Goal: Information Seeking & Learning: Learn about a topic

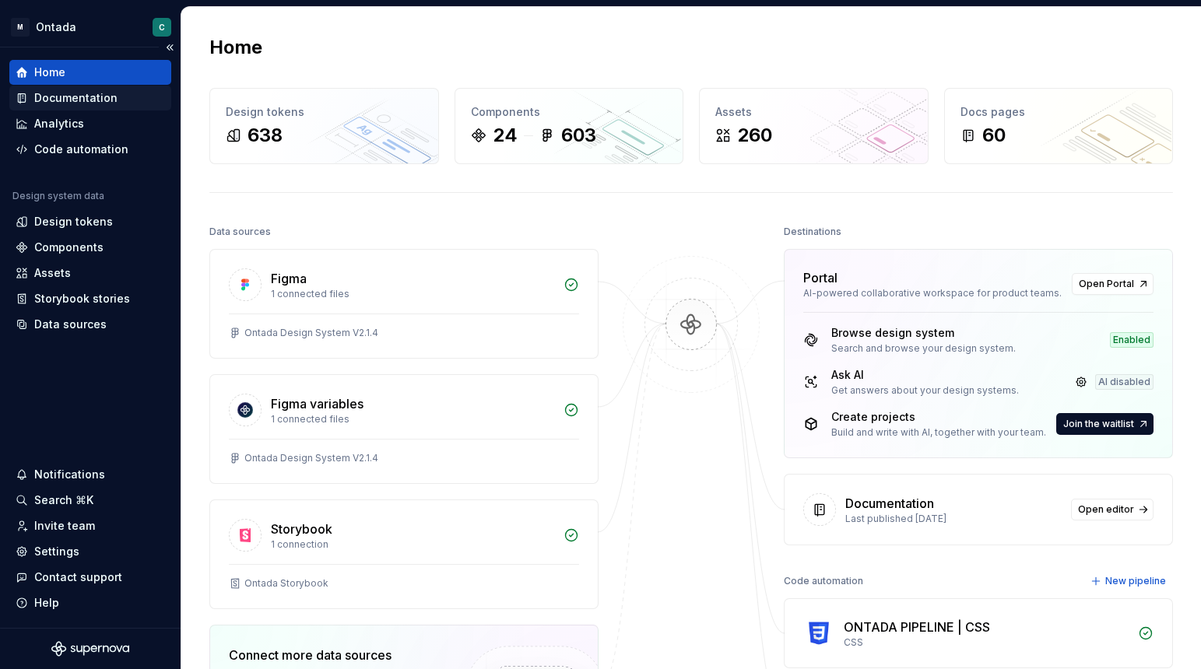
click at [56, 100] on div "Documentation" at bounding box center [75, 98] width 83 height 16
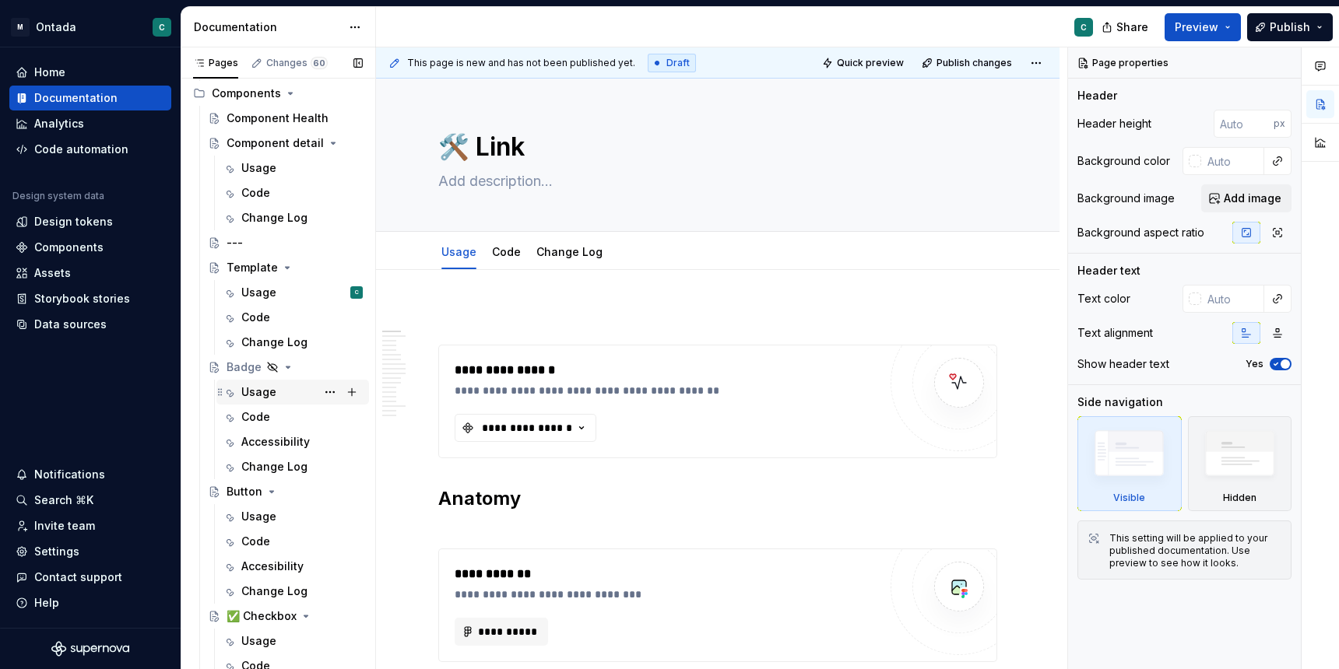
scroll to position [517, 0]
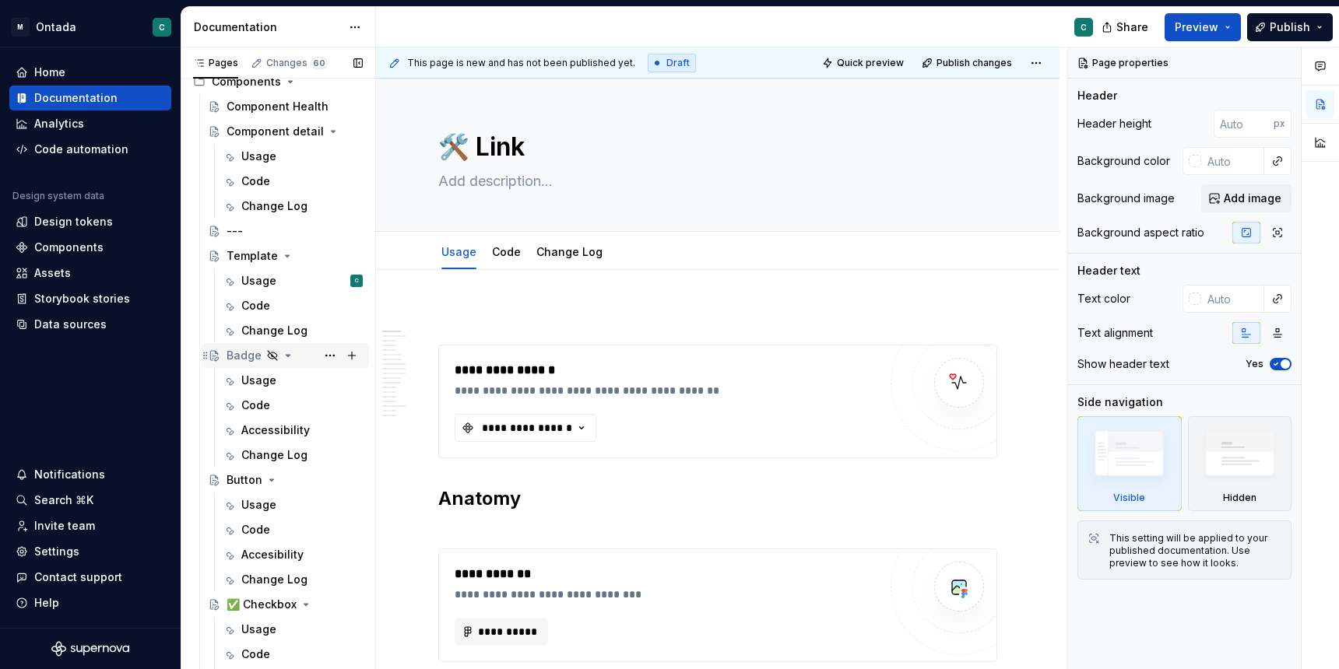
click at [235, 350] on div "Badge" at bounding box center [243, 356] width 35 height 16
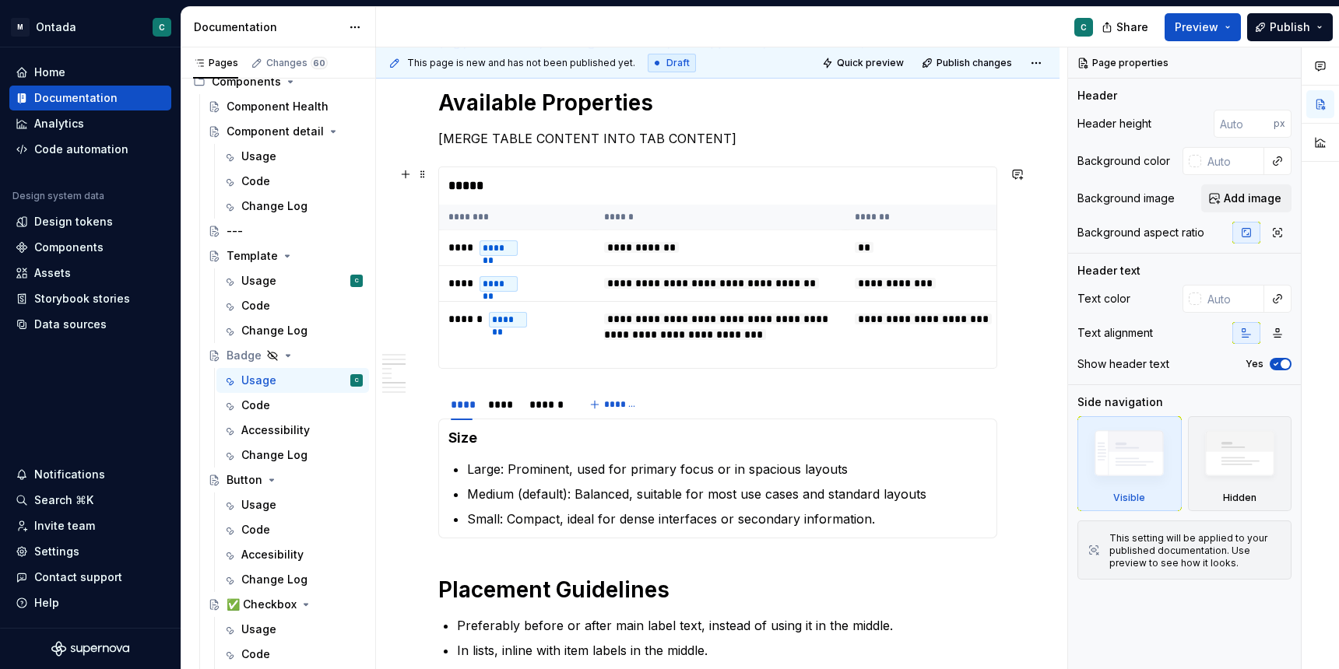
scroll to position [1572, 0]
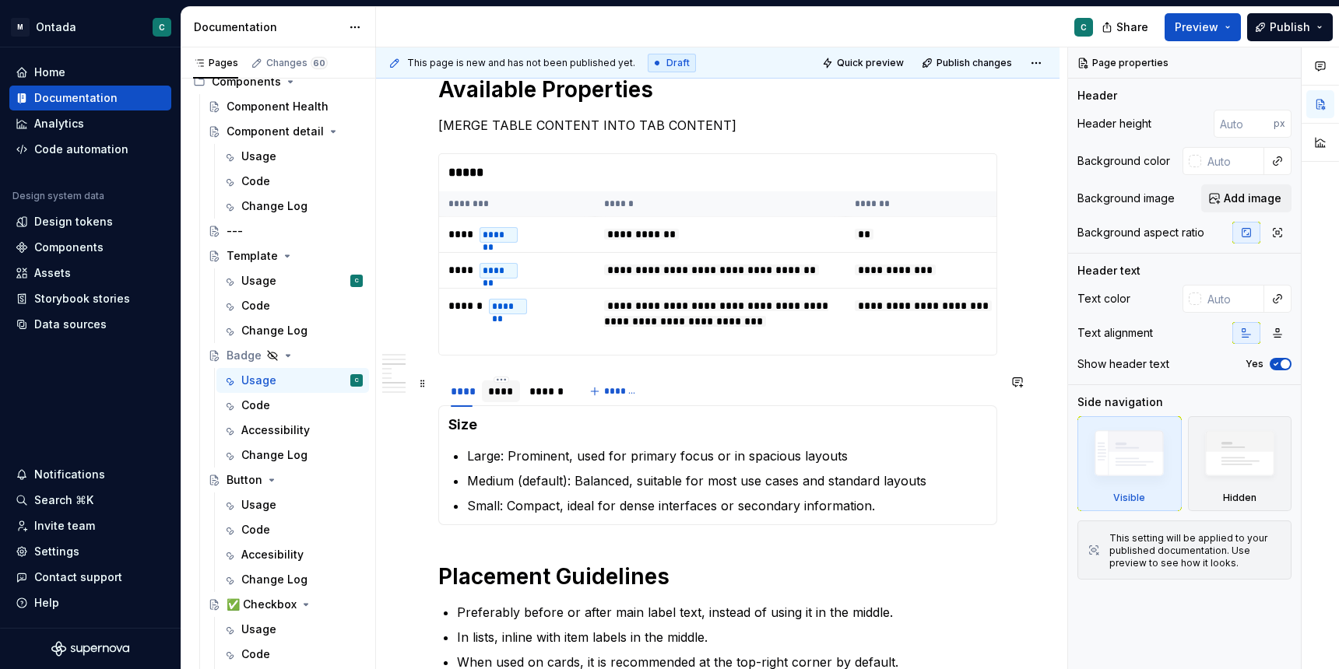
click at [506, 391] on div "****" at bounding box center [501, 392] width 26 height 16
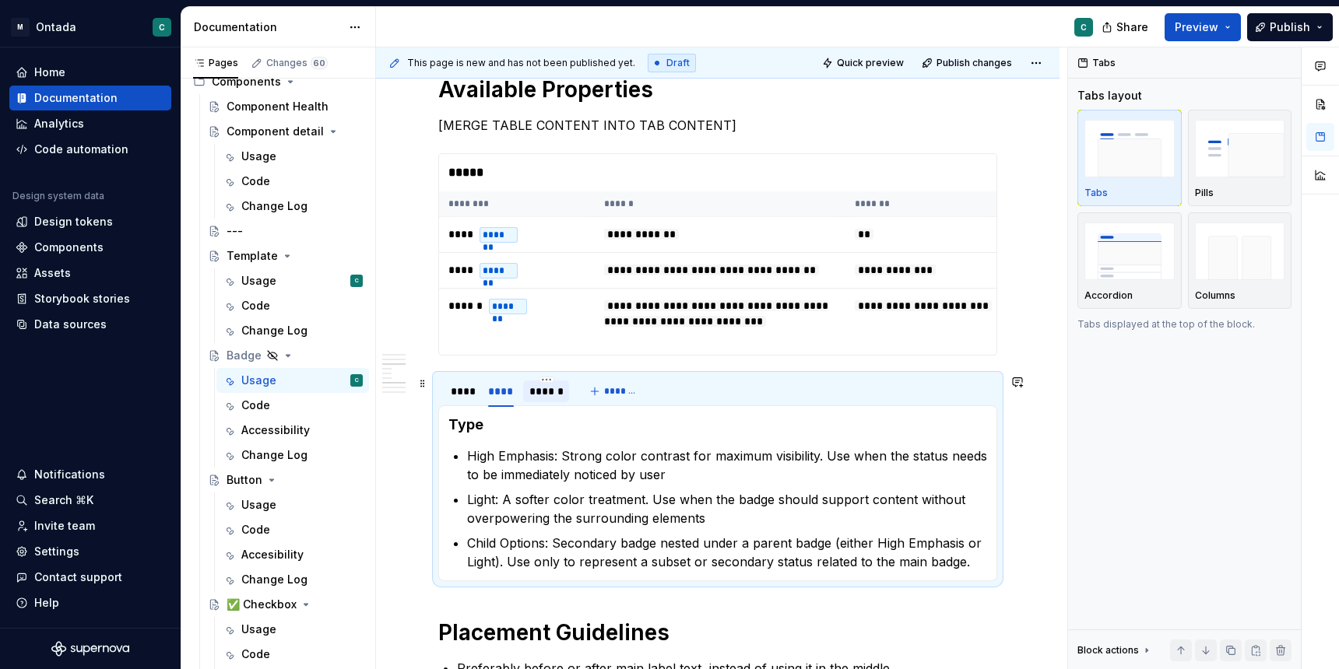
click at [532, 394] on div "******" at bounding box center [545, 392] width 33 height 16
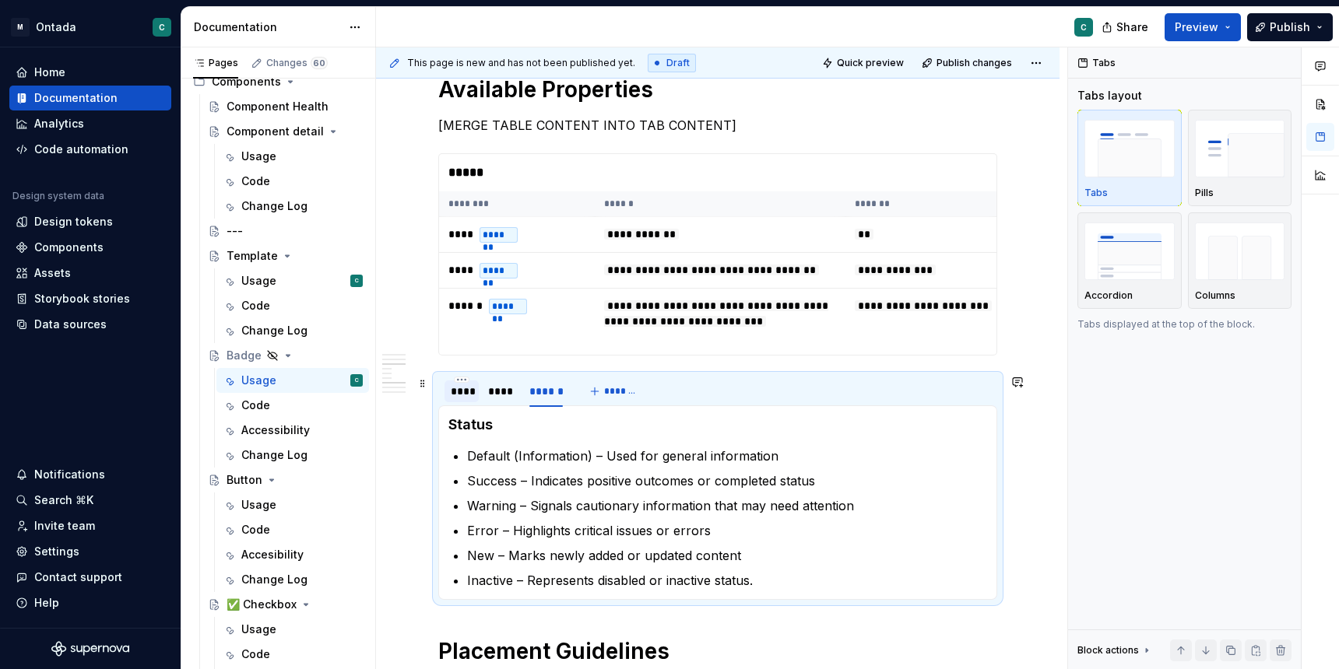
click at [476, 399] on div "****" at bounding box center [461, 392] width 34 height 22
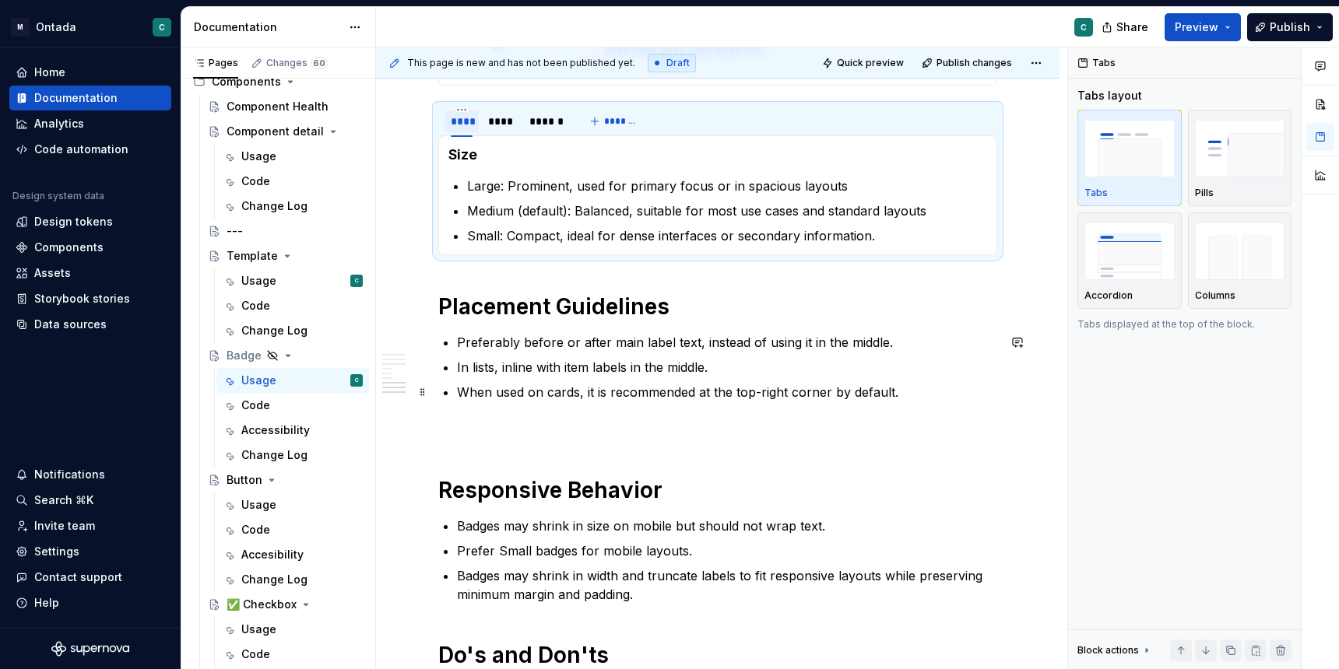
scroll to position [1816, 0]
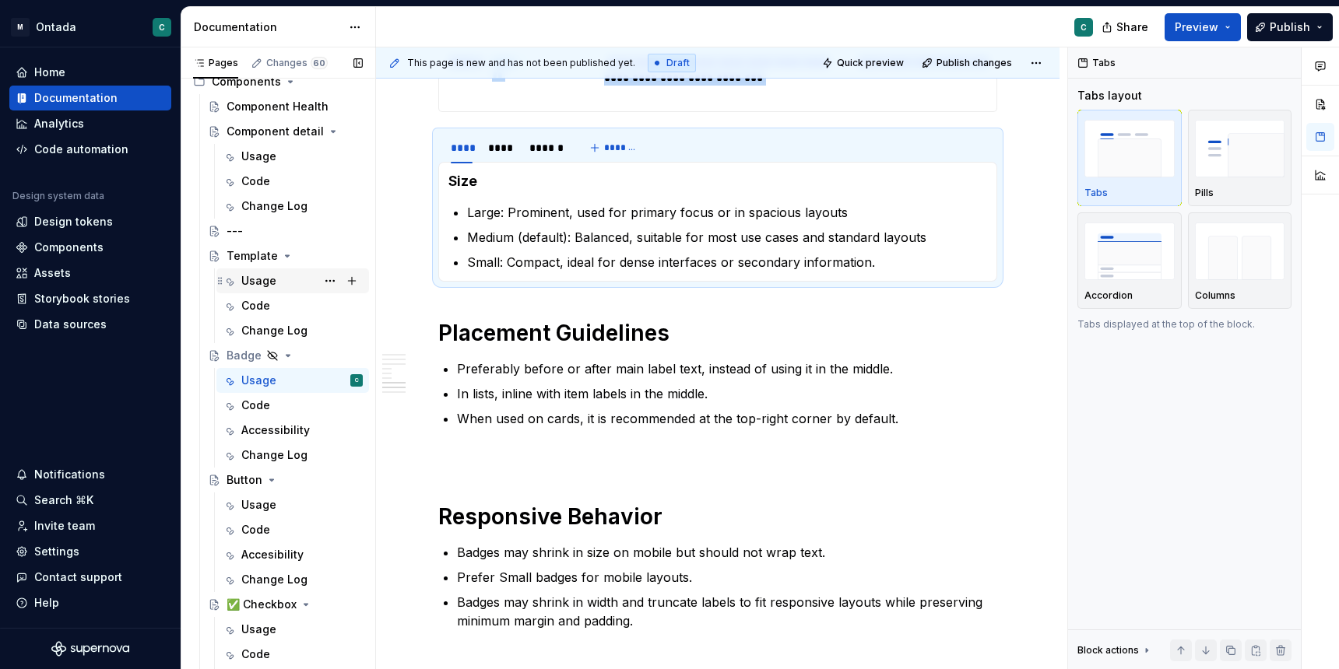
click at [257, 286] on div "Usage" at bounding box center [258, 281] width 35 height 16
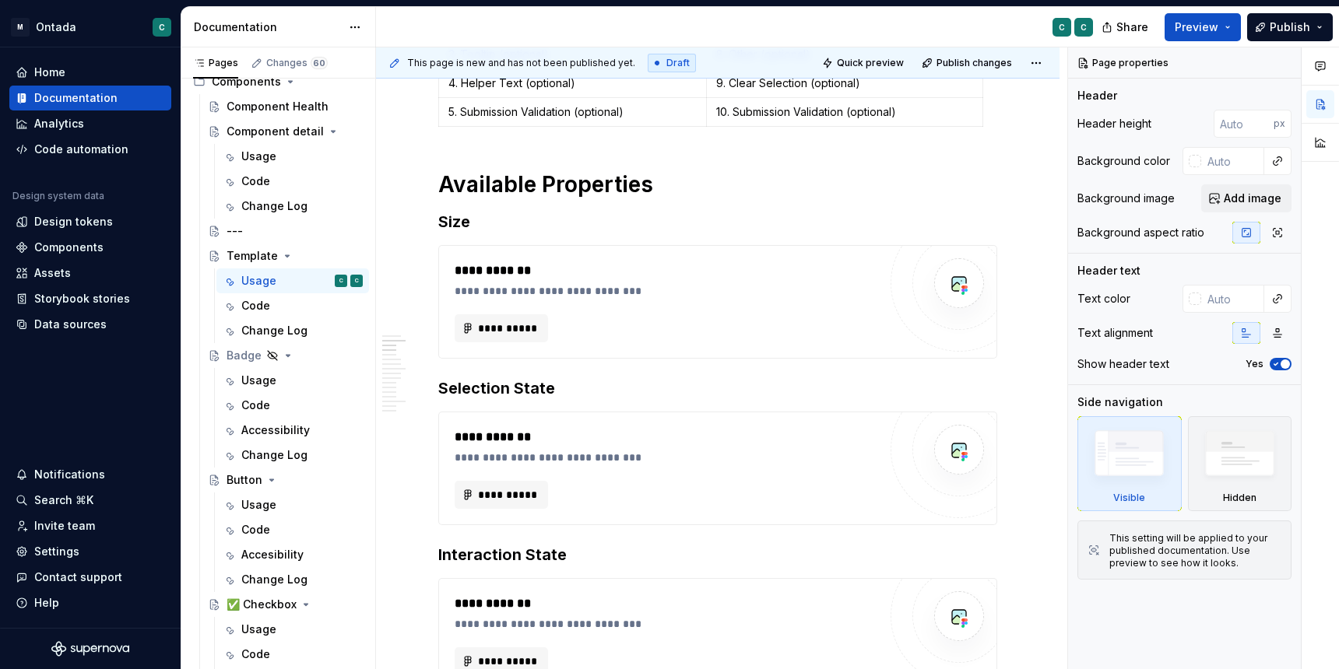
scroll to position [795, 0]
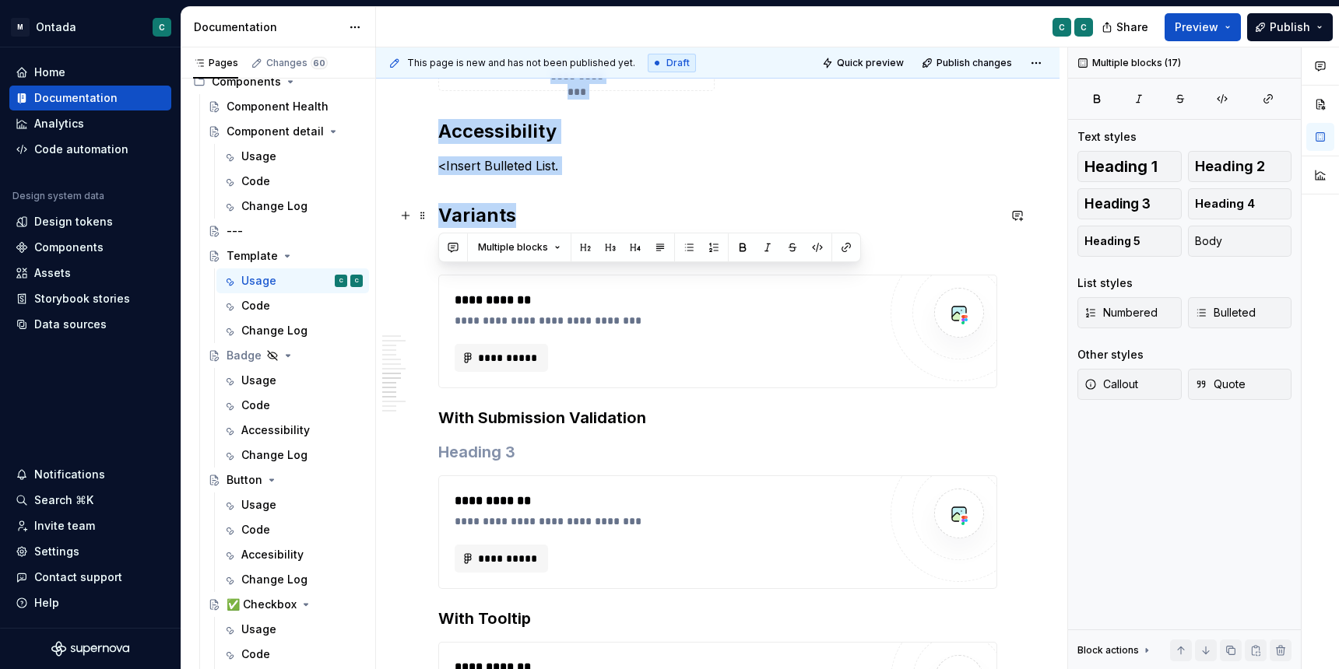
drag, startPoint x: 444, startPoint y: 182, endPoint x: 686, endPoint y: 225, distance: 245.0
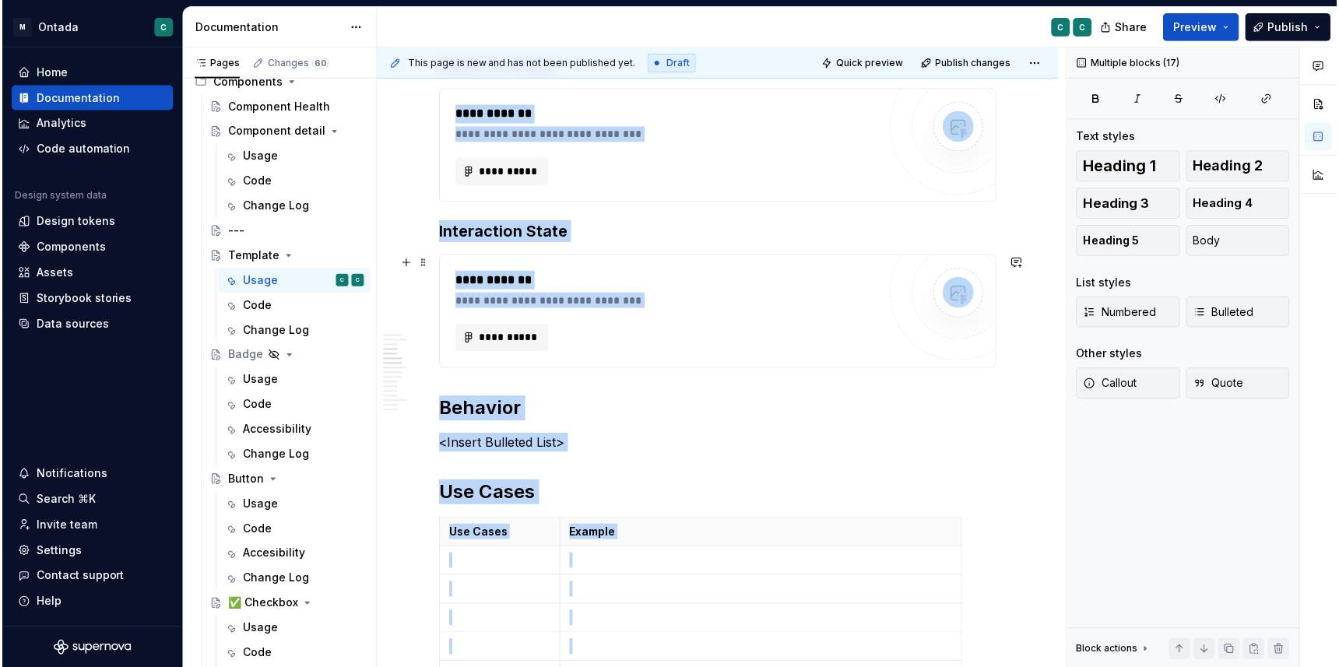
scroll to position [1110, 0]
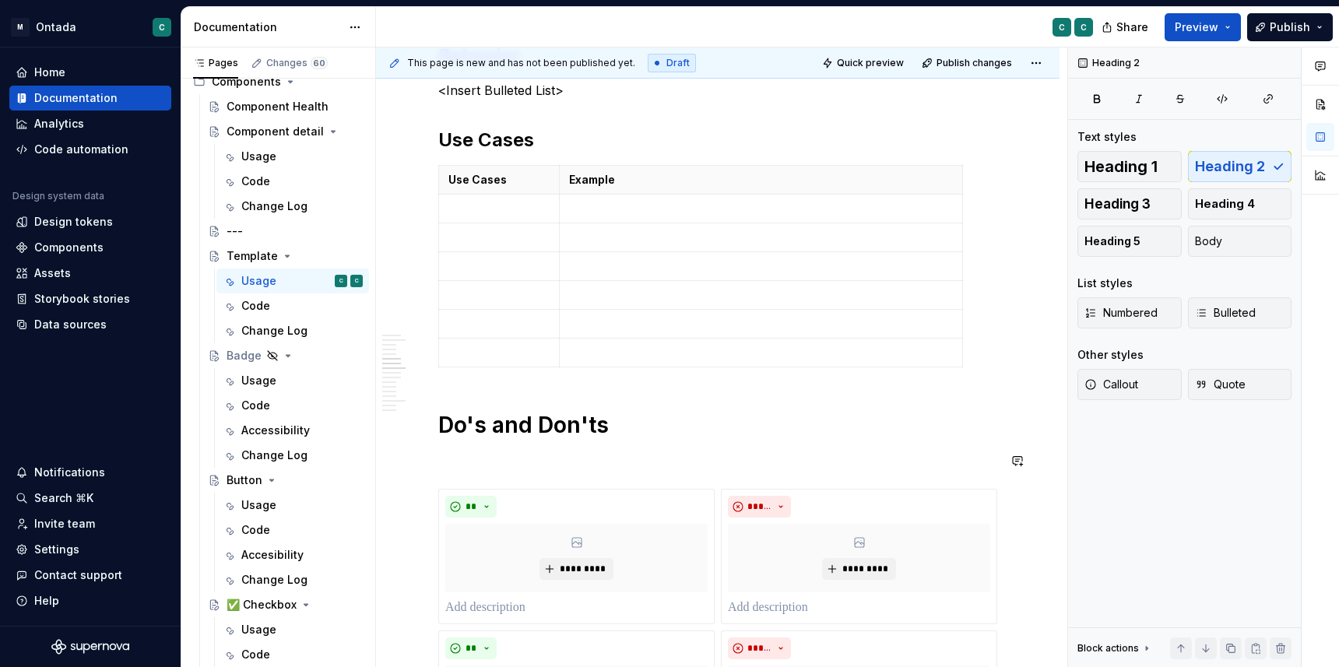
scroll to position [1431, 0]
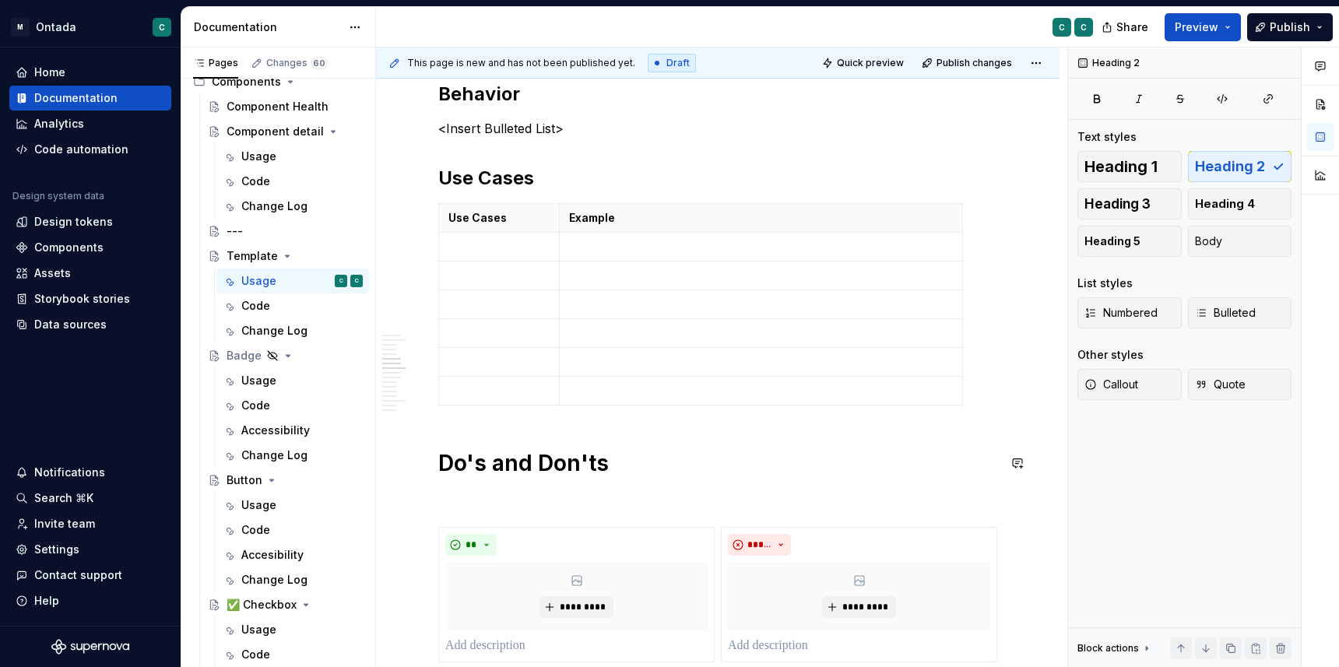
click at [536, 434] on div "**********" at bounding box center [717, 464] width 559 height 3176
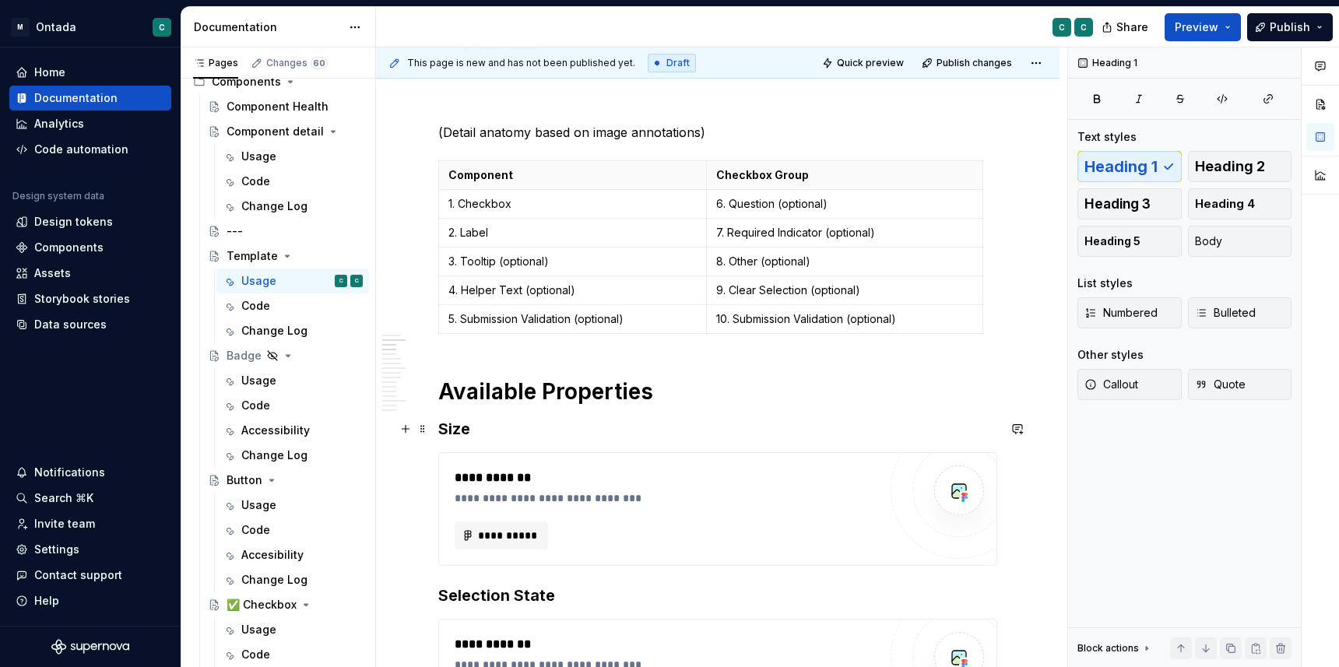
scroll to position [582, 0]
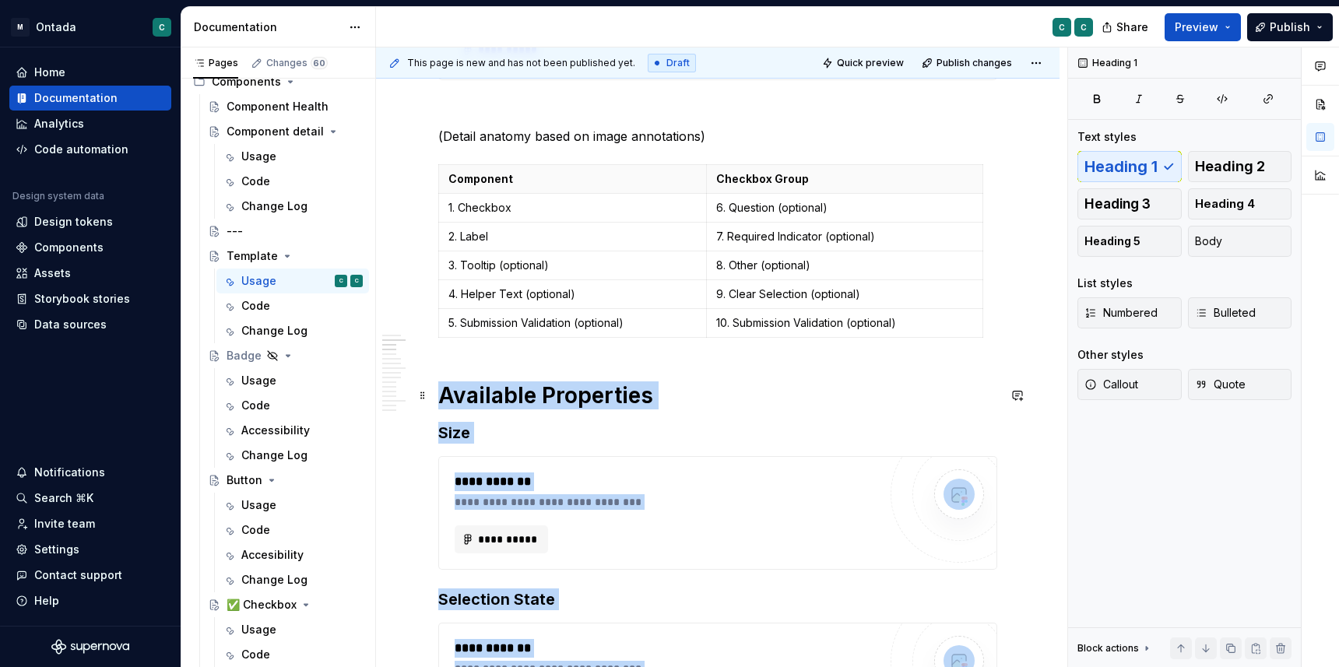
click at [443, 397] on h1 "Available Properties" at bounding box center [717, 395] width 559 height 28
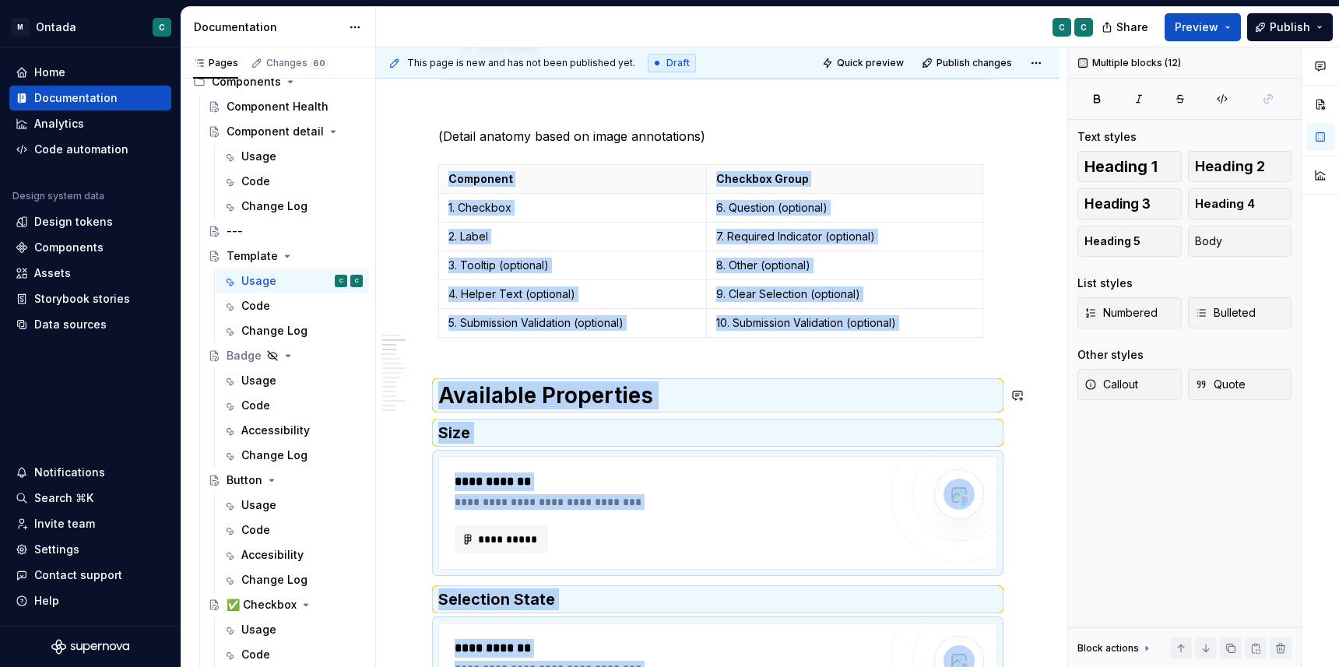
copy div "**********"
click at [254, 381] on div "Usage" at bounding box center [258, 381] width 35 height 16
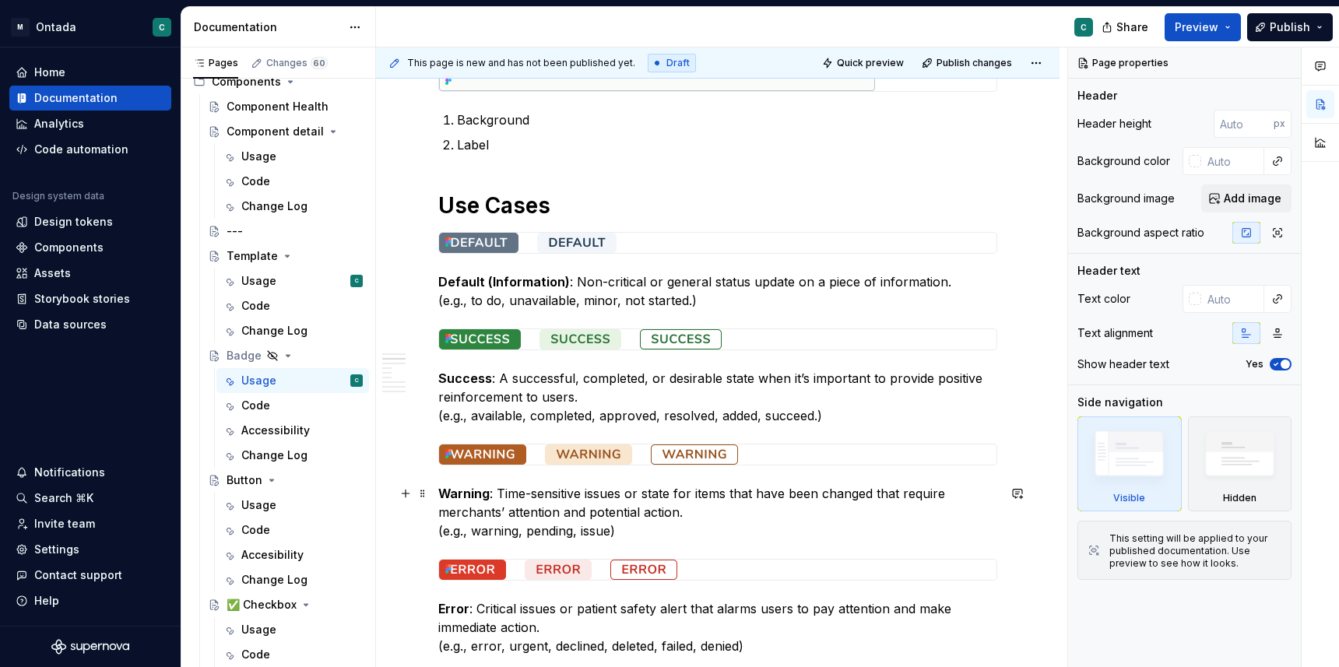
scroll to position [780, 0]
click at [441, 209] on h1 "Use Cases" at bounding box center [717, 206] width 559 height 28
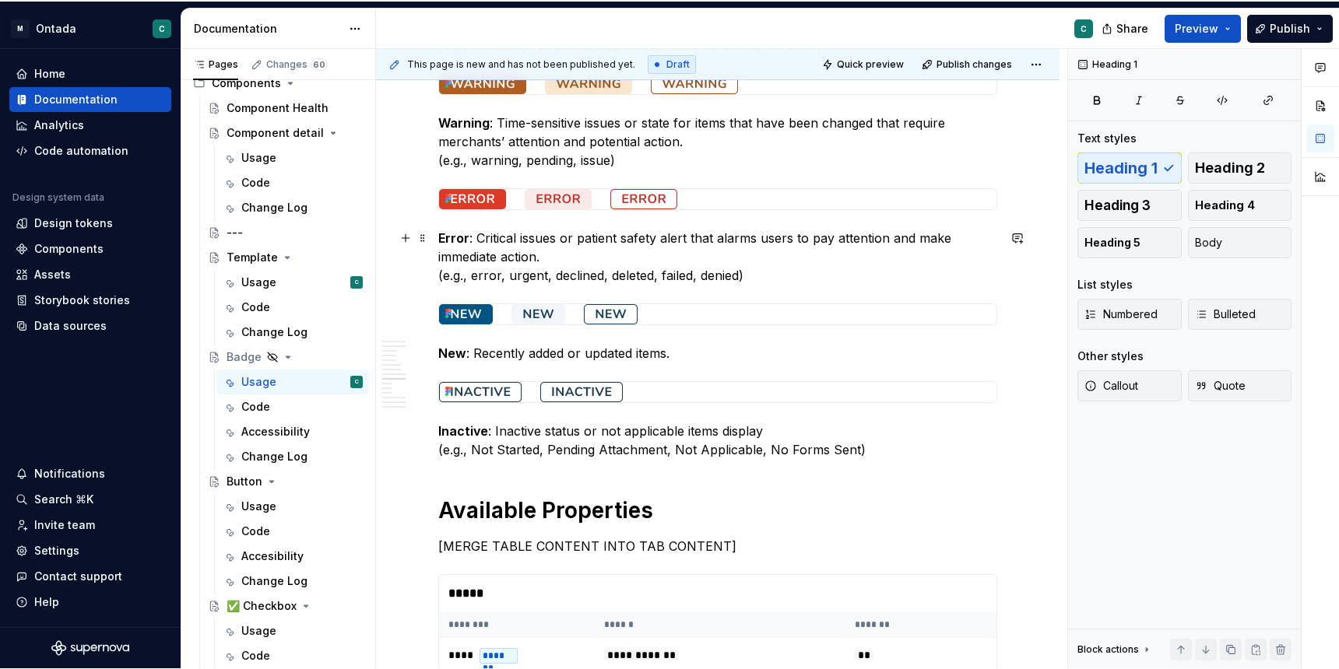
scroll to position [2083, 0]
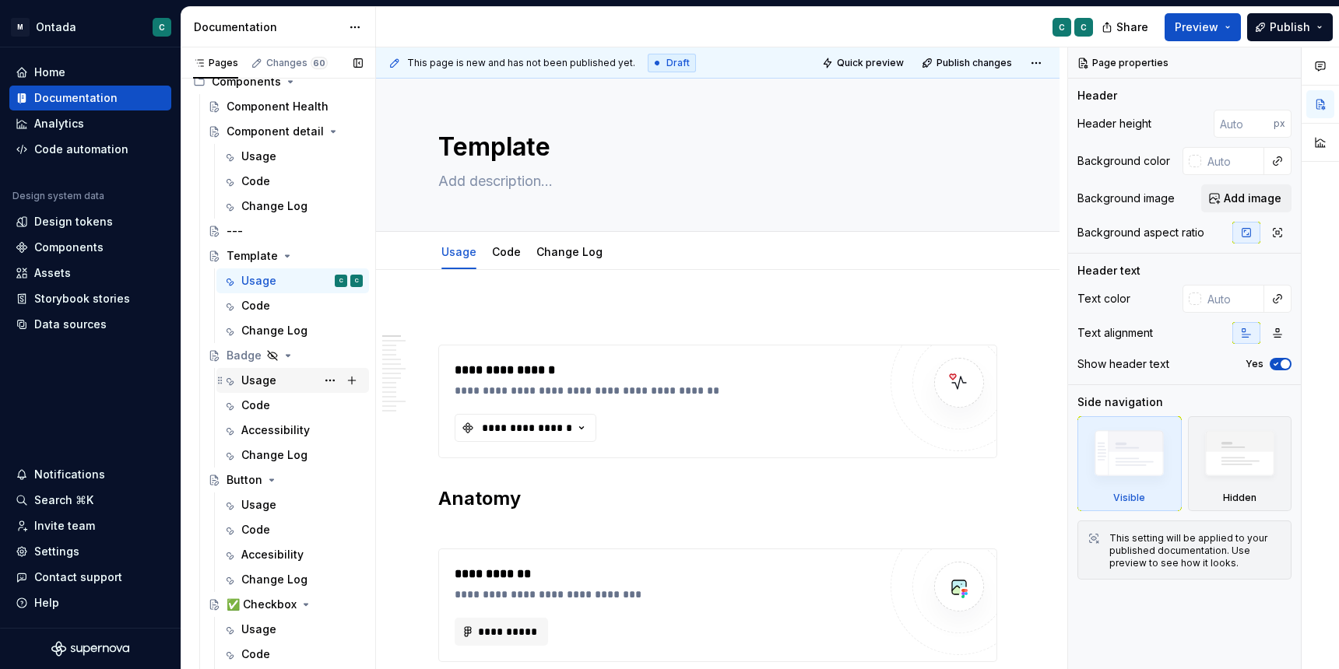
click at [256, 384] on div "Usage" at bounding box center [258, 381] width 35 height 16
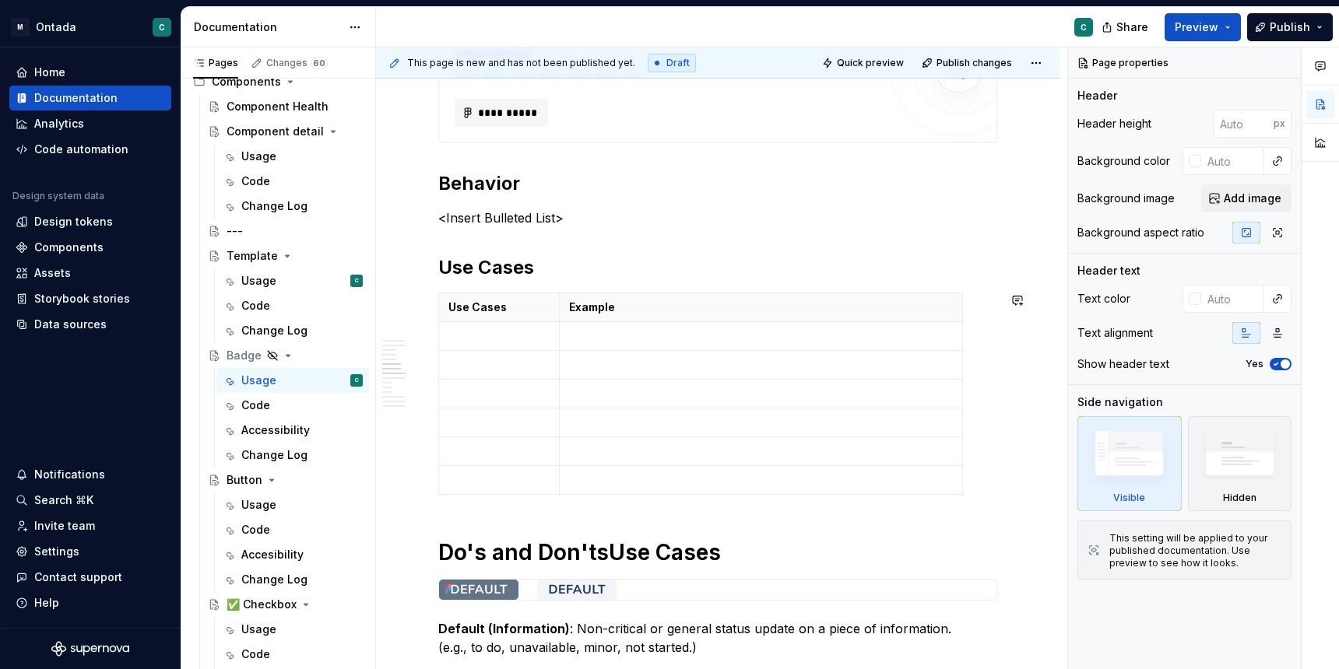
scroll to position [1550, 0]
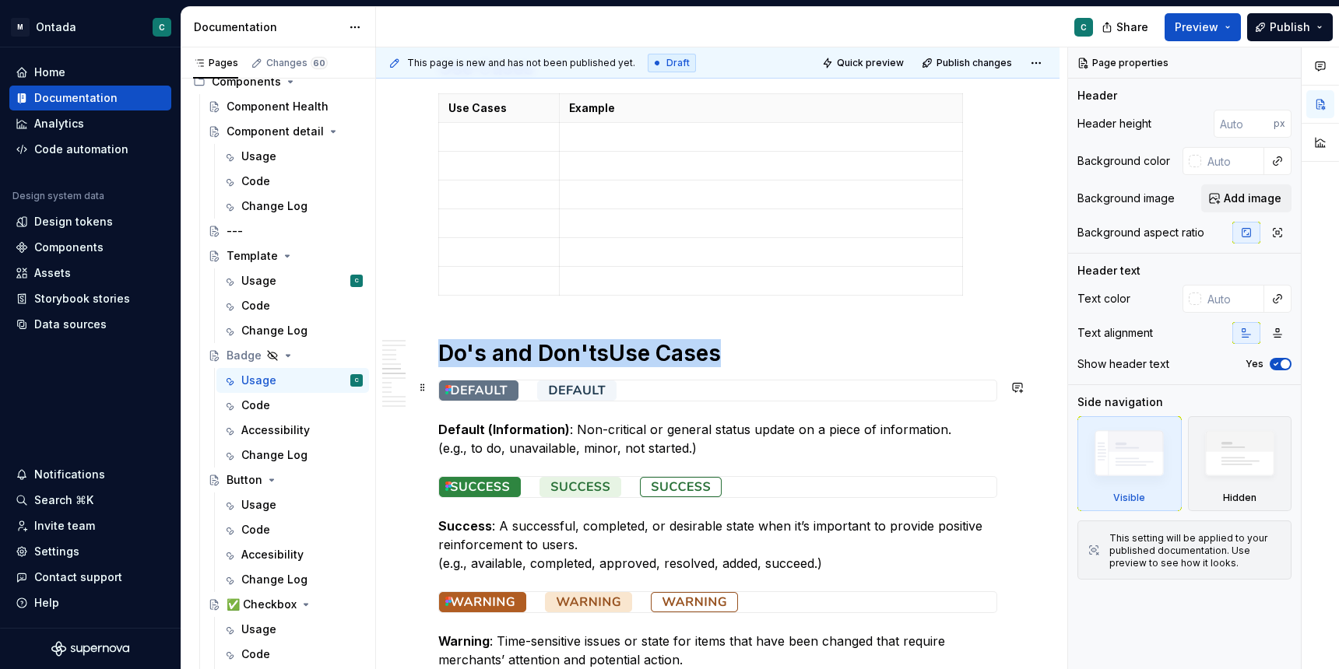
click at [637, 386] on img at bounding box center [588, 391] width 299 height 20
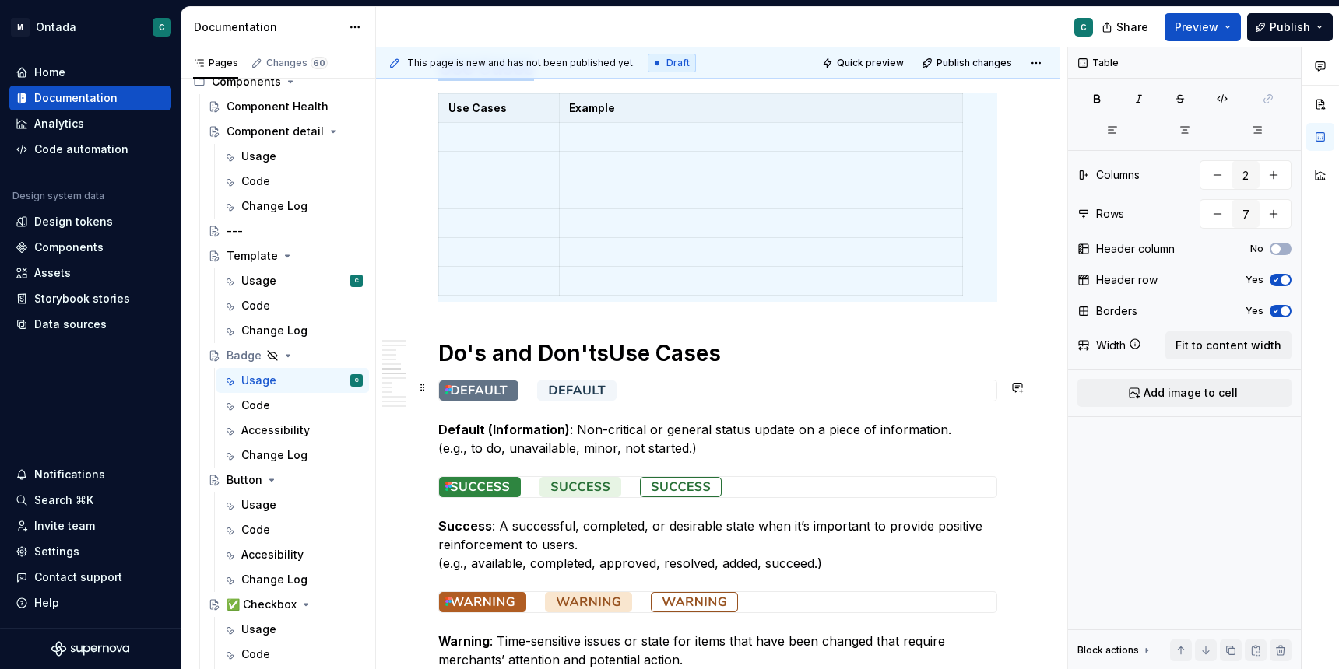
type textarea "*"
click at [961, 383] on div at bounding box center [717, 391] width 557 height 20
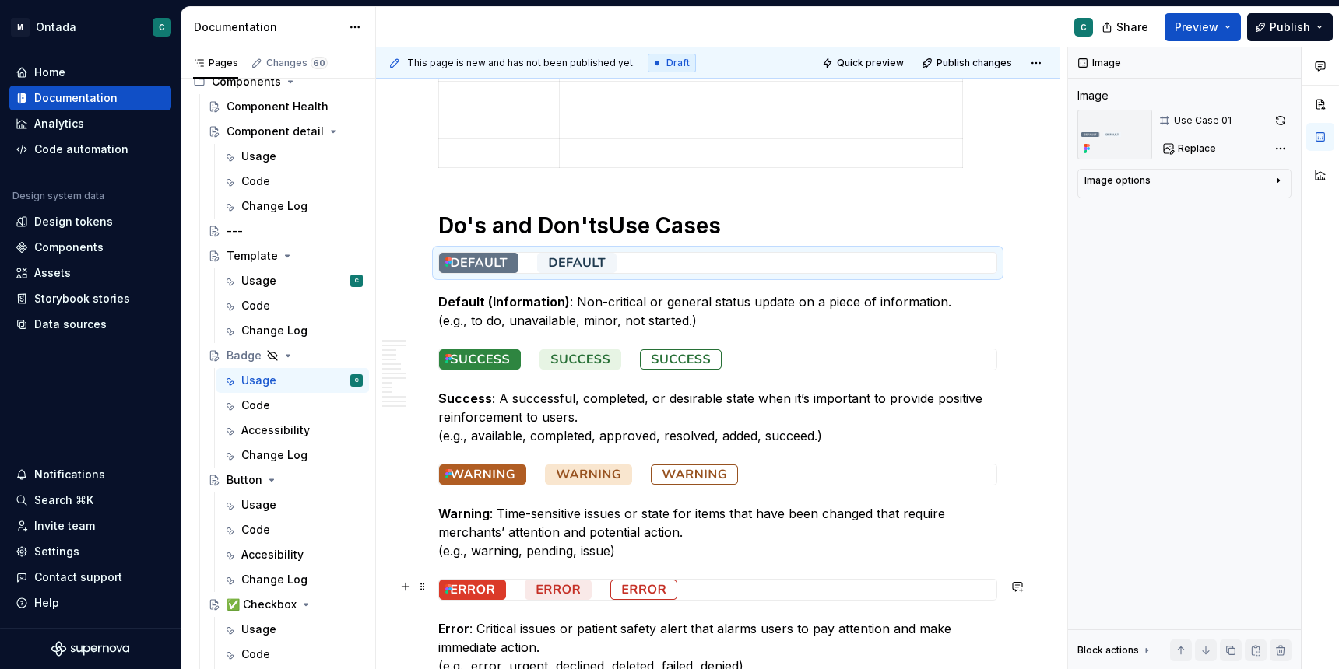
scroll to position [1567, 0]
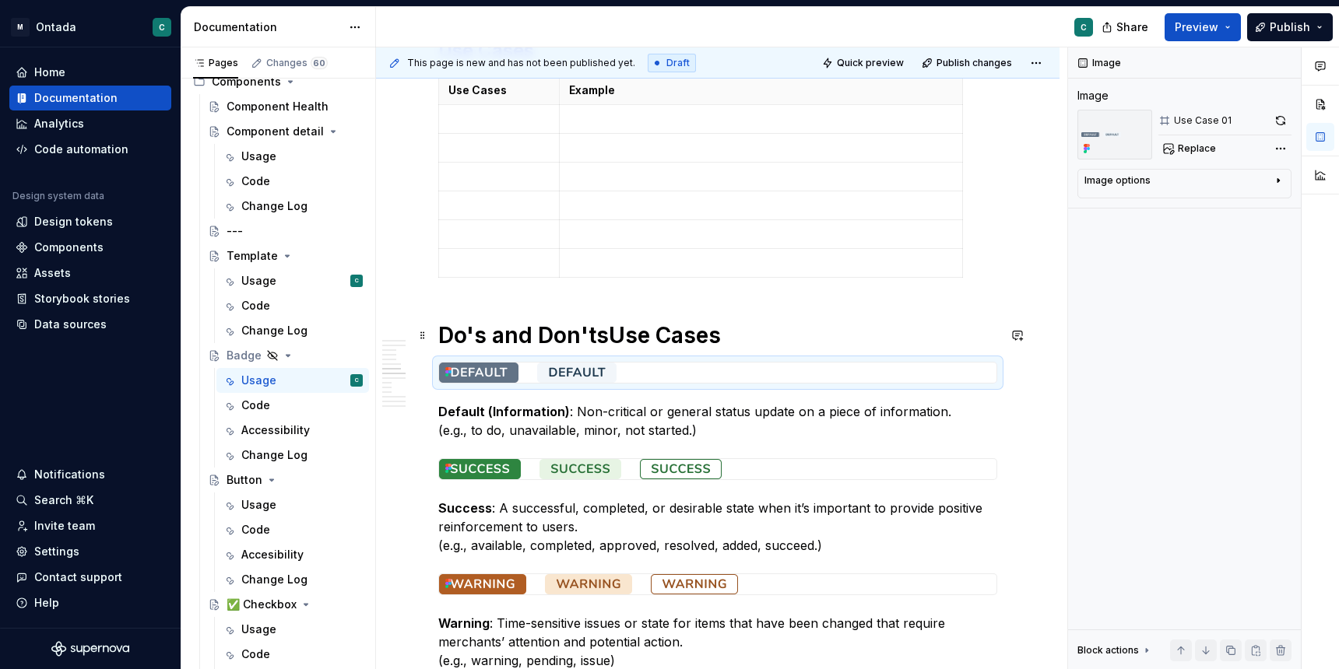
click at [602, 335] on h1 "Do's and Don'tsUse Cases" at bounding box center [717, 335] width 559 height 28
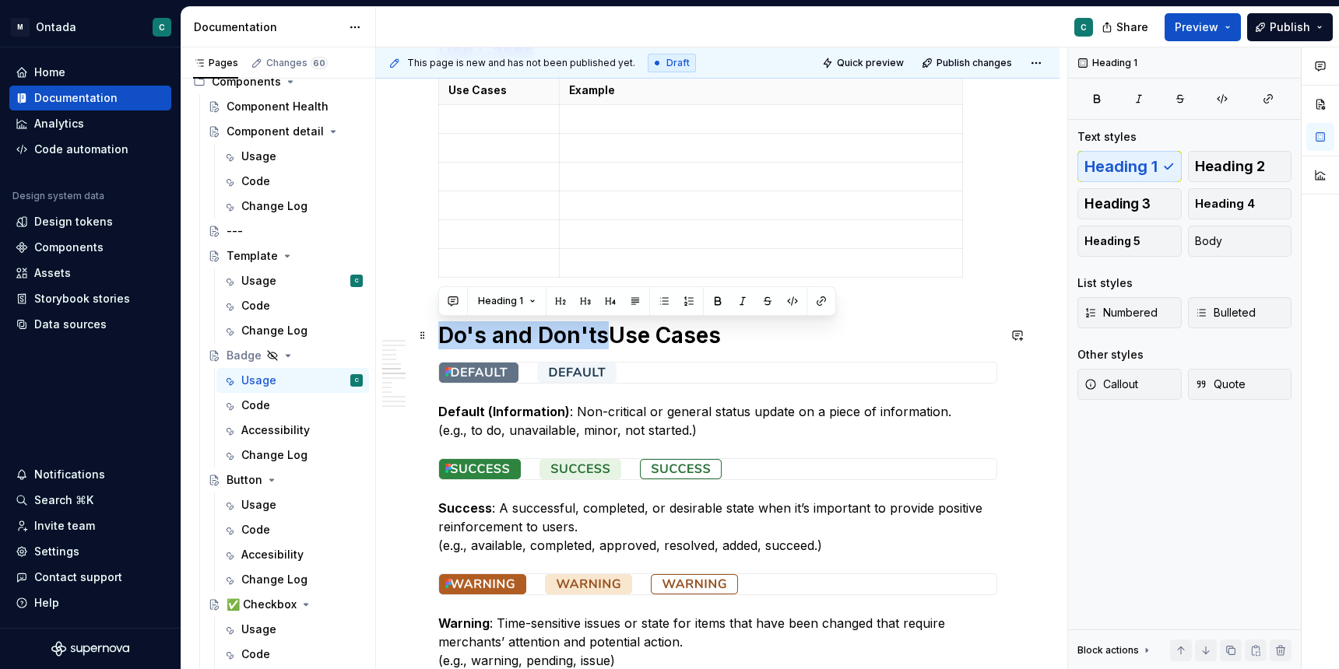
drag, startPoint x: 606, startPoint y: 340, endPoint x: 431, endPoint y: 342, distance: 174.4
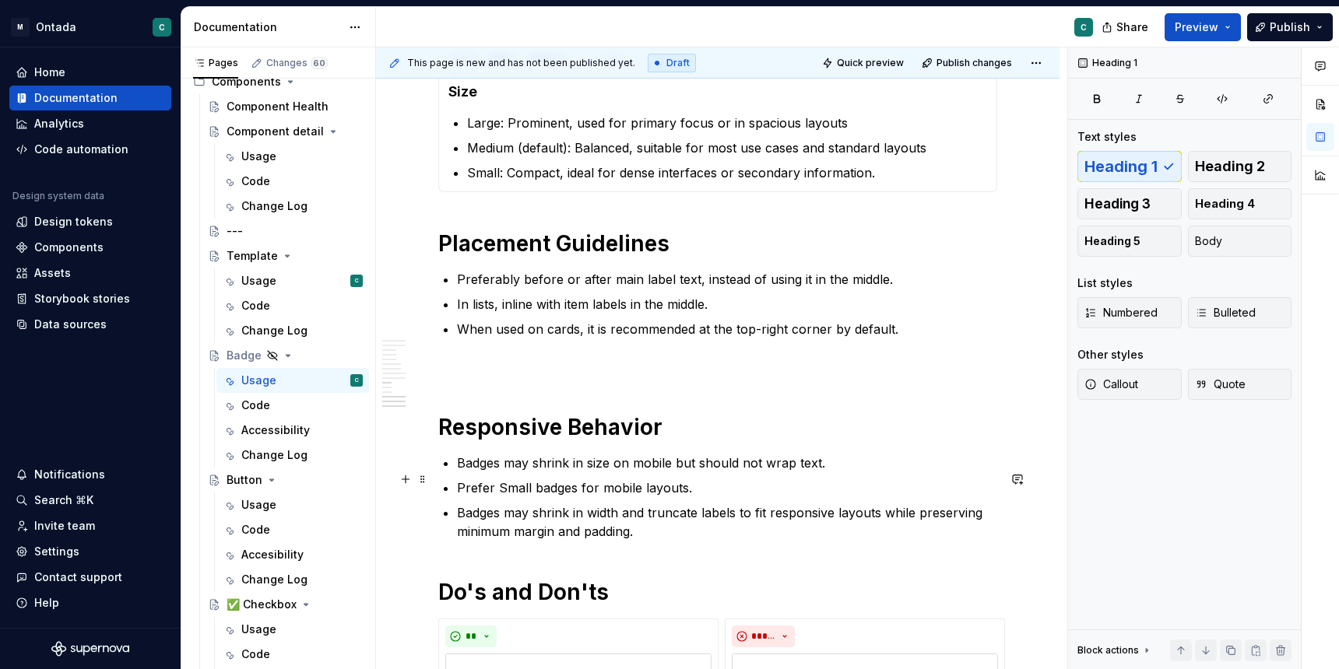
scroll to position [2803, 0]
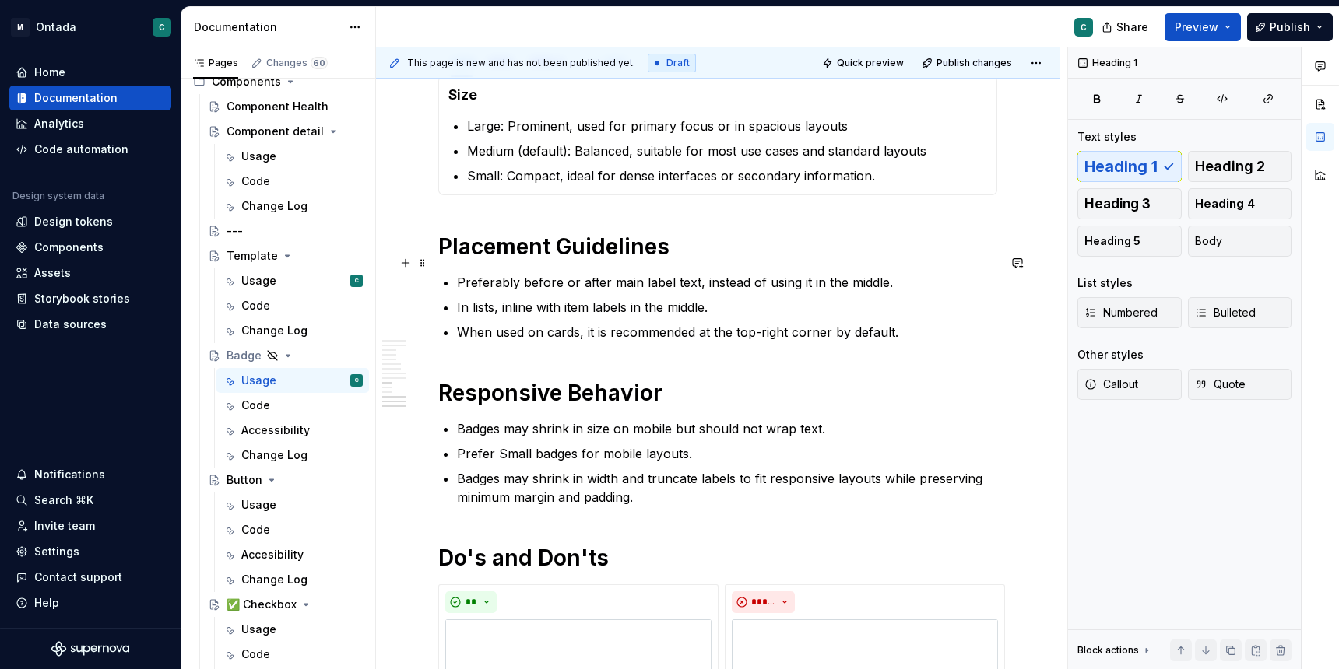
click at [442, 261] on h1 "Placement Guidelines" at bounding box center [717, 247] width 559 height 28
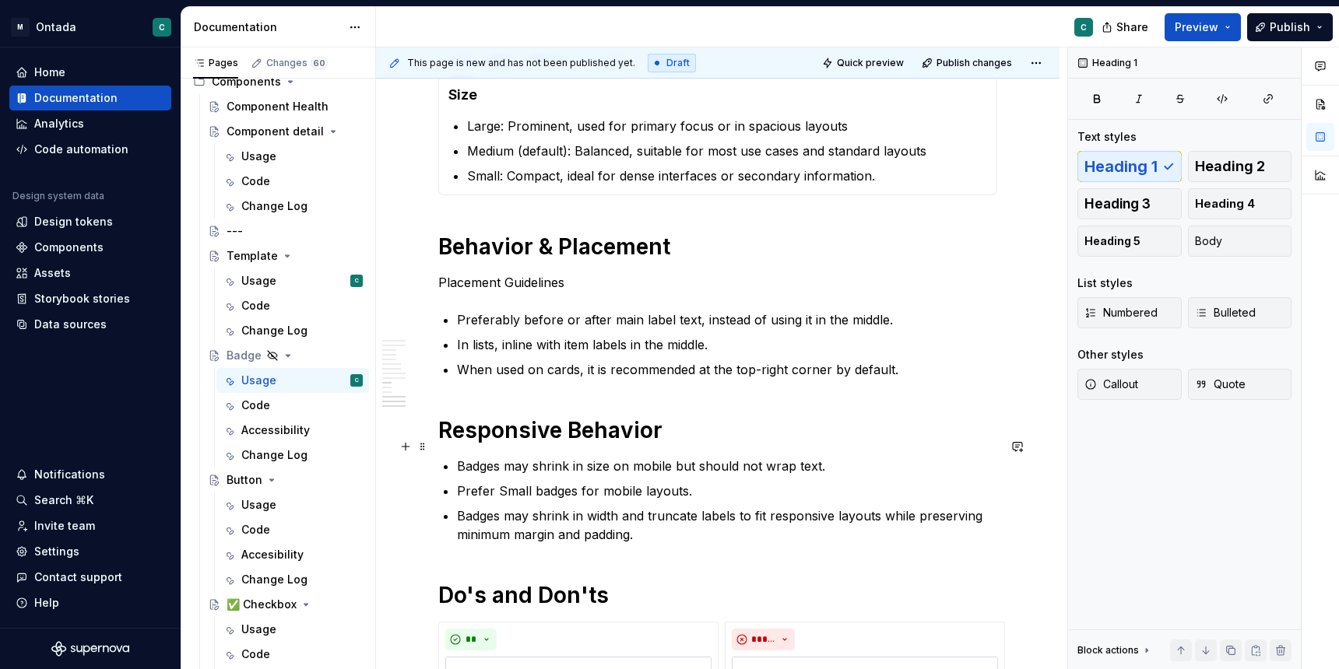
click at [458, 444] on h1 "Responsive Behavior" at bounding box center [717, 430] width 559 height 28
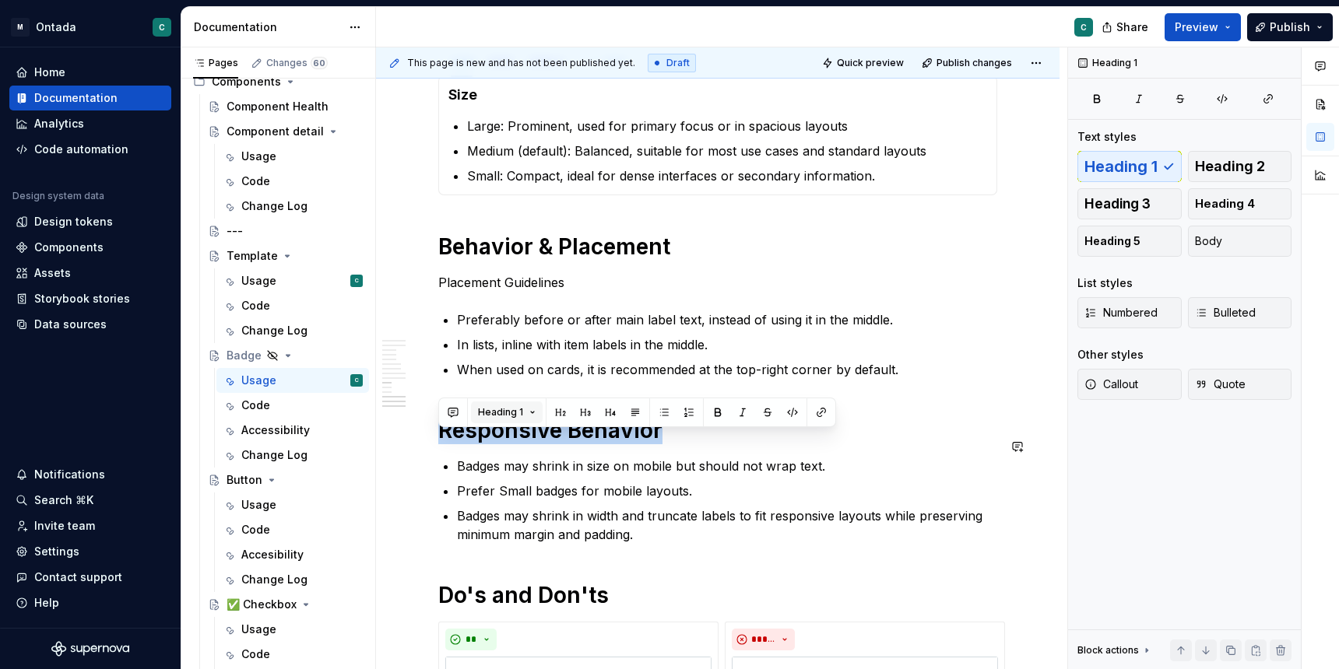
click at [516, 420] on button "Heading 1" at bounding box center [507, 413] width 72 height 22
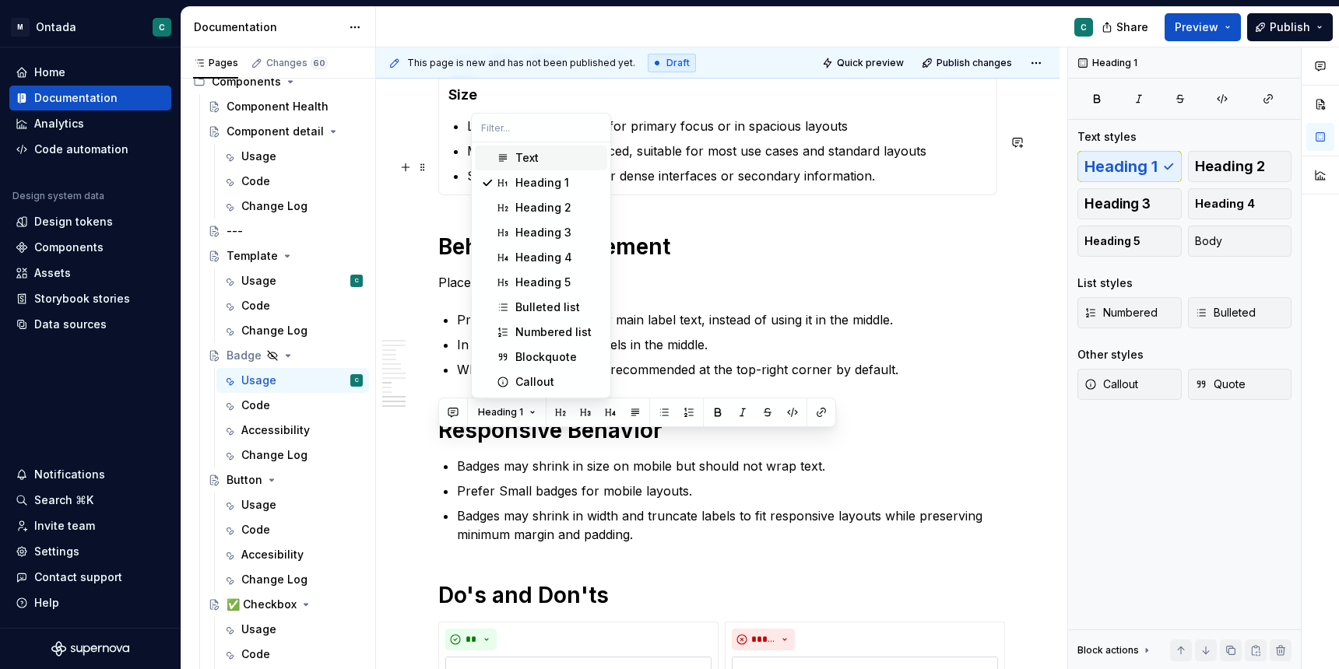
click at [519, 160] on div "Text" at bounding box center [526, 158] width 23 height 16
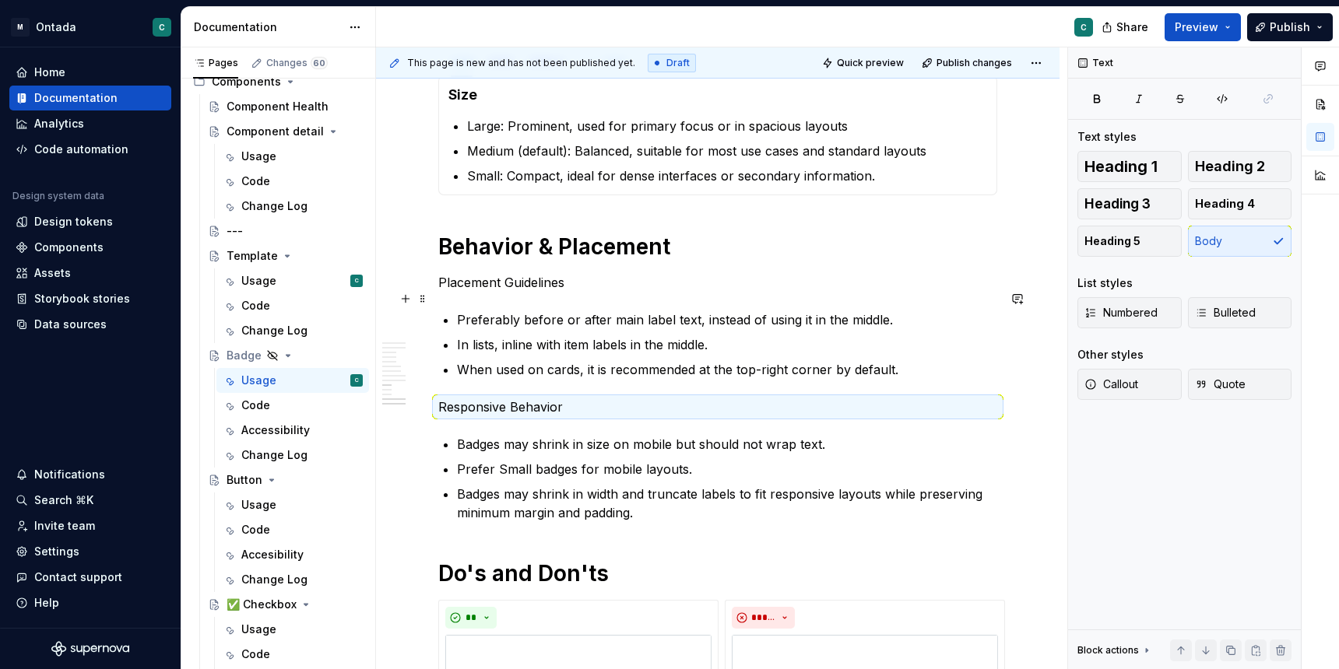
click at [490, 292] on p "Placement Guidelines" at bounding box center [717, 282] width 559 height 19
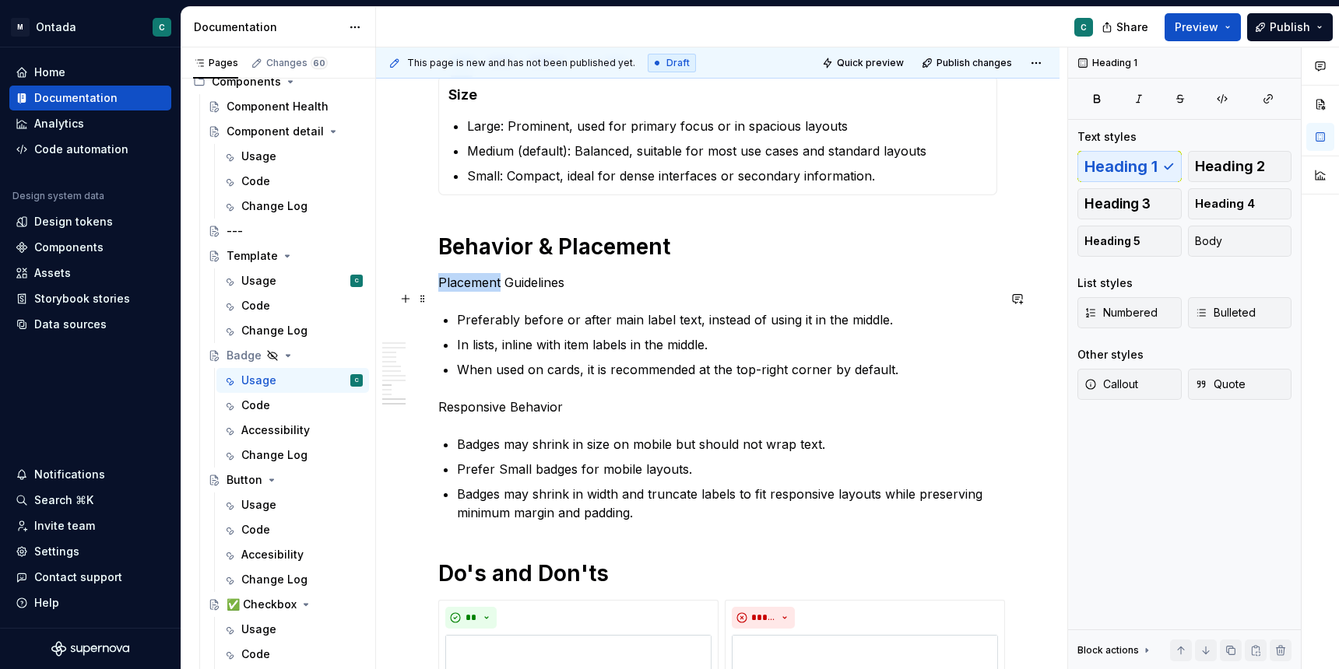
click at [490, 292] on p "Placement Guidelines" at bounding box center [717, 282] width 559 height 19
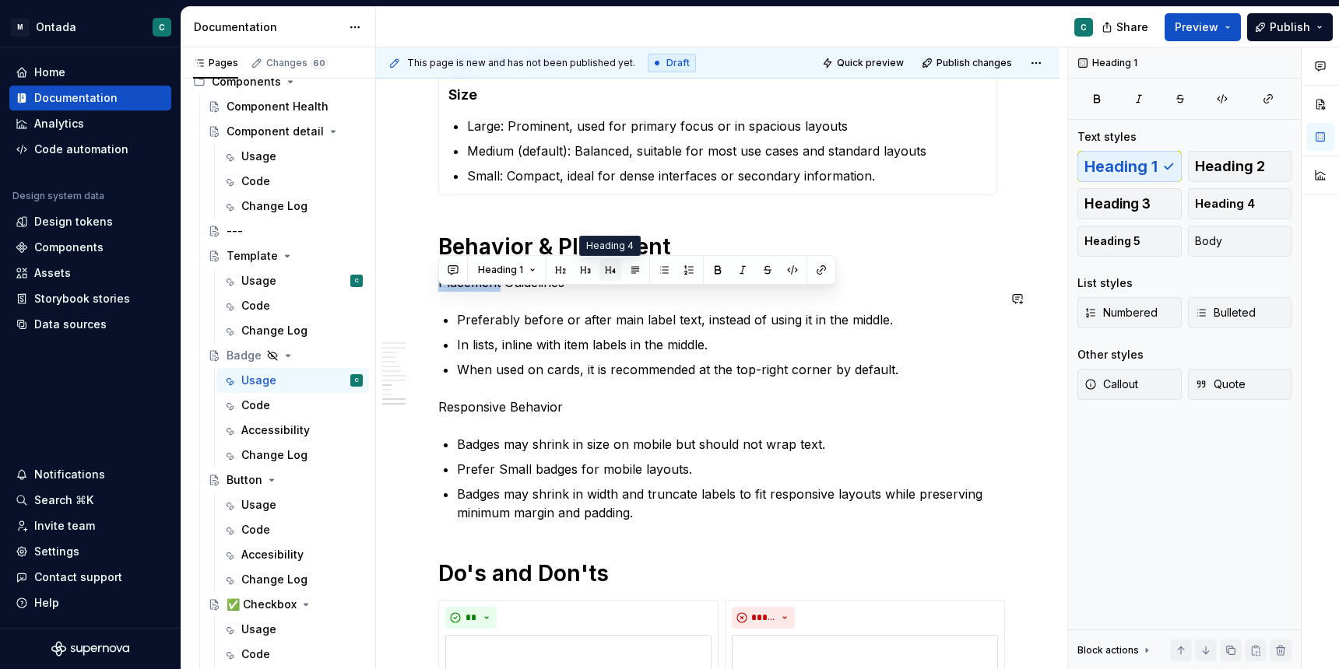
click at [607, 273] on button "button" at bounding box center [610, 270] width 22 height 22
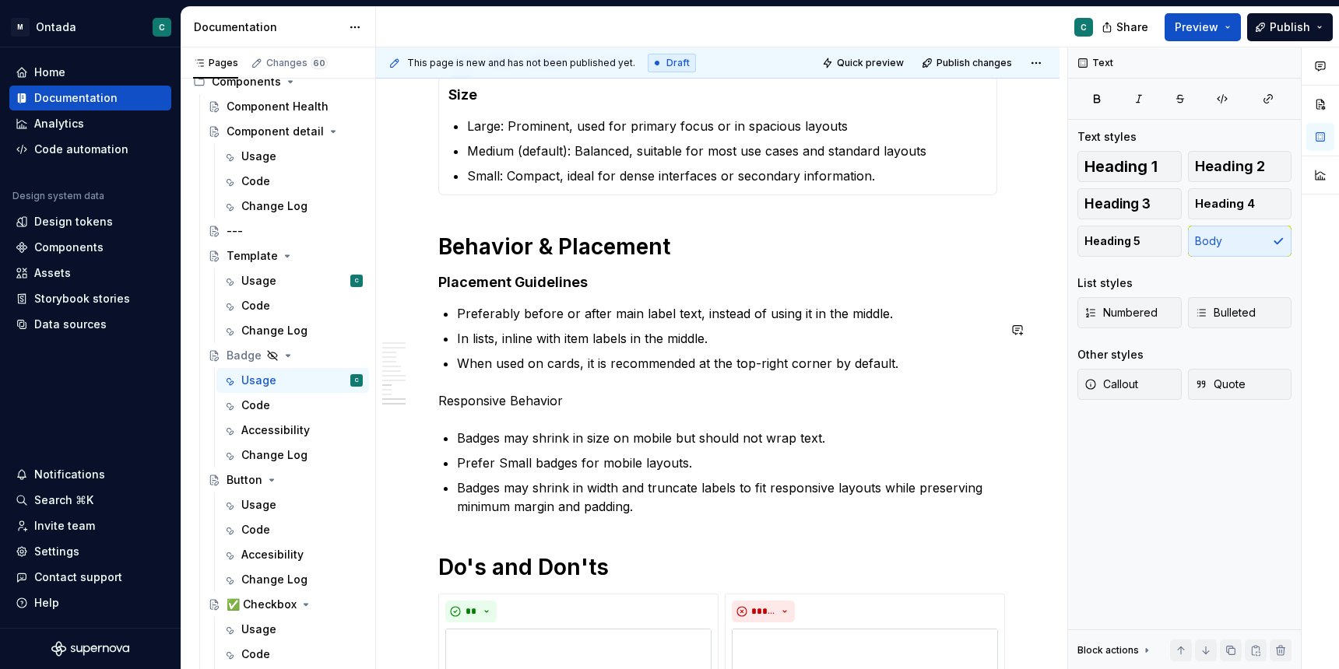
click at [505, 410] on p "Responsive Behavior" at bounding box center [717, 400] width 559 height 19
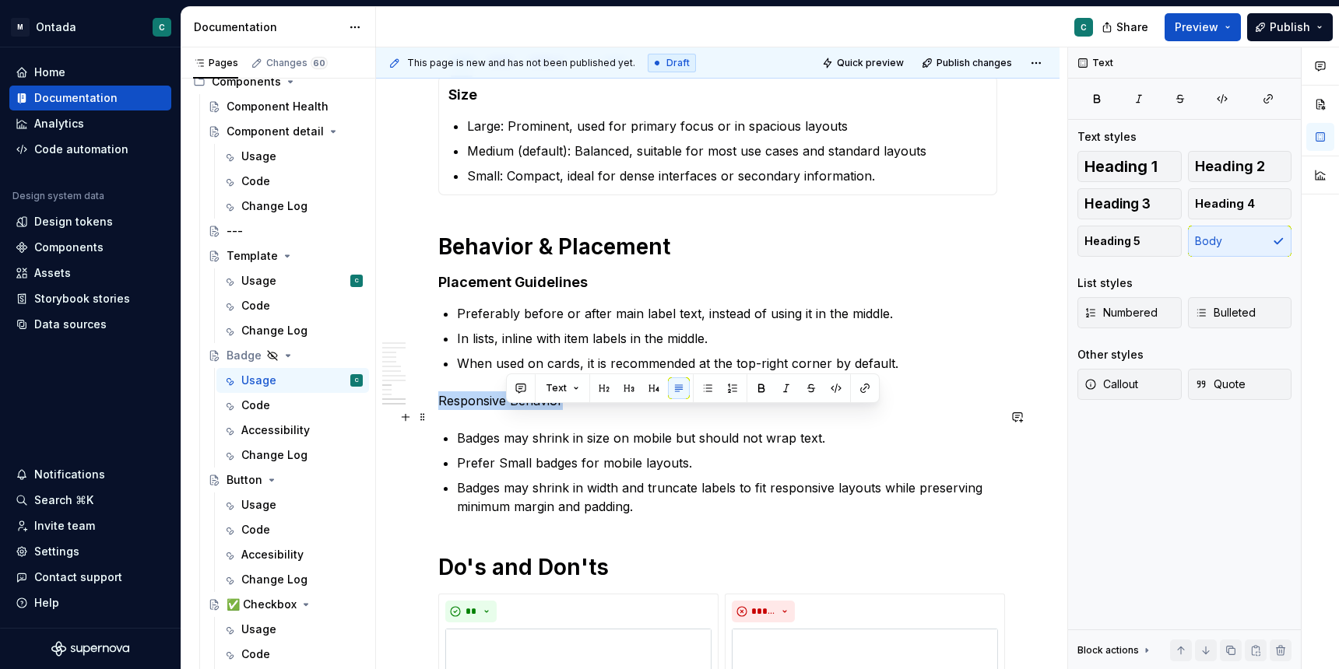
click at [505, 410] on p "Responsive Behavior" at bounding box center [717, 400] width 559 height 19
click at [593, 391] on button "button" at bounding box center [586, 388] width 22 height 22
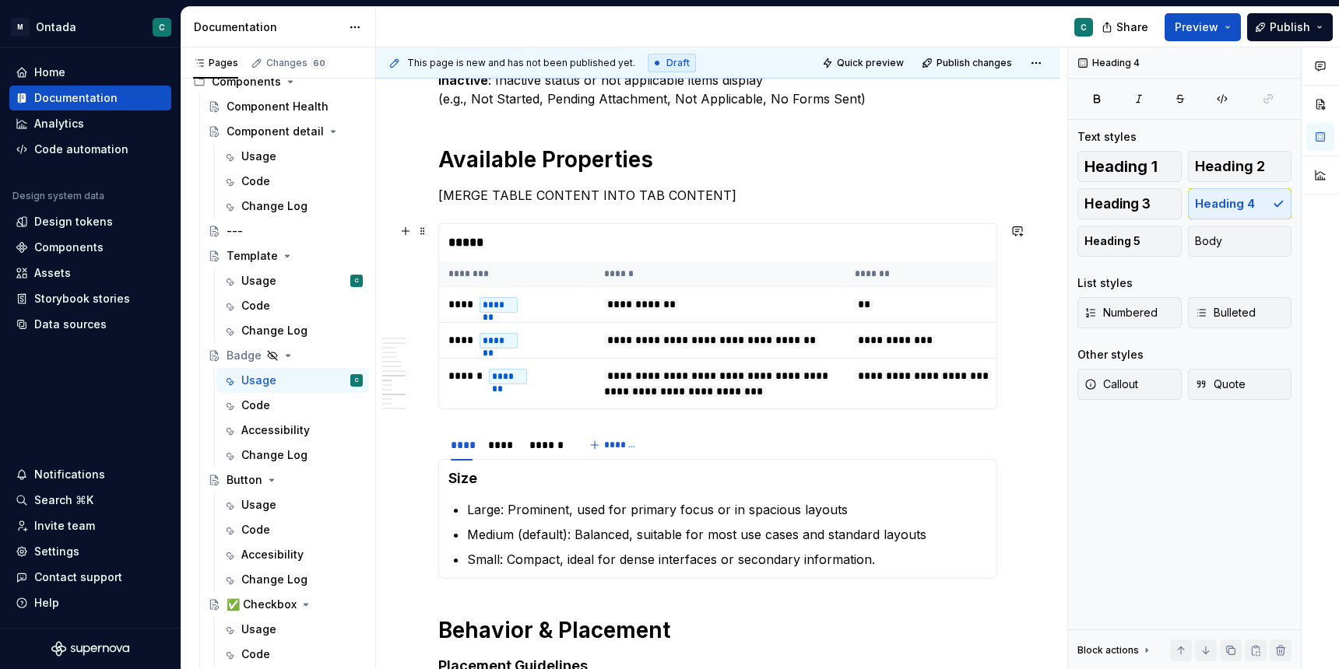
scroll to position [2407, 0]
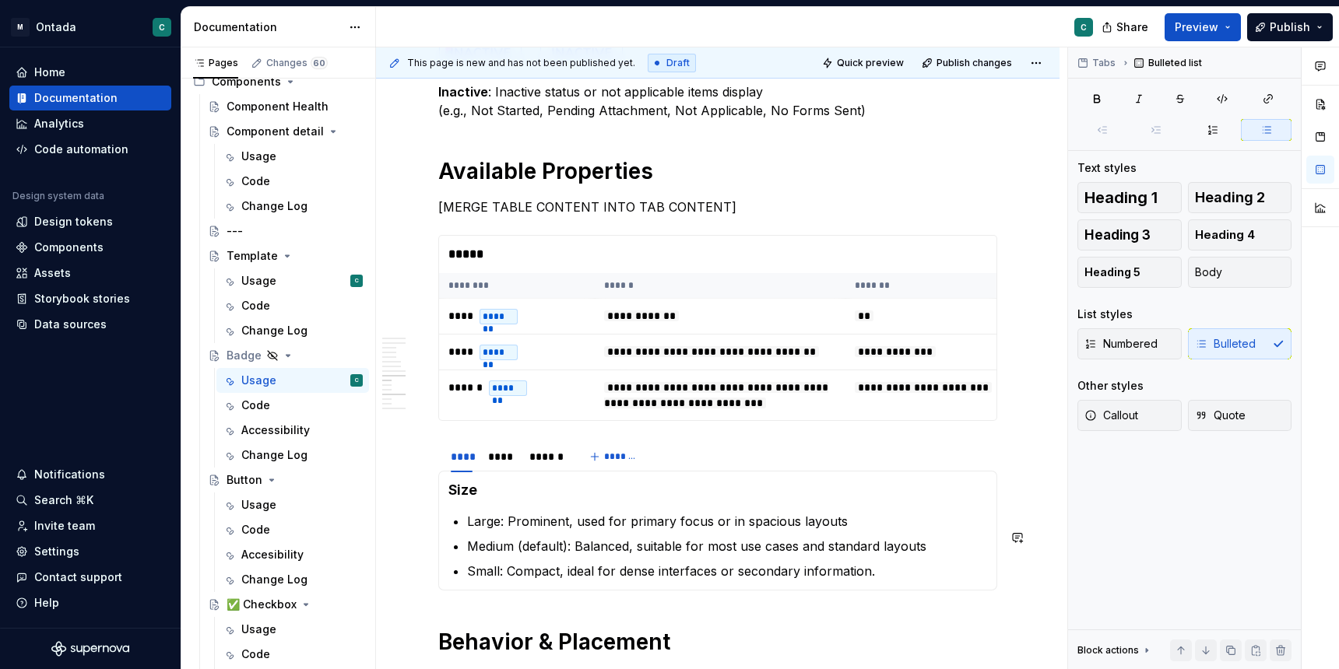
click at [568, 528] on section-item-column "Size Large: Prominent, used for primary focus or in spacious layouts Medium (de…" at bounding box center [717, 531] width 539 height 100
click at [504, 465] on div "****" at bounding box center [501, 457] width 26 height 16
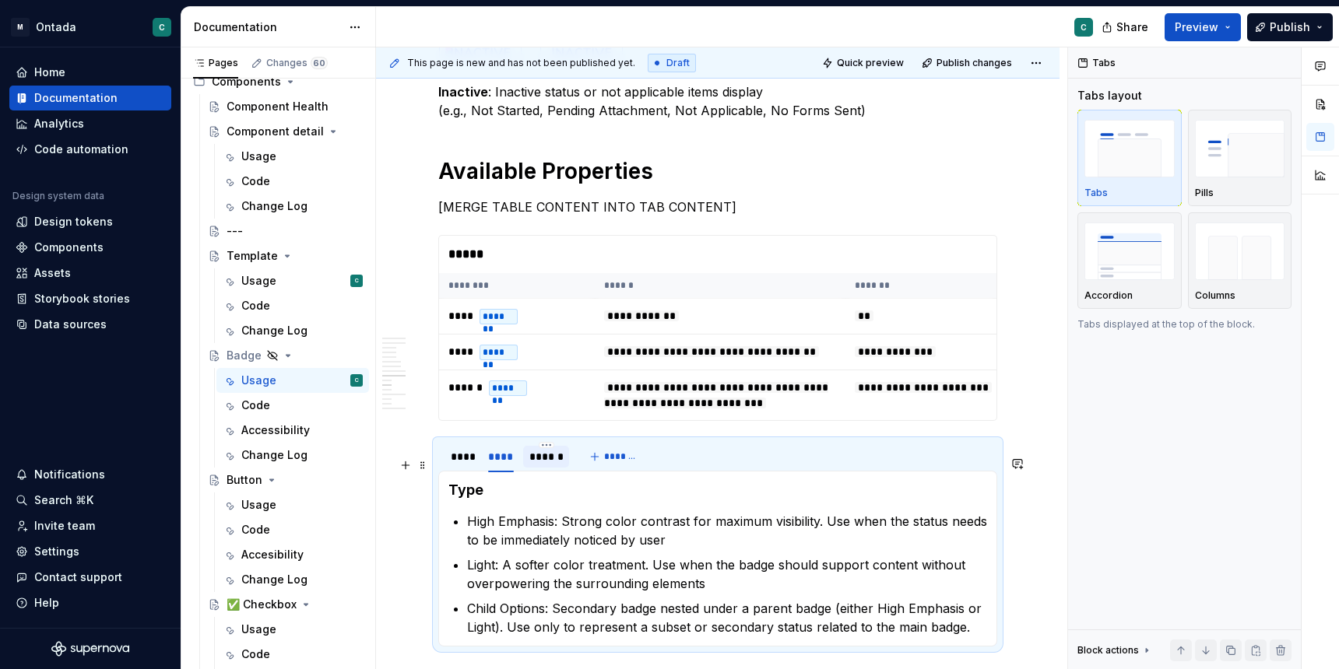
click at [546, 465] on div "******" at bounding box center [545, 457] width 33 height 16
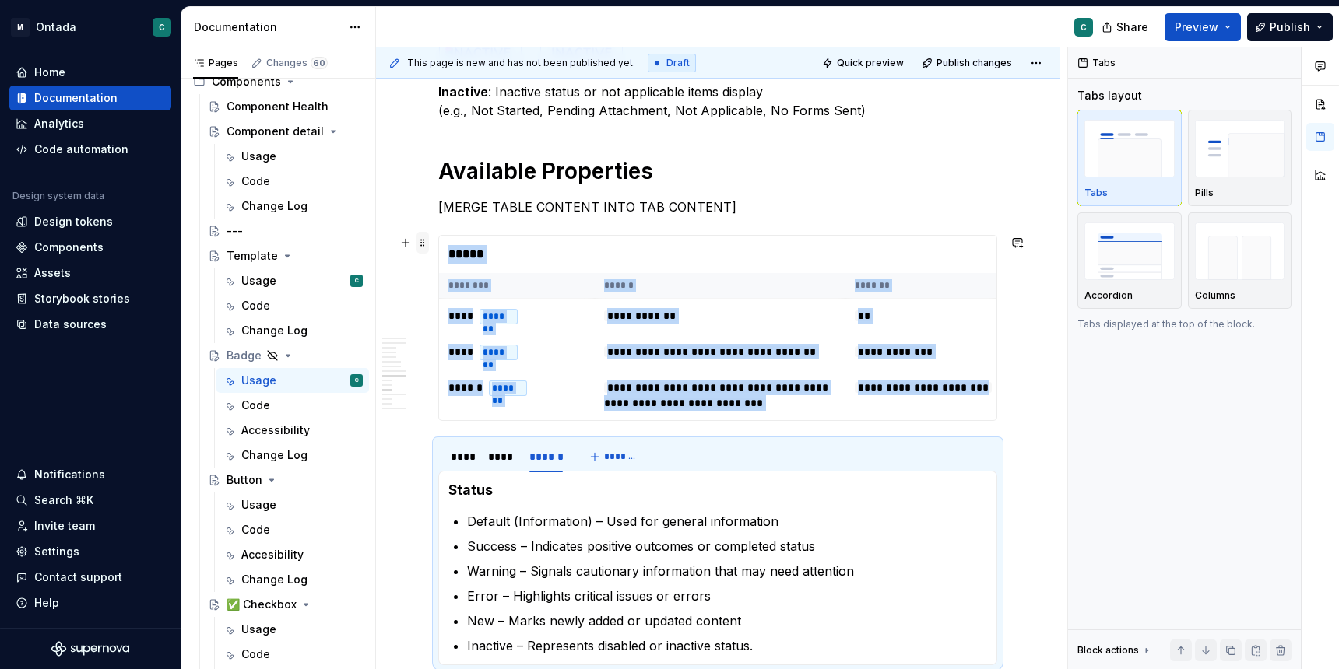
click at [423, 243] on span at bounding box center [422, 243] width 12 height 22
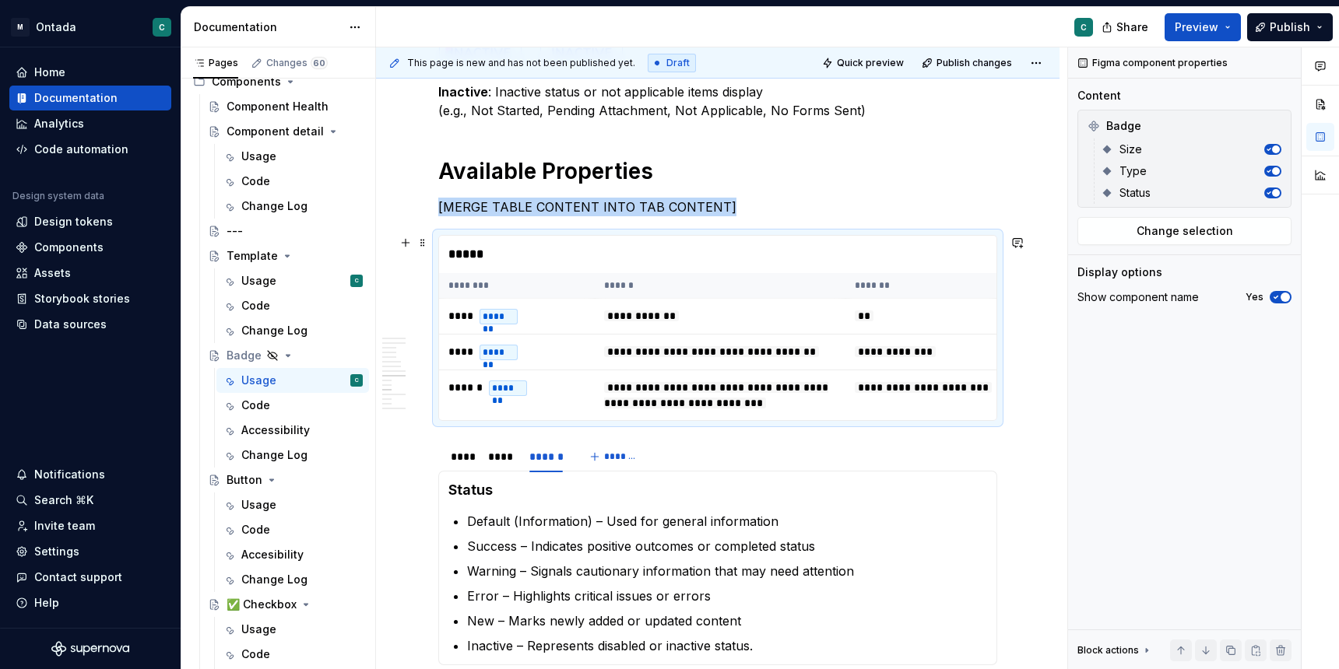
click at [1028, 441] on div "**********" at bounding box center [717, 402] width 683 height 4893
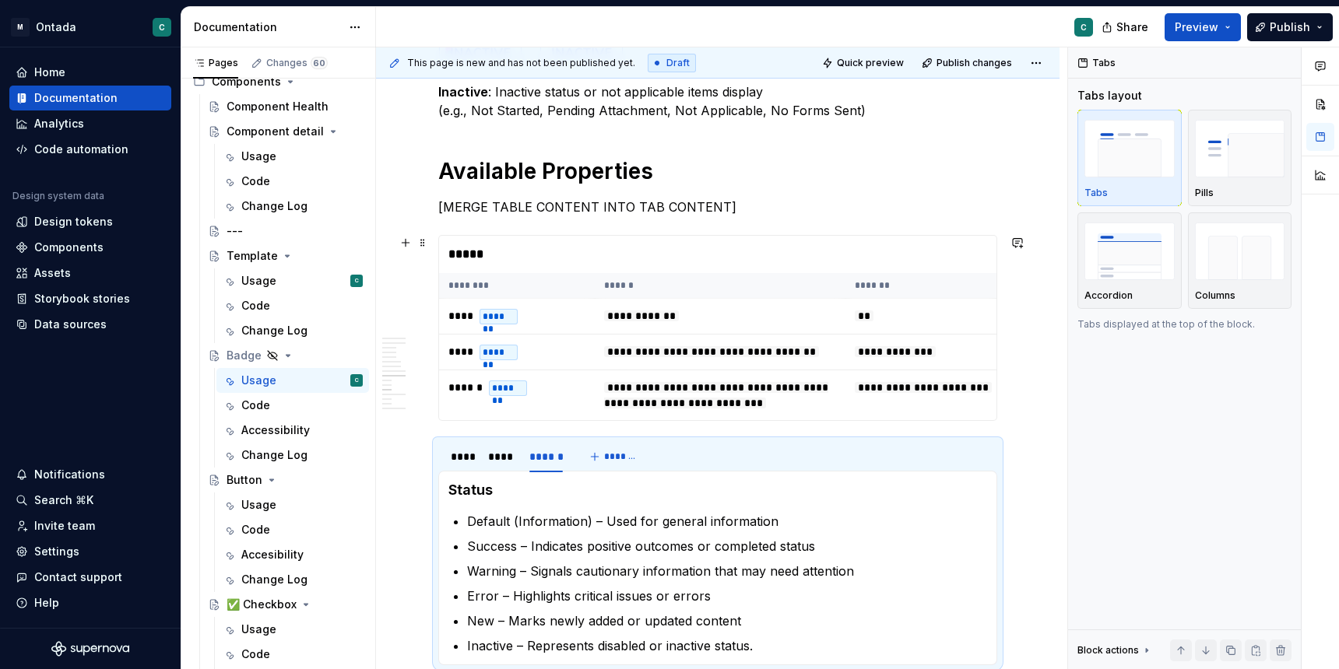
click at [1039, 427] on div "**********" at bounding box center [717, 402] width 683 height 4893
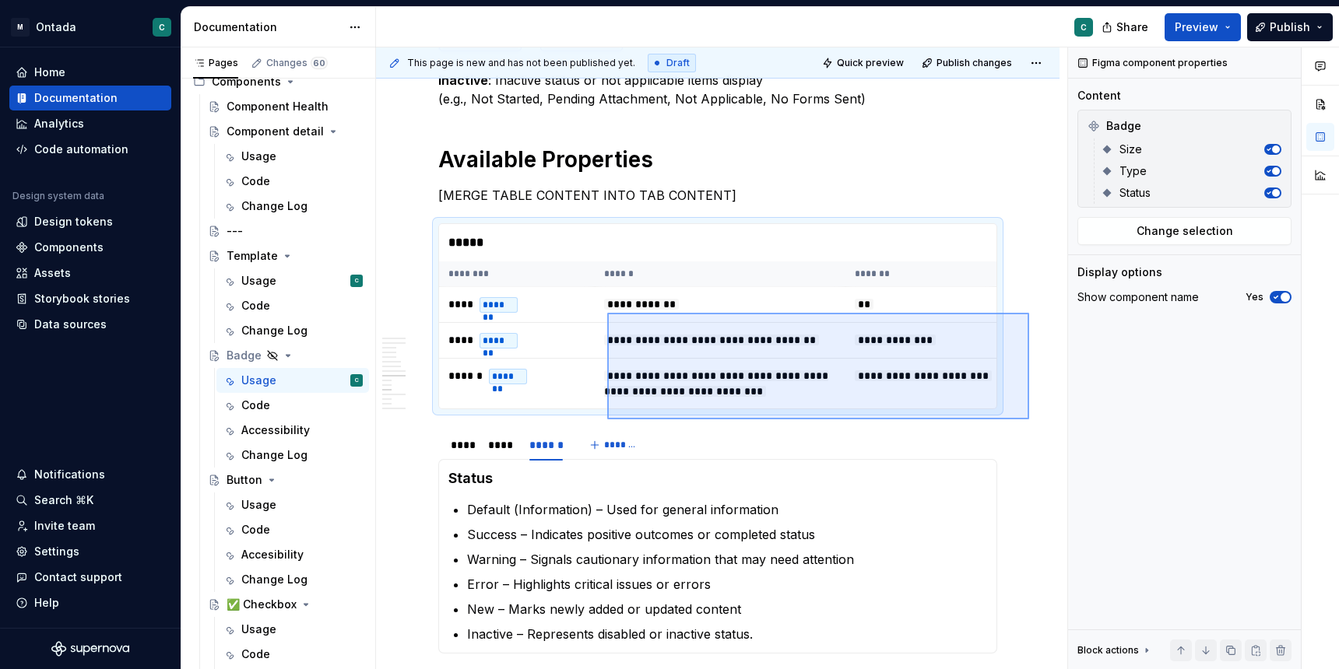
drag, startPoint x: 1029, startPoint y: 420, endPoint x: 609, endPoint y: 313, distance: 433.6
click at [609, 313] on div "**********" at bounding box center [721, 358] width 691 height 623
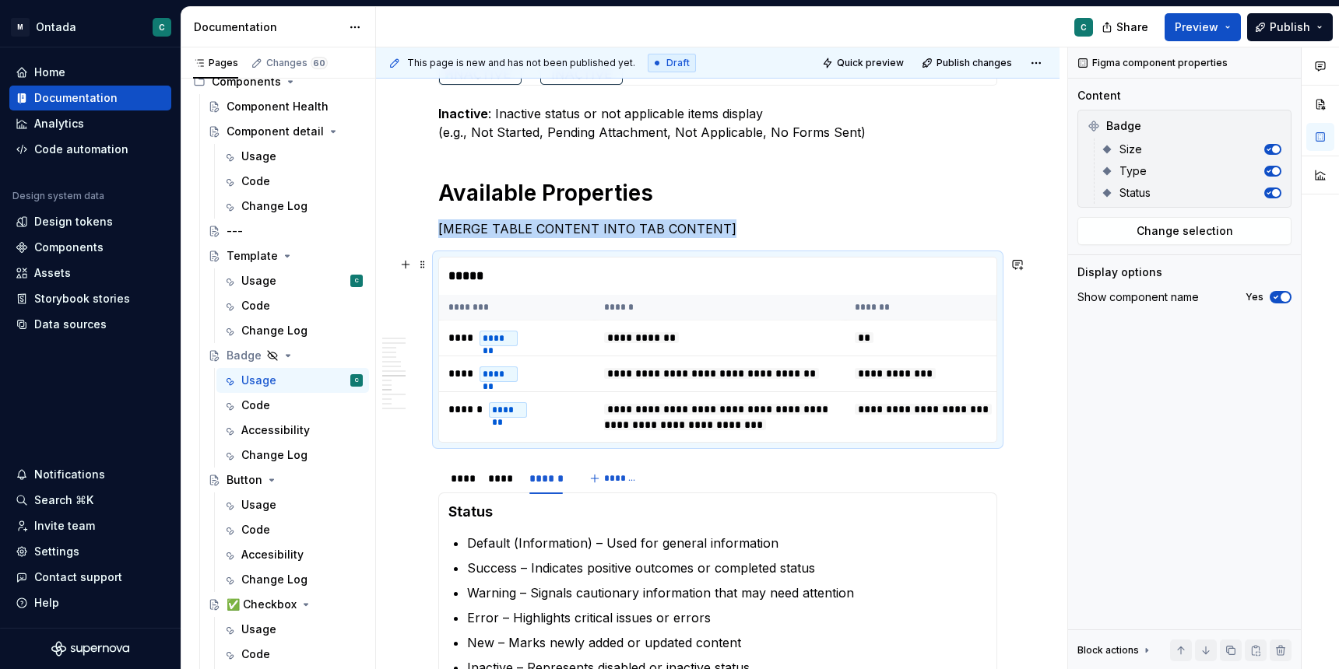
scroll to position [2389, 0]
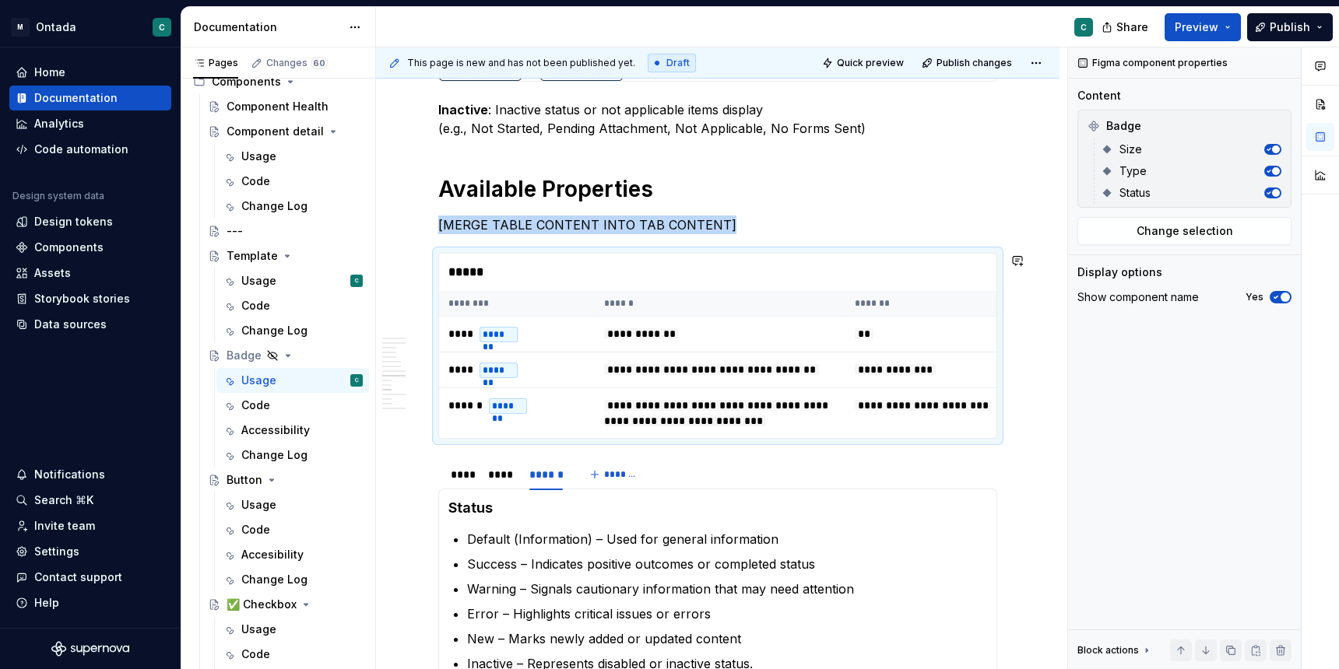
copy p "[MERGE TABLE CONTENT INTO TAB CONTENT]"
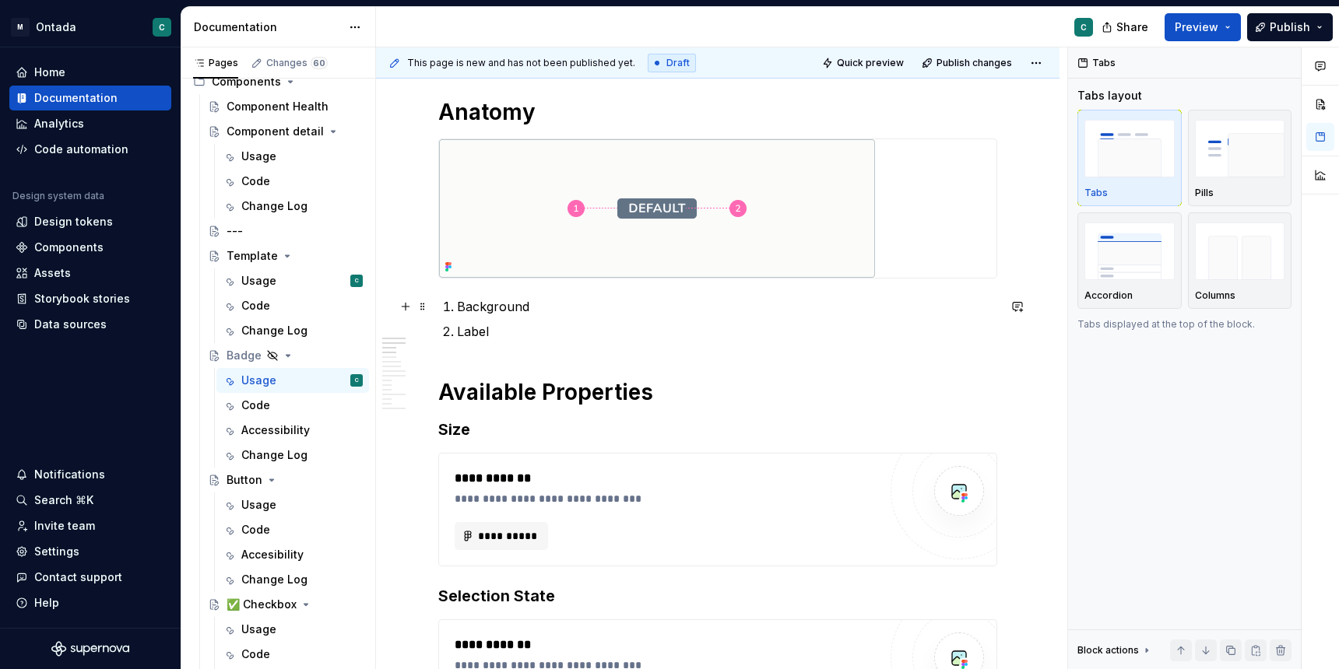
scroll to position [0, 0]
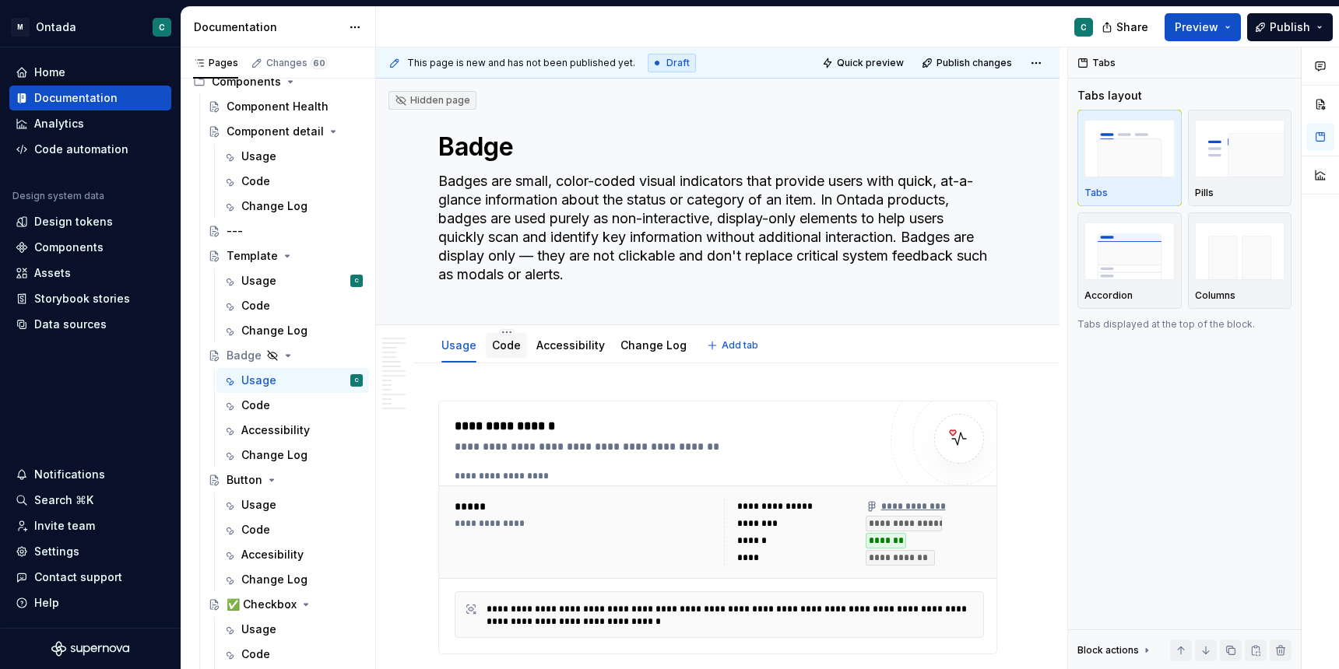
click at [508, 349] on link "Code" at bounding box center [506, 345] width 29 height 13
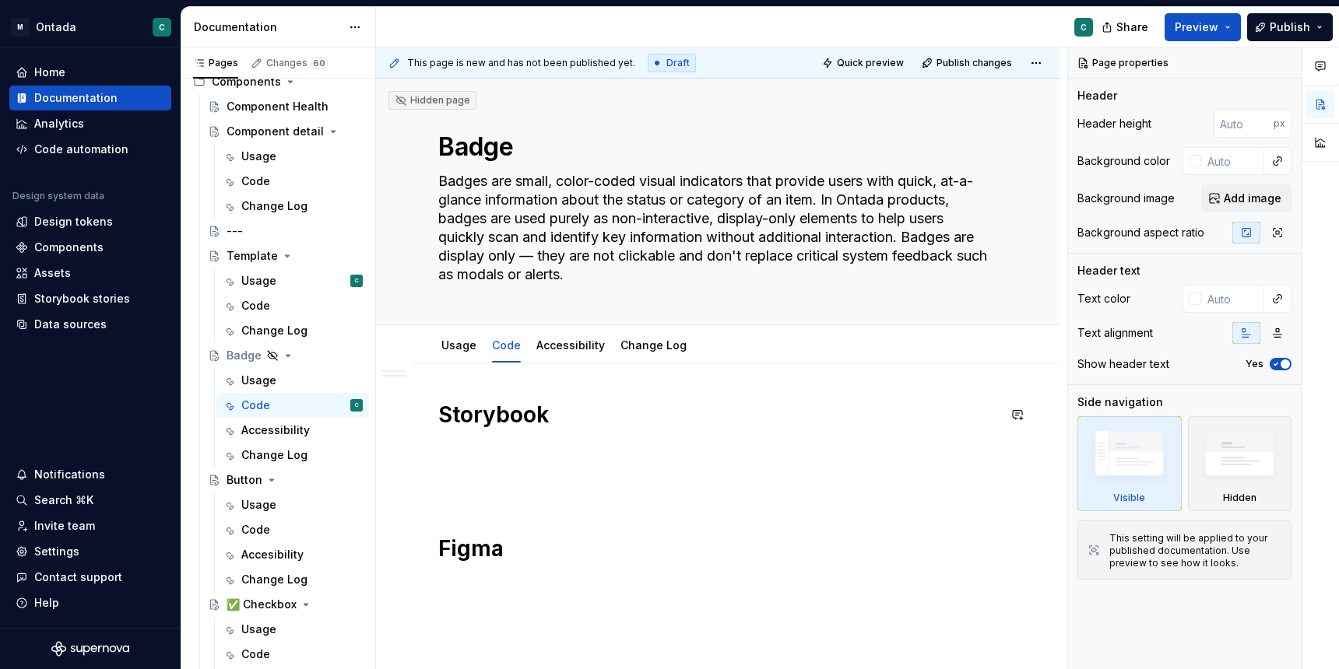
click at [483, 434] on div "Storybook Figma" at bounding box center [717, 488] width 559 height 174
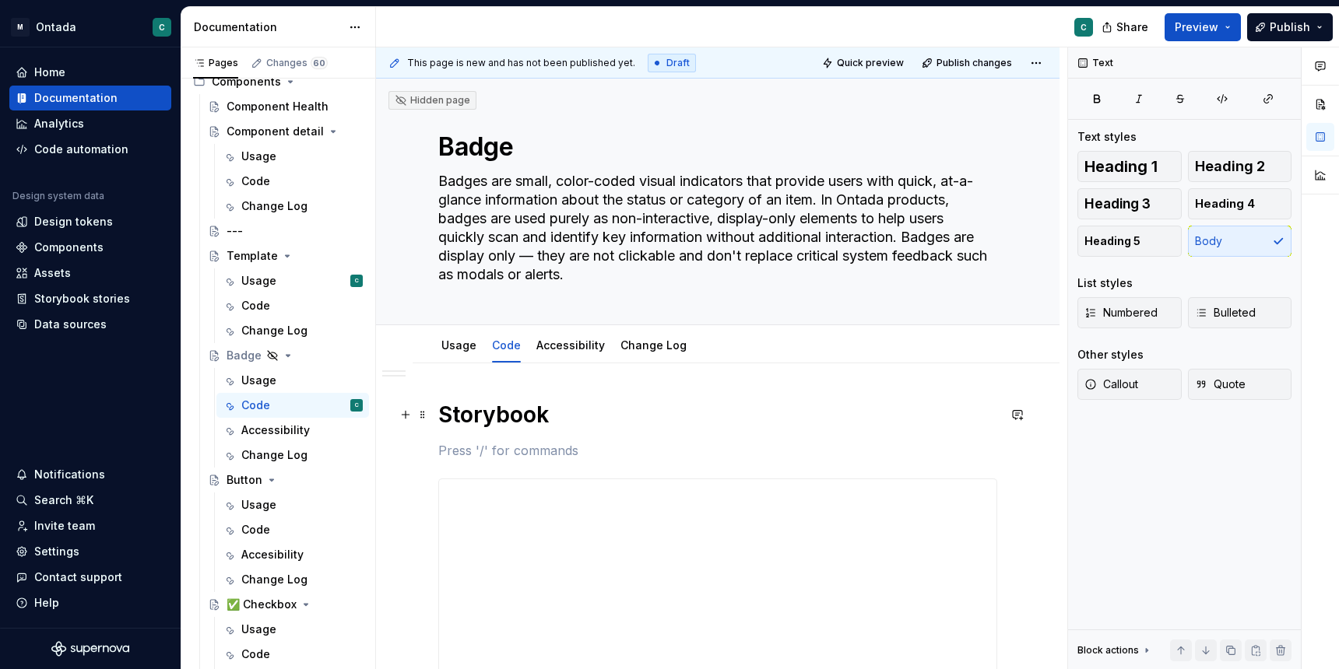
click at [571, 415] on h1 "Storybook" at bounding box center [717, 415] width 559 height 28
click at [440, 420] on h1 "Storybook" at bounding box center [717, 415] width 559 height 28
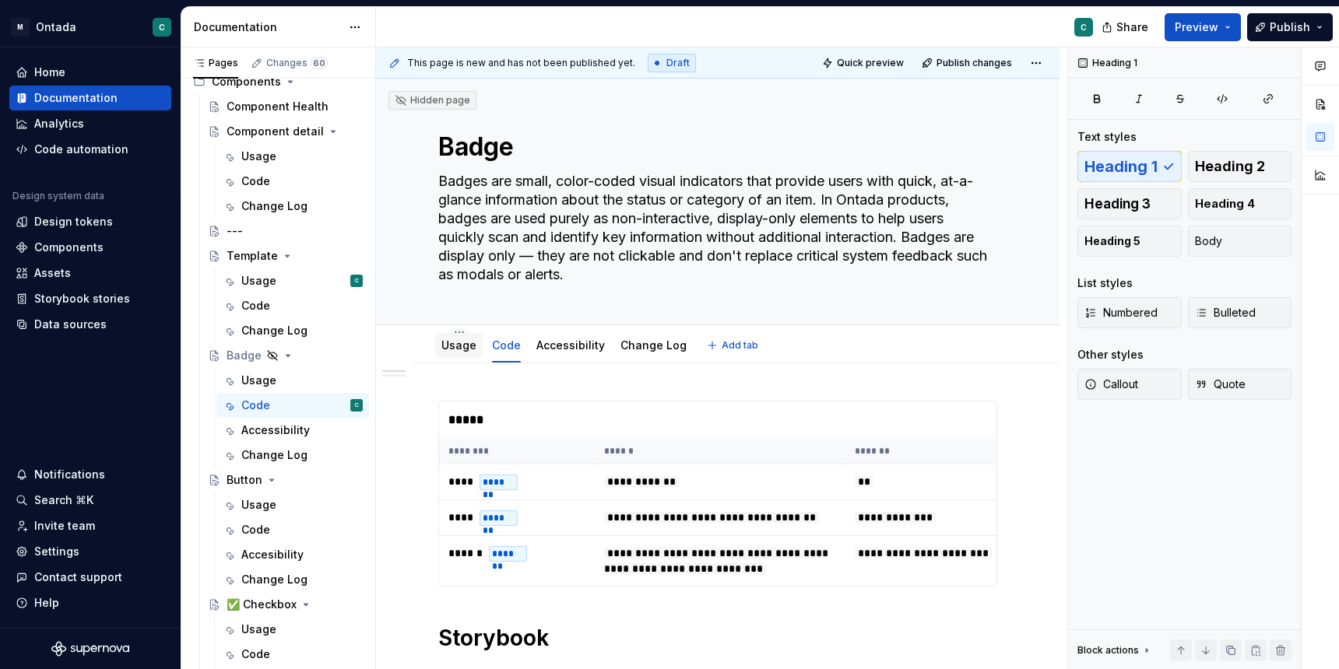
click at [455, 353] on div "Usage" at bounding box center [458, 345] width 35 height 19
click at [465, 349] on link "Usage" at bounding box center [458, 345] width 35 height 13
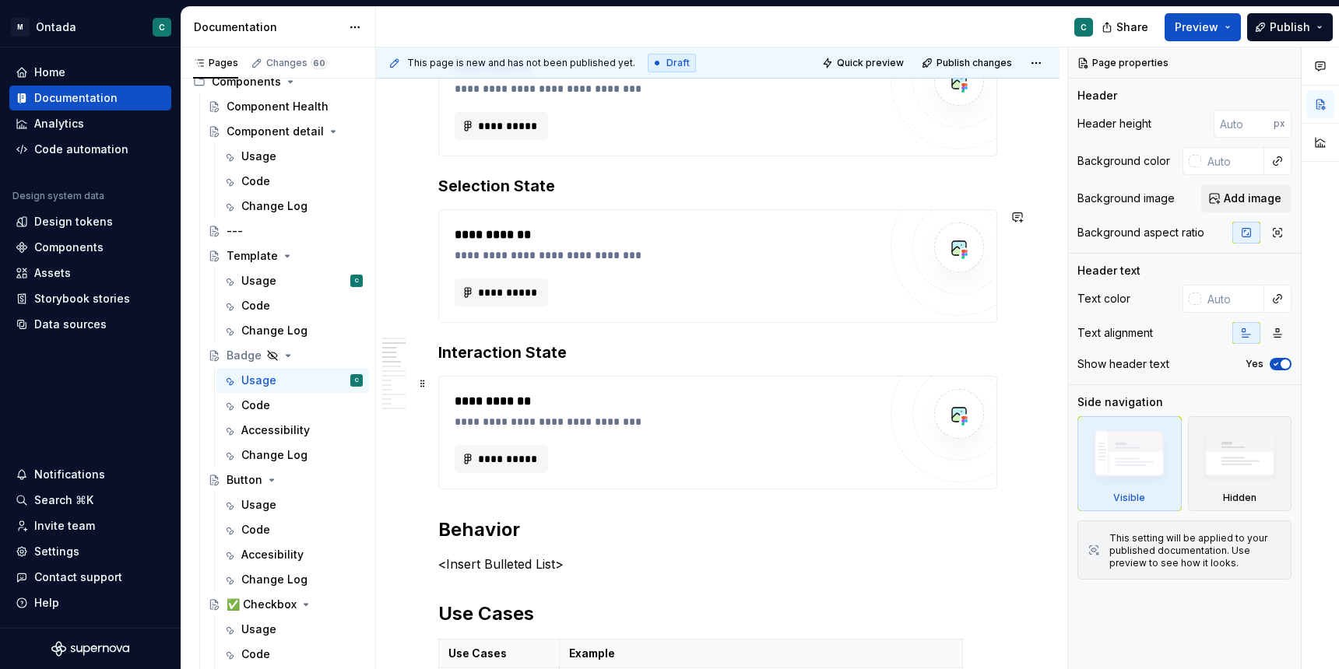
scroll to position [1061, 0]
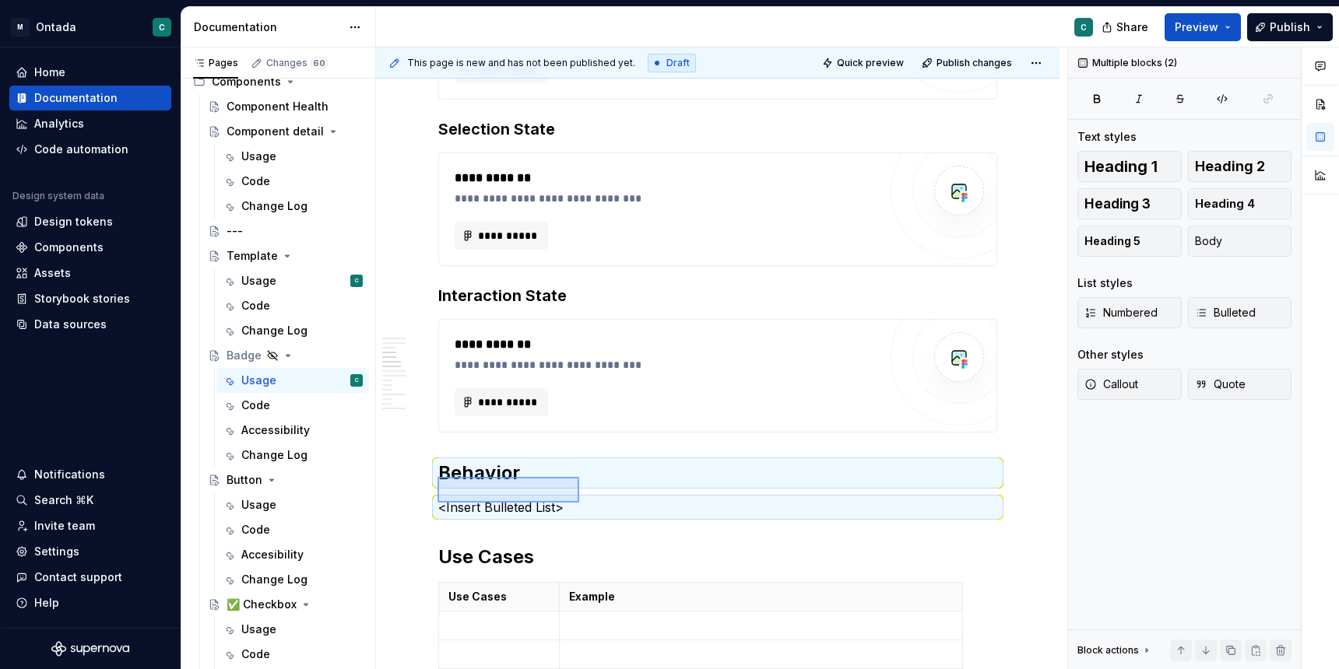
drag, startPoint x: 437, startPoint y: 477, endPoint x: 579, endPoint y: 503, distance: 144.0
click at [579, 503] on div "**********" at bounding box center [721, 358] width 691 height 623
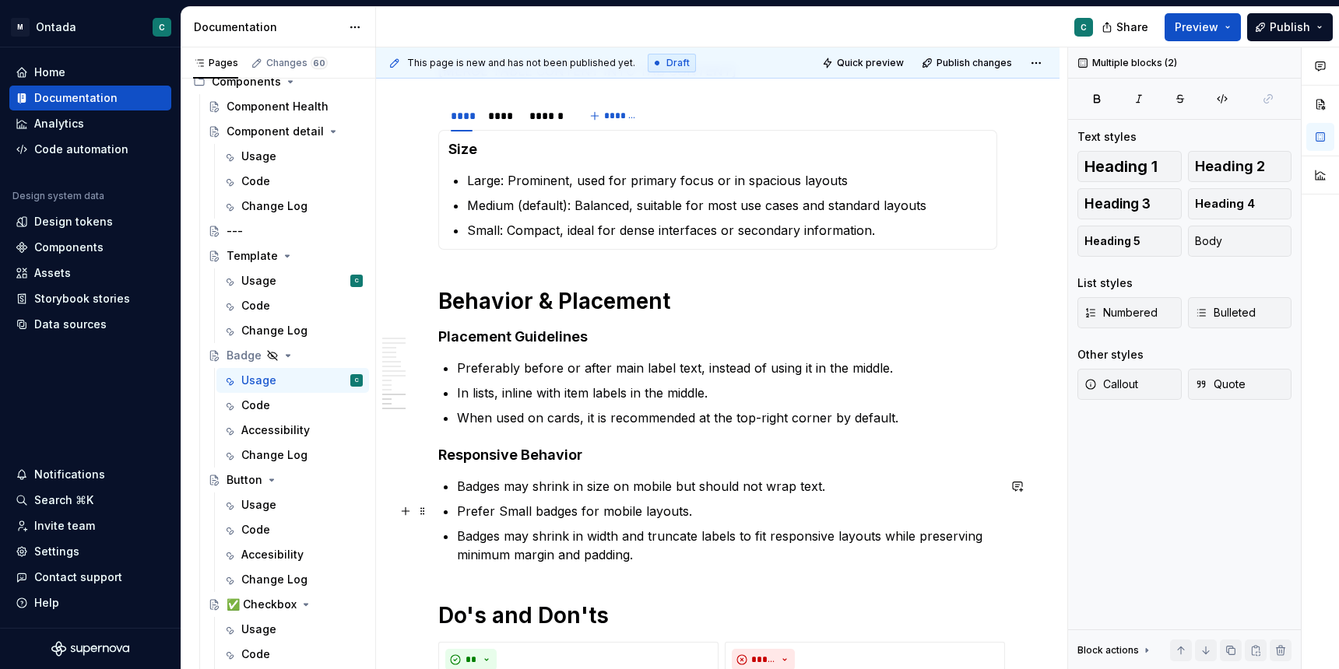
scroll to position [2557, 0]
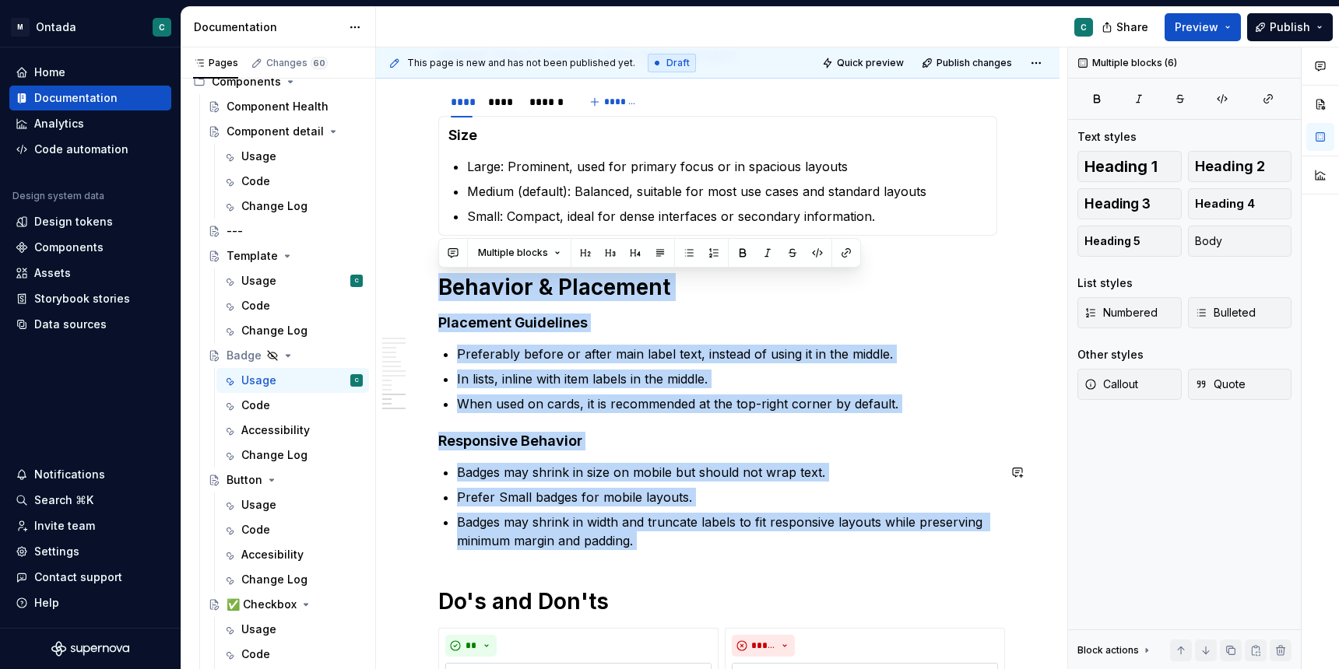
drag, startPoint x: 438, startPoint y: 293, endPoint x: 689, endPoint y: 563, distance: 368.4
click at [689, 563] on div "**********" at bounding box center [717, 21] width 559 height 4357
copy div "Behavior & Placement Placement Guidelines Preferably before or after main label…"
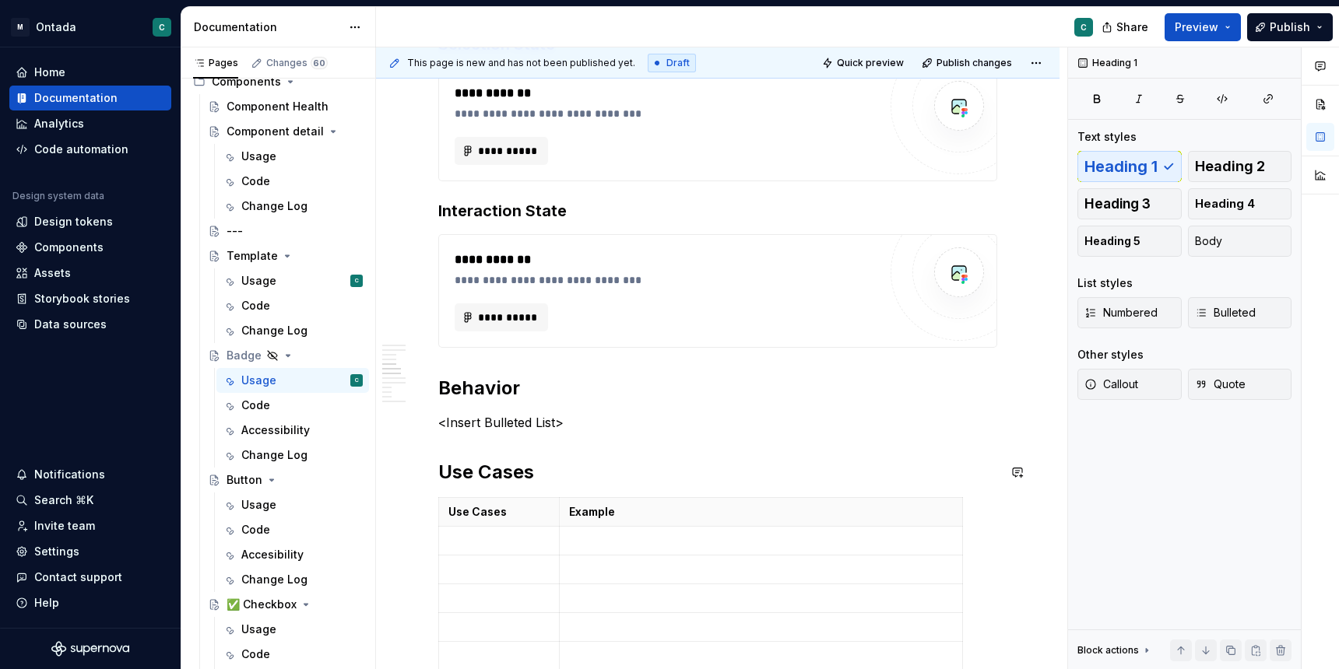
scroll to position [1122, 0]
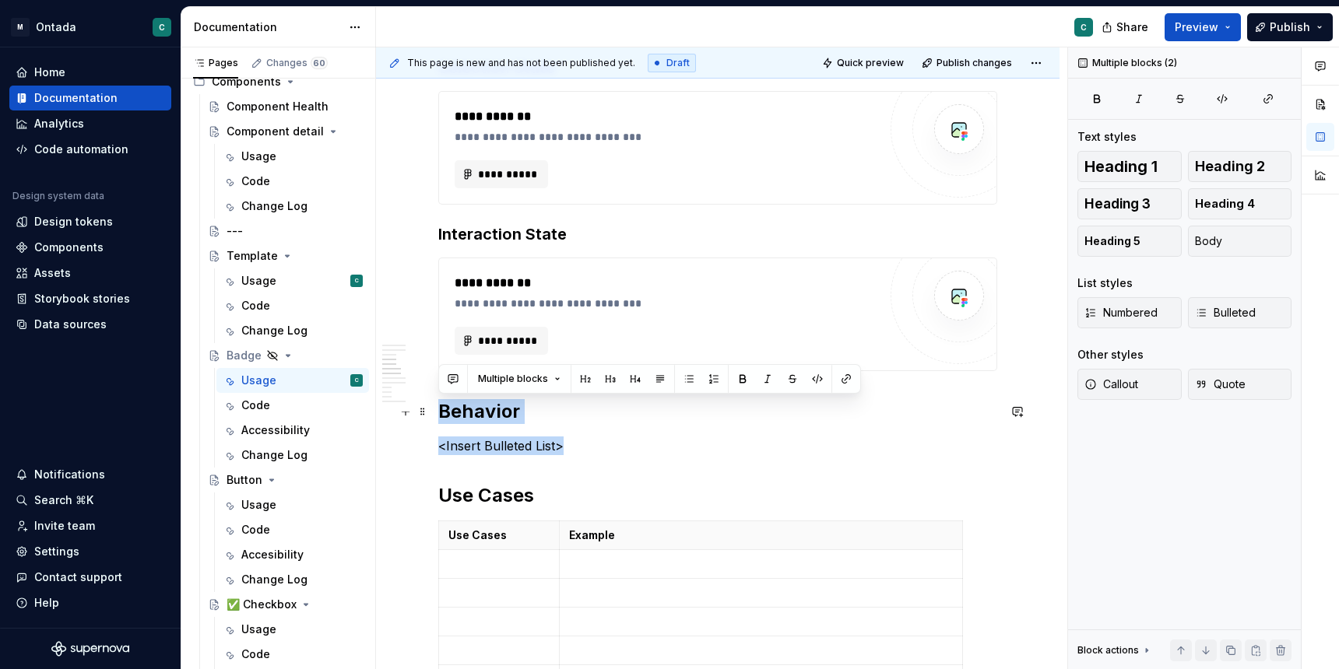
drag, startPoint x: 573, startPoint y: 450, endPoint x: 440, endPoint y: 415, distance: 137.6
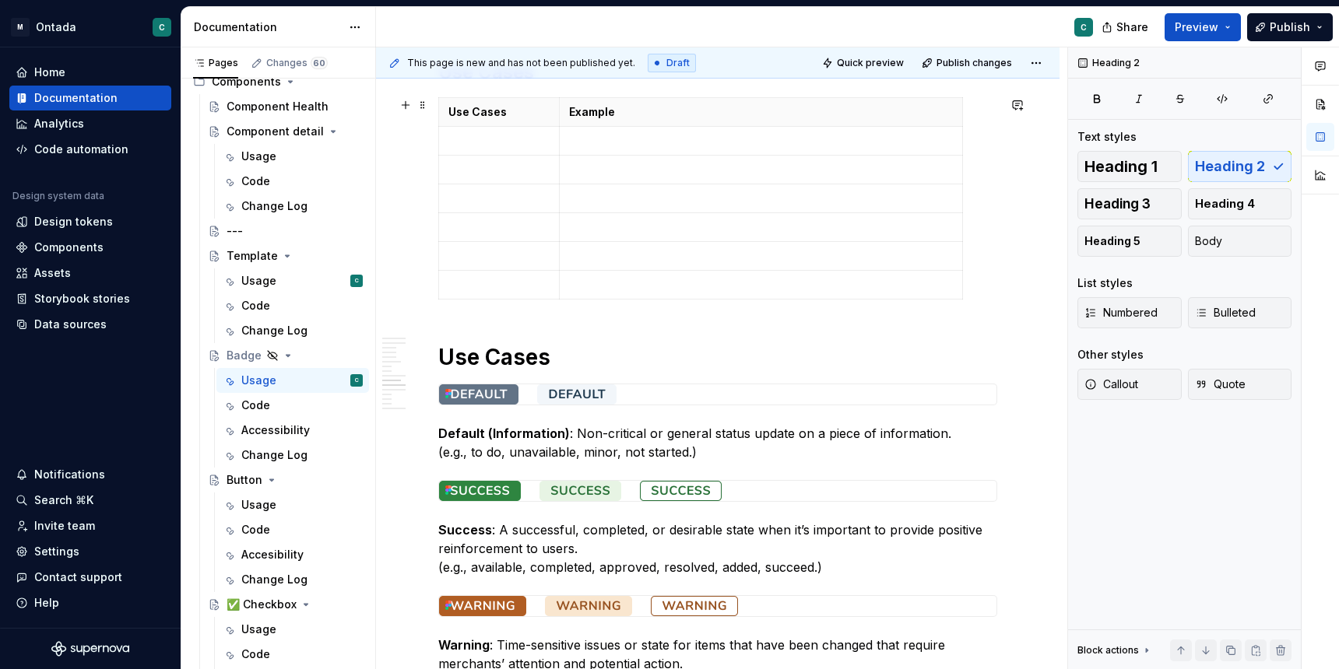
scroll to position [1823, 0]
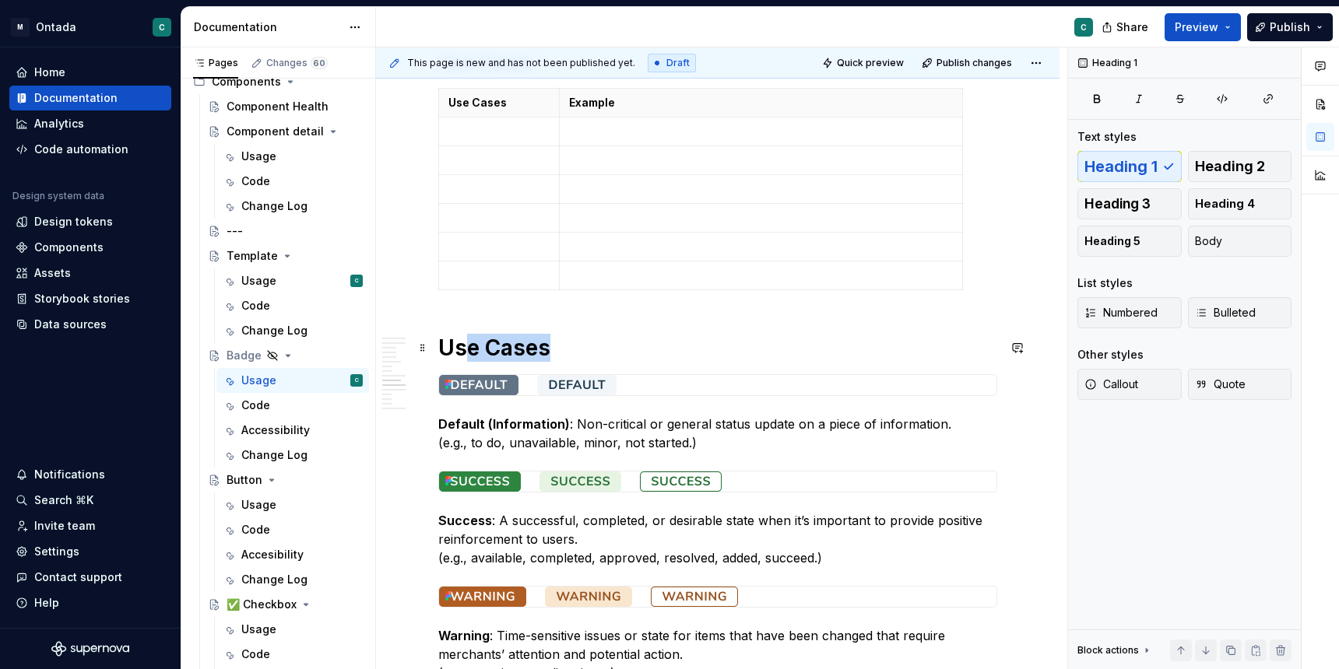
type textarea "*"
drag, startPoint x: 468, startPoint y: 349, endPoint x: 556, endPoint y: 349, distance: 88.0
click at [556, 349] on h1 "Use Cases" at bounding box center [717, 348] width 559 height 28
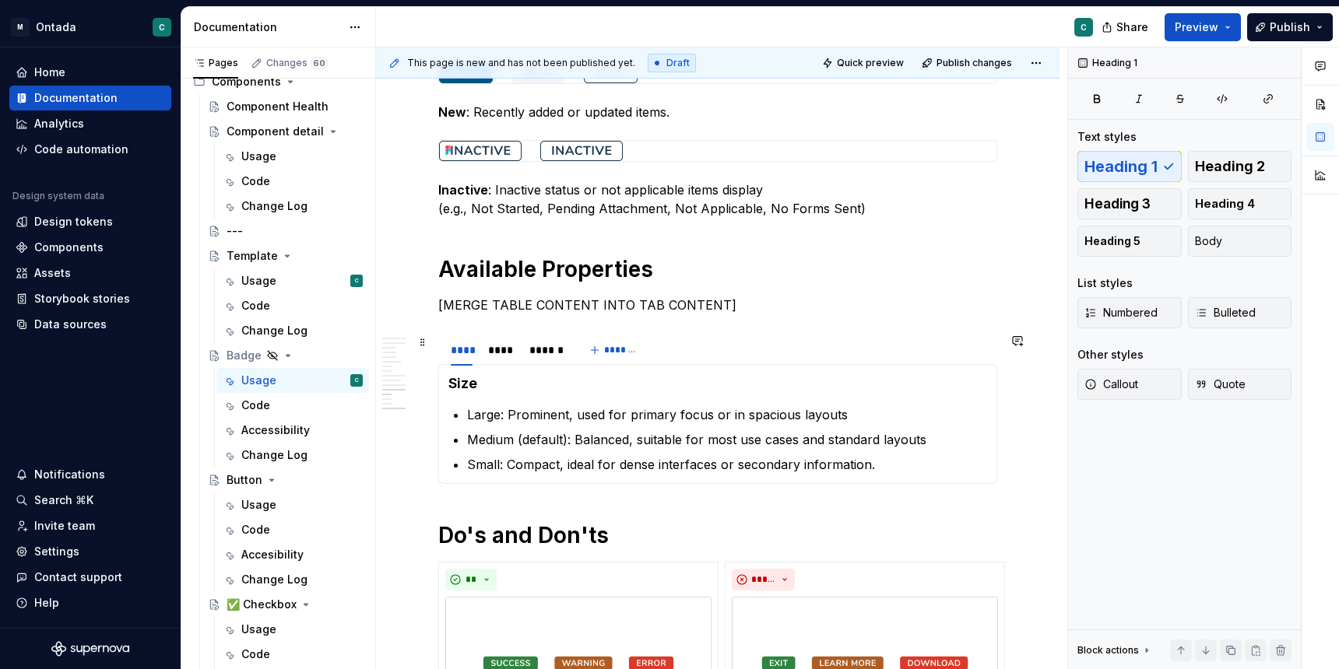
scroll to position [2578, 0]
click at [510, 357] on div "****" at bounding box center [501, 349] width 38 height 22
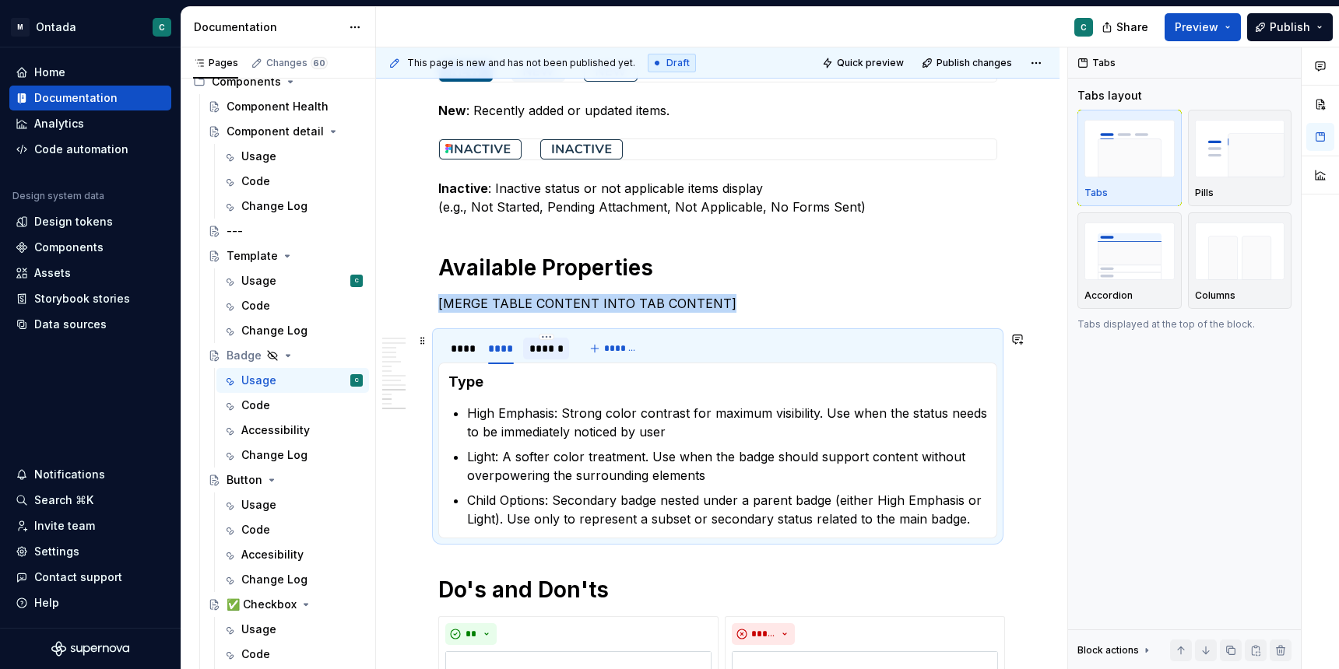
click at [539, 355] on div "******" at bounding box center [545, 349] width 33 height 16
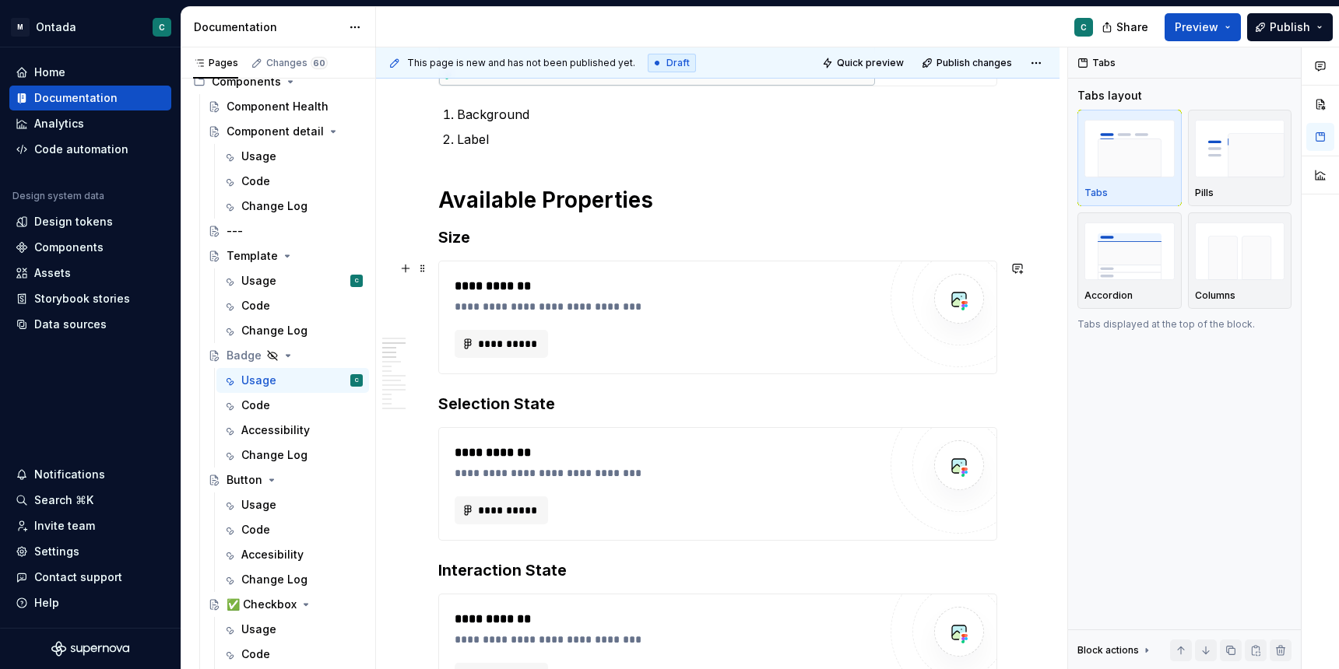
scroll to position [809, 0]
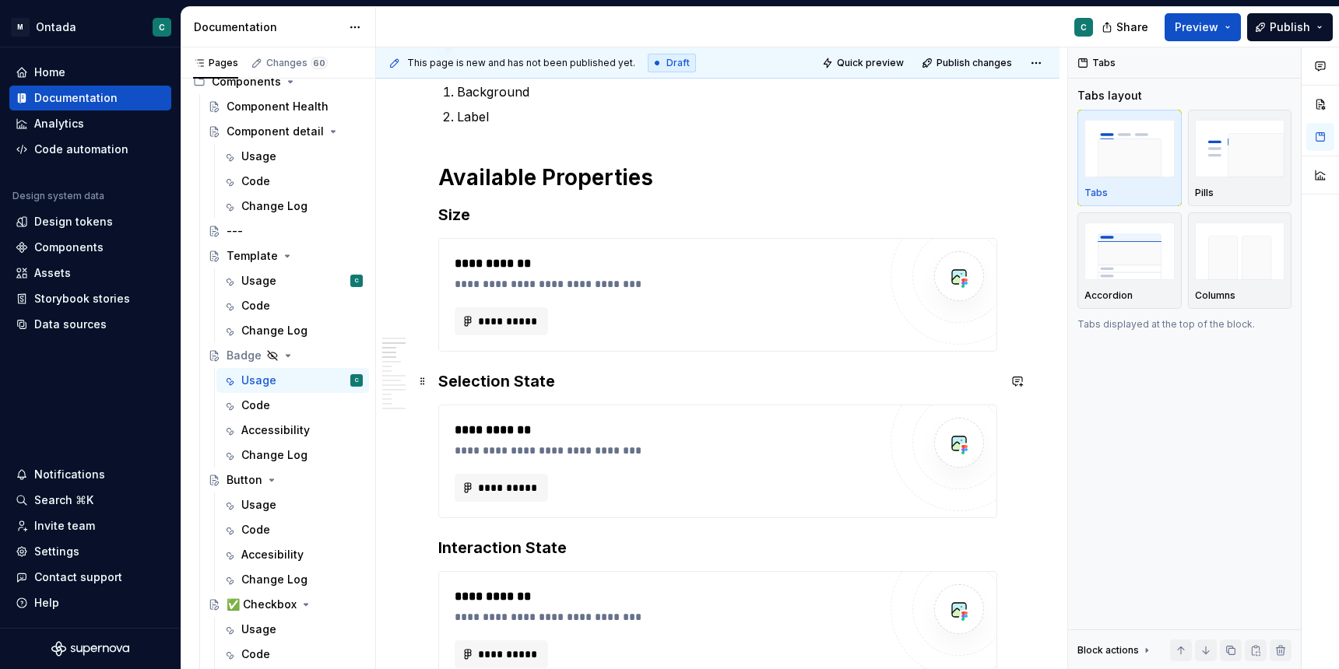
click at [501, 381] on h3 "Selection State" at bounding box center [717, 381] width 559 height 22
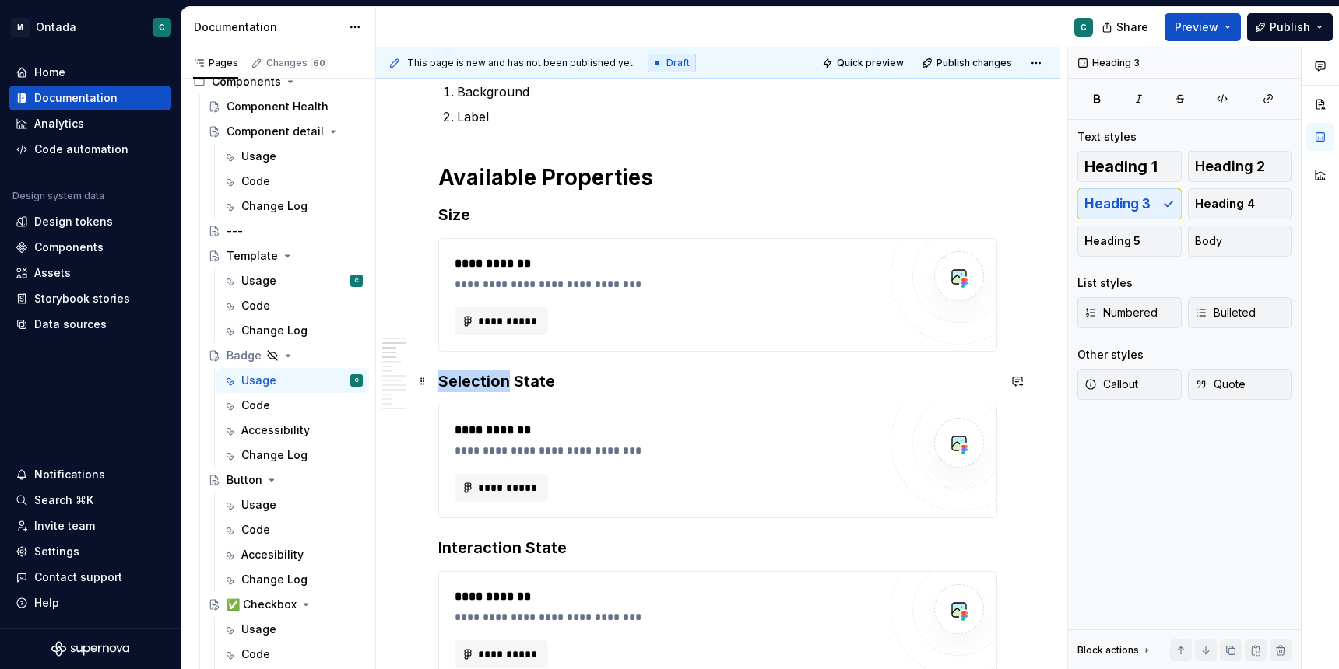
click at [501, 381] on h3 "Selection State" at bounding box center [717, 381] width 559 height 22
click at [473, 544] on h3 "Interaction State" at bounding box center [717, 548] width 559 height 22
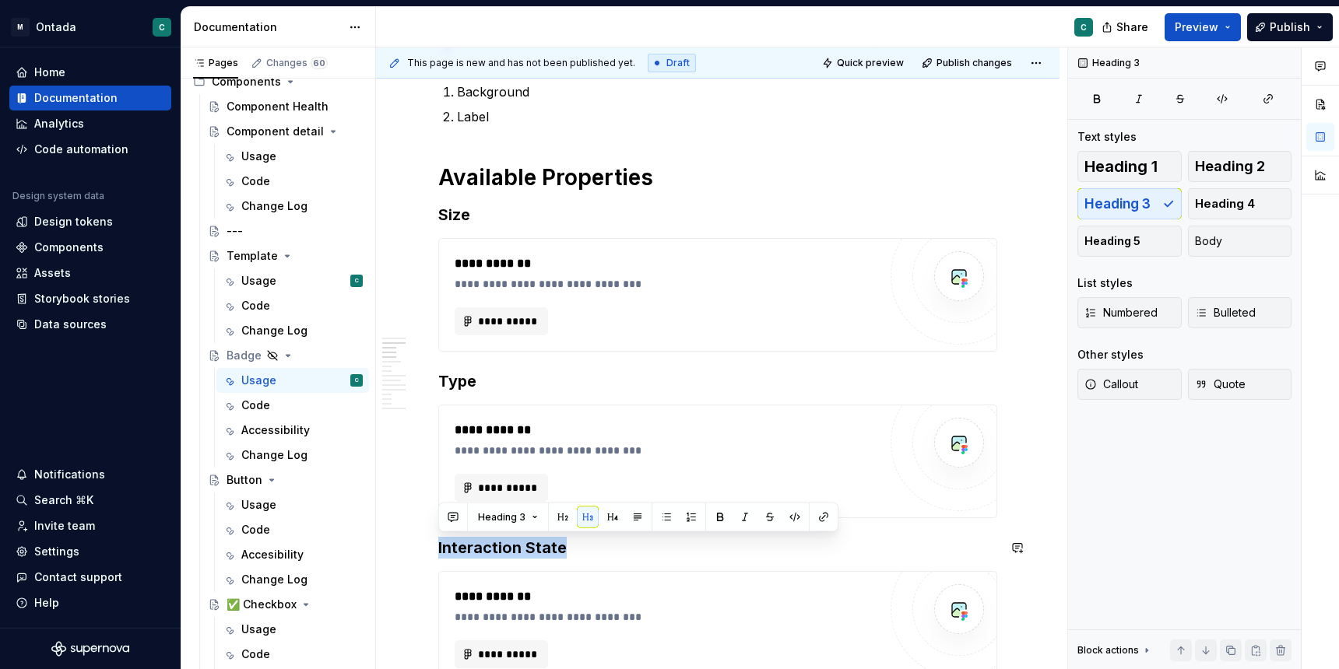
click at [473, 544] on h3 "Interaction State" at bounding box center [717, 548] width 559 height 22
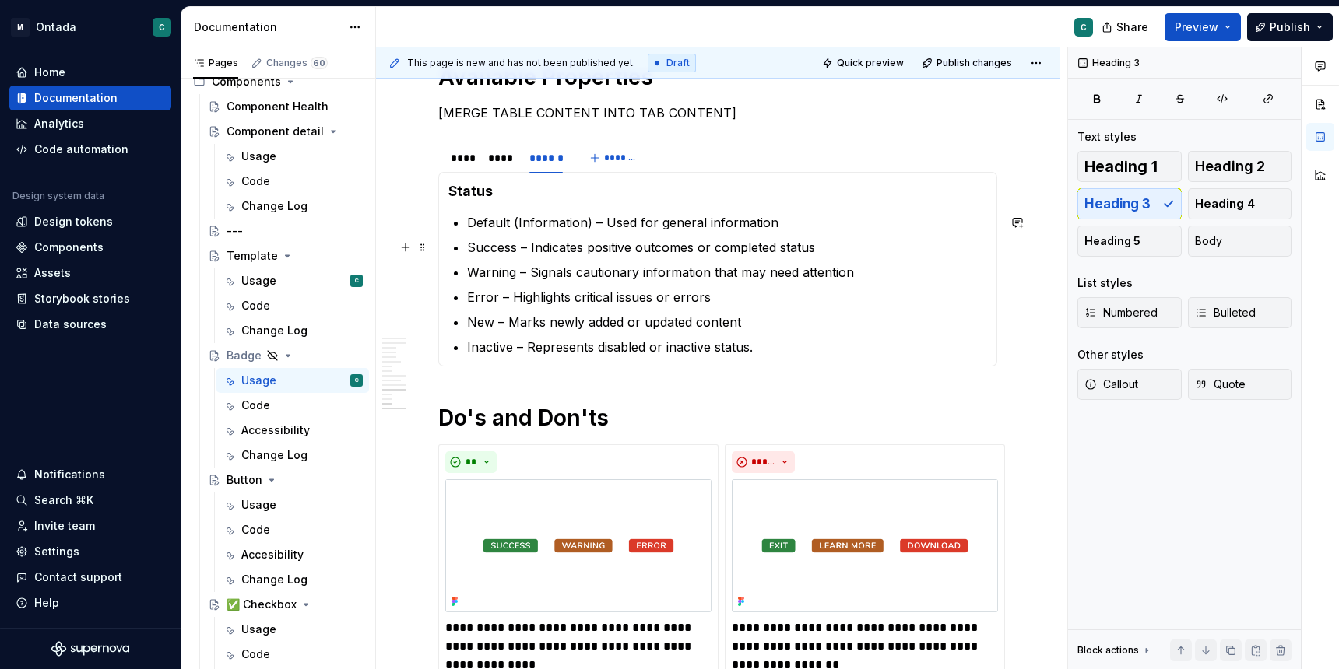
scroll to position [2796, 0]
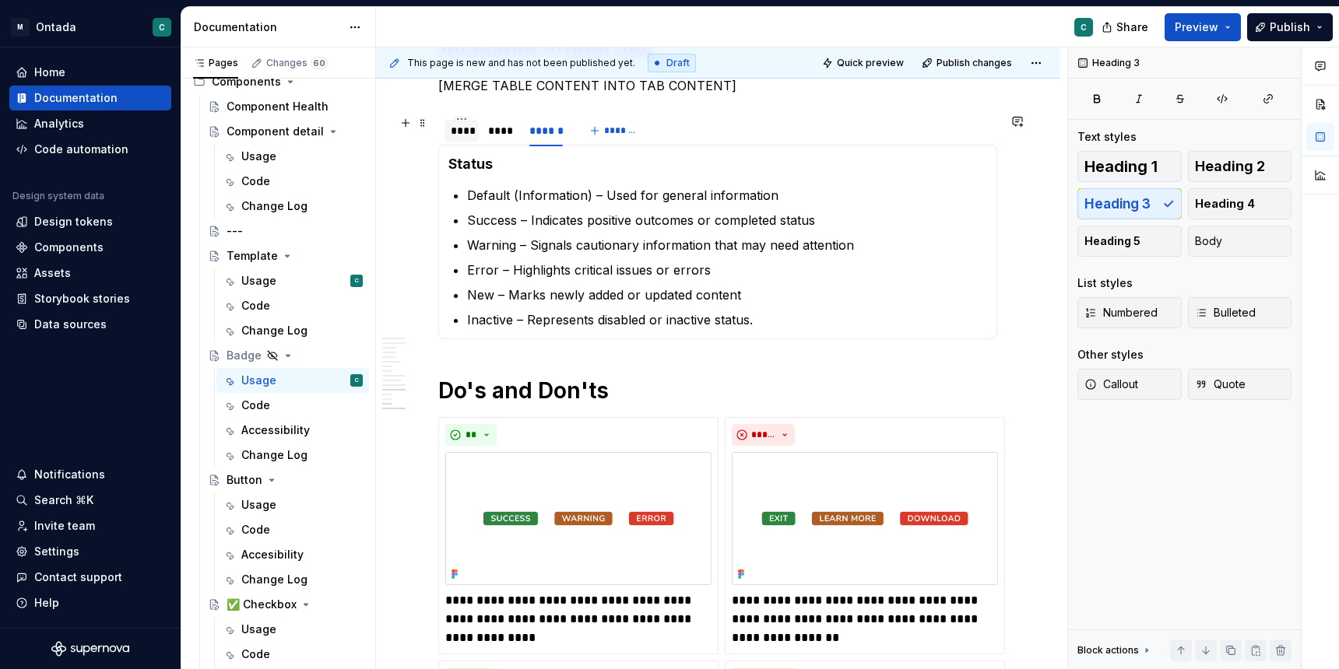
click at [454, 140] on div "****" at bounding box center [461, 131] width 34 height 22
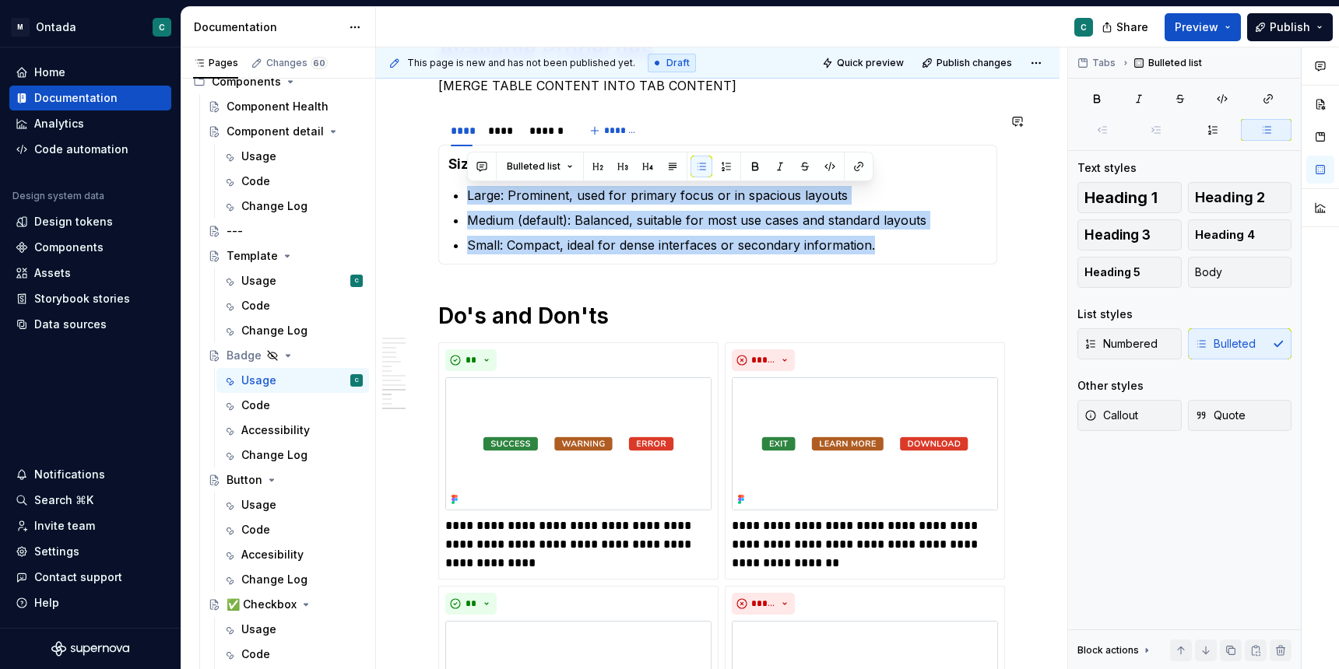
drag, startPoint x: 469, startPoint y: 197, endPoint x: 804, endPoint y: 258, distance: 341.0
click at [804, 258] on div "Size Large: Prominent, used for primary focus or in spacious layouts Medium (de…" at bounding box center [717, 205] width 559 height 120
copy ul "Large: Prominent, used for primary focus or in spacious layouts Medium (default…"
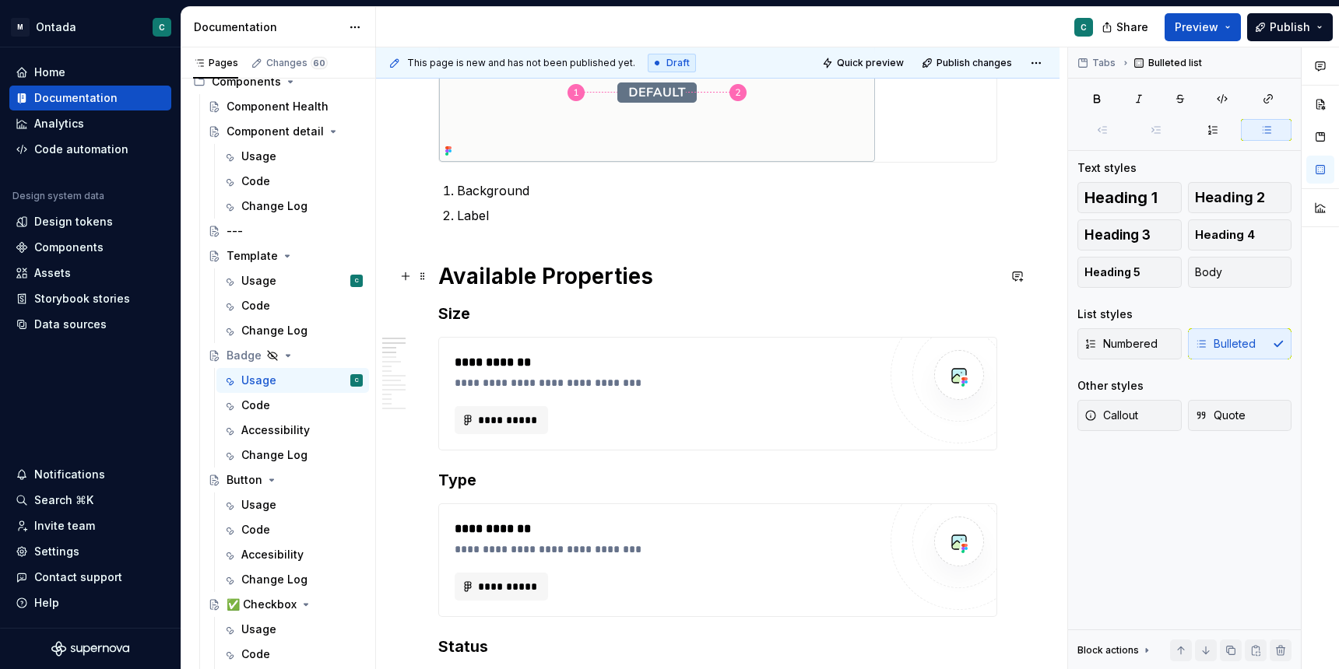
scroll to position [735, 0]
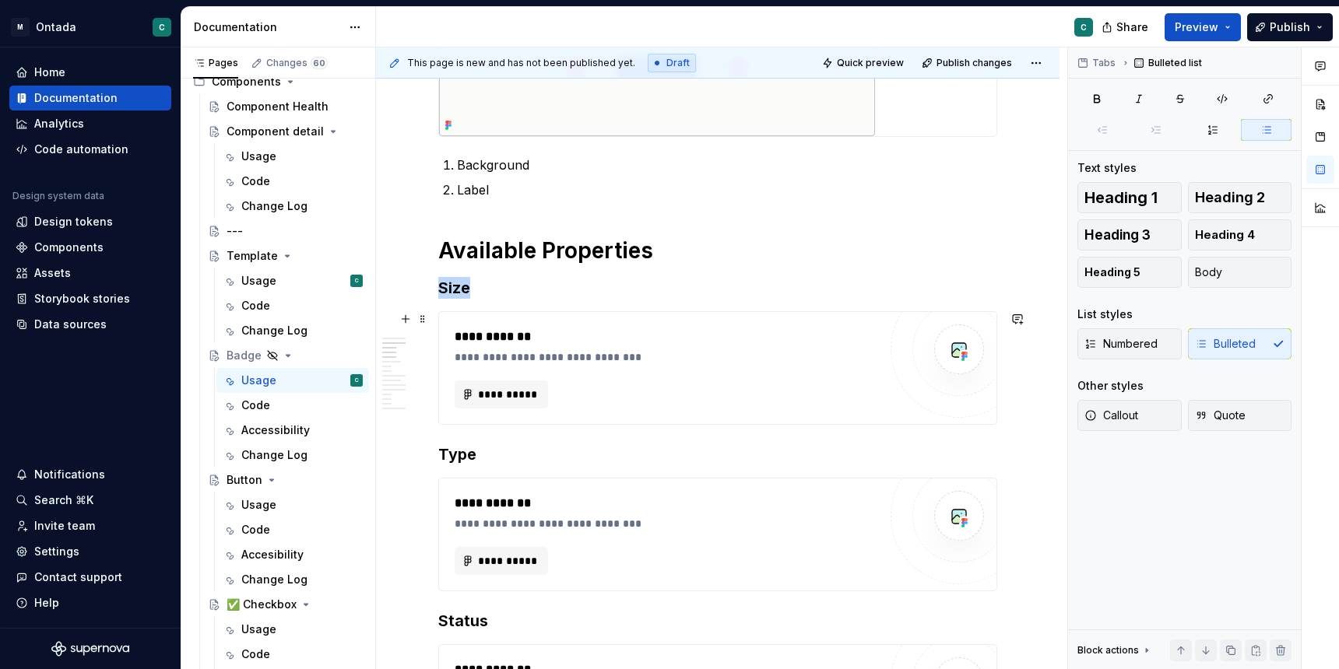
click at [616, 402] on div "**********" at bounding box center [666, 395] width 423 height 28
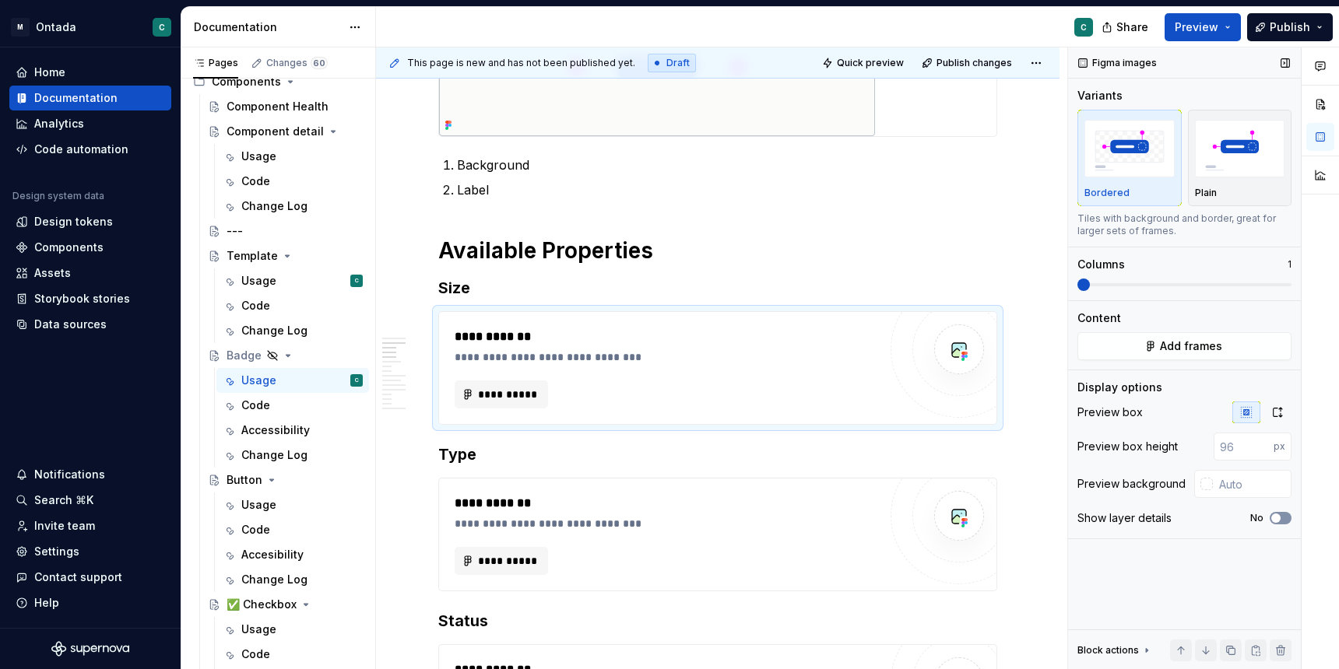
click at [1200, 517] on span "button" at bounding box center [1275, 518] width 9 height 9
click at [441, 456] on h3 "Type" at bounding box center [717, 455] width 559 height 22
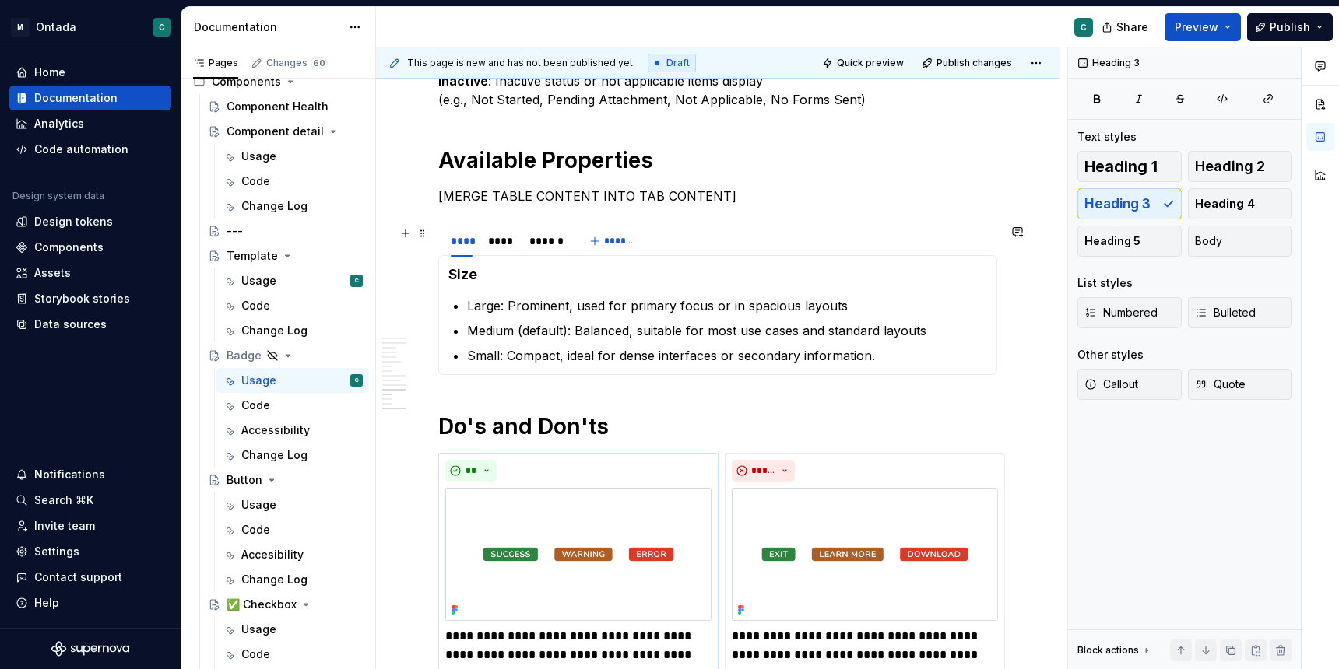
scroll to position [2750, 0]
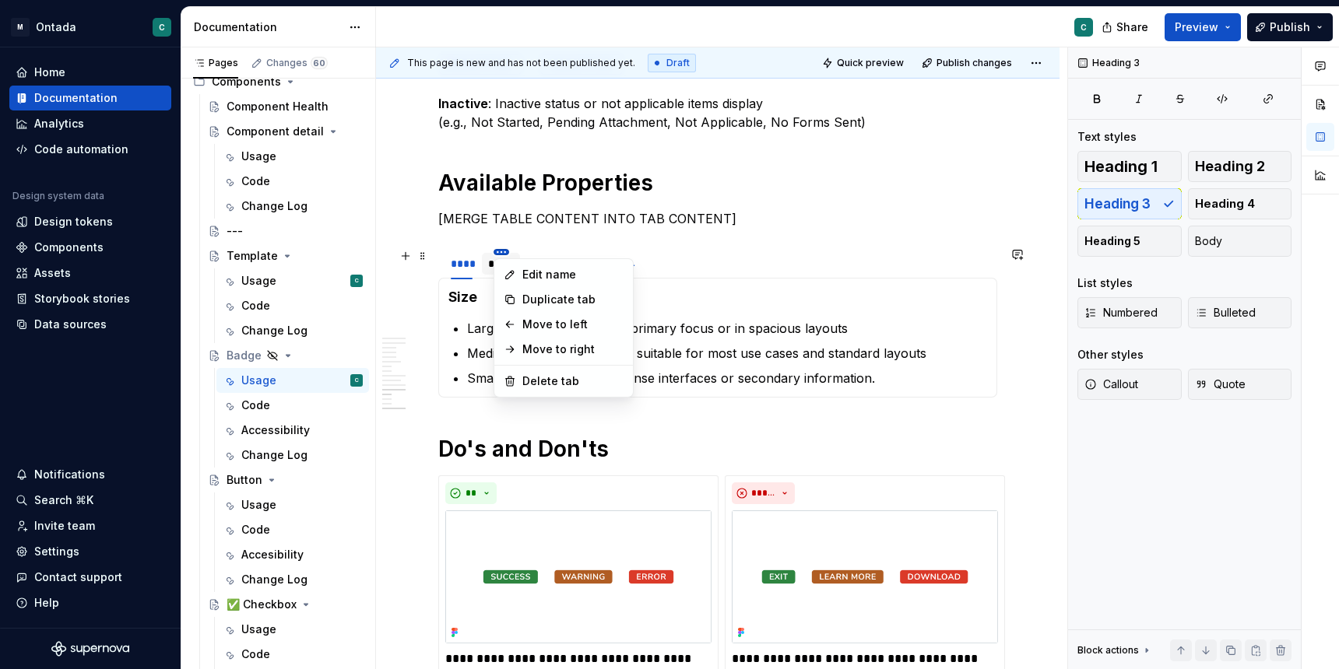
click at [497, 253] on html "M Ontada C Home Documentation Analytics Code automation Design system data Desi…" at bounding box center [669, 334] width 1339 height 669
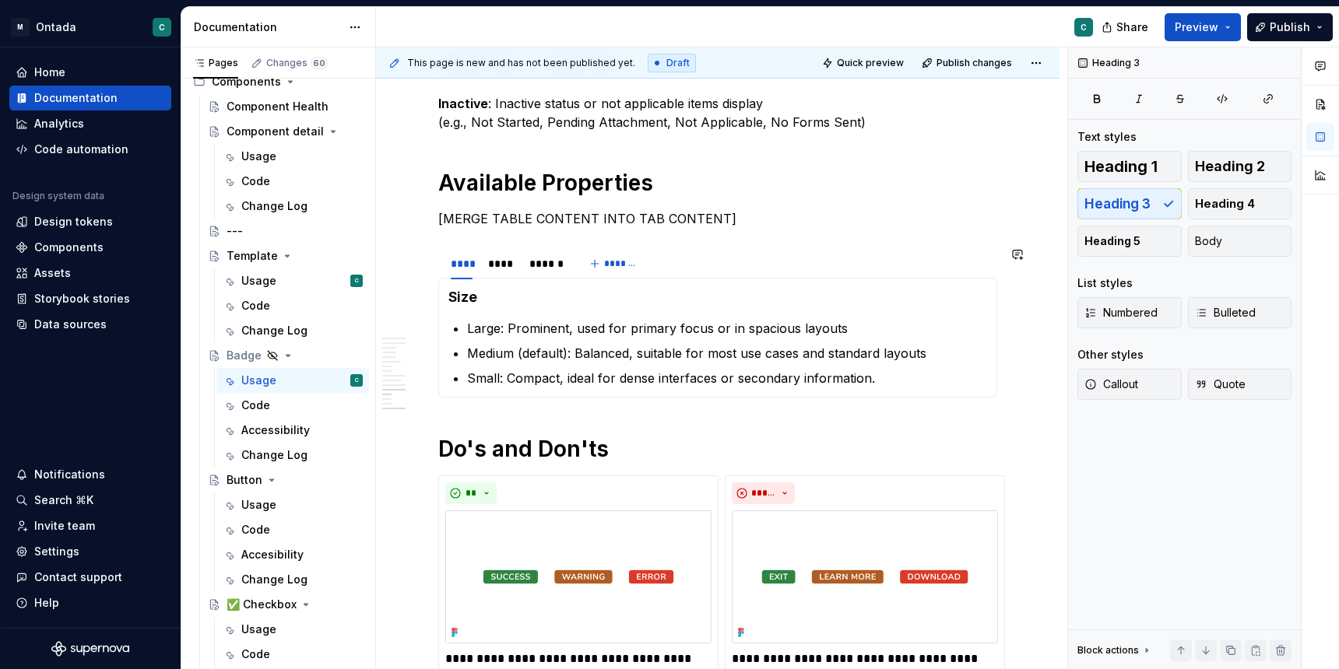
click at [478, 279] on html "M Ontada C Home Documentation Analytics Code automation Design system data Desi…" at bounding box center [669, 334] width 1339 height 669
click at [503, 254] on html "M Ontada C Home Documentation Analytics Code automation Design system data Desi…" at bounding box center [669, 334] width 1339 height 669
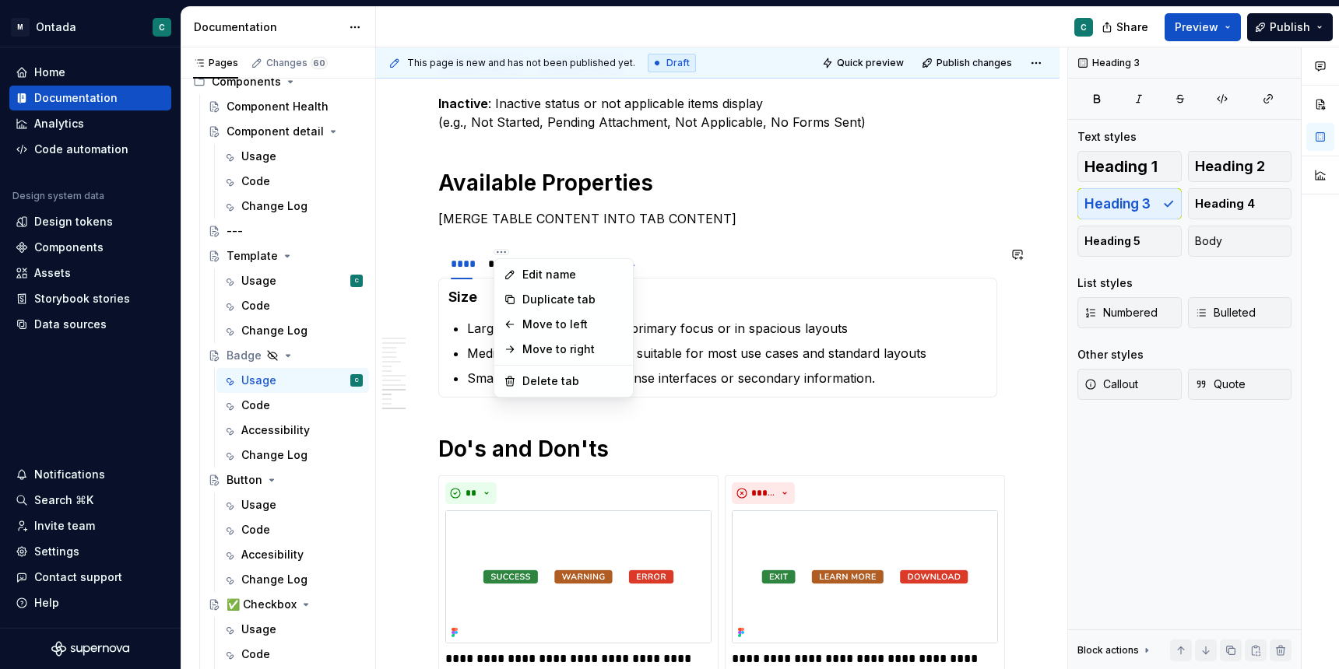
click at [486, 261] on html "M Ontada C Home Documentation Analytics Code automation Design system data Desi…" at bounding box center [669, 334] width 1339 height 669
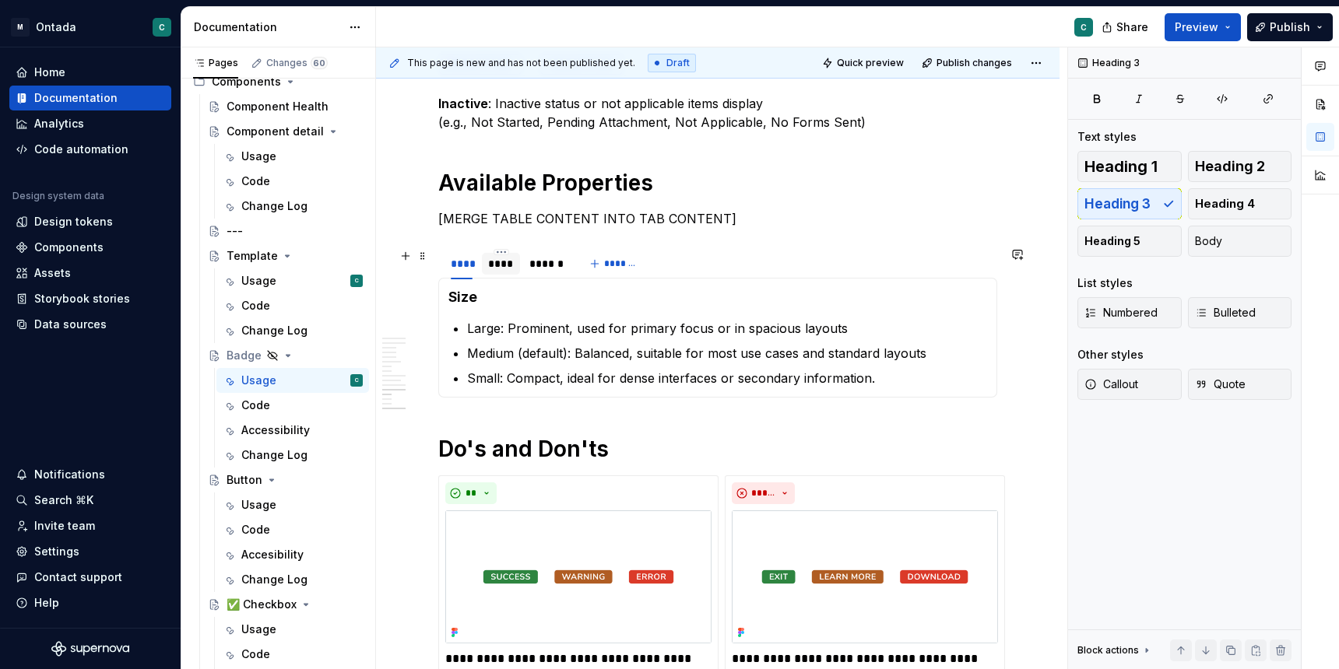
click at [487, 262] on div "****" at bounding box center [501, 264] width 38 height 22
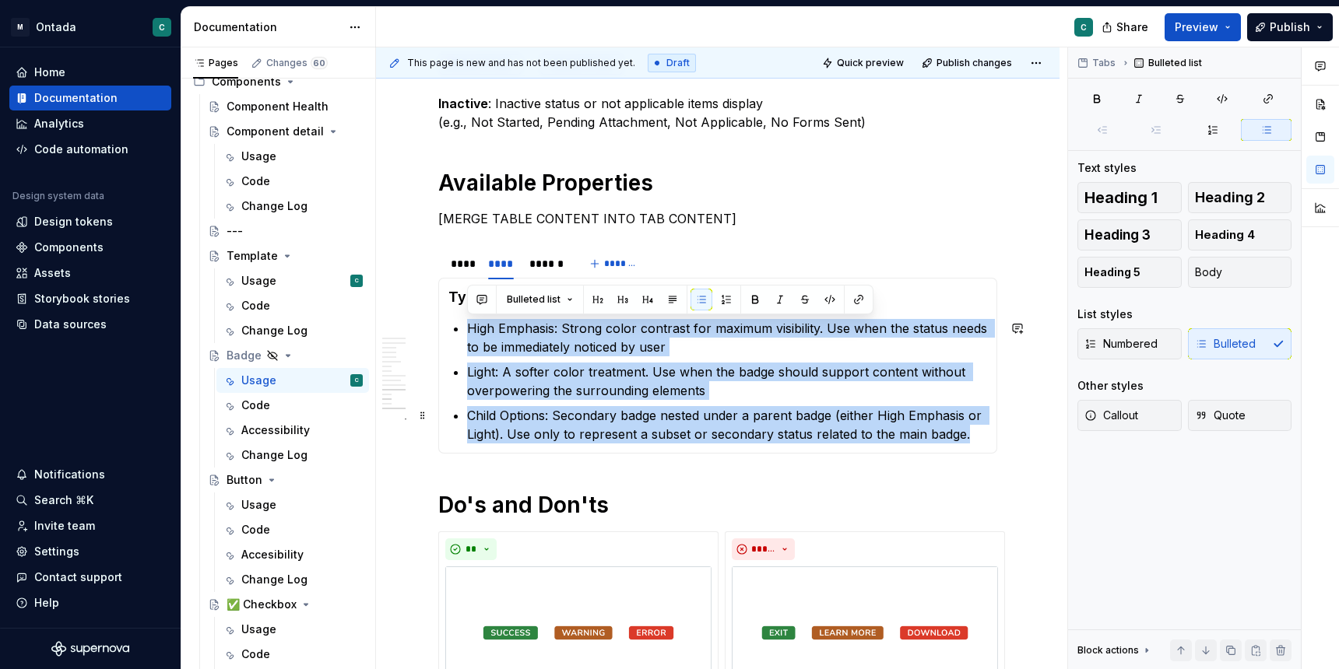
drag, startPoint x: 463, startPoint y: 333, endPoint x: 969, endPoint y: 439, distance: 516.8
click at [969, 439] on section-item-column "Type High Emphasis: Strong color contrast for maximum visibility. Use when the …" at bounding box center [717, 366] width 539 height 156
copy ul "High Emphasis: Strong color contrast for maximum visibility. Use when the statu…"
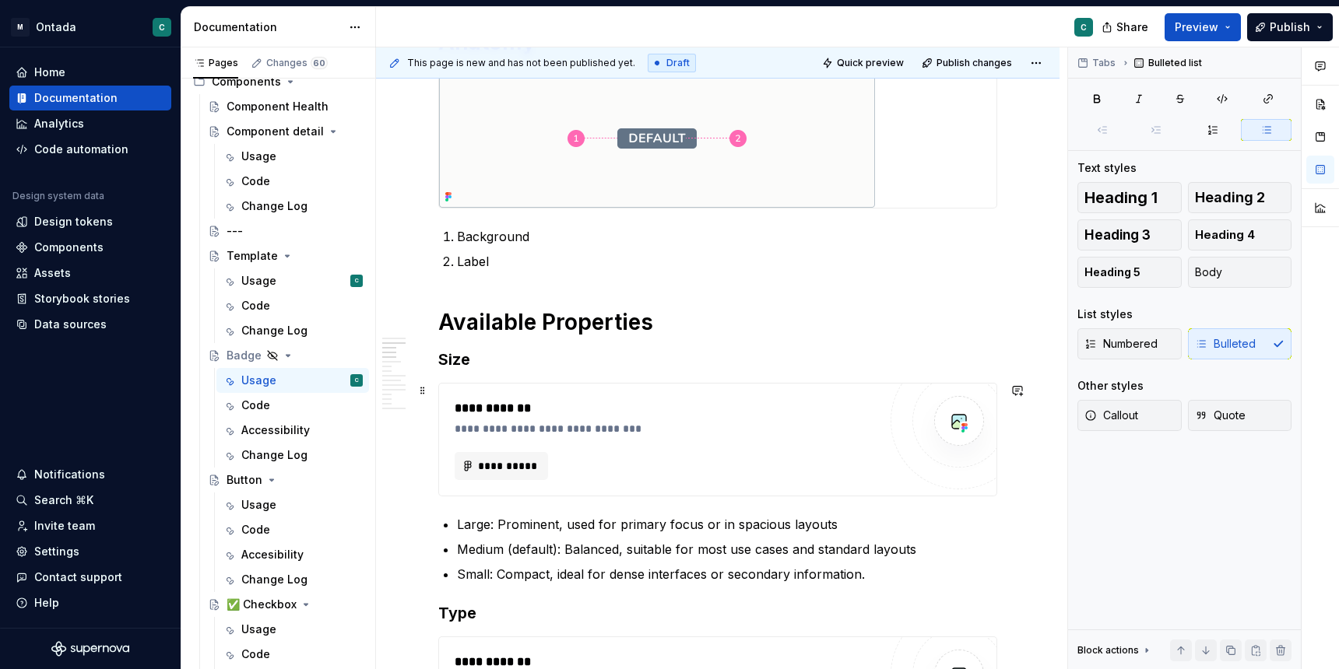
scroll to position [1083, 0]
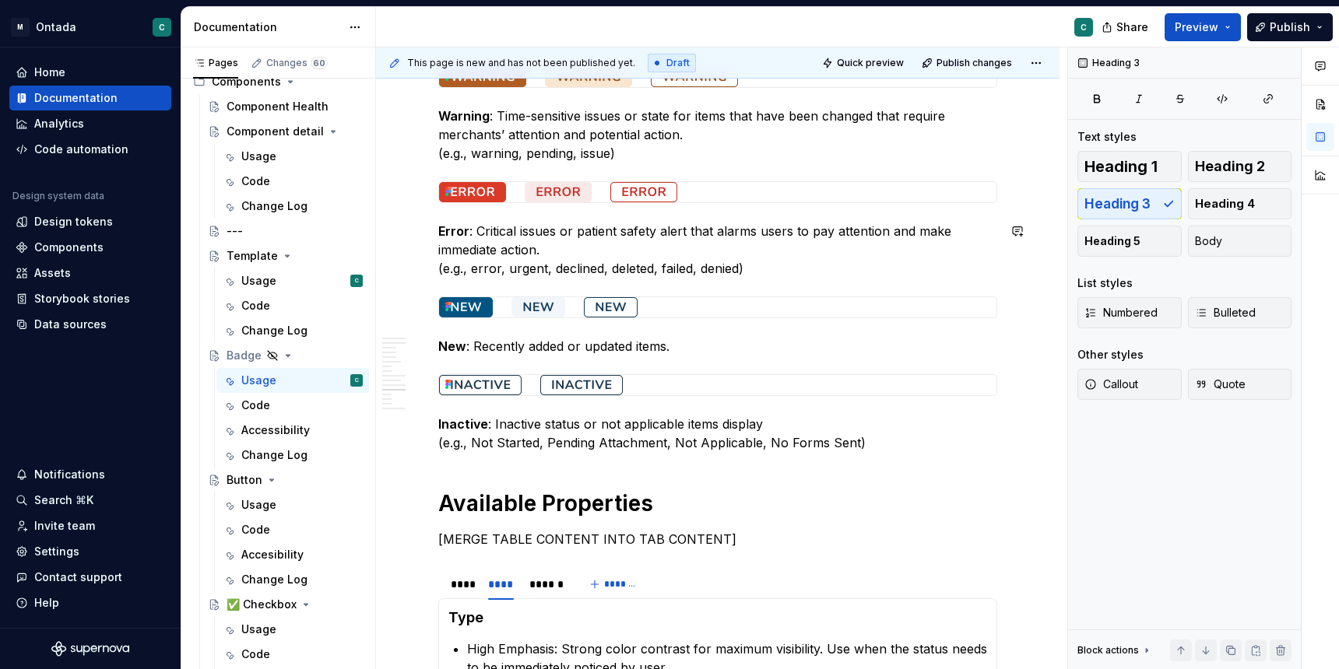
scroll to position [2887, 0]
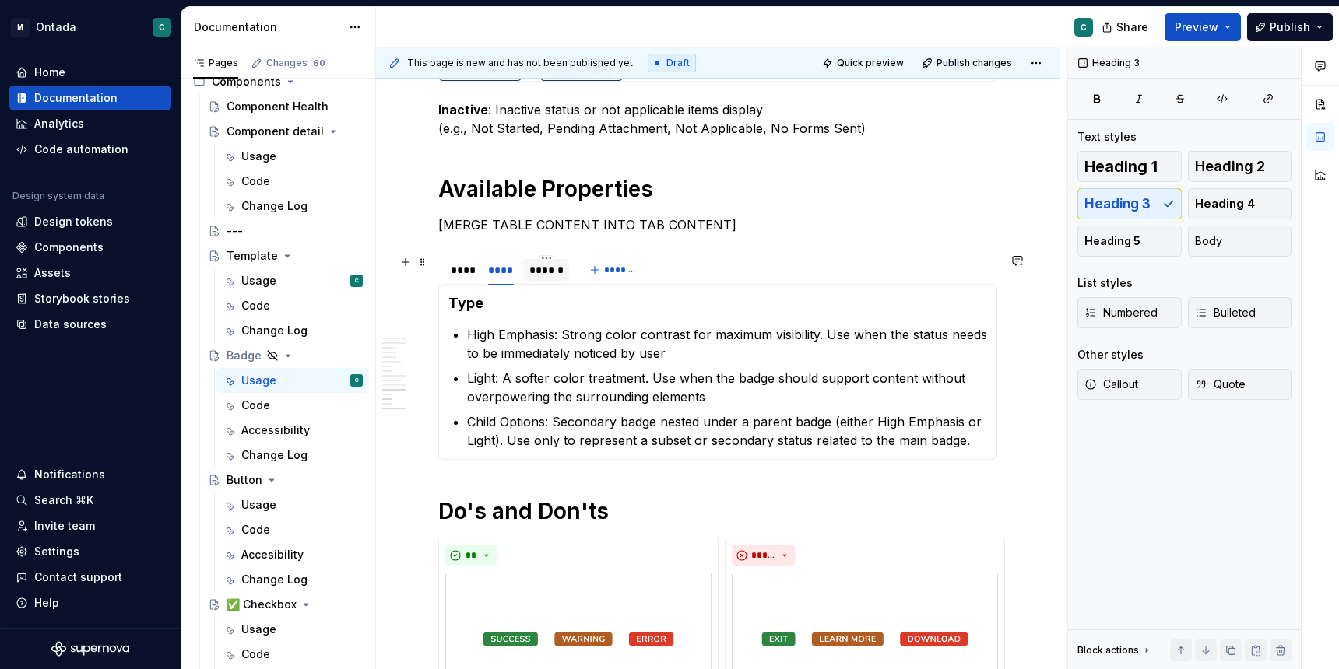
click at [557, 276] on div "******" at bounding box center [545, 270] width 33 height 16
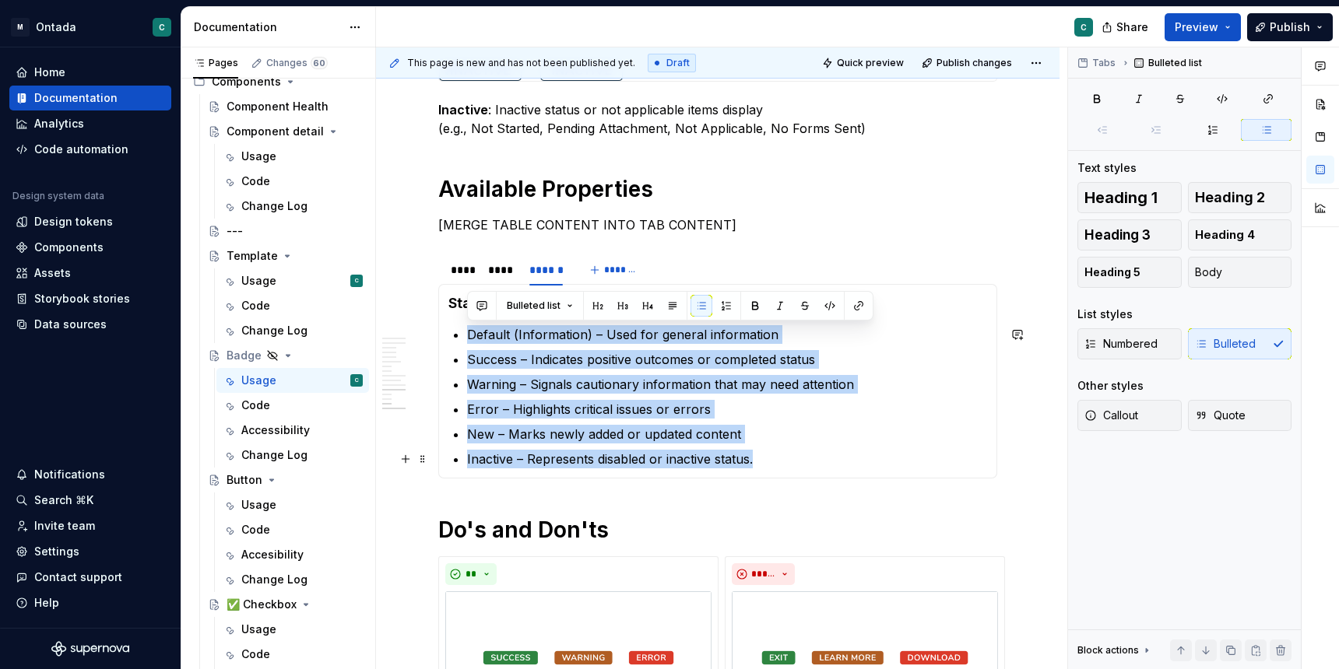
drag, startPoint x: 455, startPoint y: 332, endPoint x: 755, endPoint y: 466, distance: 328.5
click at [755, 466] on section-item-column "Status Default (Information) – Used for general information Success – Indicates…" at bounding box center [717, 381] width 539 height 174
copy ul "Default (Information) – Used for general information Success – Indicates positi…"
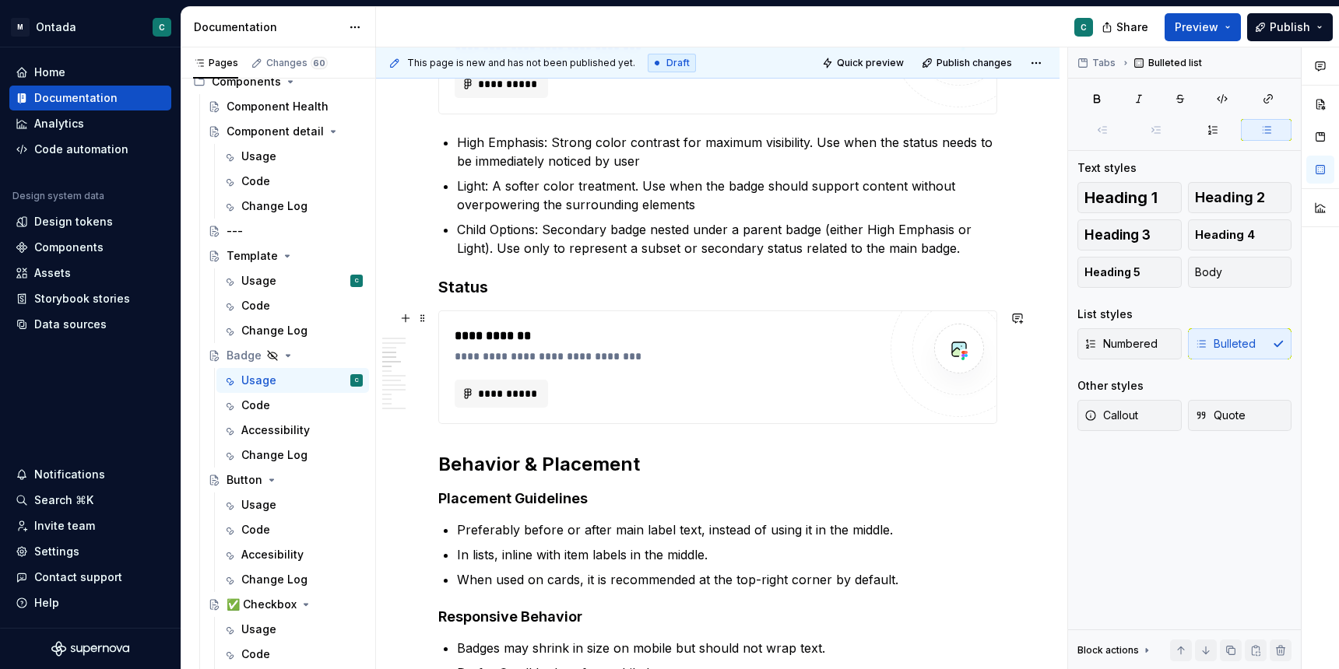
scroll to position [1361, 0]
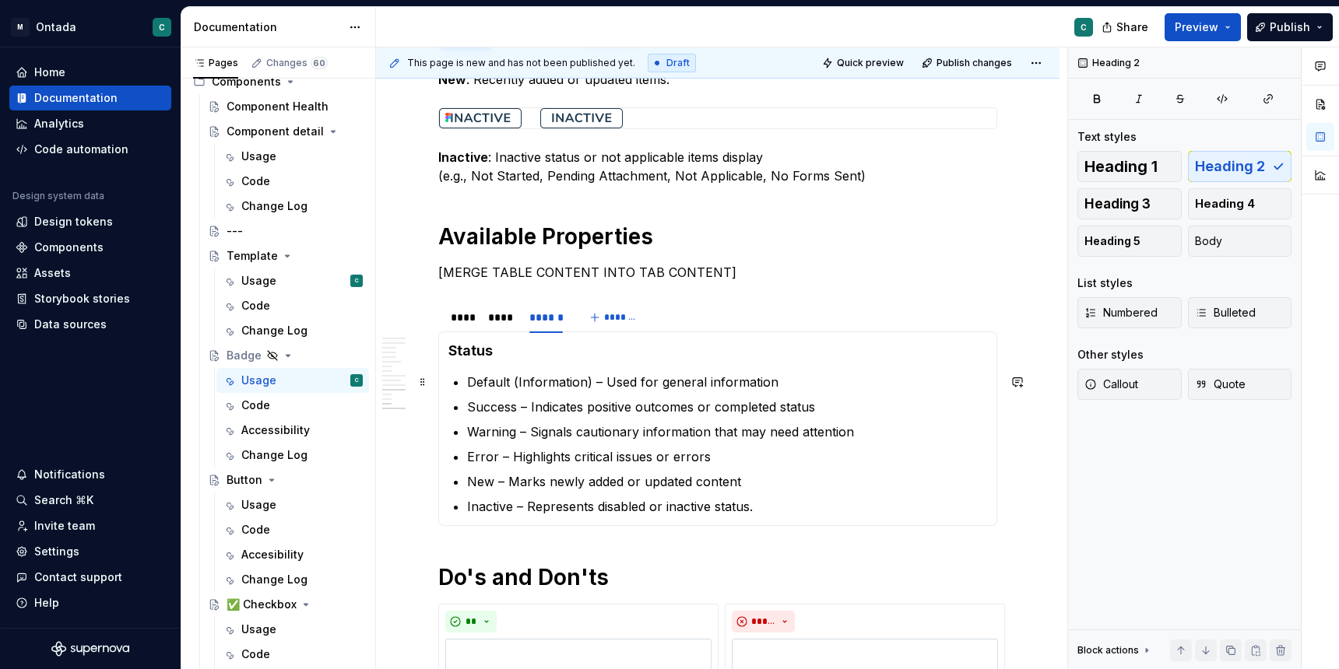
scroll to position [3003, 0]
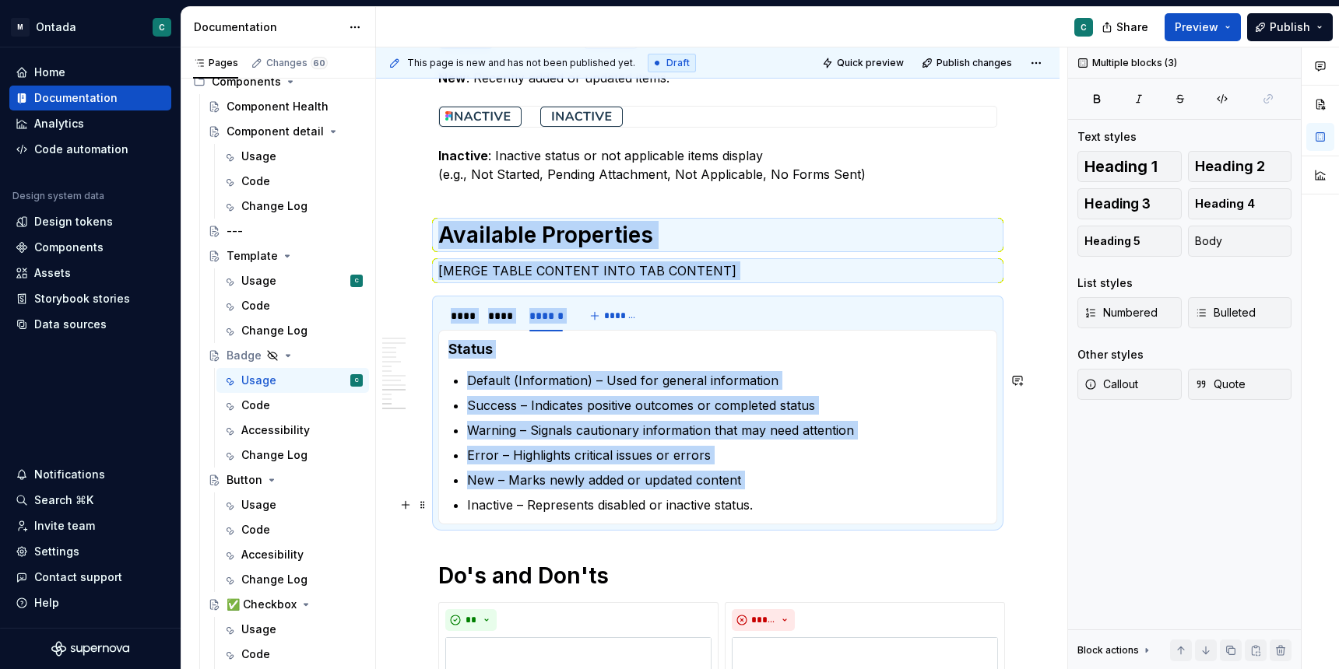
drag, startPoint x: 441, startPoint y: 238, endPoint x: 728, endPoint y: 494, distance: 384.8
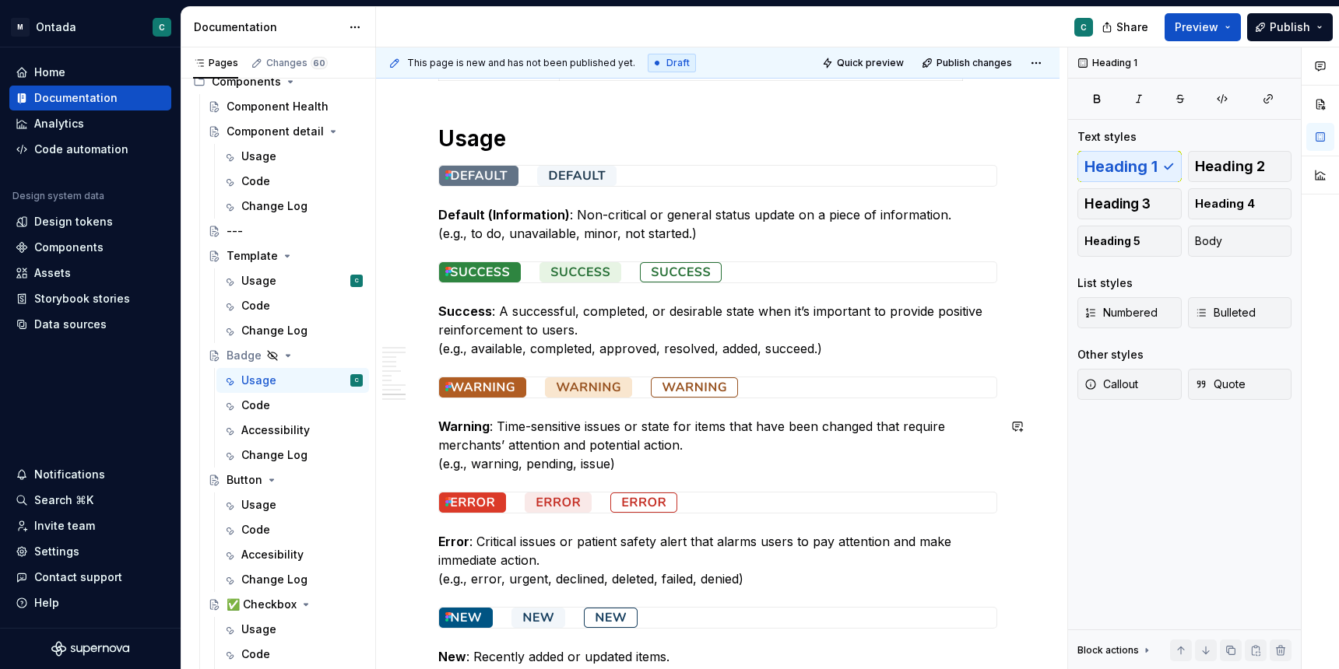
scroll to position [2464, 0]
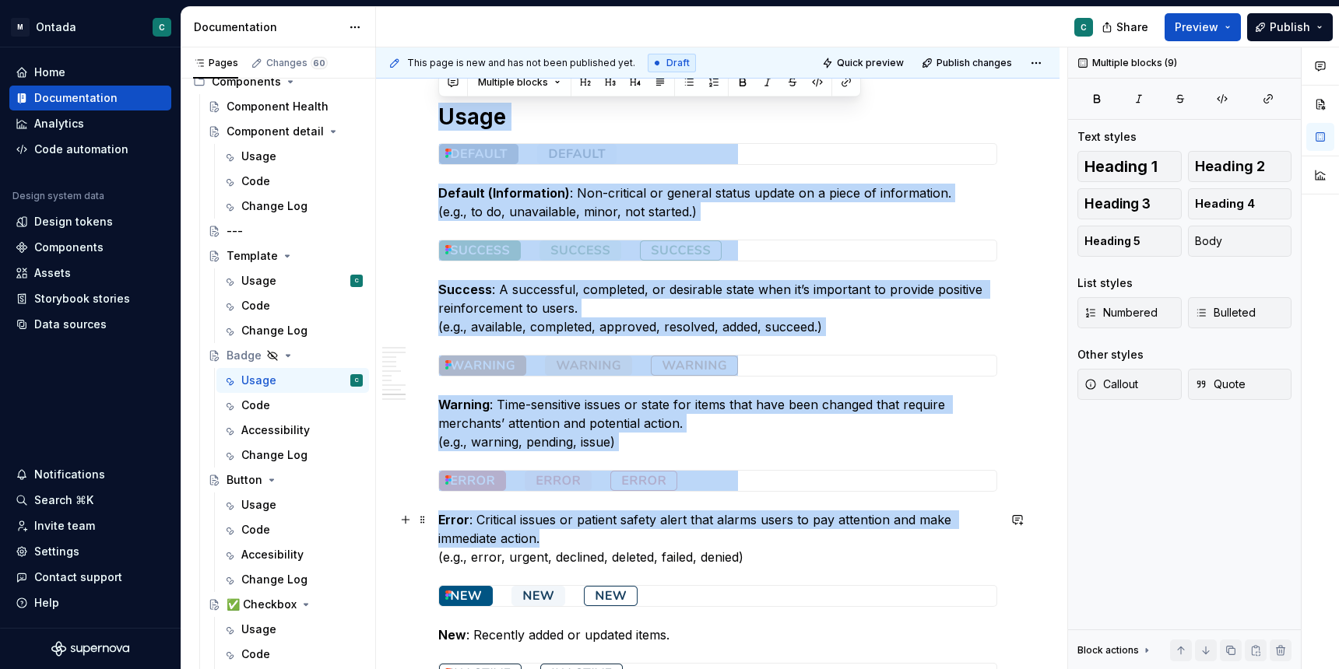
drag, startPoint x: 444, startPoint y: 97, endPoint x: 641, endPoint y: 532, distance: 476.5
click at [641, 532] on div "**********" at bounding box center [717, 173] width 559 height 4436
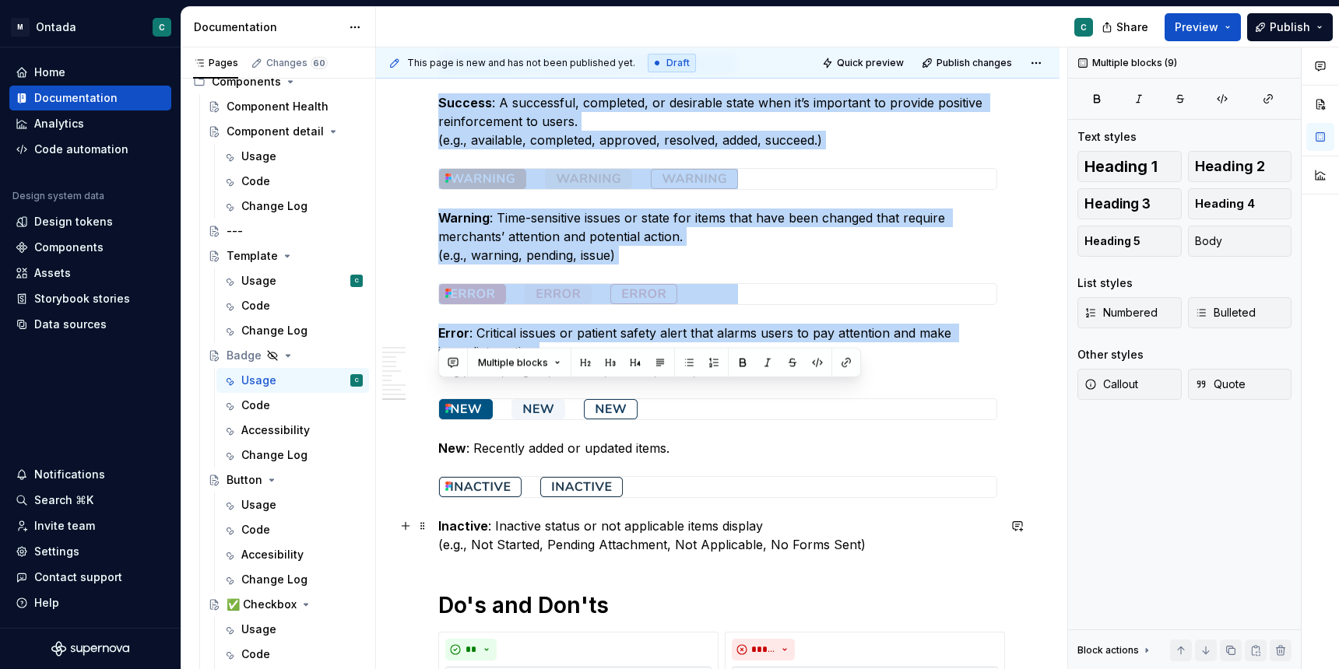
scroll to position [2663, 0]
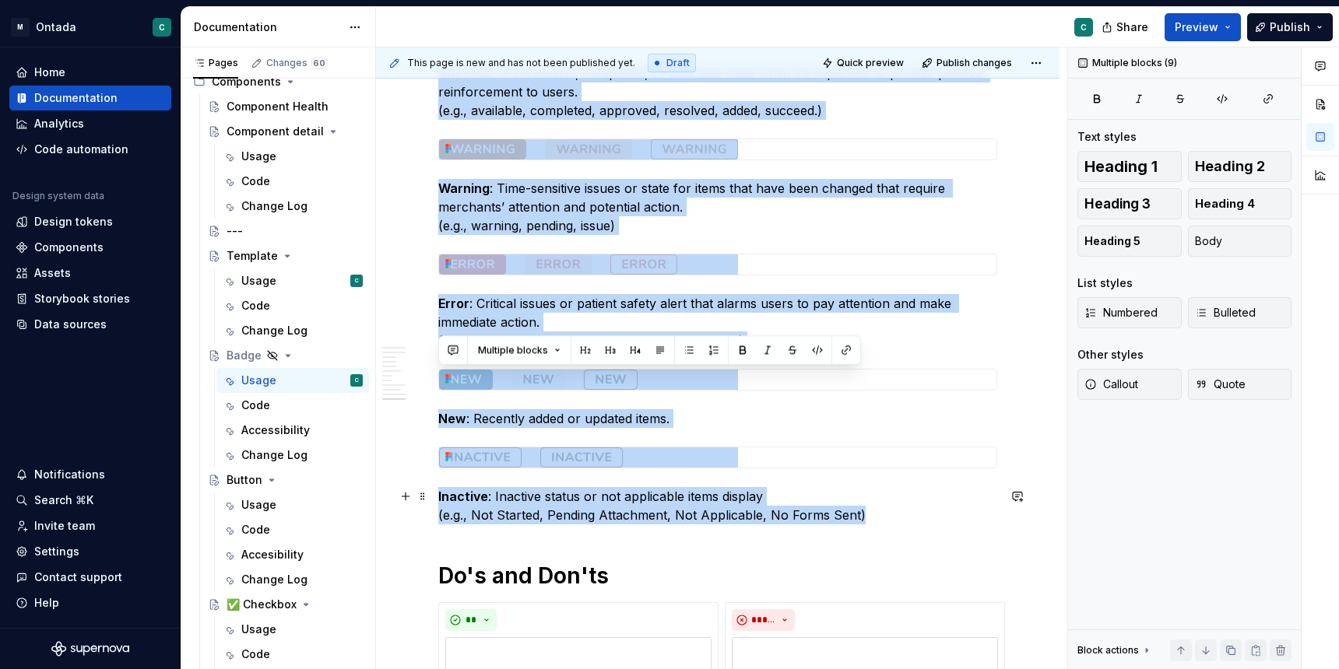
click at [882, 517] on p "Inactive : Inactive status or not applicable items display (e.g., Not Started, …" at bounding box center [717, 505] width 559 height 37
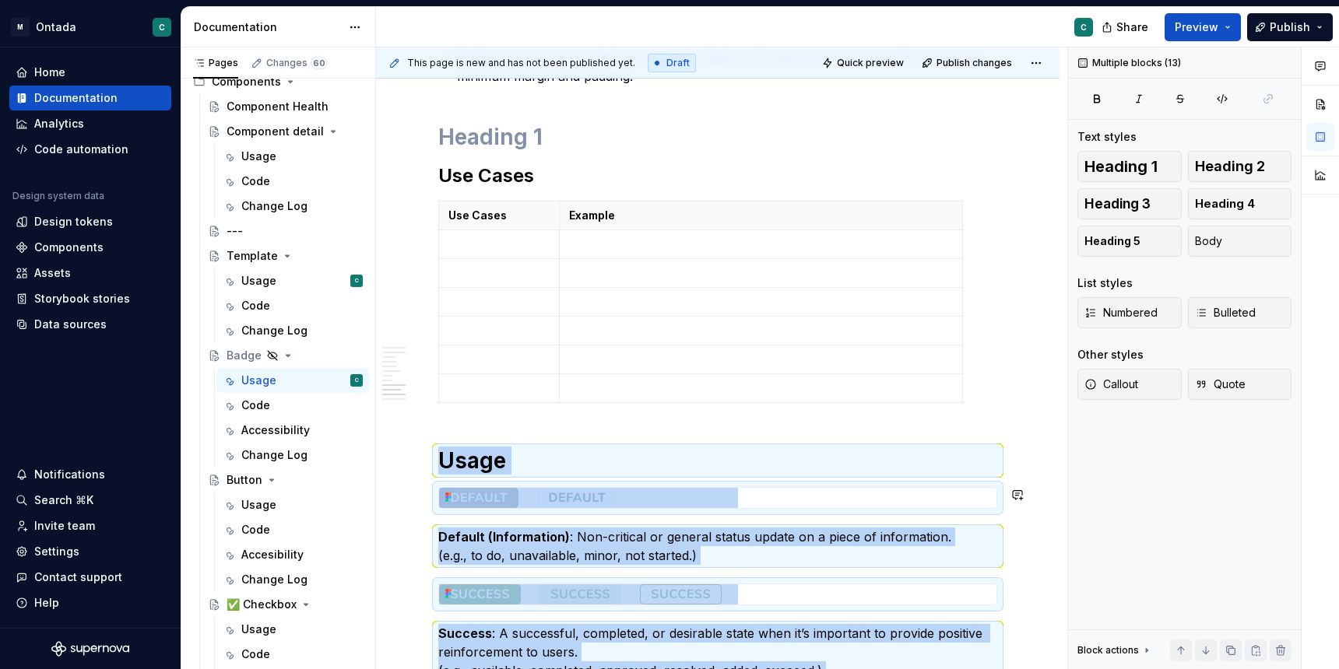
scroll to position [2103, 0]
copy div "Usage Default (Information) : Non-critical or general status update on a piece …"
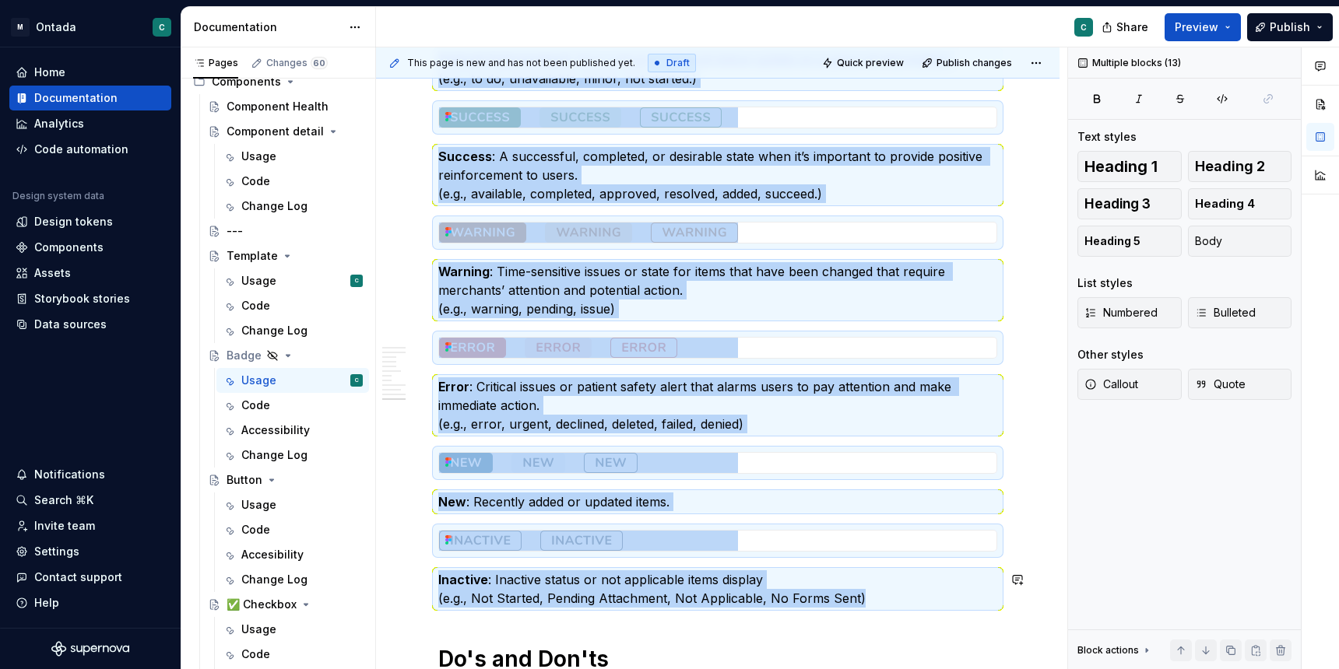
scroll to position [2564, 0]
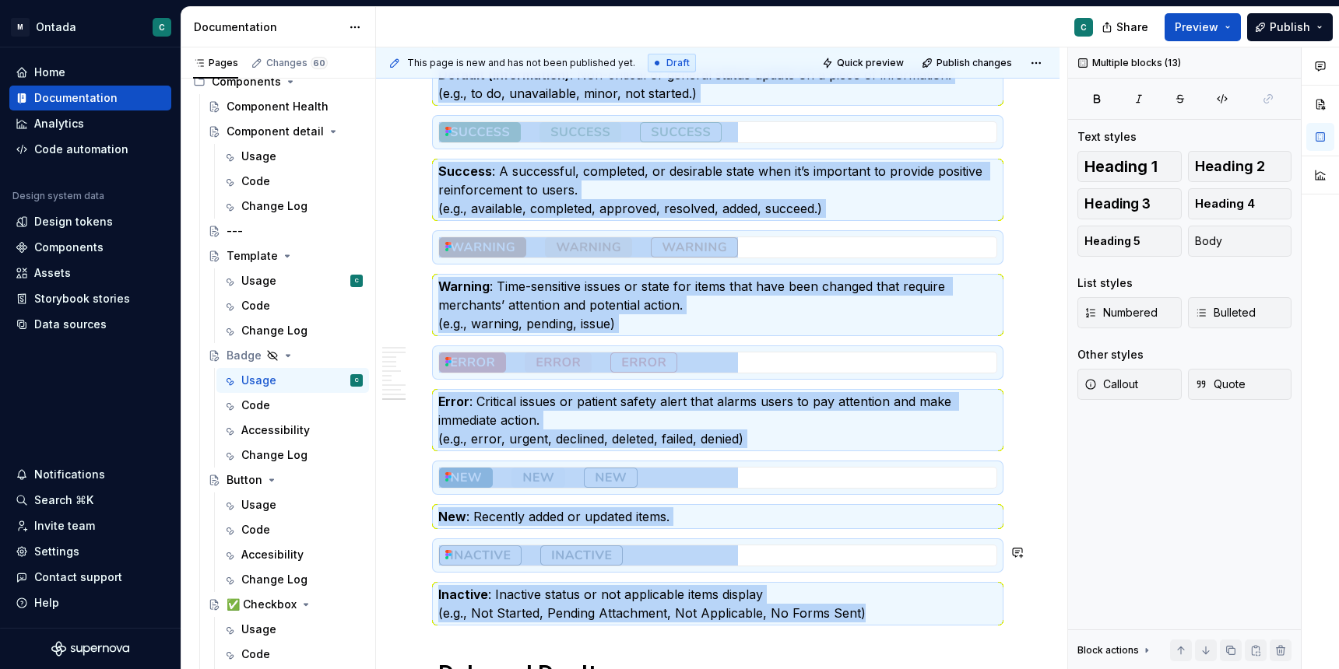
copy div "Usage Default (Information) : Non-critical or general status update on a piece …"
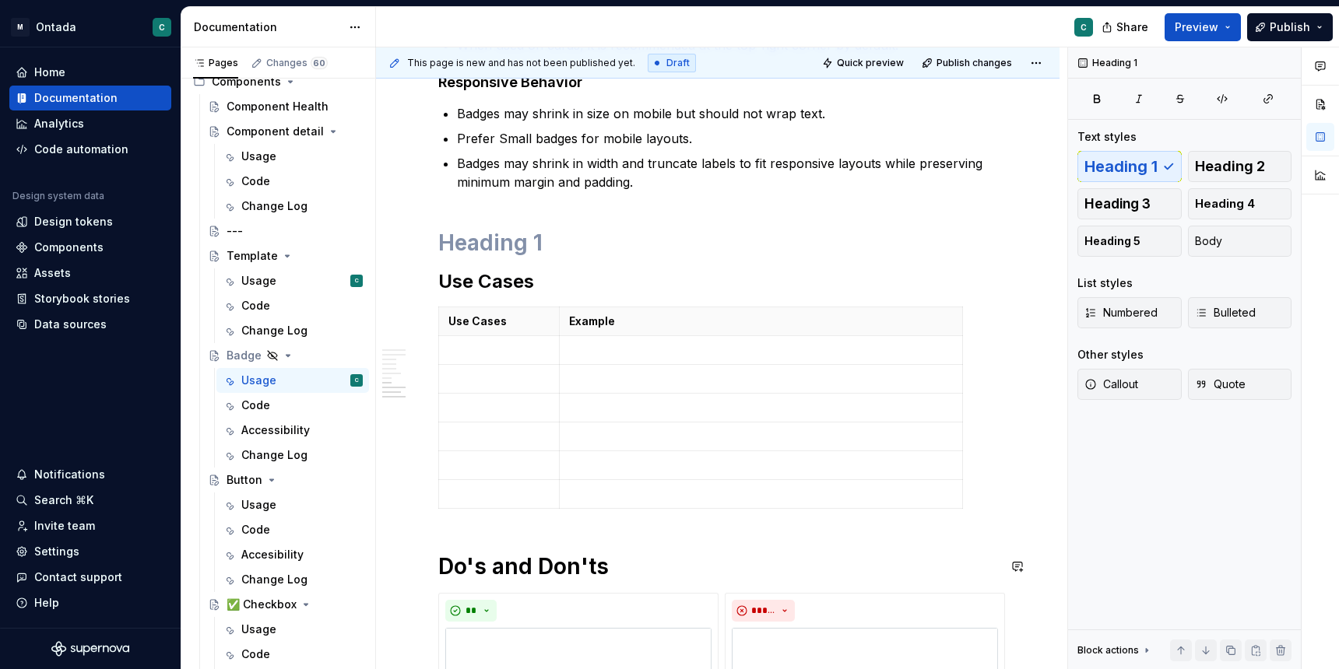
scroll to position [1969, 0]
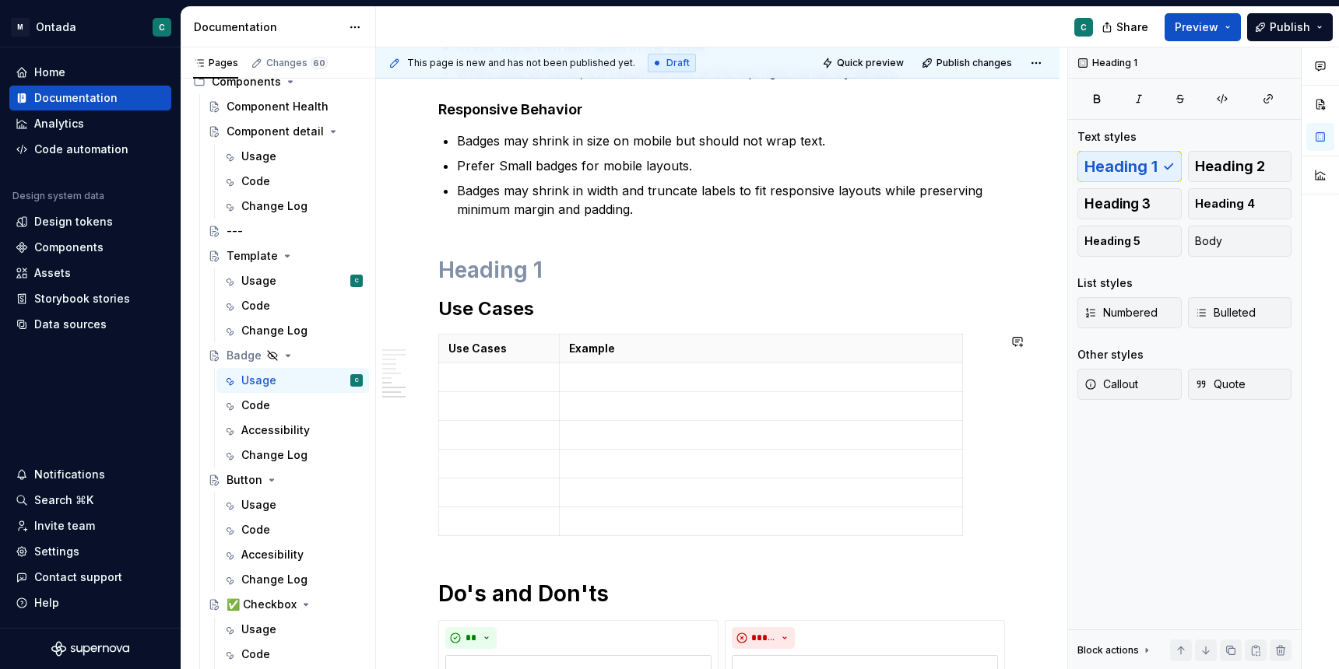
click at [458, 567] on div "**********" at bounding box center [717, 312] width 559 height 3761
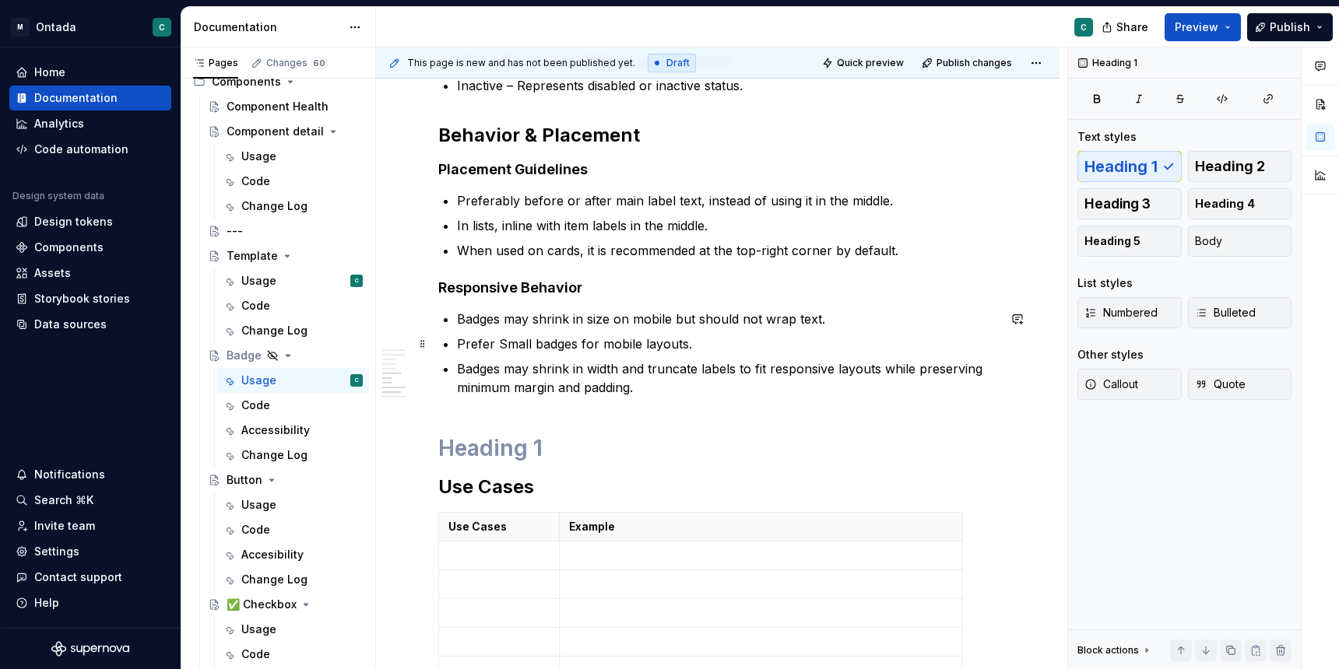
scroll to position [1789, 0]
click at [480, 451] on h1 at bounding box center [717, 450] width 559 height 28
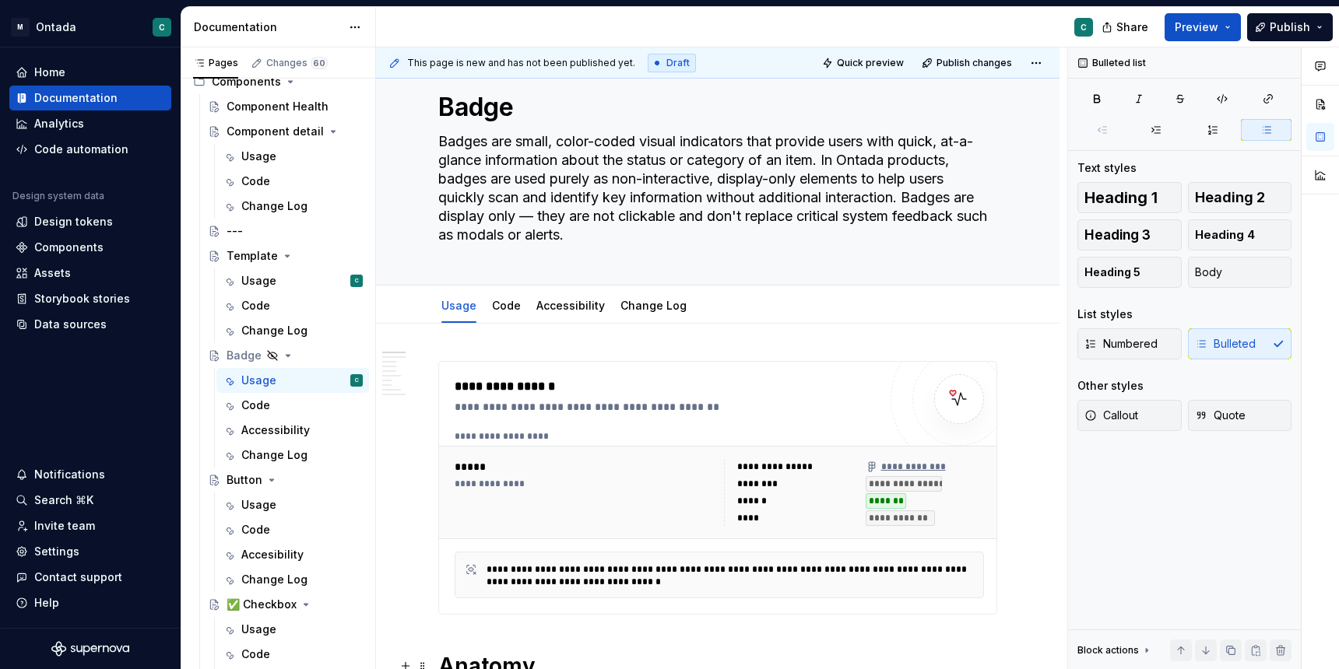
scroll to position [0, 0]
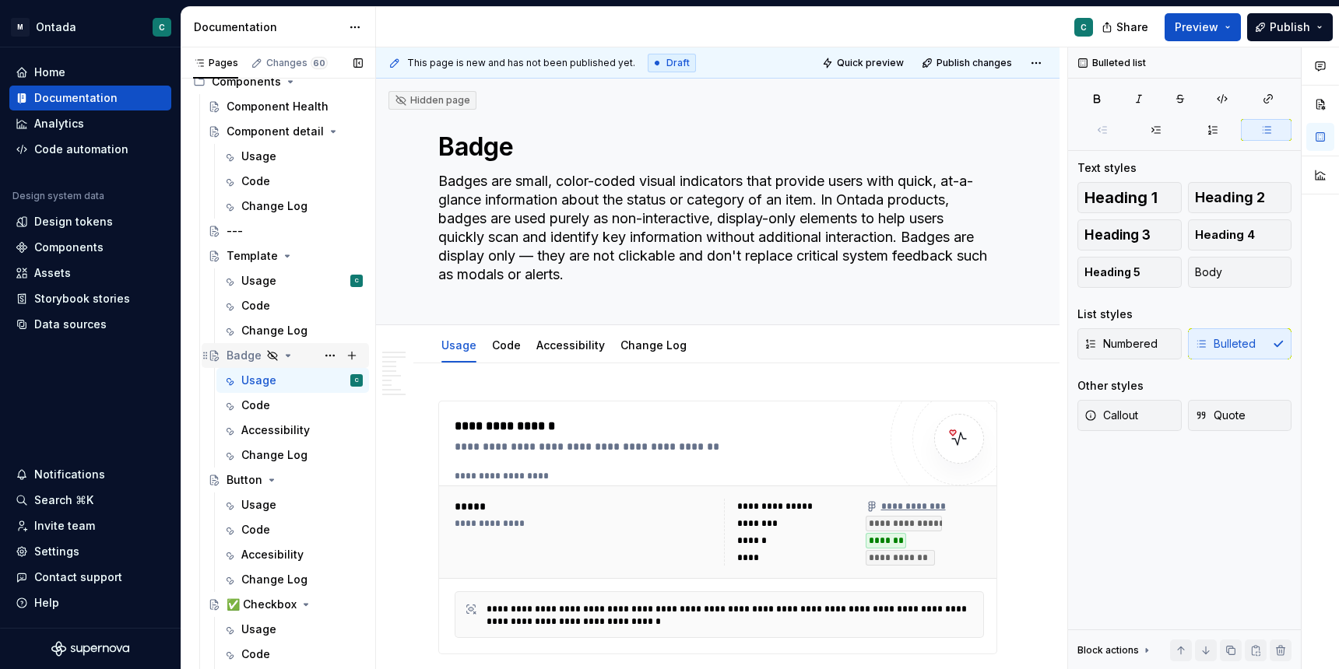
click at [273, 354] on icon "Page tree" at bounding box center [272, 355] width 9 height 9
click at [282, 356] on icon "Page tree" at bounding box center [288, 355] width 12 height 12
click at [287, 356] on icon "Page tree" at bounding box center [288, 356] width 2 height 4
click at [332, 356] on button "Page tree" at bounding box center [330, 356] width 22 height 22
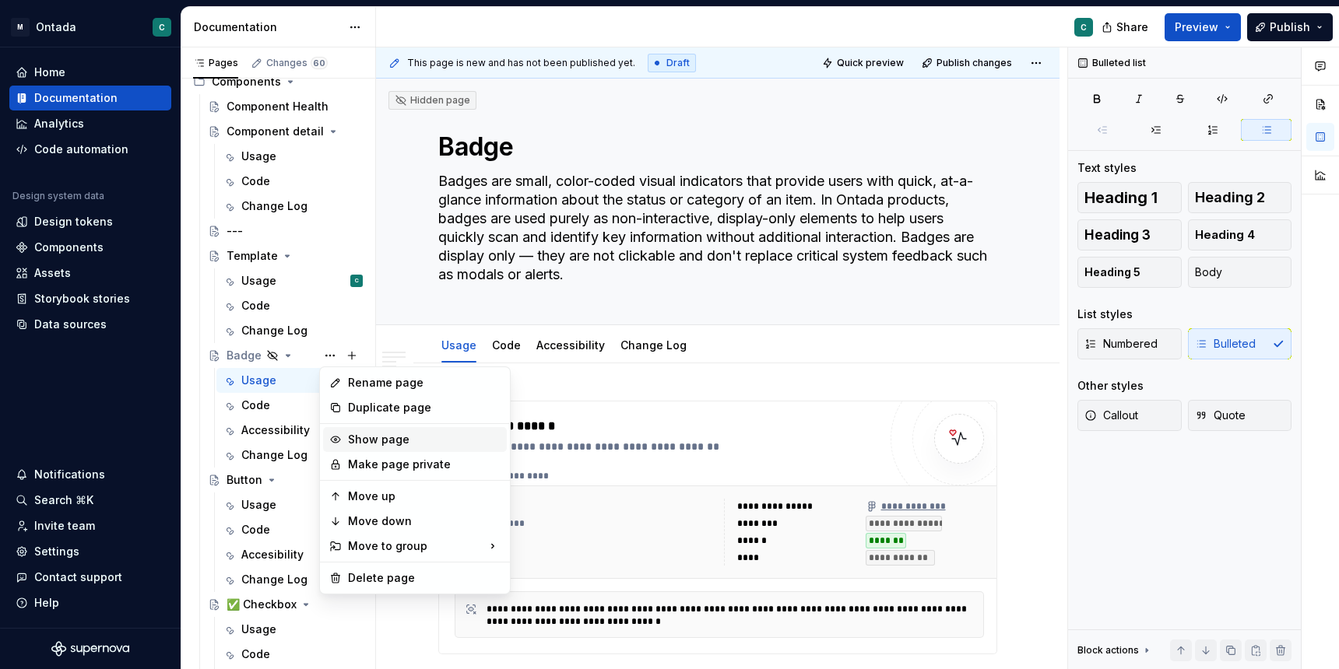
click at [367, 441] on div "Show page" at bounding box center [424, 440] width 153 height 16
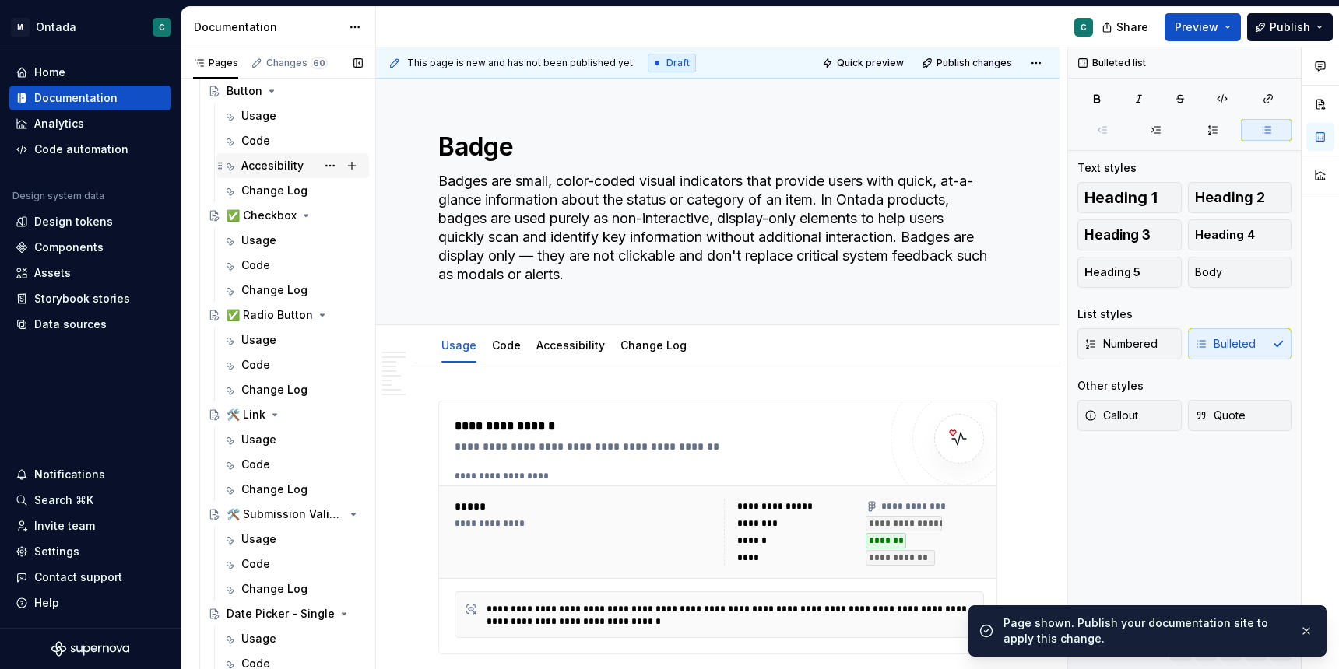
scroll to position [934, 0]
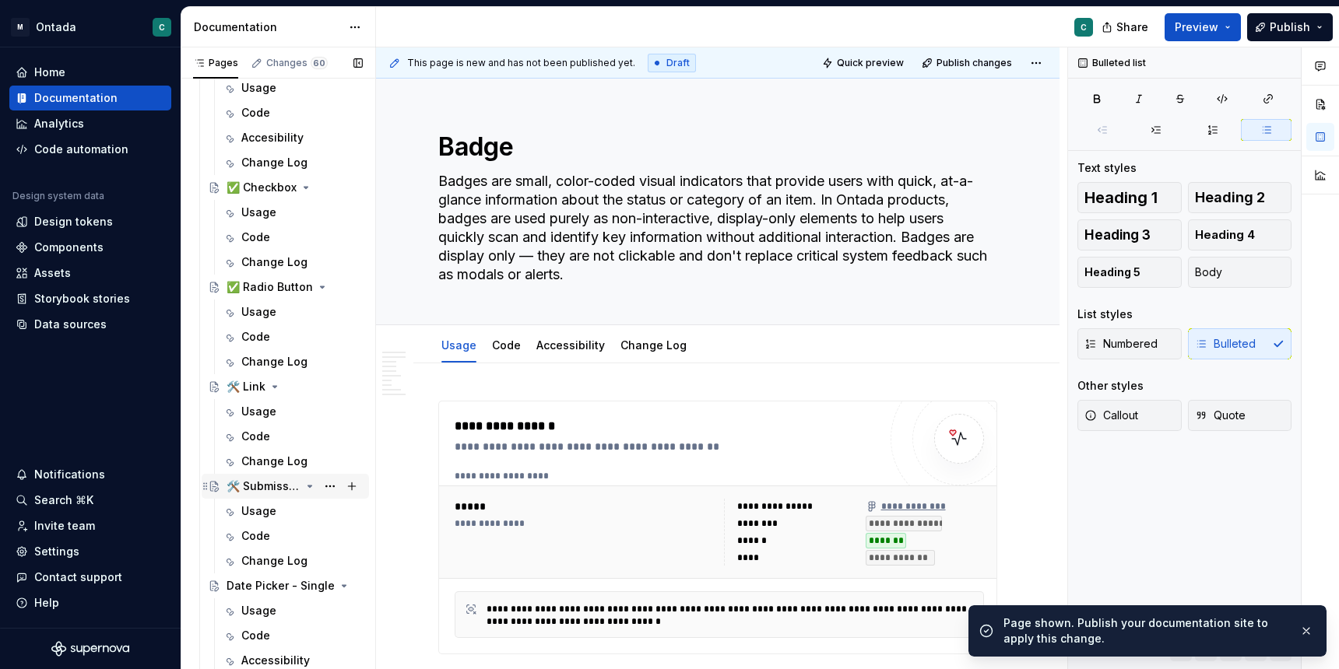
click at [247, 488] on div "🛠️ Submission Validation" at bounding box center [263, 487] width 74 height 16
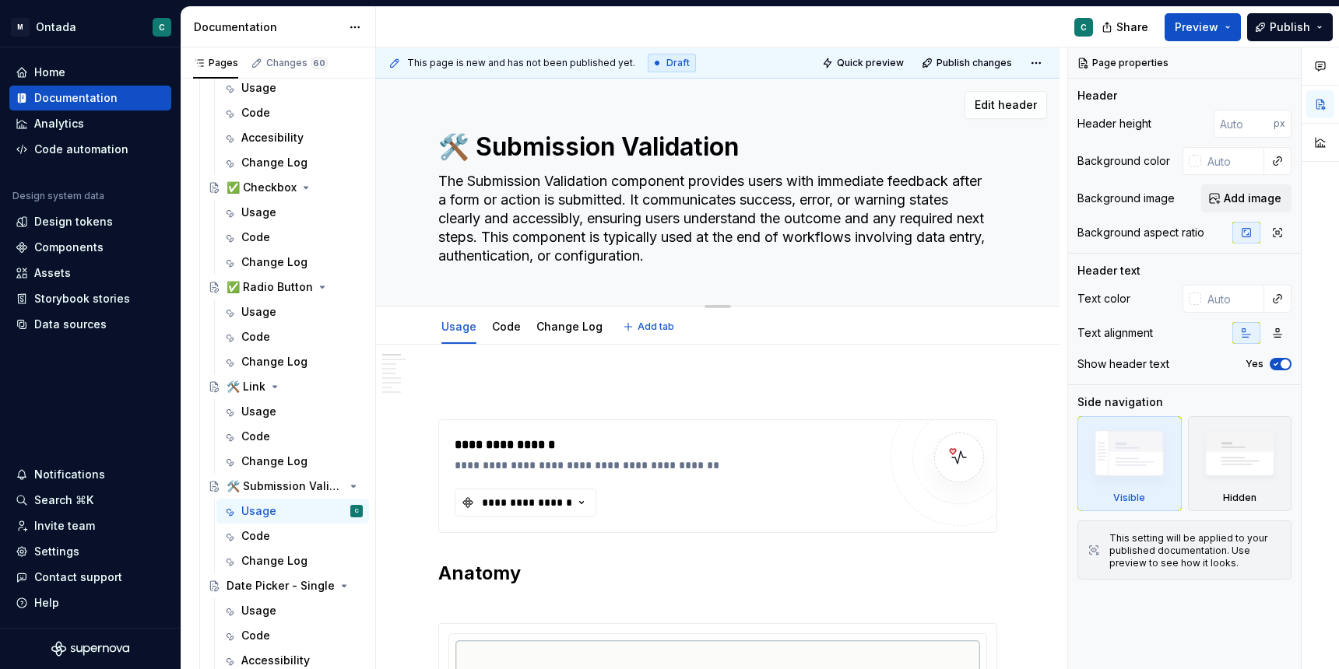
click at [425, 150] on div "🛠️ Submission Validation The Submission Validation component provides users wit…" at bounding box center [717, 193] width 683 height 228
drag, startPoint x: 424, startPoint y: 140, endPoint x: 465, endPoint y: 146, distance: 40.8
click at [465, 146] on div "🛠️ Submission Validation The Submission Validation component provides users wit…" at bounding box center [717, 193] width 683 height 228
drag, startPoint x: 465, startPoint y: 146, endPoint x: 456, endPoint y: 146, distance: 8.6
click at [456, 146] on textarea "🛠️ Submission Validation" at bounding box center [714, 146] width 559 height 37
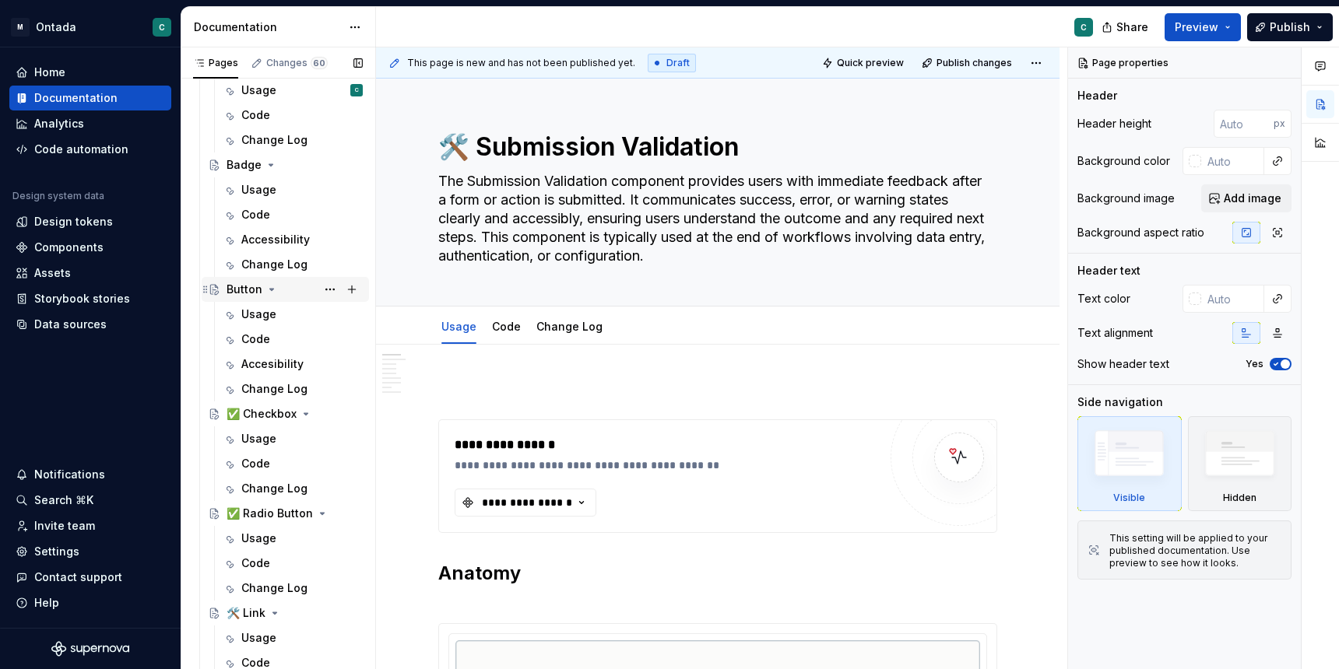
scroll to position [706, 0]
click at [330, 167] on button "Page tree" at bounding box center [330, 167] width 22 height 22
type textarea "*"
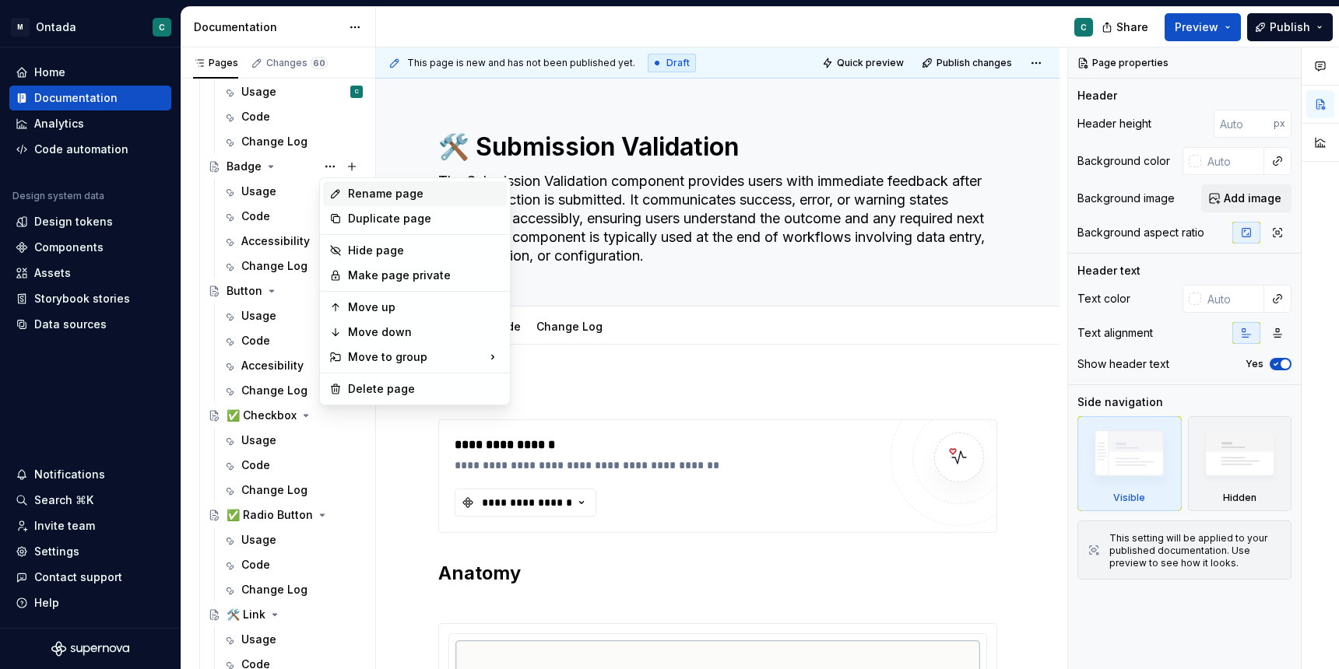
click at [377, 198] on div "Rename page" at bounding box center [424, 194] width 153 height 16
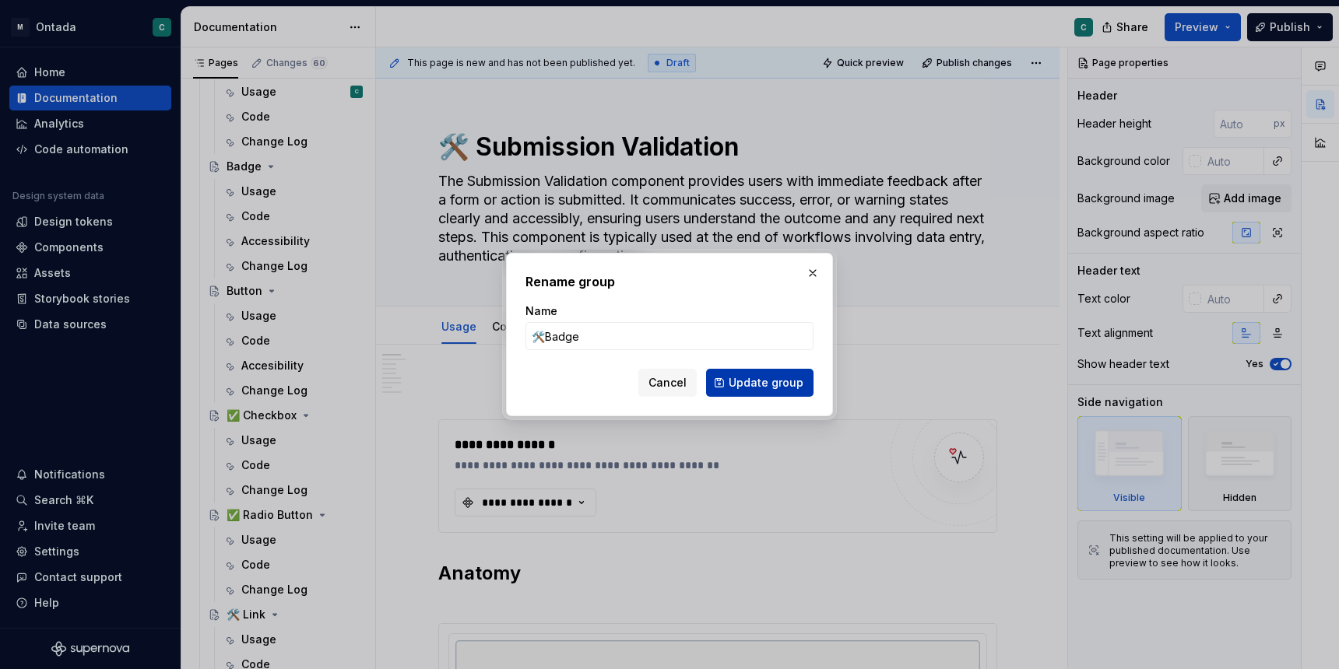
type input "🛠️Badge"
click at [787, 386] on span "Update group" at bounding box center [765, 383] width 75 height 16
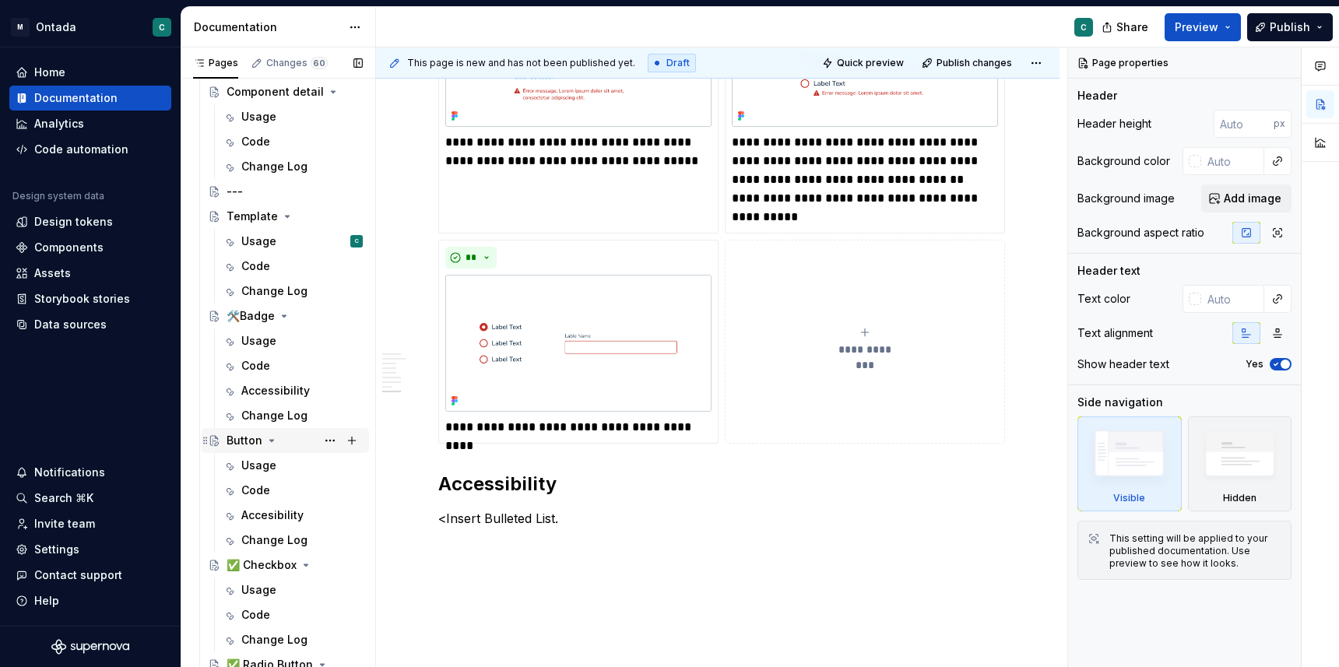
scroll to position [547, 0]
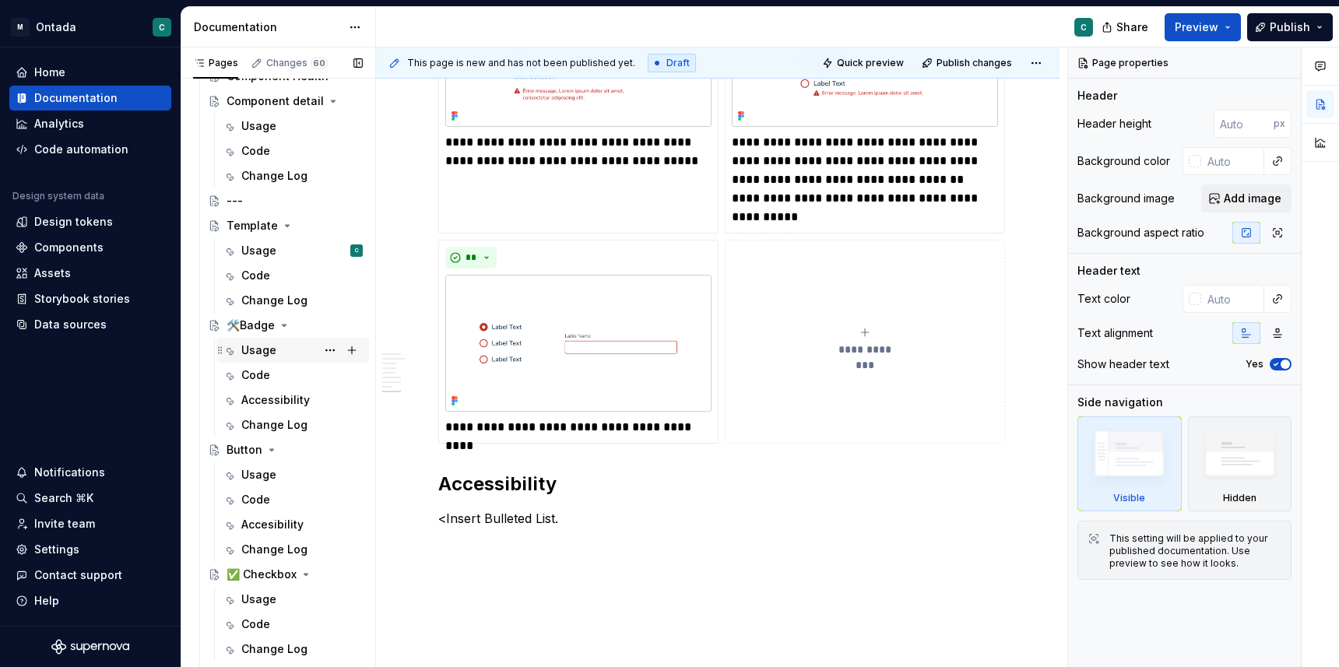
click at [261, 355] on div "Usage" at bounding box center [258, 350] width 35 height 16
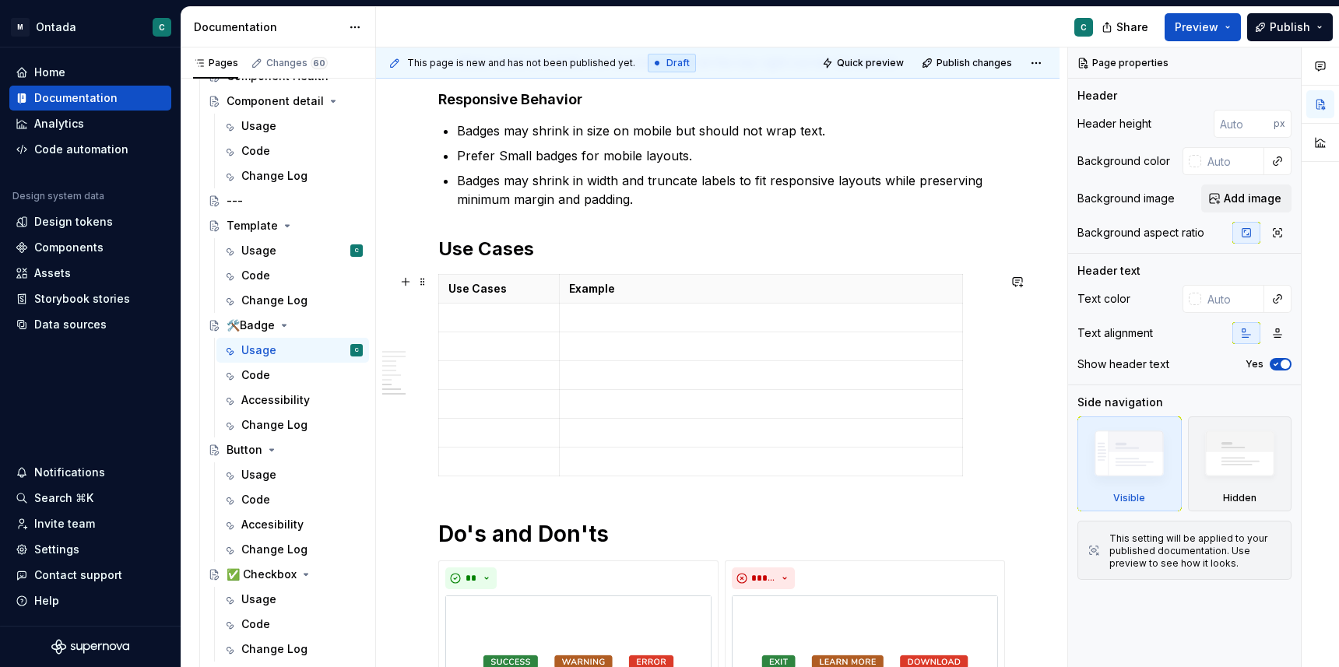
scroll to position [2041, 0]
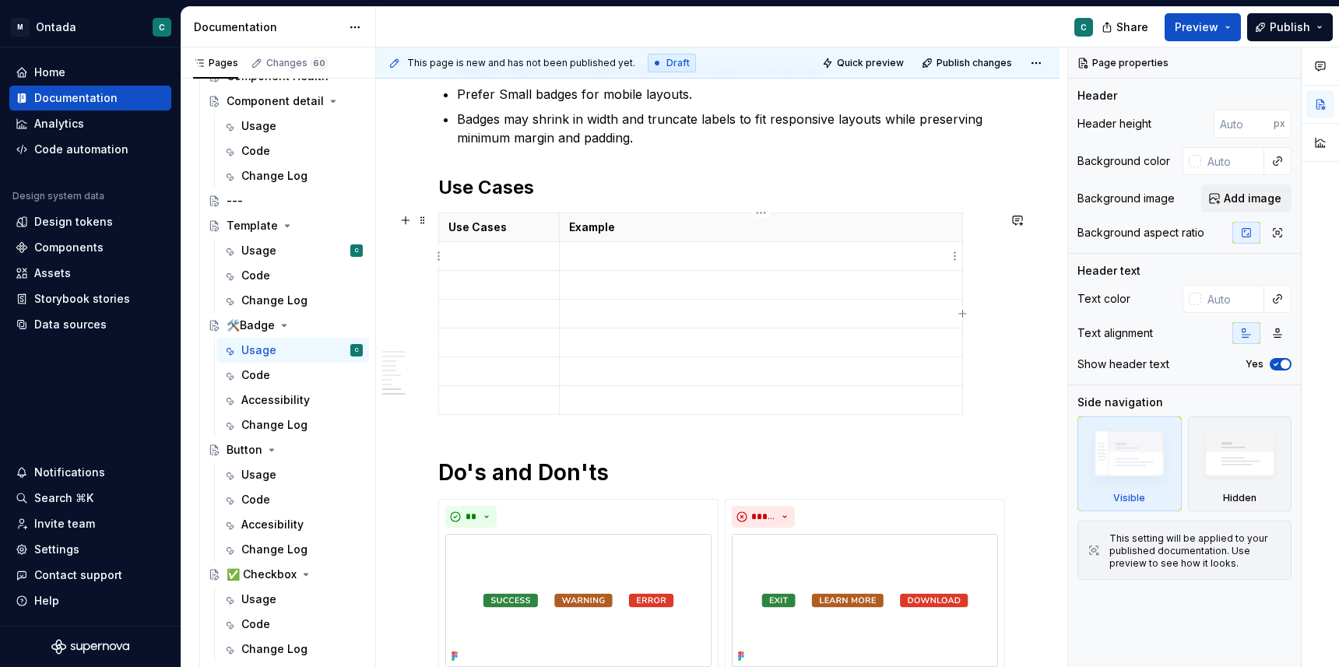
type textarea "*"
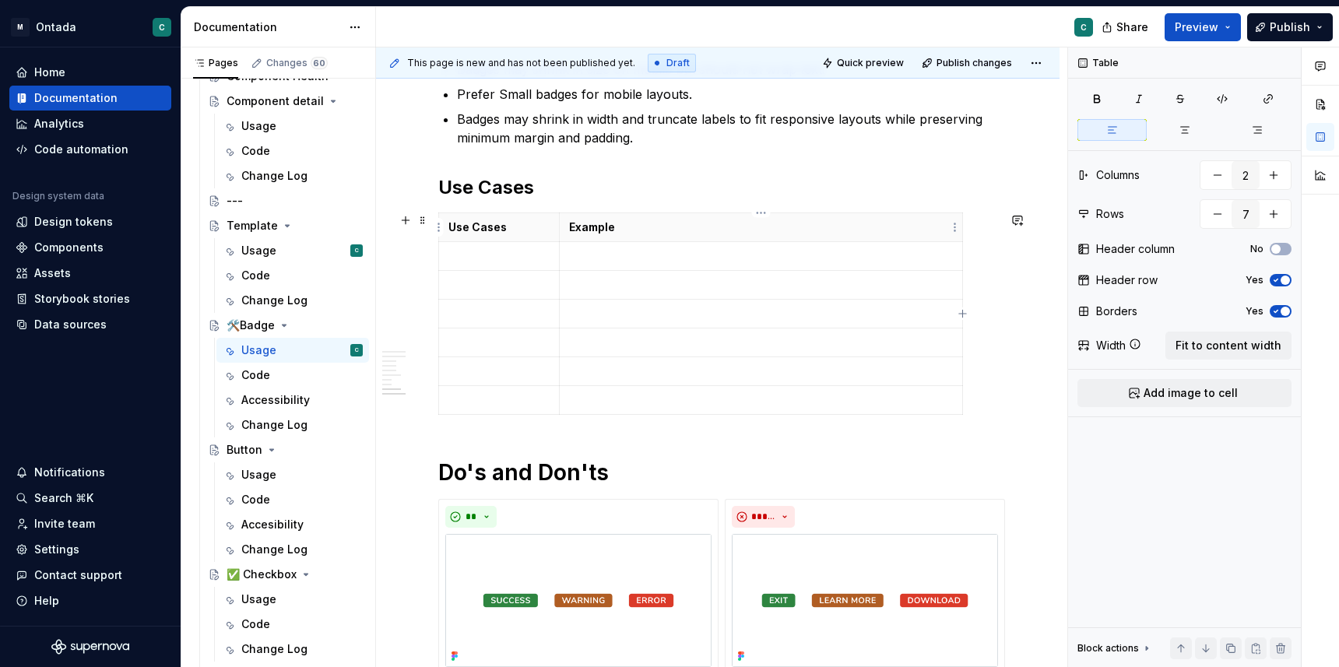
click at [669, 239] on th "Example" at bounding box center [760, 227] width 403 height 29
click at [960, 317] on icon "button" at bounding box center [963, 313] width 12 height 12
click at [990, 314] on icon "button" at bounding box center [991, 313] width 7 height 7
type input "4"
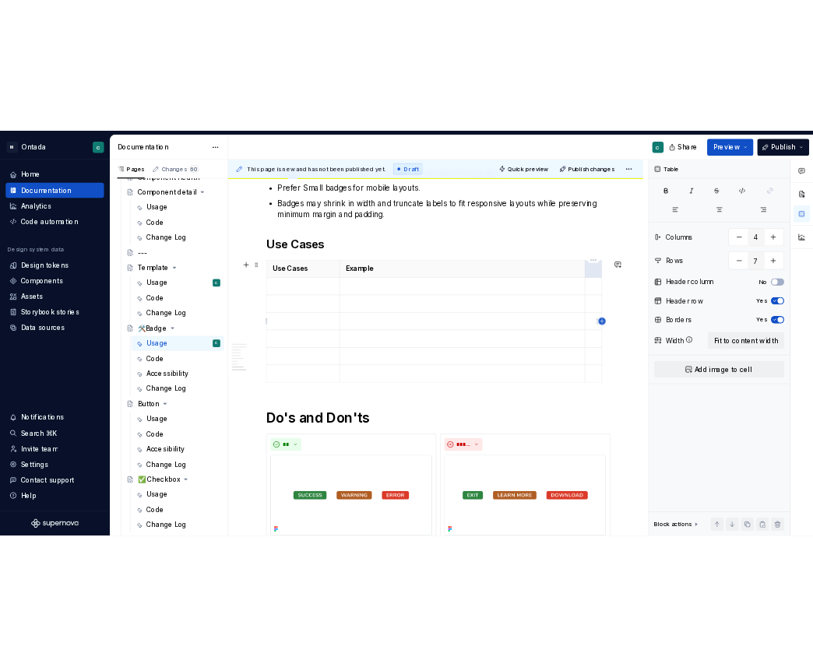
scroll to position [0, 8]
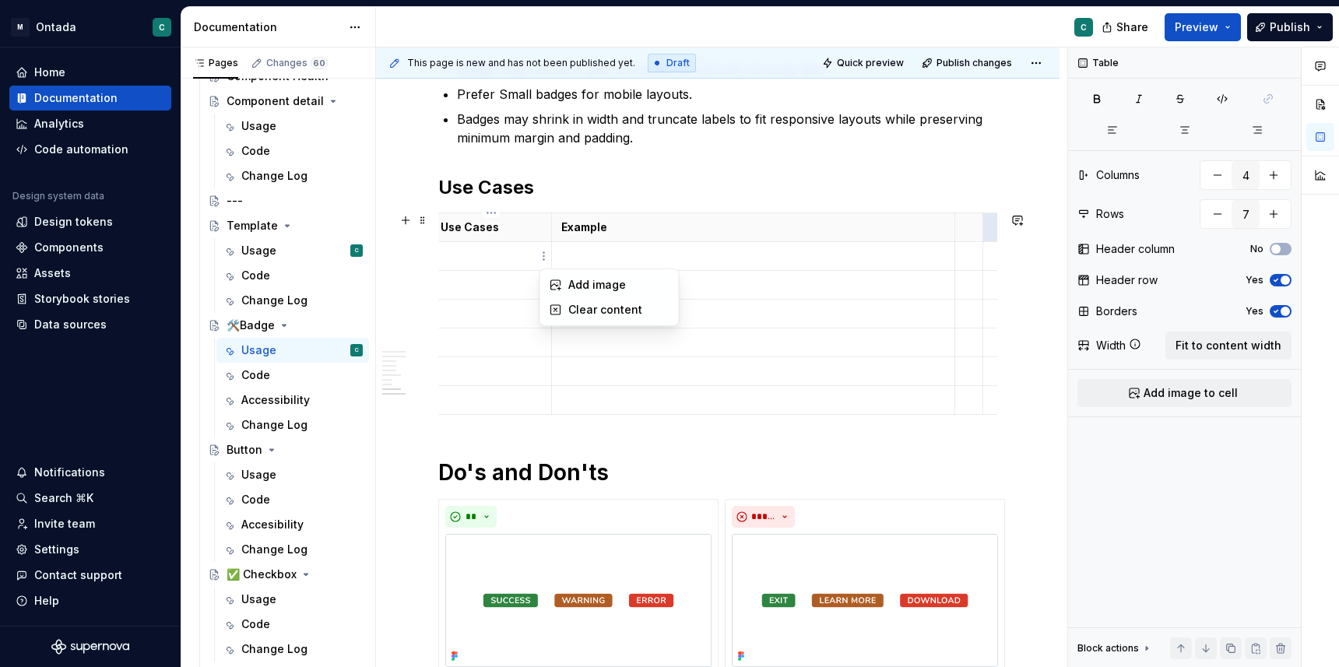
click at [553, 254] on html "M Ontada C Home Documentation Analytics Code automation Design system data Desi…" at bounding box center [669, 333] width 1339 height 667
click at [501, 254] on html "M Ontada C Home Documentation Analytics Code automation Design system data Desi…" at bounding box center [669, 333] width 1339 height 667
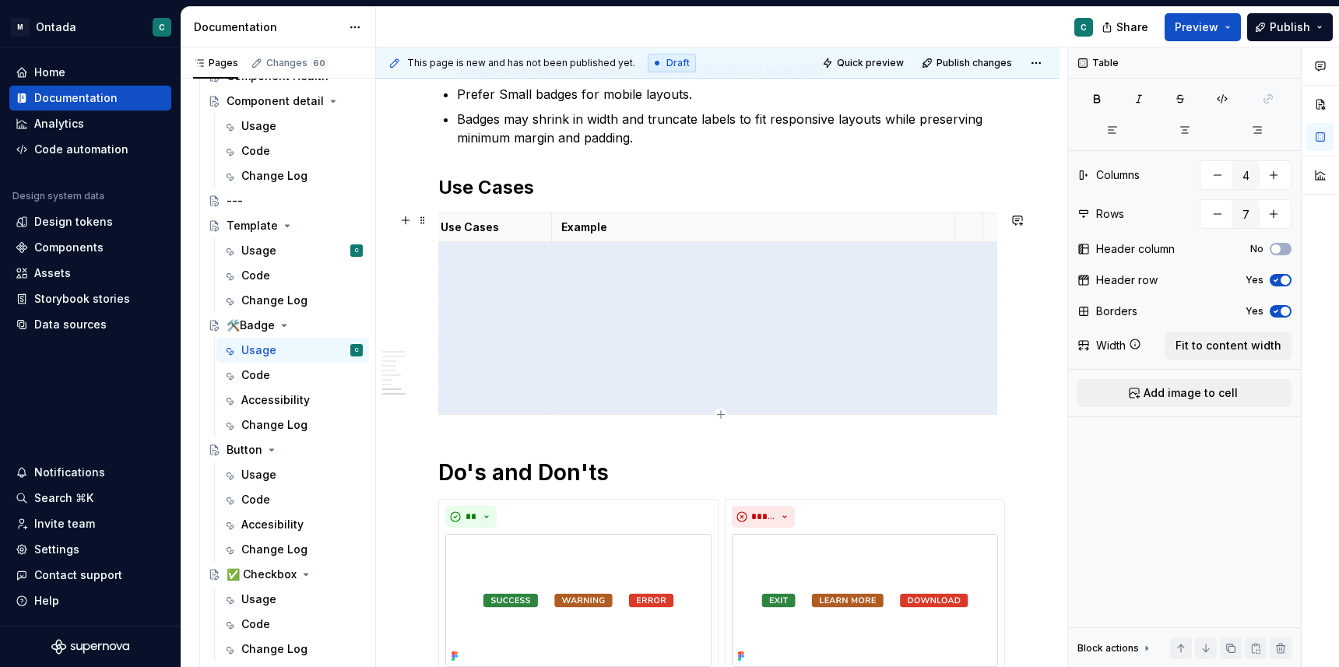
drag, startPoint x: 490, startPoint y: 255, endPoint x: 989, endPoint y: 407, distance: 522.4
click at [989, 407] on tbody "Use Cases Example" at bounding box center [721, 314] width 580 height 202
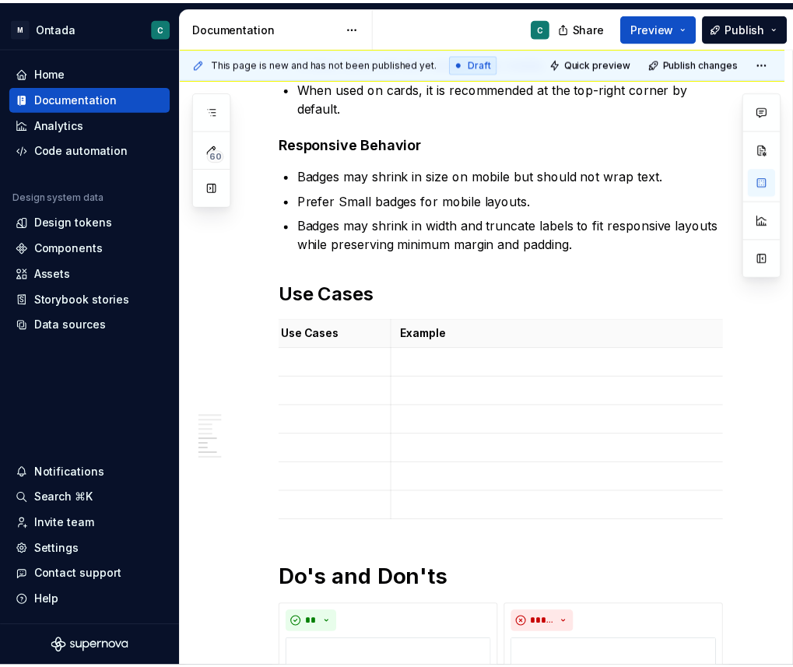
scroll to position [2149, 0]
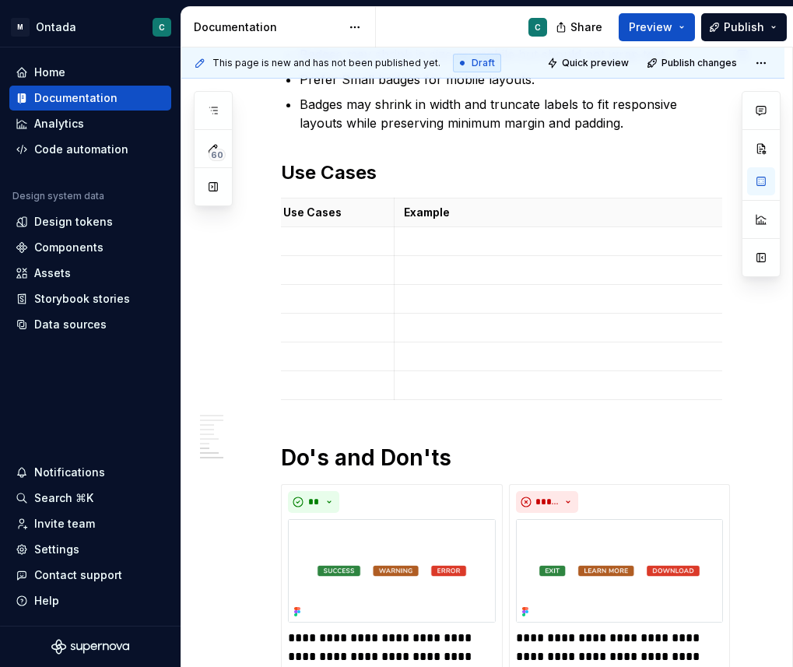
type textarea "*"
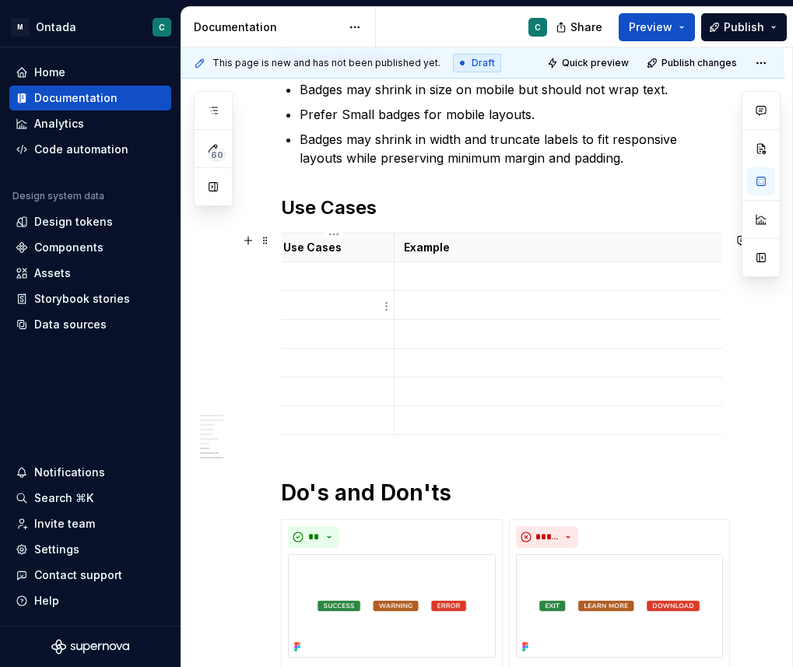
scroll to position [2112, 0]
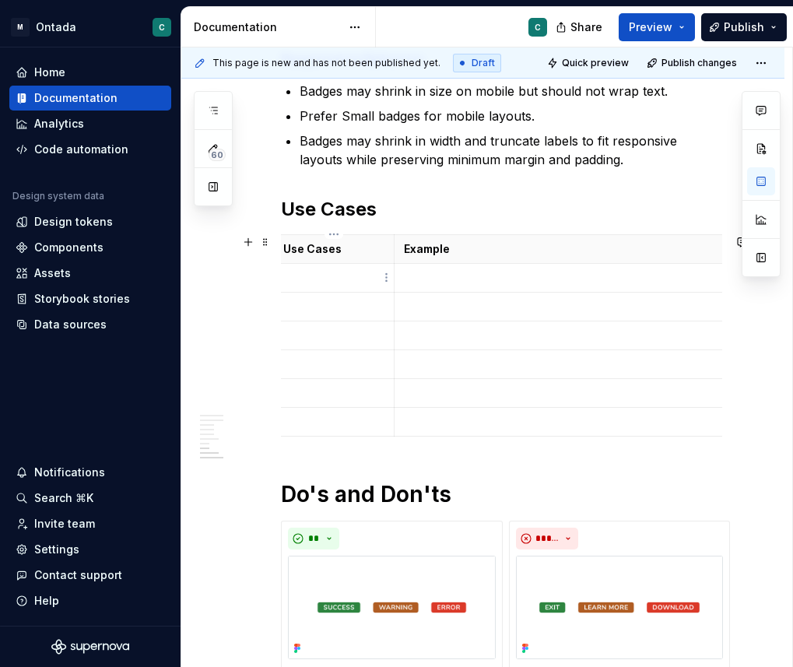
click at [327, 286] on td at bounding box center [334, 278] width 121 height 29
click at [321, 306] on p at bounding box center [333, 307] width 101 height 16
click at [318, 332] on p at bounding box center [333, 336] width 101 height 16
click at [358, 377] on td at bounding box center [334, 364] width 121 height 29
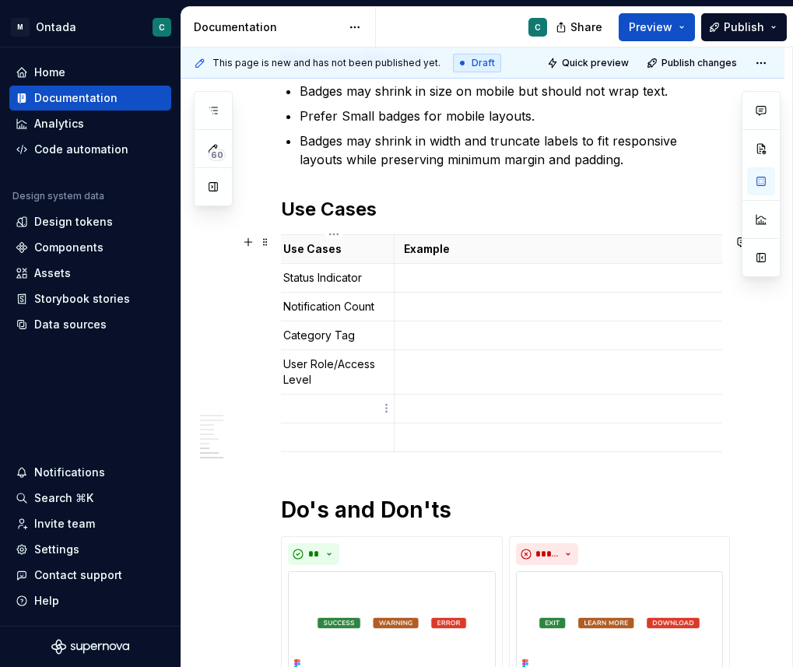
click at [292, 405] on p at bounding box center [333, 409] width 101 height 16
click at [342, 441] on p at bounding box center [333, 438] width 101 height 16
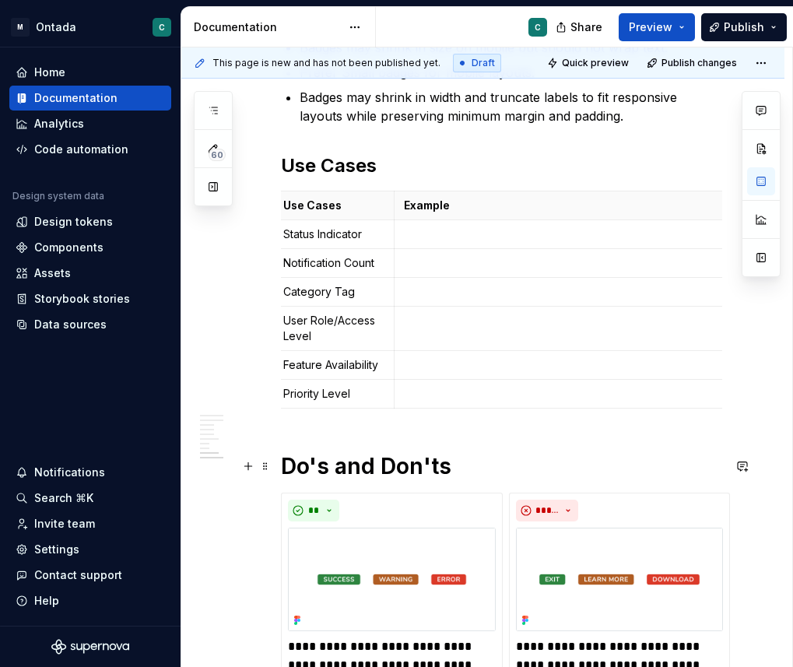
scroll to position [2161, 0]
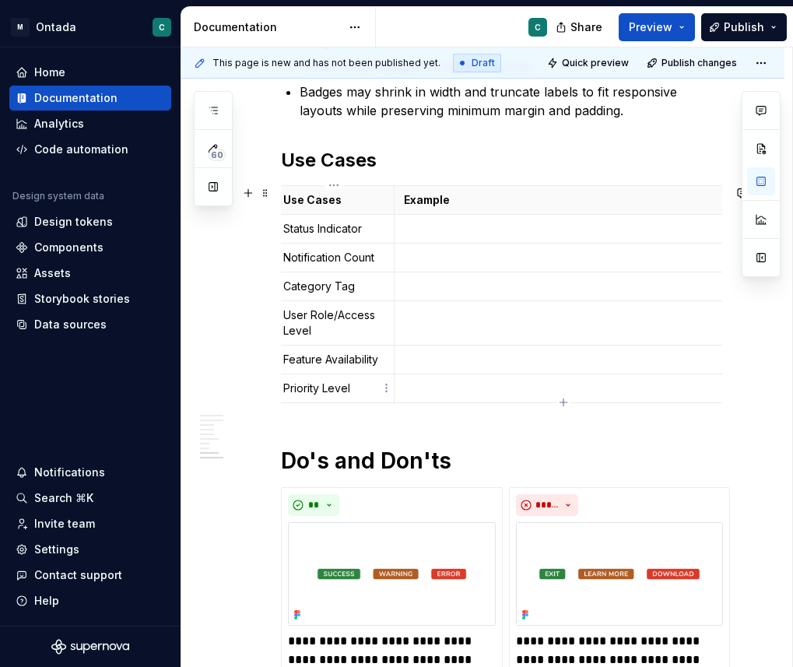
click at [367, 396] on td "Priority Level" at bounding box center [334, 388] width 121 height 29
click at [561, 400] on icon "button" at bounding box center [563, 402] width 12 height 12
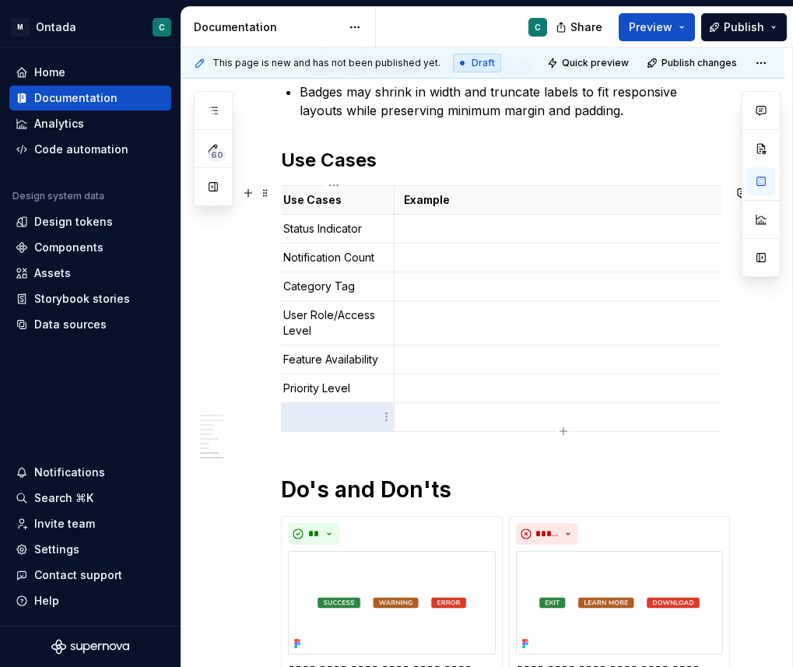
click at [323, 420] on p at bounding box center [333, 417] width 101 height 16
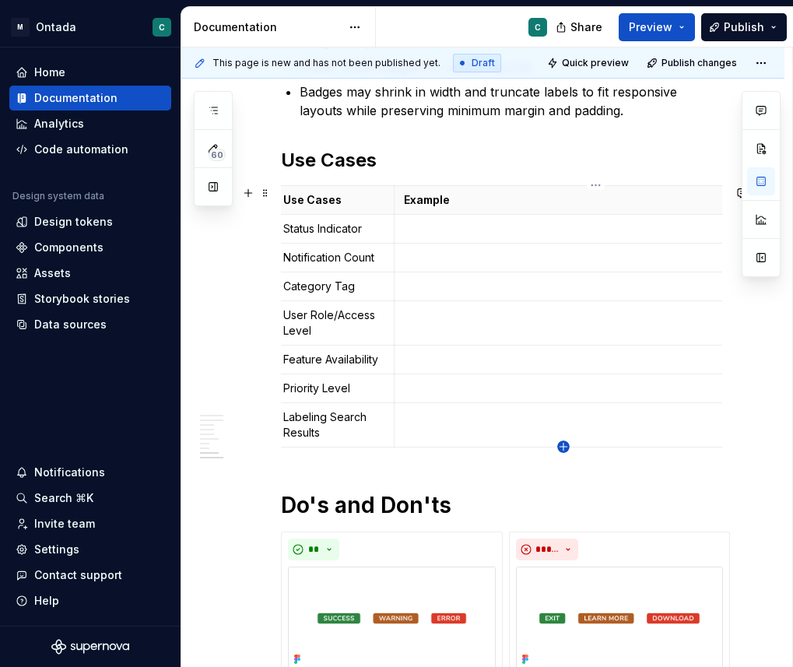
click at [560, 448] on icon "button" at bounding box center [563, 447] width 12 height 12
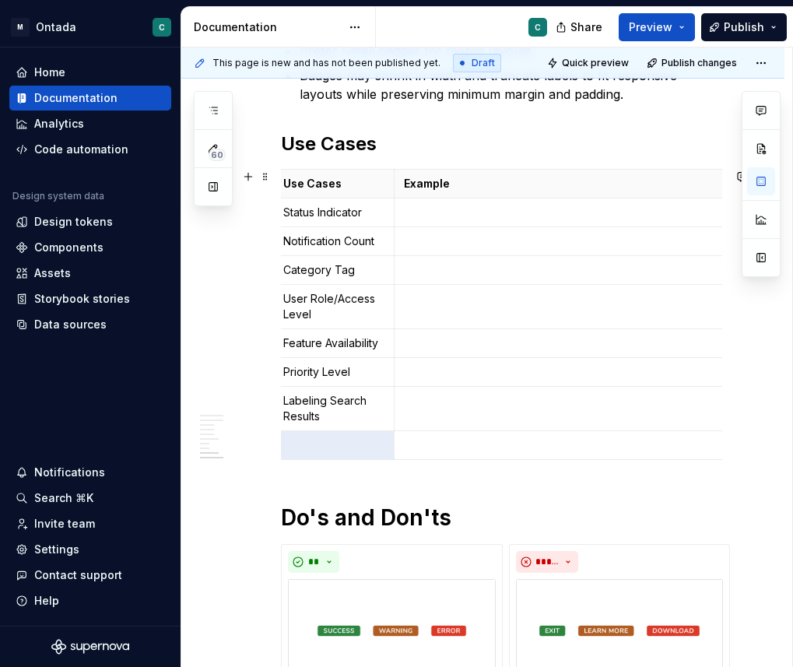
scroll to position [2185, 0]
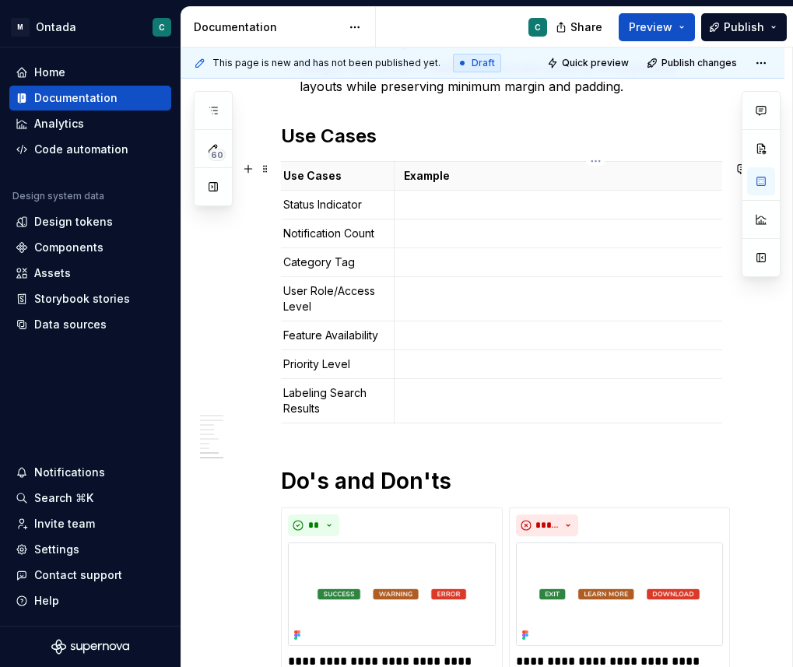
click at [479, 202] on p at bounding box center [596, 205] width 384 height 16
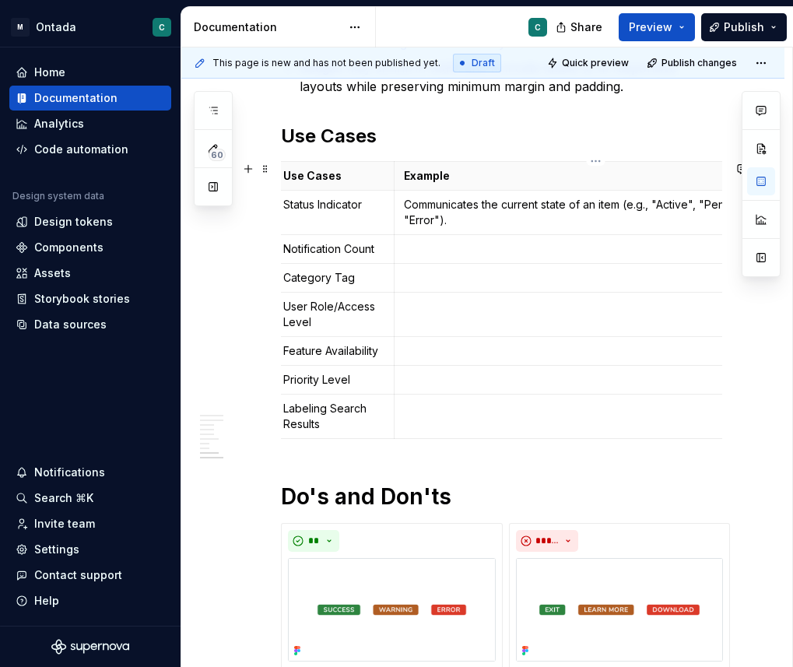
click at [478, 225] on p "Communicates the current state of an item (e.g., "Active", "Pending", "Error")." at bounding box center [596, 212] width 384 height 31
click at [427, 255] on p at bounding box center [596, 249] width 384 height 16
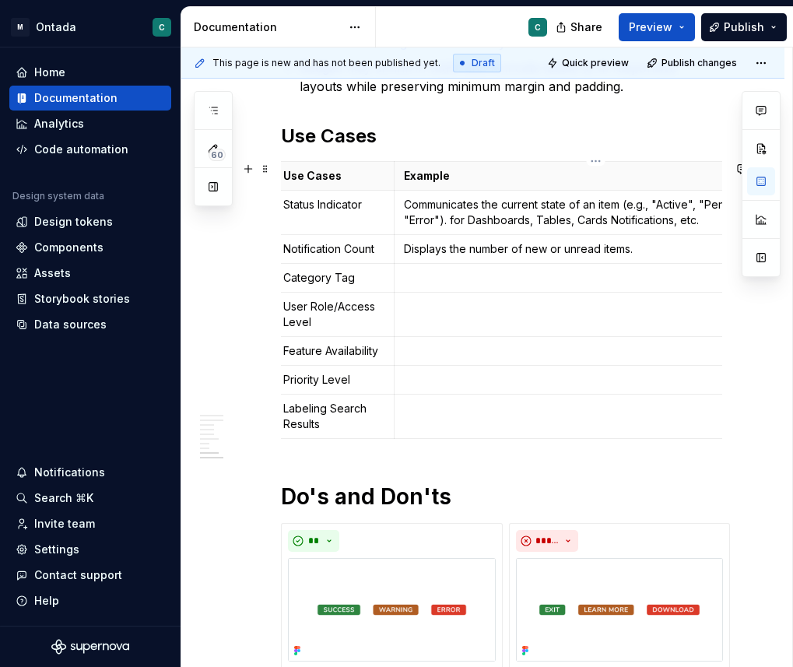
click at [448, 224] on p "Communicates the current state of an item (e.g., "Active", "Pending", "Error").…" at bounding box center [596, 212] width 384 height 31
click at [704, 254] on p "Displays the number of new or unread items." at bounding box center [596, 249] width 384 height 16
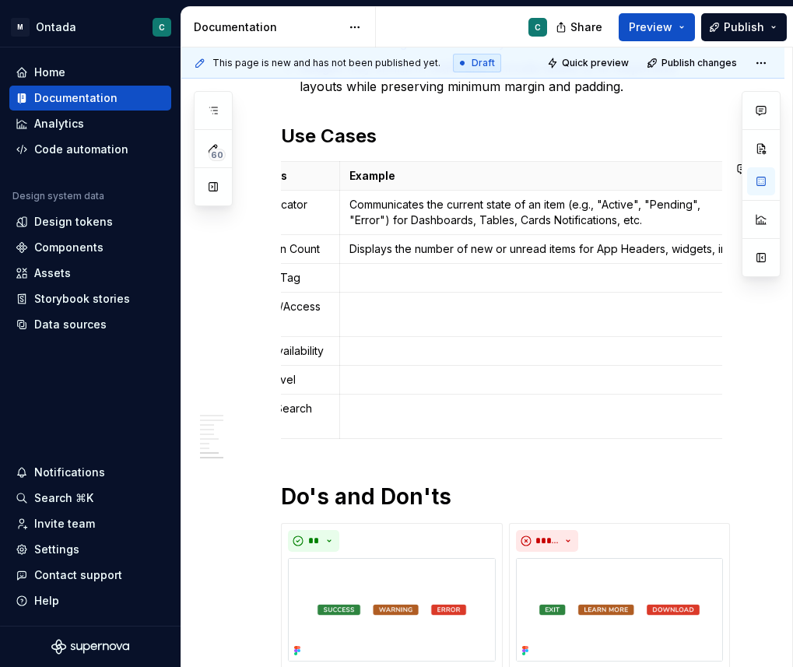
scroll to position [0, 69]
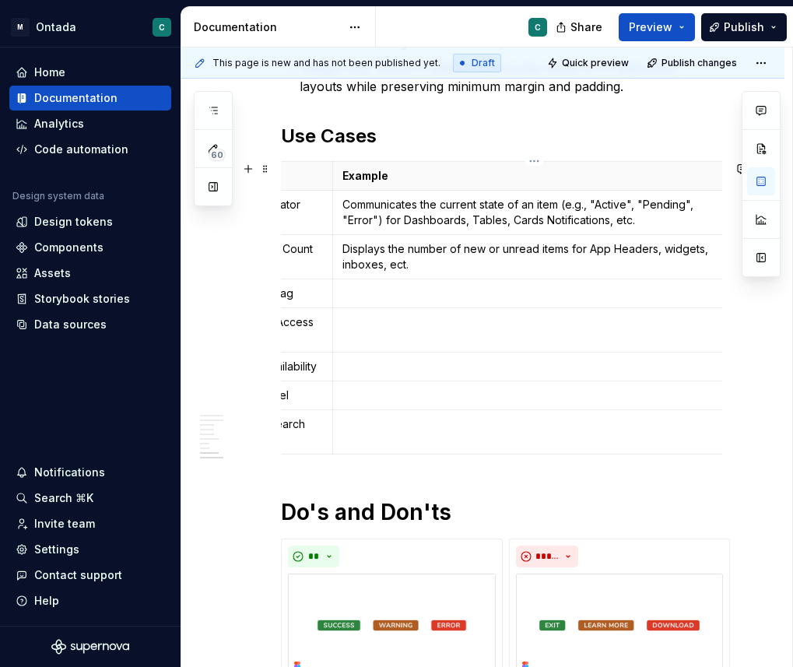
click at [390, 296] on p at bounding box center [534, 294] width 384 height 16
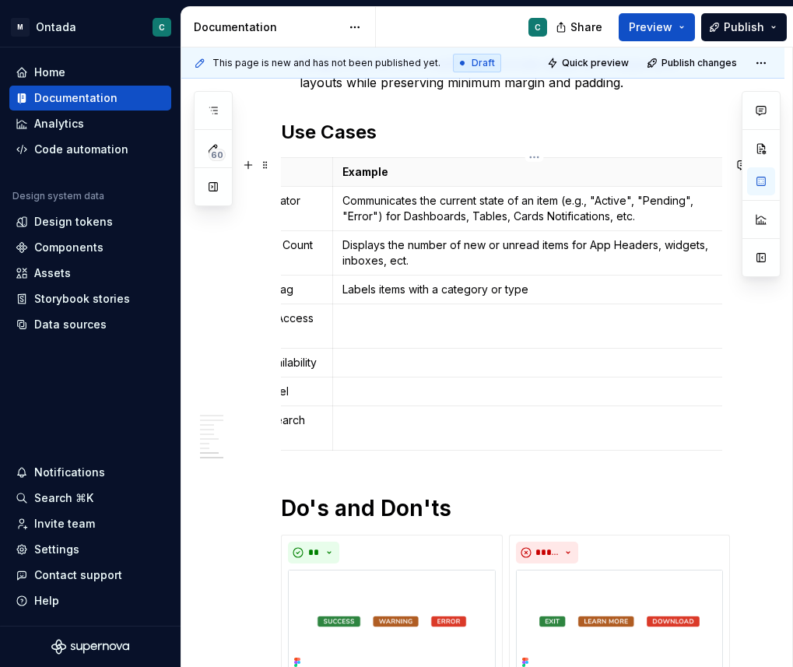
click at [398, 265] on p "Displays the number of new or unread items for App Headers, widgets, inboxes, e…" at bounding box center [534, 252] width 384 height 31
click at [558, 296] on p "Labels items with a category or type" at bounding box center [534, 290] width 384 height 16
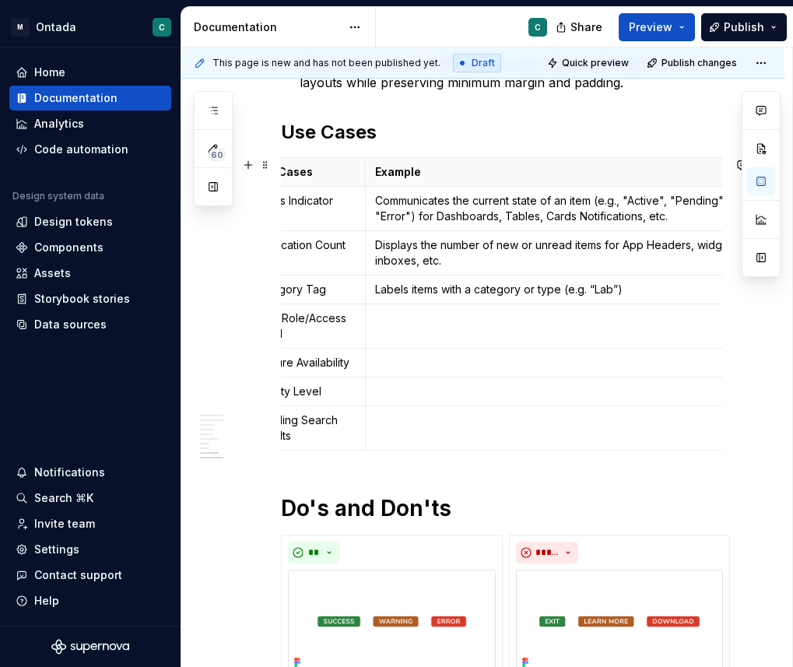
scroll to position [0, 45]
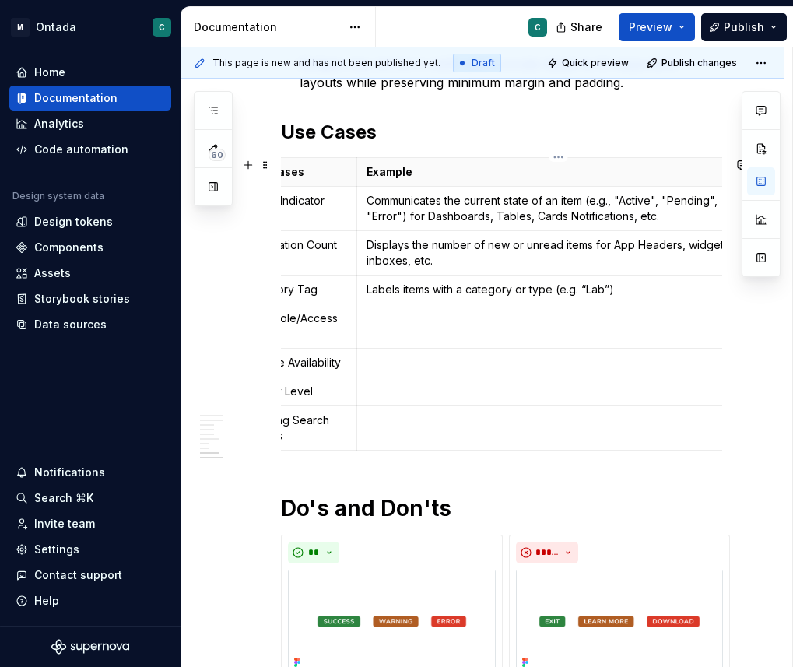
click at [633, 283] on p "Labels items with a category or type (e.g. “Lab”)" at bounding box center [559, 290] width 384 height 16
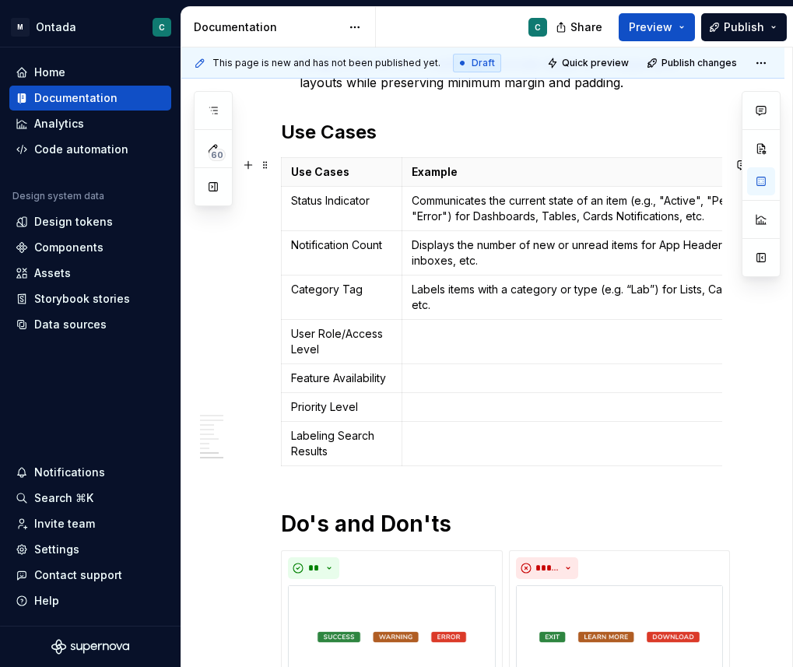
scroll to position [2240, 0]
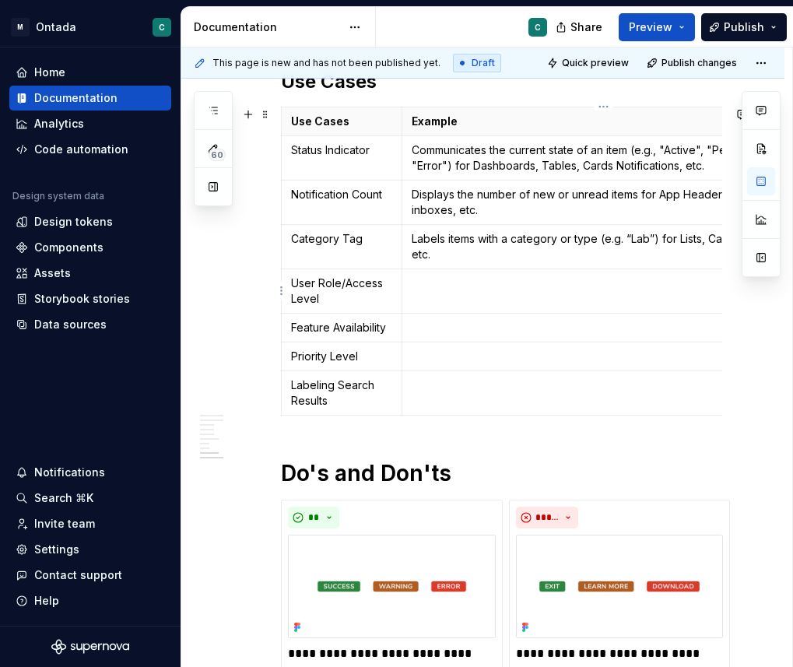
click at [448, 292] on td at bounding box center [603, 291] width 403 height 44
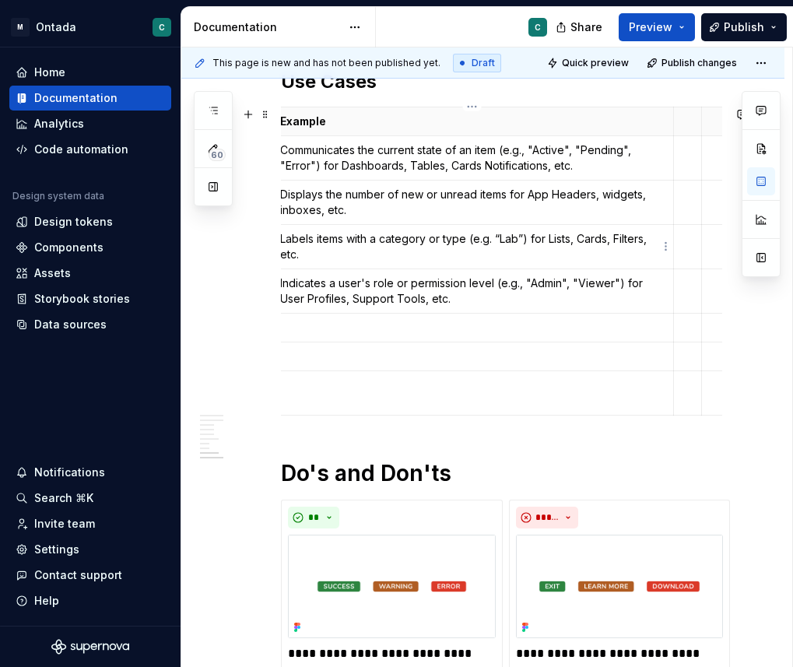
scroll to position [0, 0]
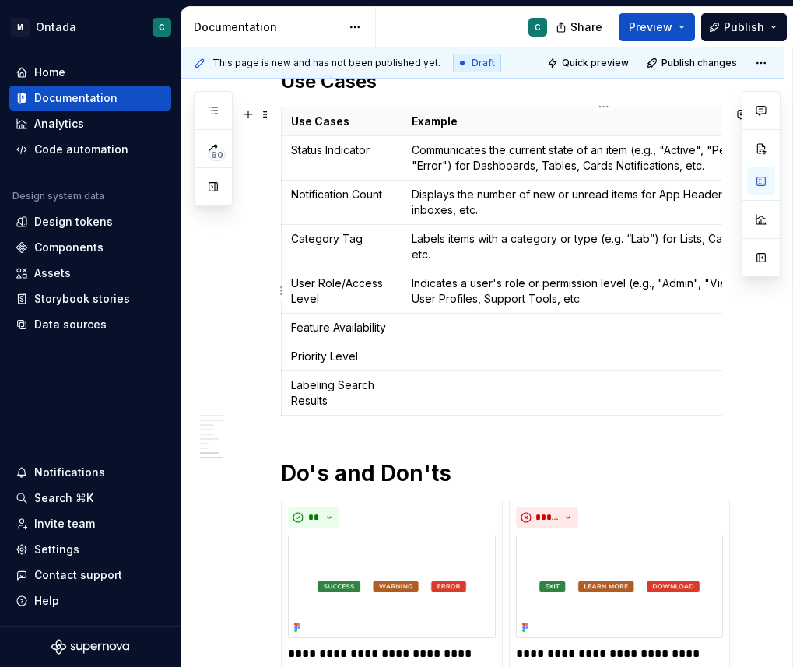
click at [554, 297] on p "Indicates a user's role or permission level (e.g., "Admin", "Viewer") for User …" at bounding box center [604, 291] width 384 height 31
click at [452, 324] on p at bounding box center [604, 328] width 384 height 16
click at [444, 330] on p at bounding box center [604, 328] width 384 height 16
click at [420, 359] on p at bounding box center [604, 357] width 384 height 16
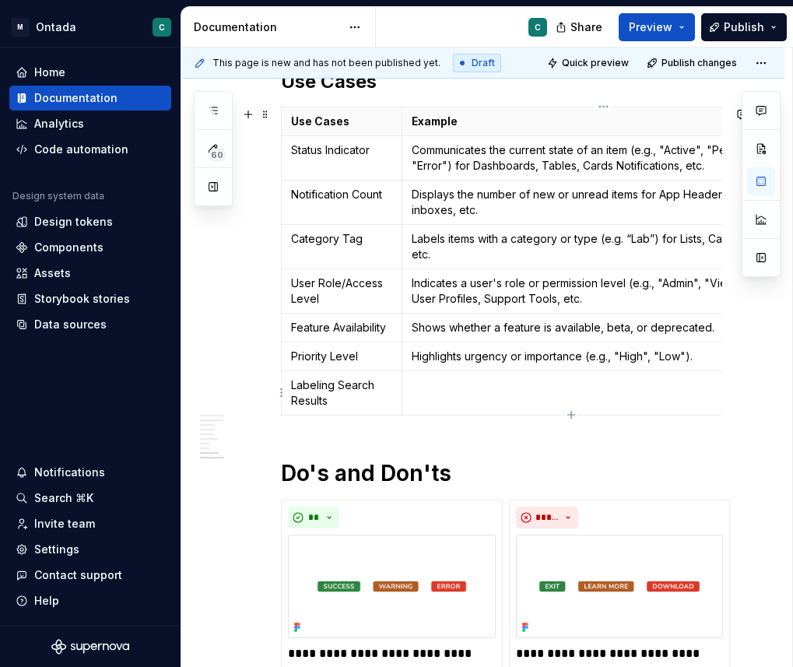
click at [457, 395] on td at bounding box center [603, 393] width 403 height 44
click at [480, 323] on p "Shows whether a feature is available, beta, or deprecated." at bounding box center [604, 328] width 384 height 16
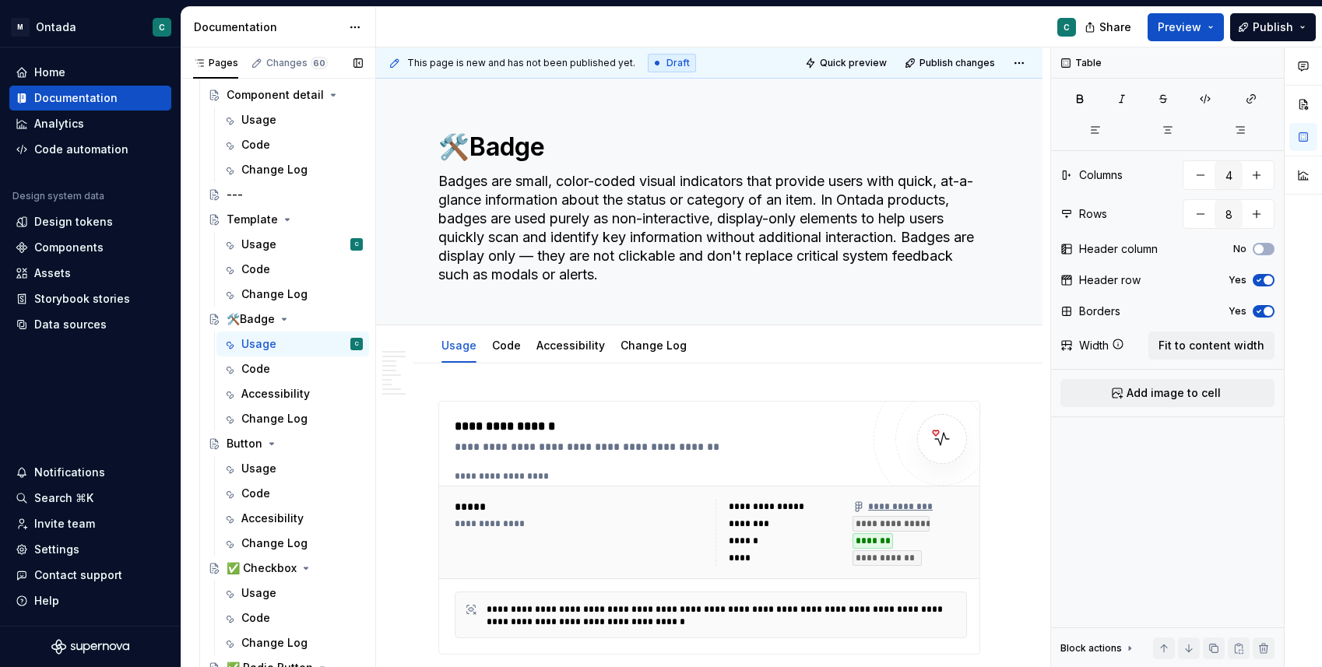
scroll to position [539, 0]
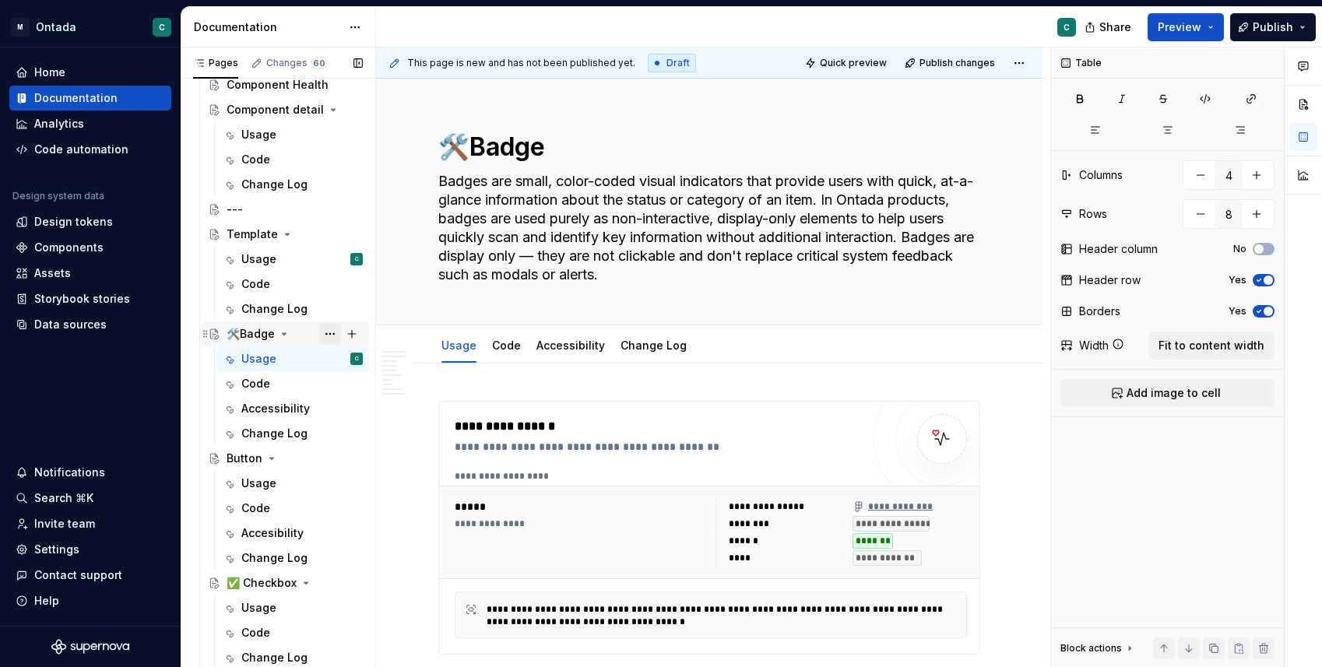
click at [328, 335] on button "Page tree" at bounding box center [330, 334] width 22 height 22
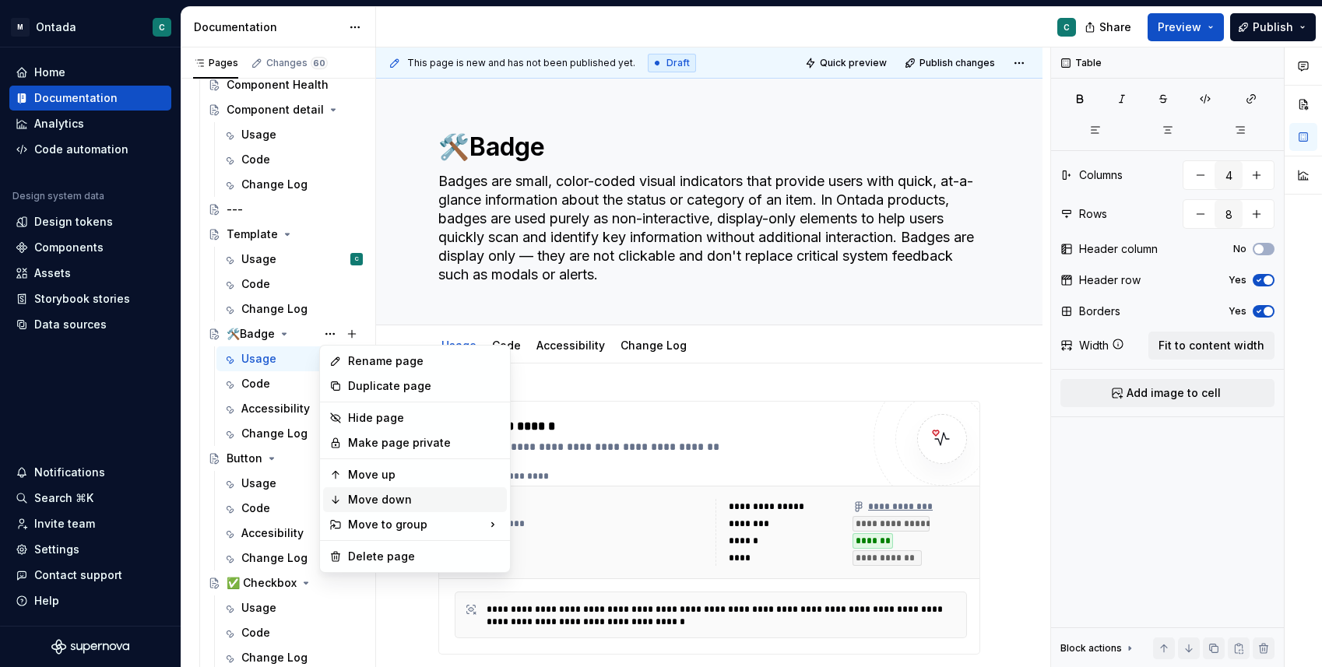
type textarea "*"
click at [364, 366] on div "Rename page" at bounding box center [424, 361] width 153 height 16
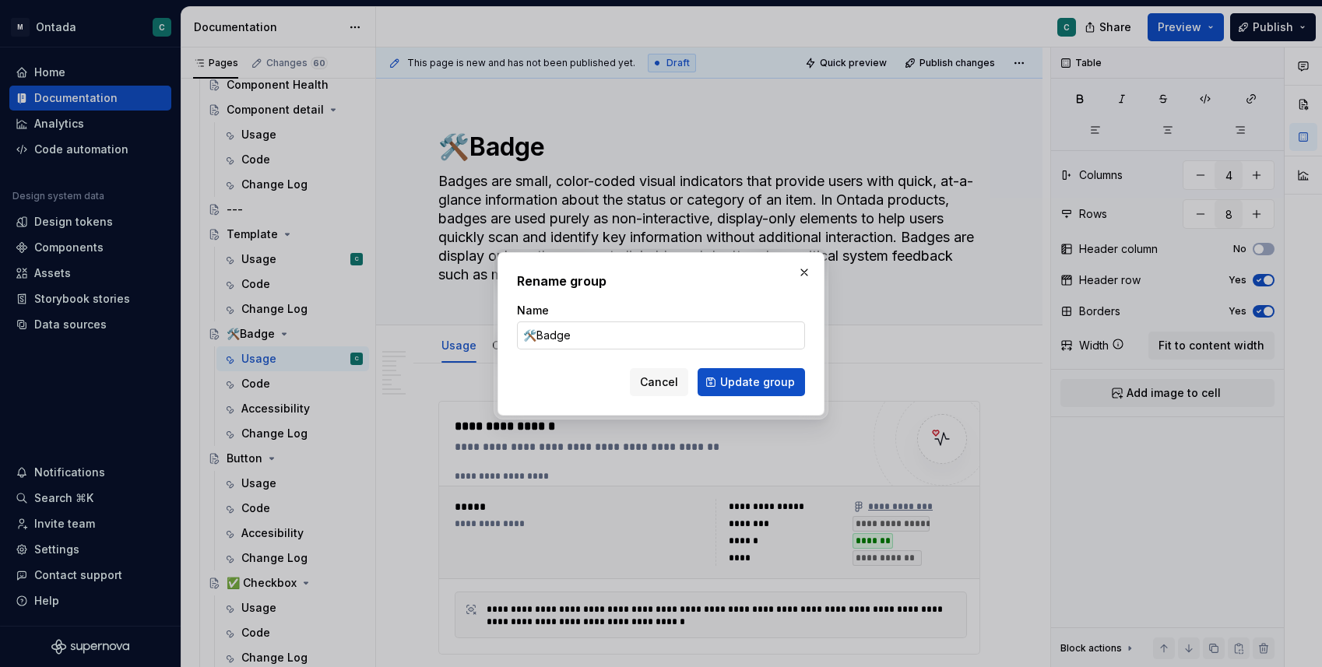
click at [530, 335] on input "🛠️Badge" at bounding box center [661, 335] width 288 height 28
type input "🛠️ Badge"
click at [771, 374] on span "Update group" at bounding box center [757, 382] width 75 height 16
type textarea "*"
type textarea "🛠️ Badge"
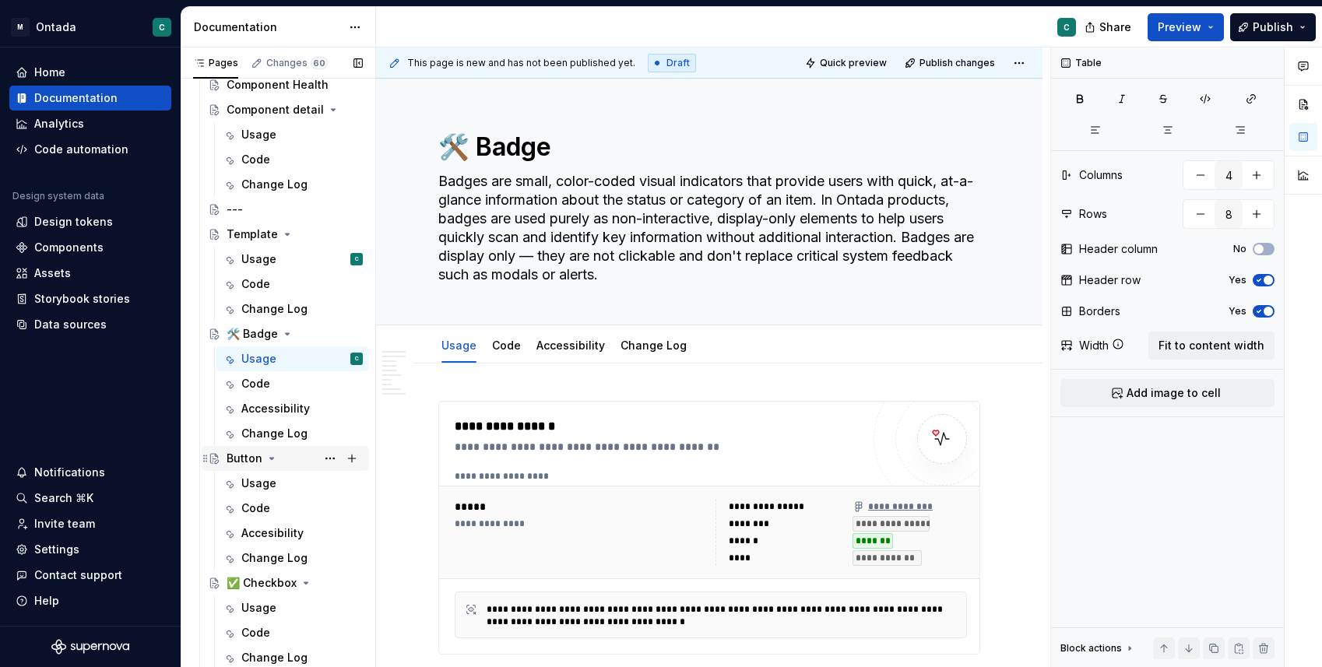
click at [244, 462] on div "Button" at bounding box center [244, 459] width 36 height 16
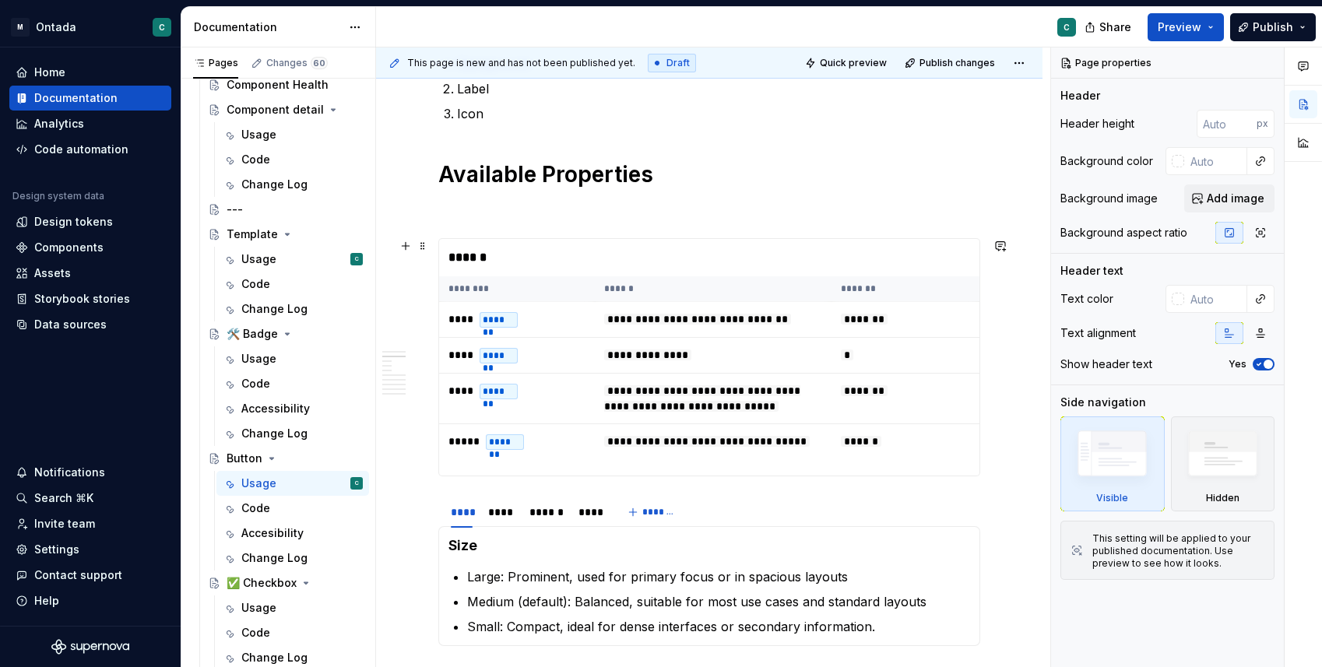
scroll to position [853, 0]
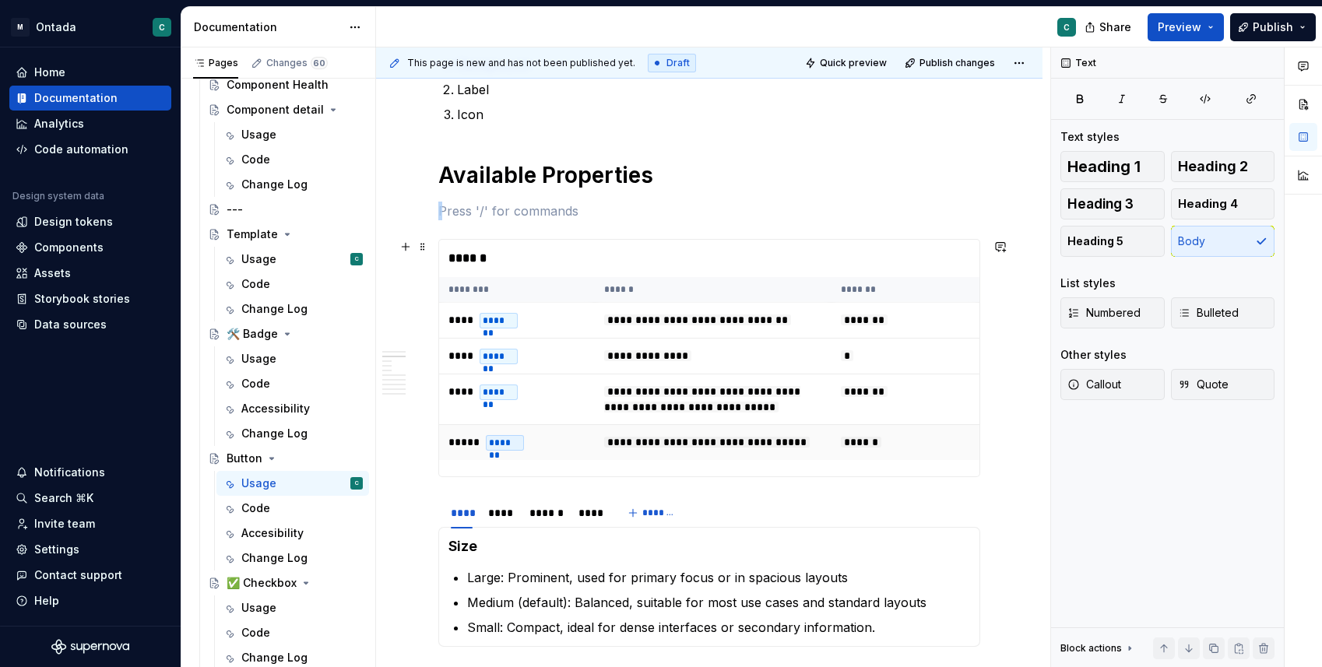
drag, startPoint x: 469, startPoint y: 216, endPoint x: 741, endPoint y: 440, distance: 351.7
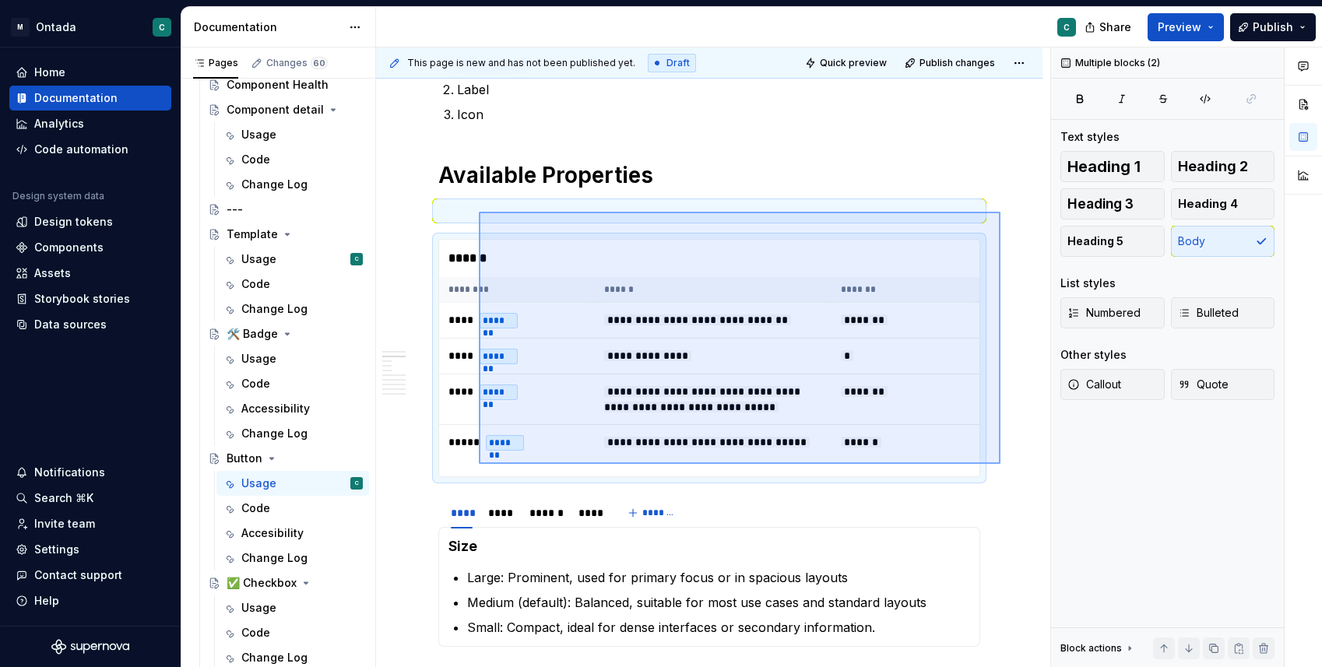
drag, startPoint x: 1000, startPoint y: 464, endPoint x: 472, endPoint y: 208, distance: 586.5
click at [472, 208] on div "**********" at bounding box center [713, 357] width 674 height 620
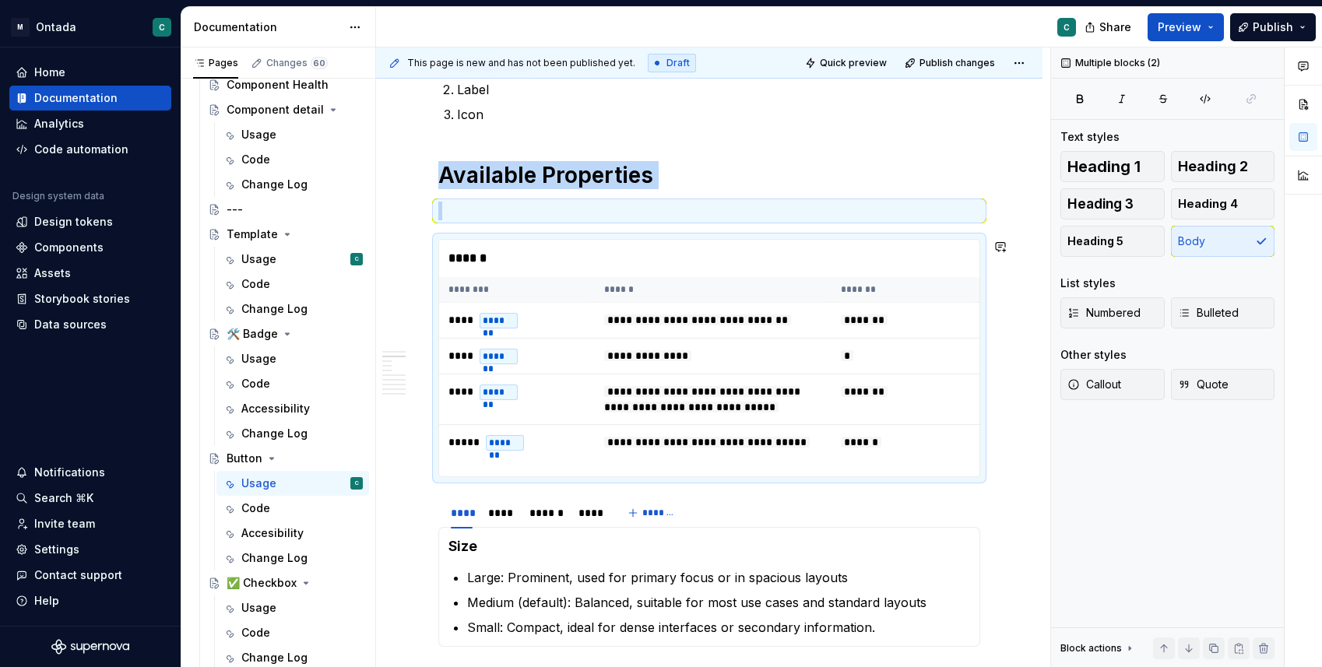
copy div "Available Properties"
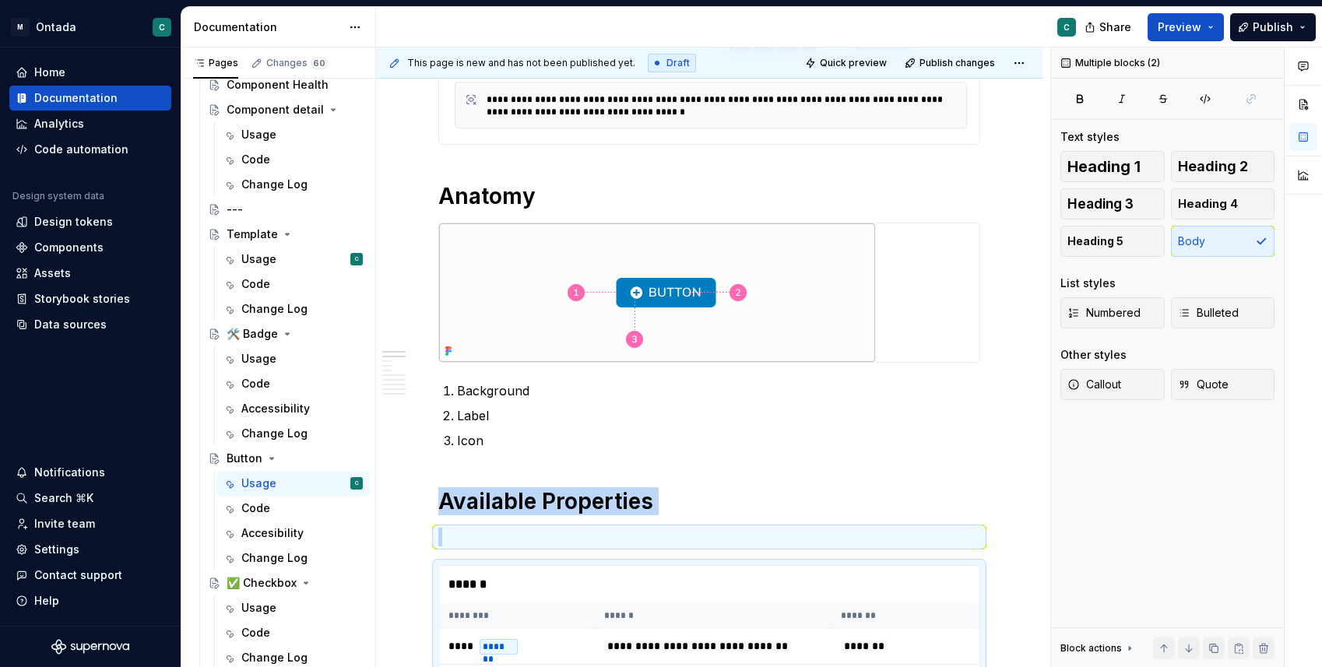
scroll to position [0, 0]
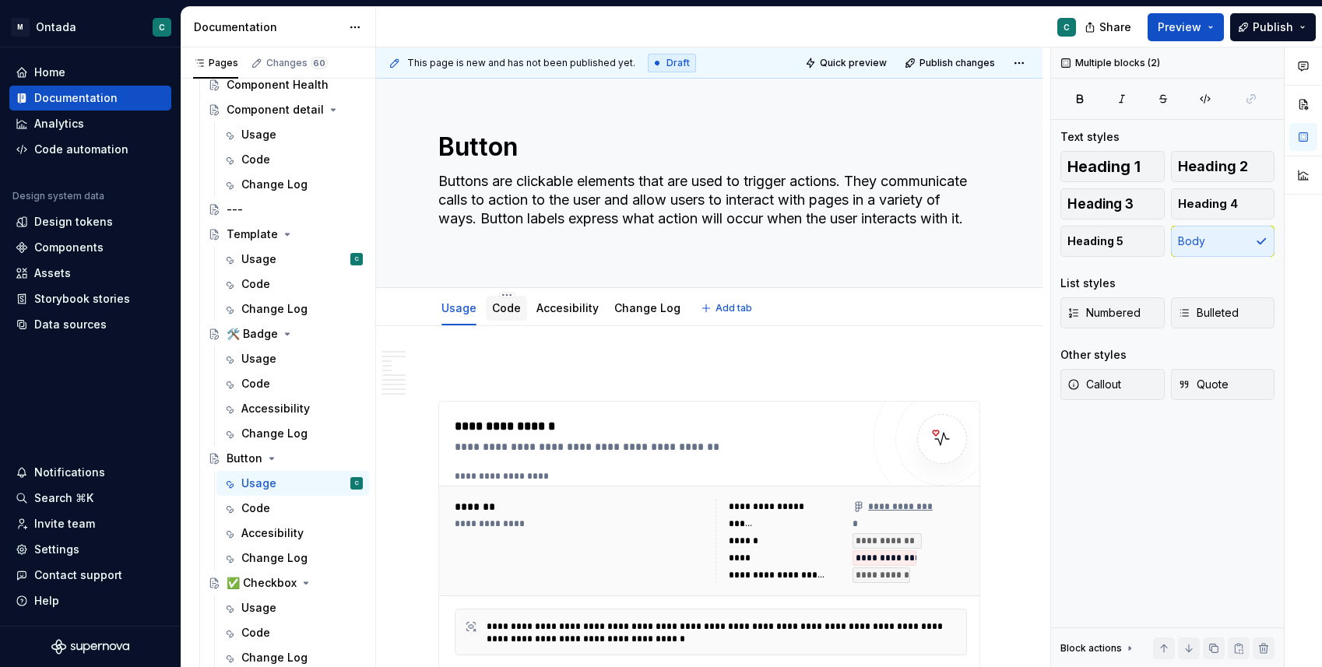
click at [509, 314] on div "Code" at bounding box center [506, 308] width 29 height 16
click at [501, 307] on link "Code" at bounding box center [506, 307] width 29 height 13
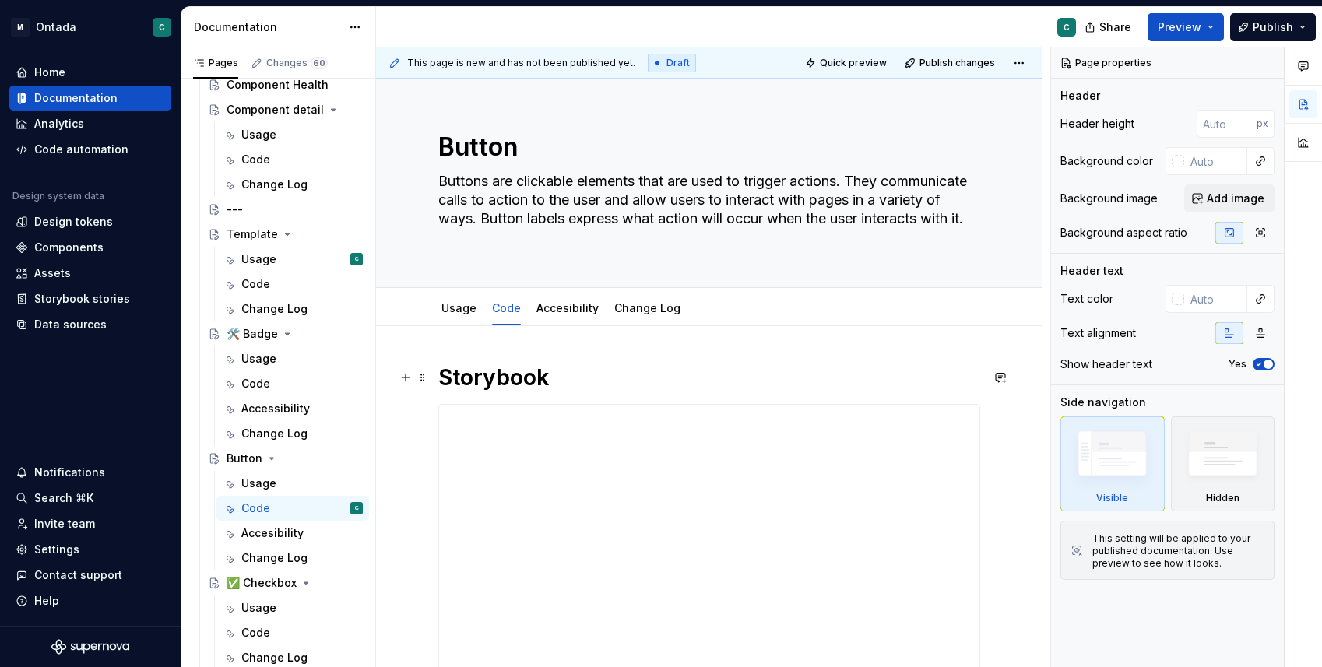
click at [441, 374] on h1 "Storybook" at bounding box center [709, 377] width 542 height 28
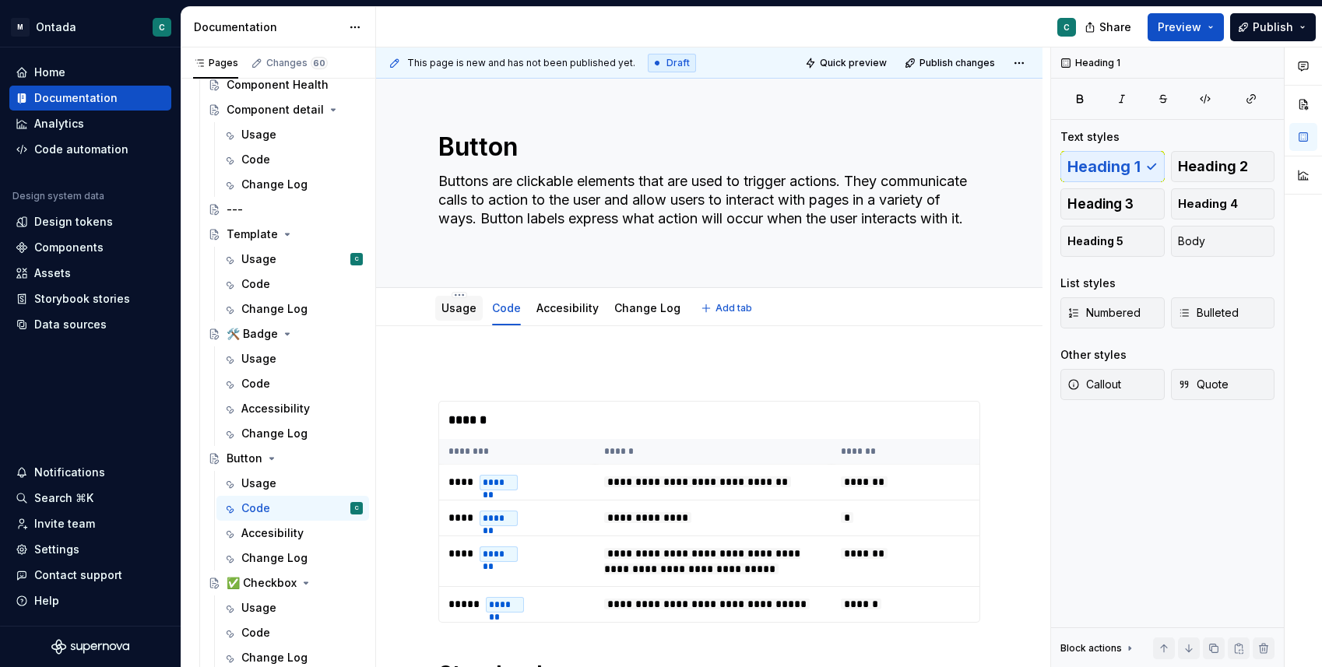
click at [470, 317] on div "Usage" at bounding box center [458, 308] width 35 height 19
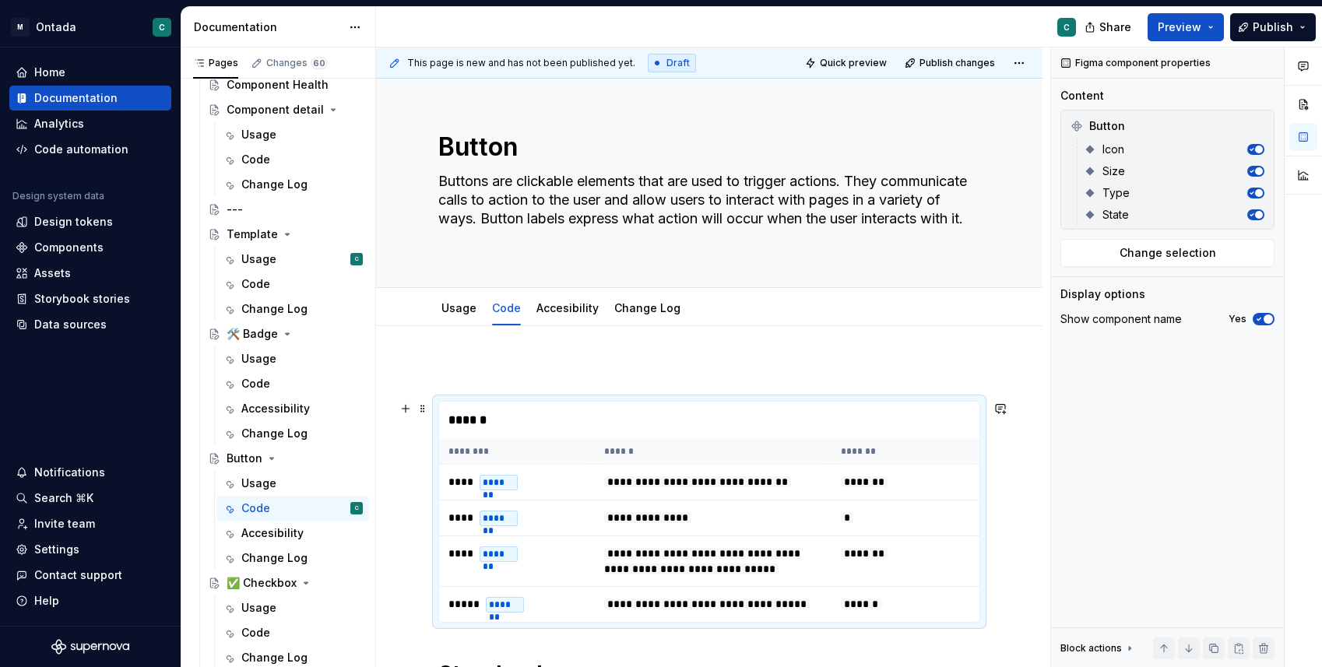
click at [544, 405] on div "******" at bounding box center [713, 420] width 548 height 37
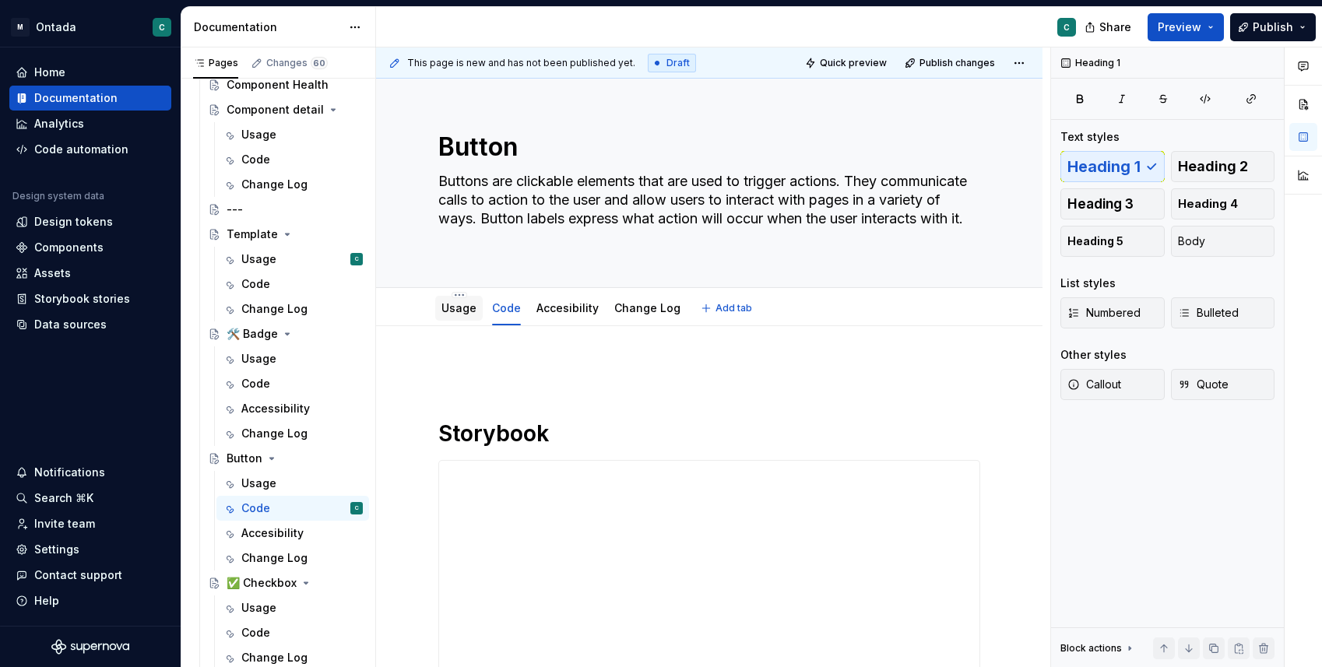
scroll to position [40, 0]
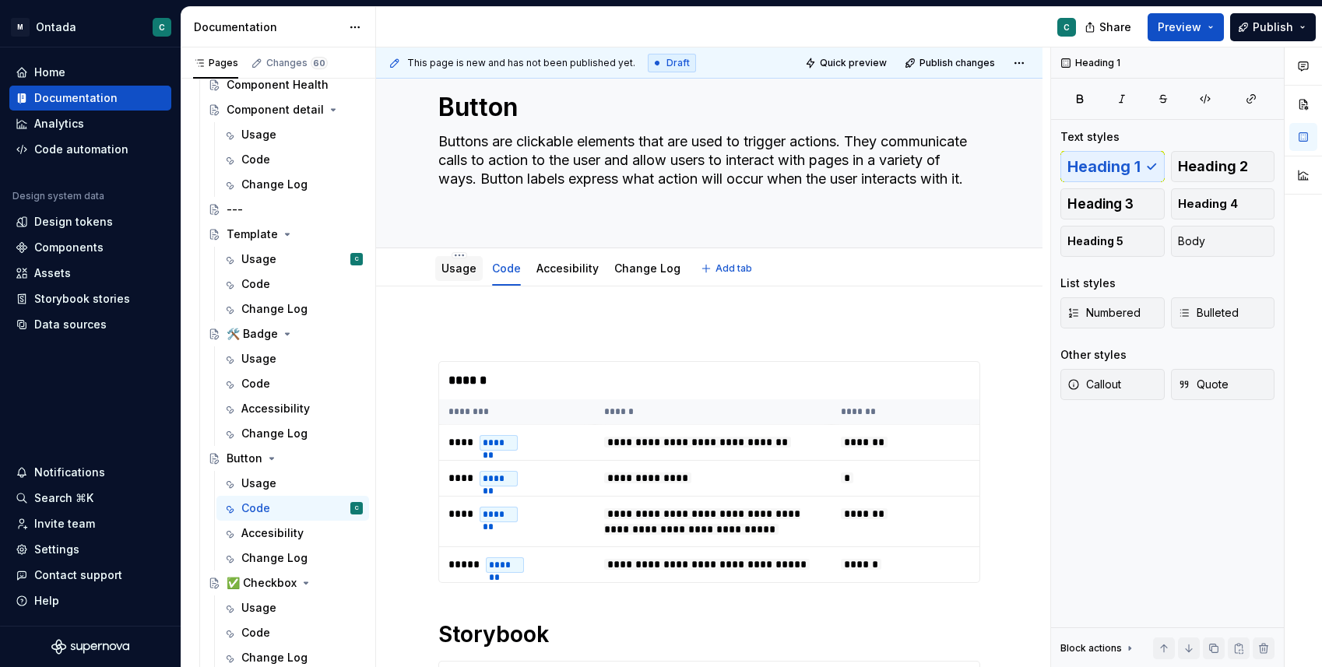
click at [462, 264] on link "Usage" at bounding box center [458, 268] width 35 height 13
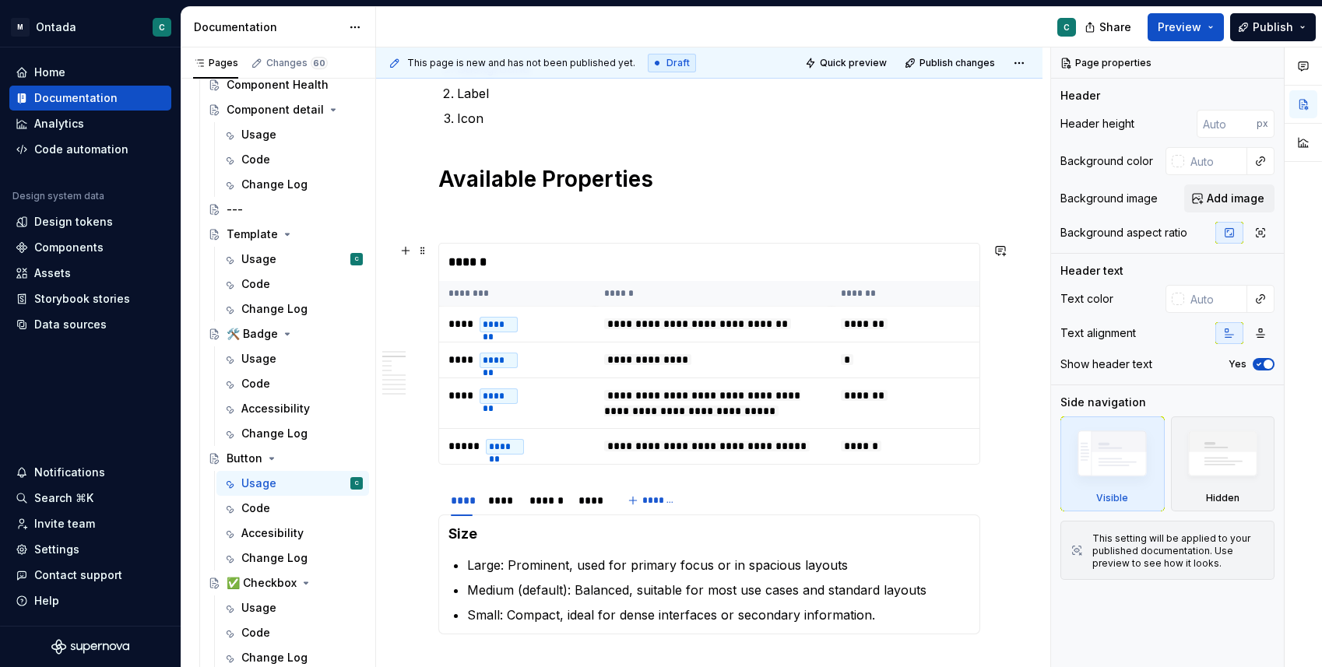
scroll to position [858, 0]
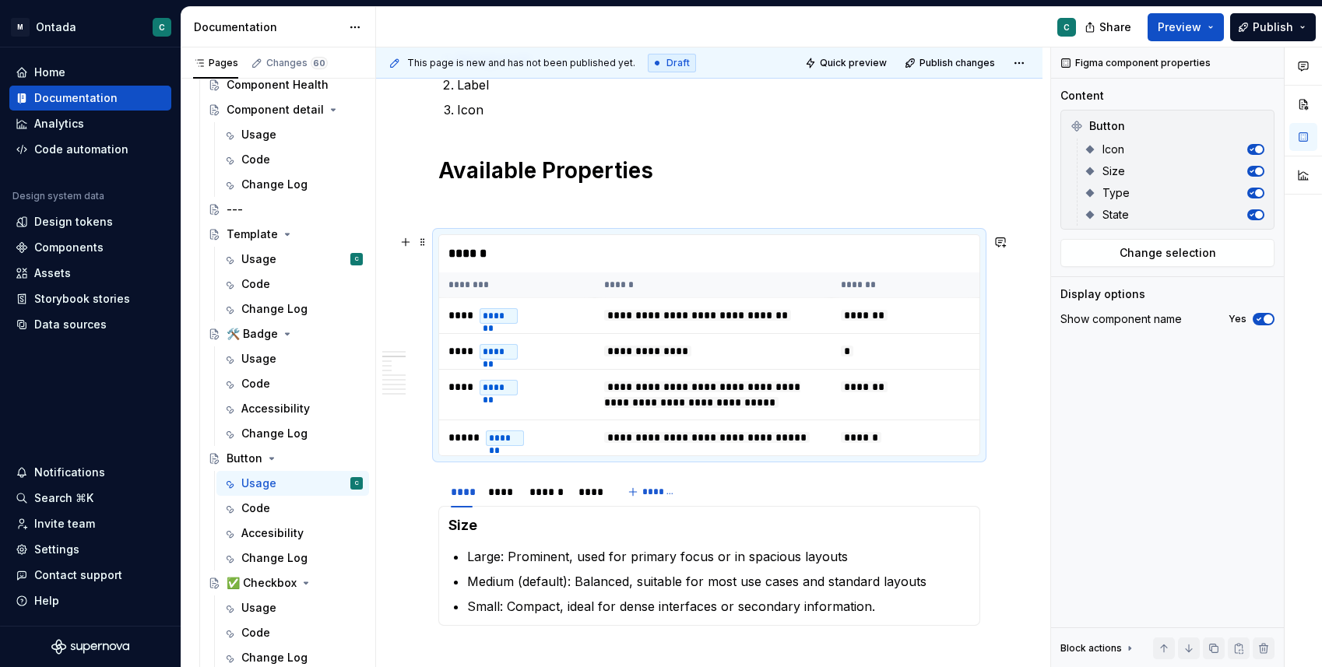
click at [526, 408] on td "**** *******" at bounding box center [517, 395] width 156 height 51
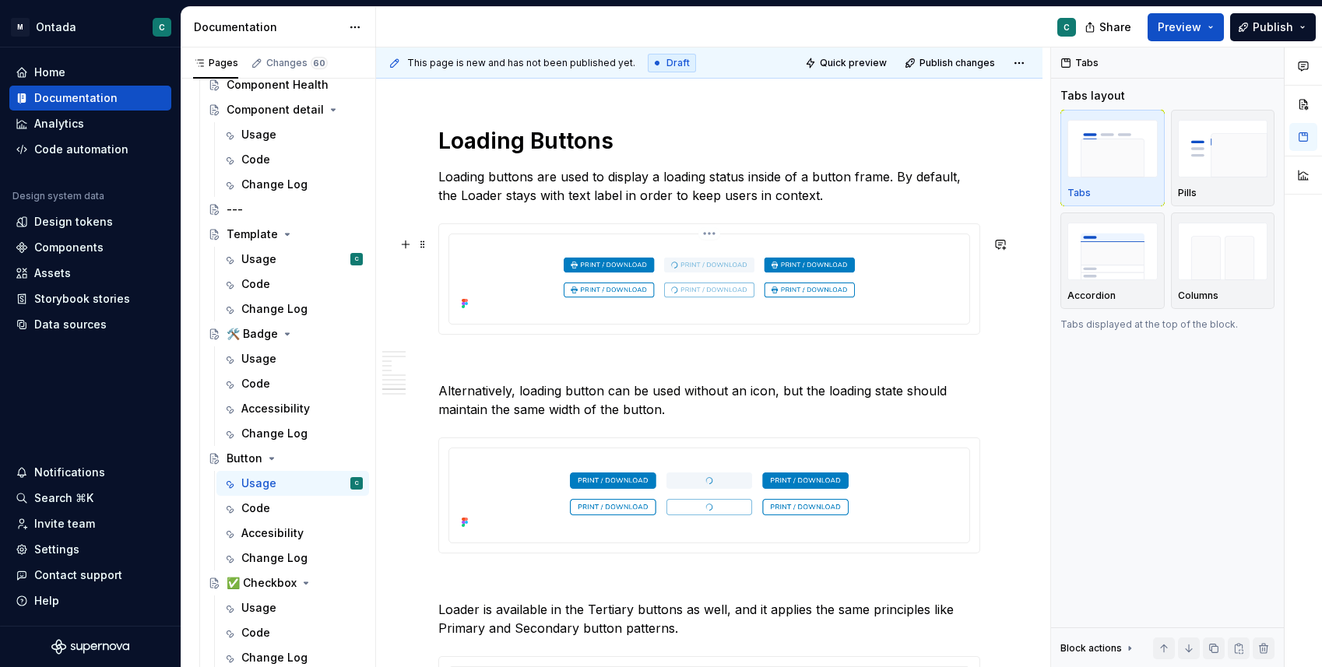
scroll to position [4104, 0]
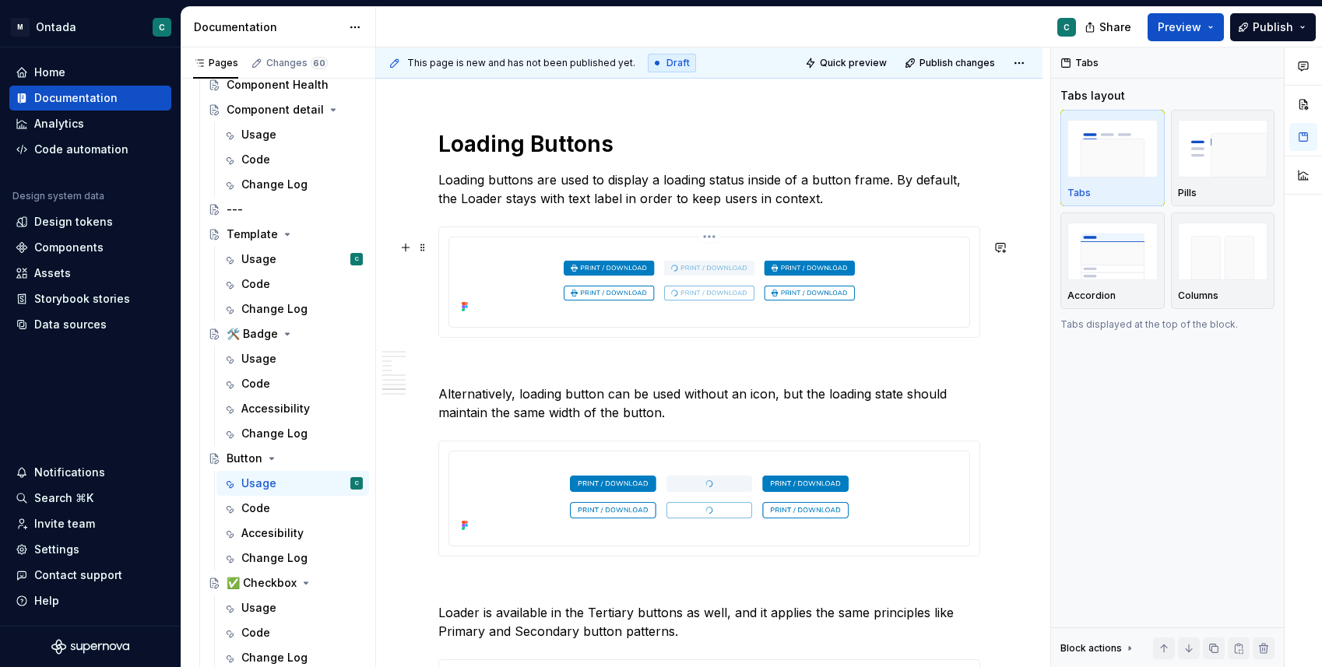
type textarea "*"
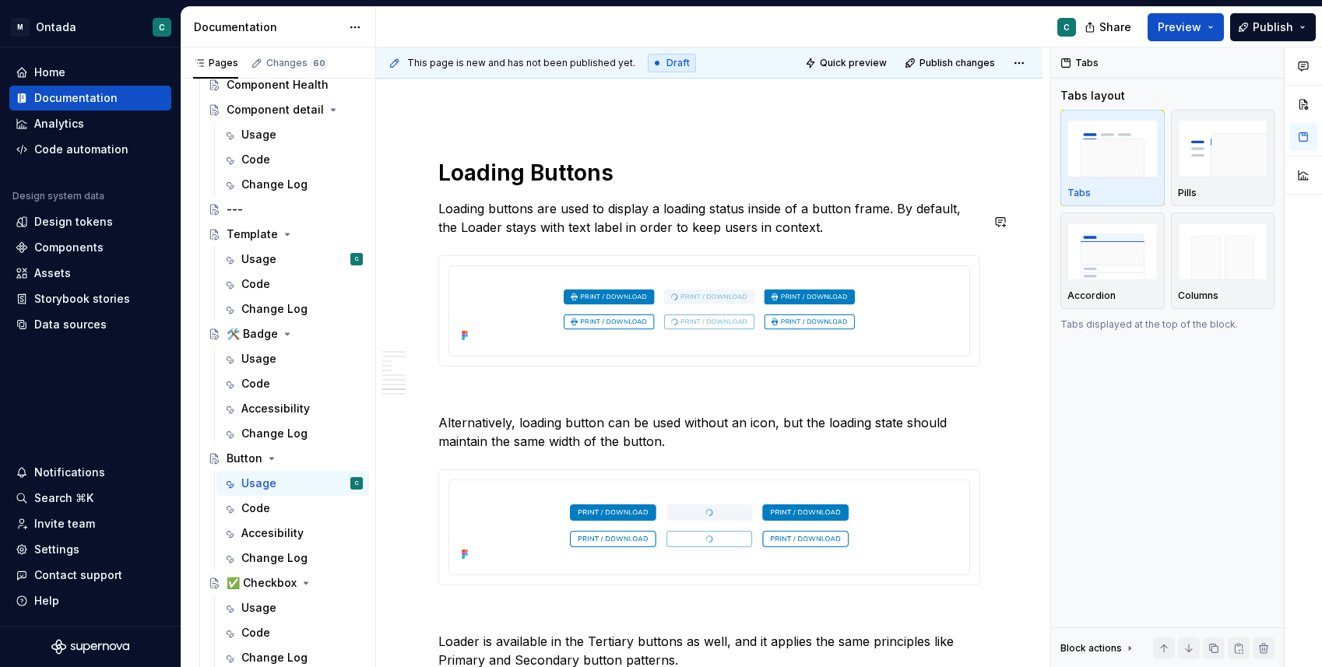
scroll to position [4074, 0]
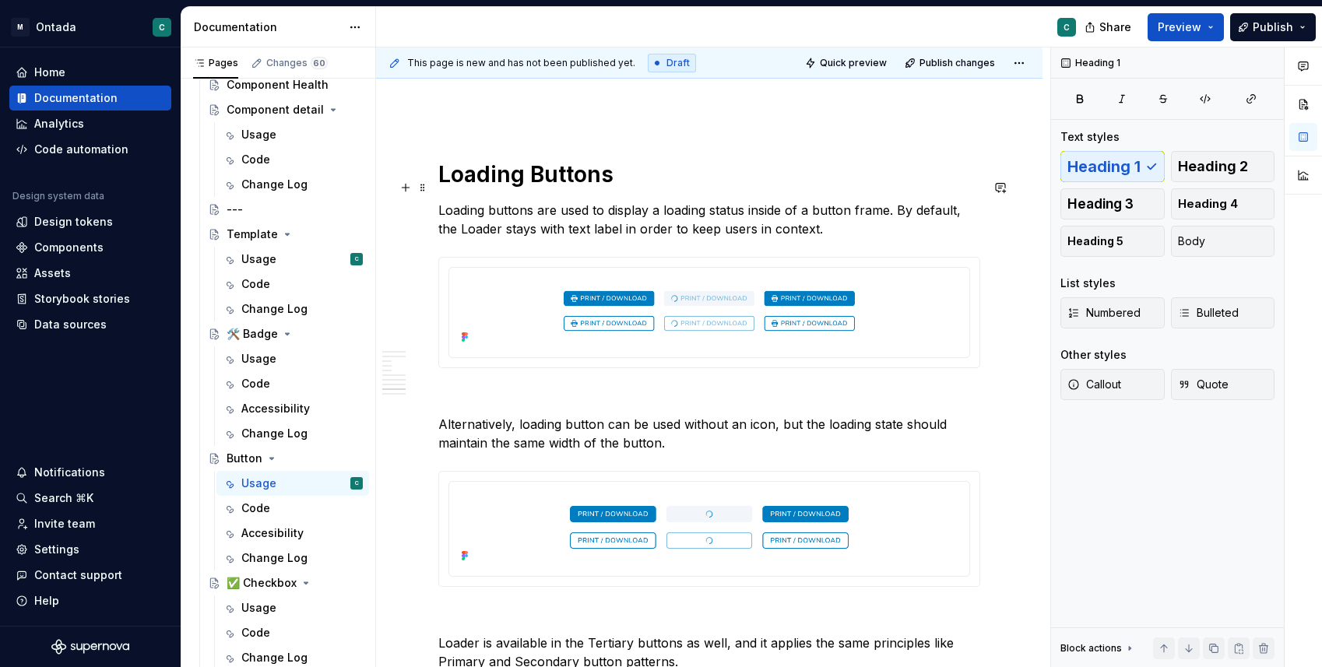
click at [616, 188] on h1 "Loading Buttons" at bounding box center [709, 174] width 542 height 28
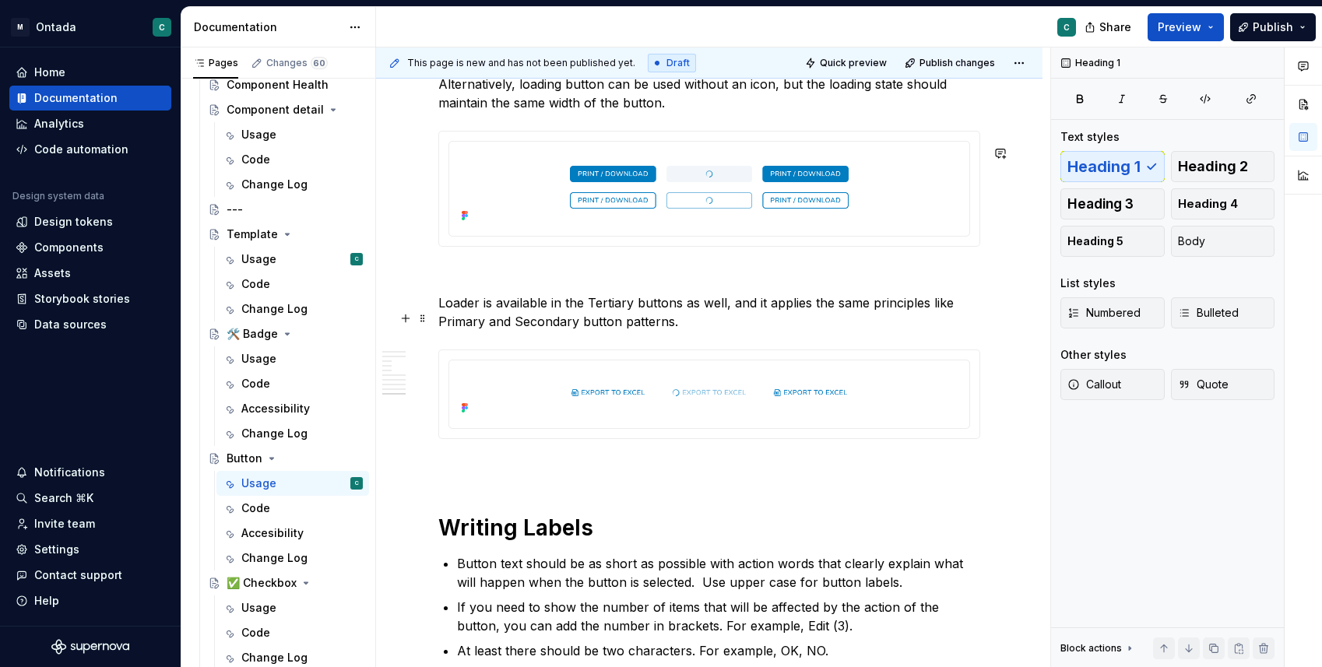
scroll to position [4641, 0]
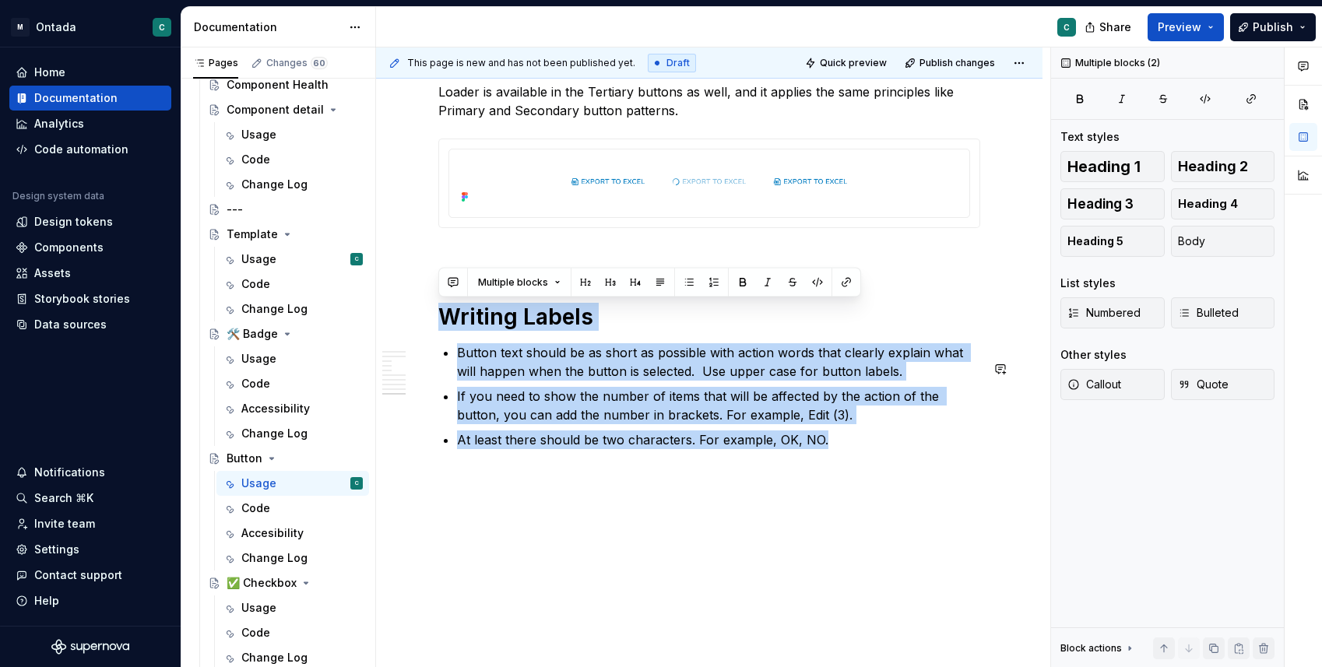
drag, startPoint x: 438, startPoint y: 321, endPoint x: 837, endPoint y: 462, distance: 422.4
copy div "Writing Labels Button text should be as short as possible with action words tha…"
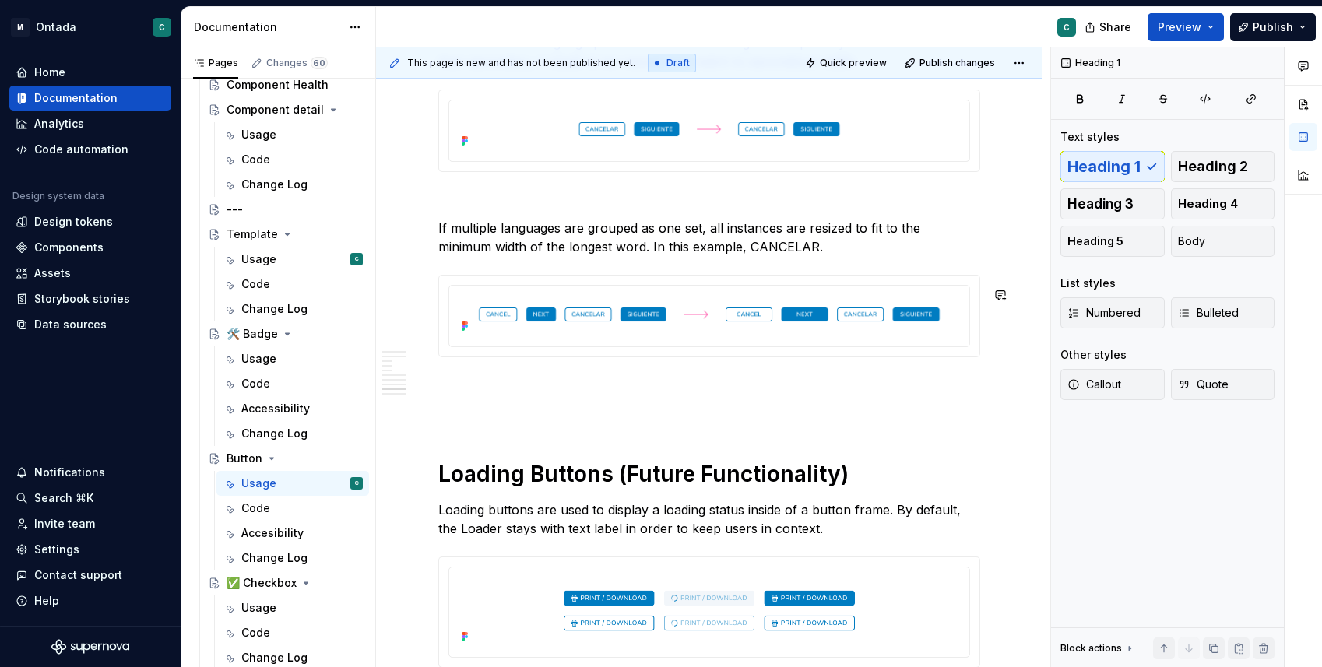
scroll to position [3790, 0]
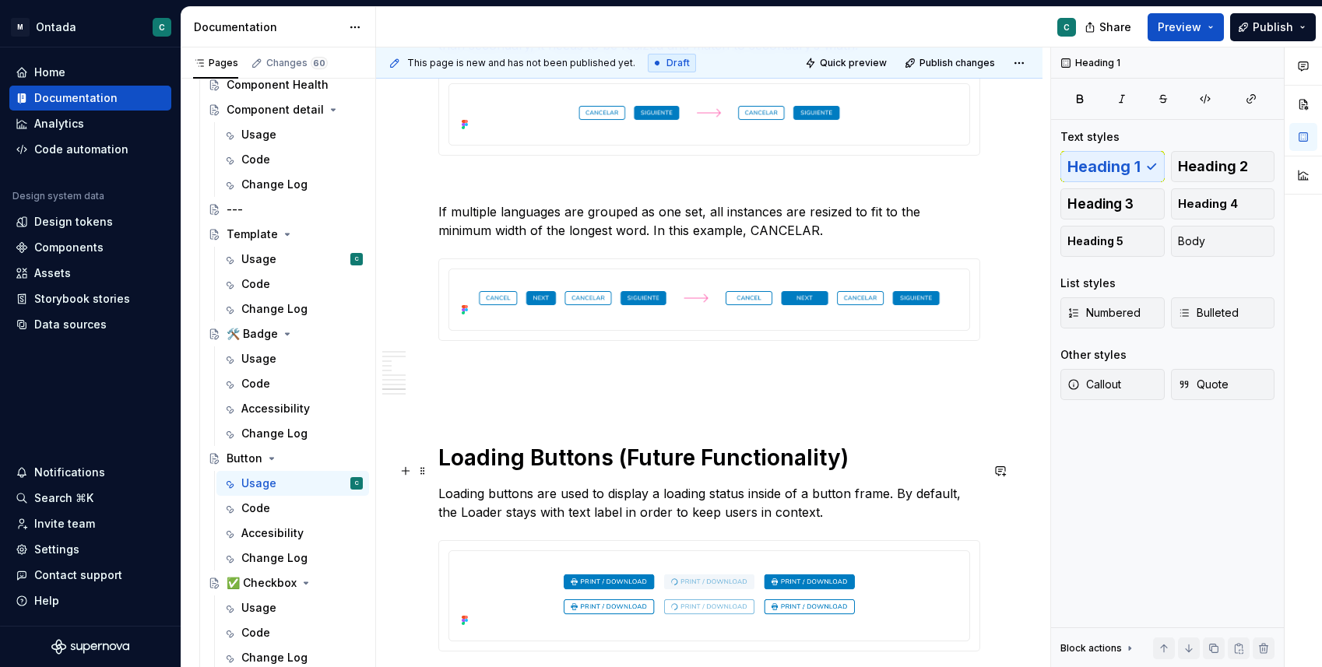
click at [438, 472] on h1 "Loading Buttons (Future Functionality)" at bounding box center [709, 458] width 542 height 28
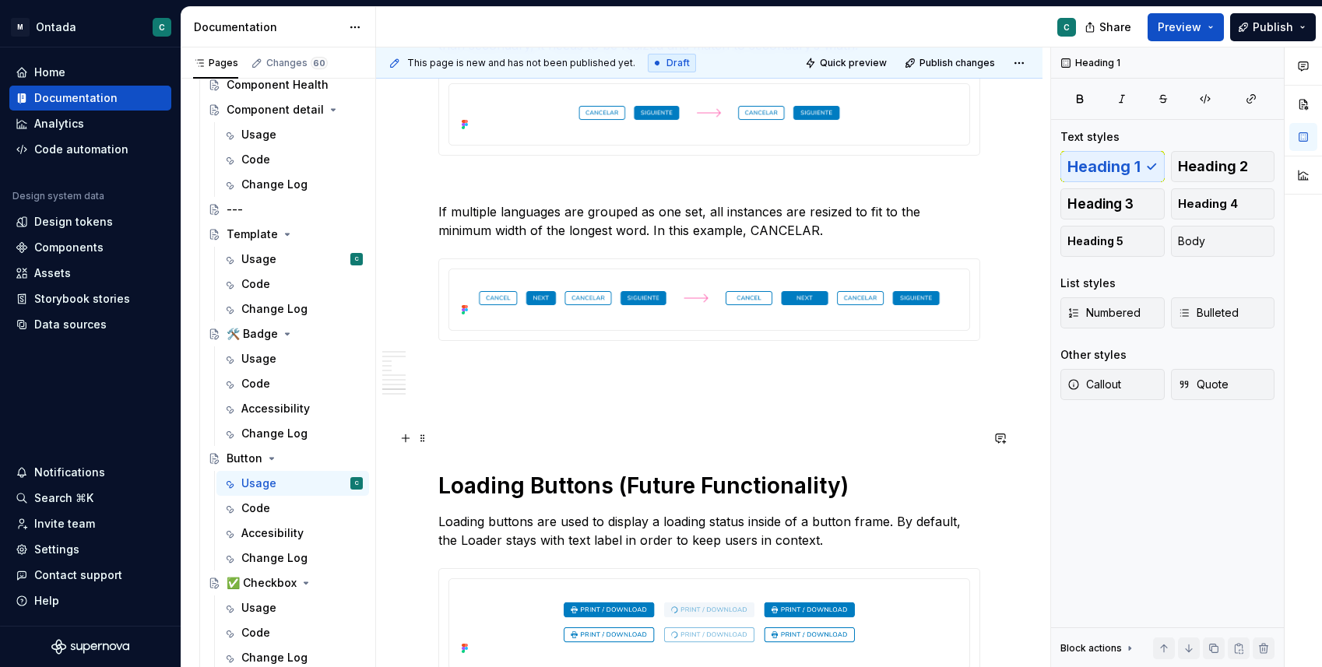
click at [461, 434] on p at bounding box center [709, 425] width 542 height 19
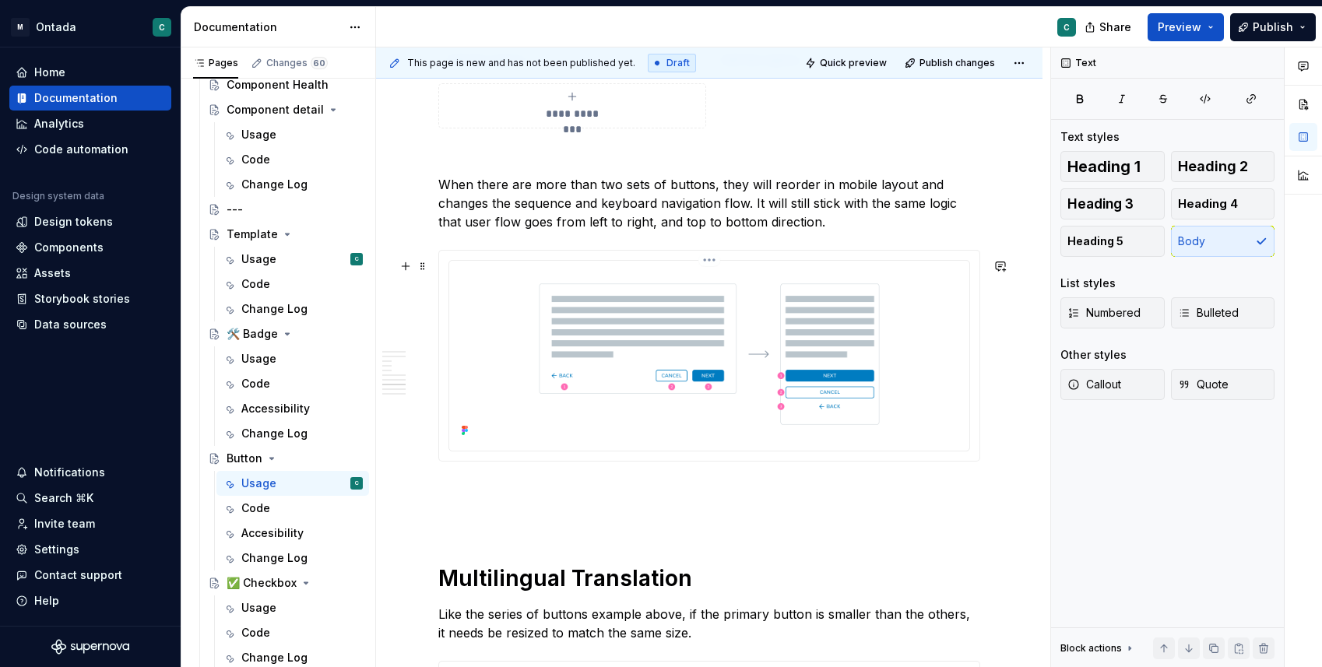
scroll to position [3064, 0]
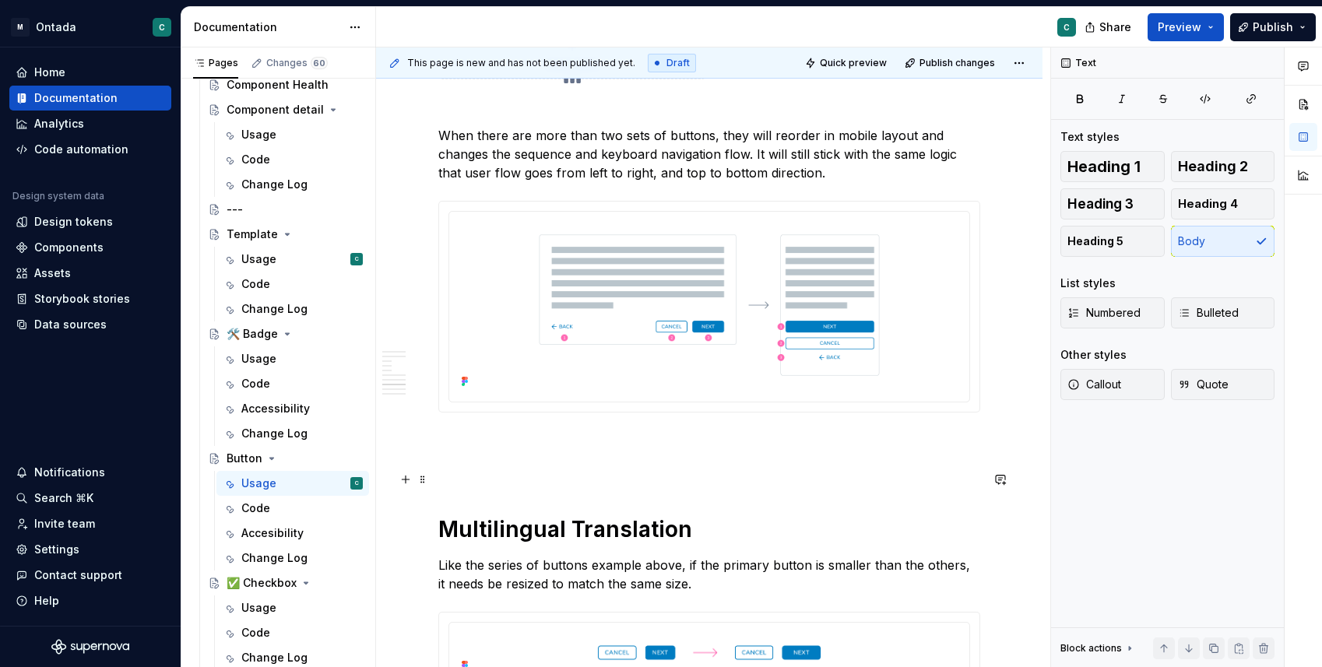
click at [460, 478] on p at bounding box center [709, 468] width 542 height 19
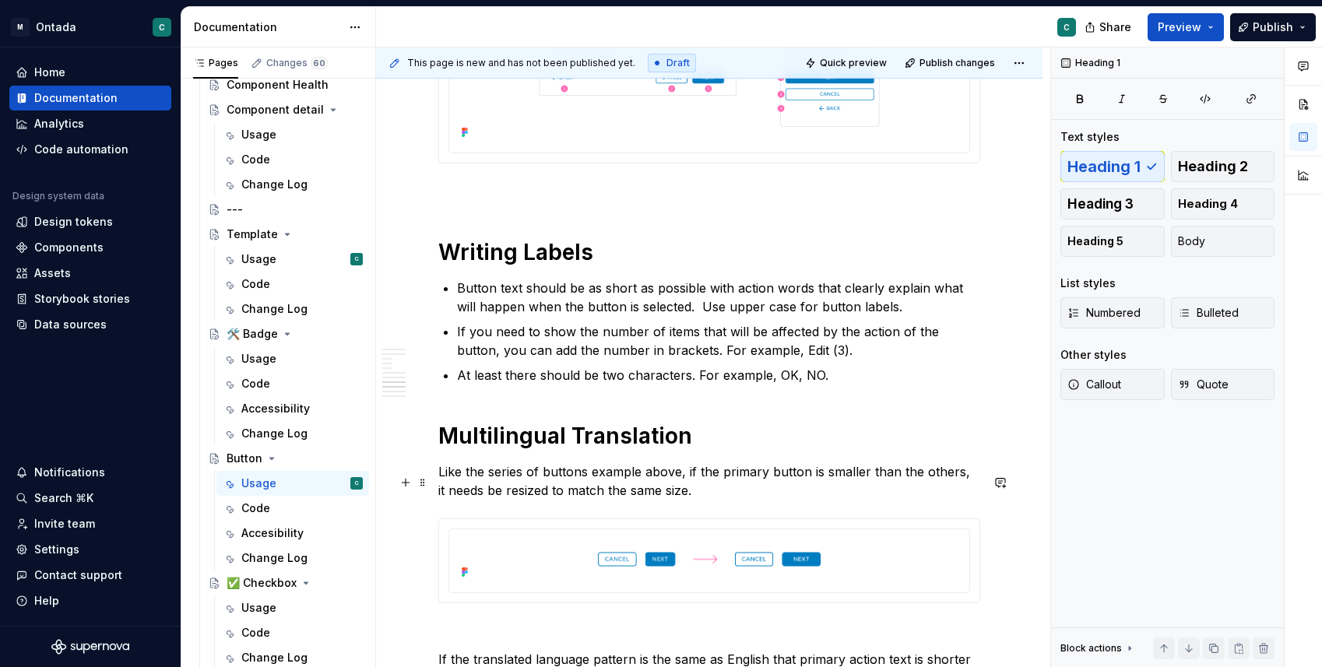
scroll to position [3330, 0]
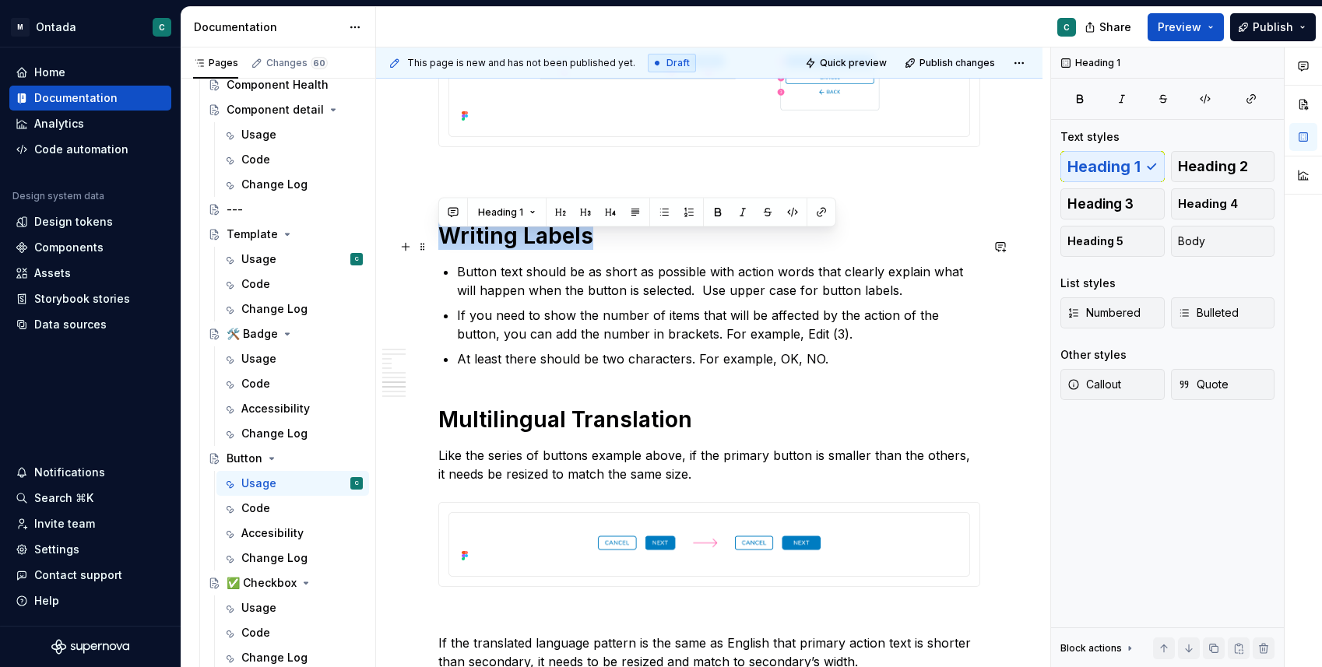
drag, startPoint x: 594, startPoint y: 251, endPoint x: 440, endPoint y: 248, distance: 154.1
click at [440, 248] on h1 "Writing Labels" at bounding box center [709, 236] width 542 height 28
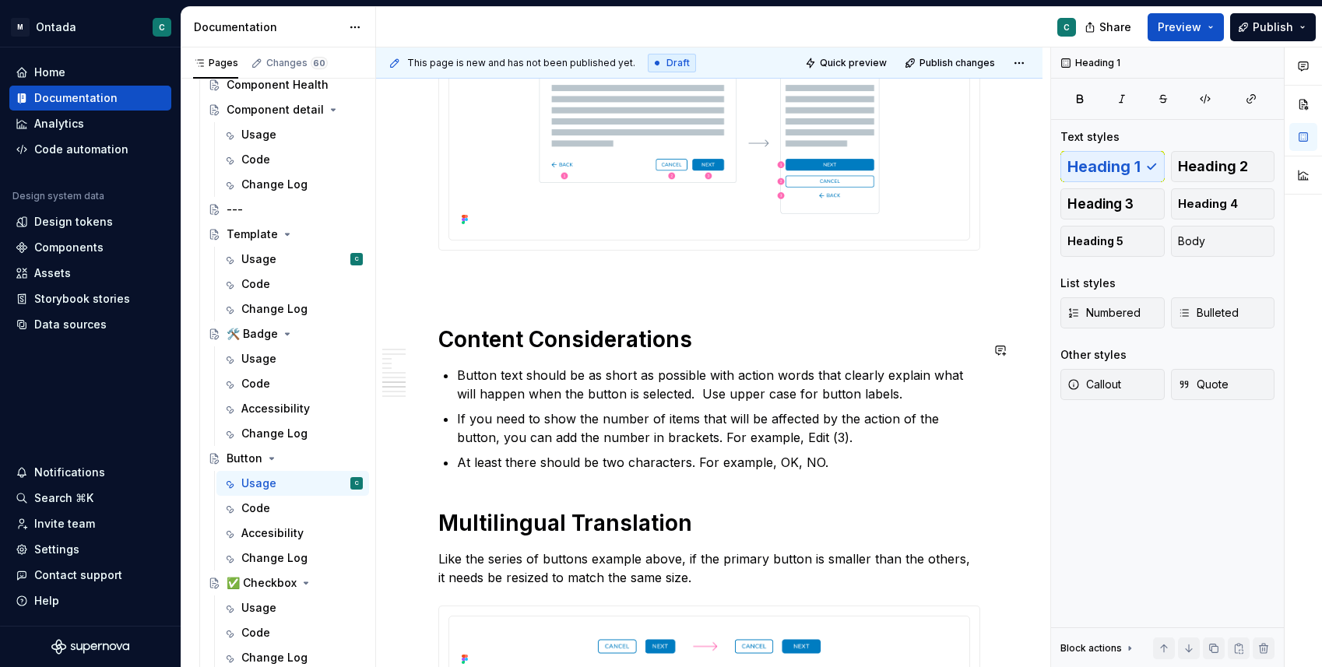
scroll to position [3224, 0]
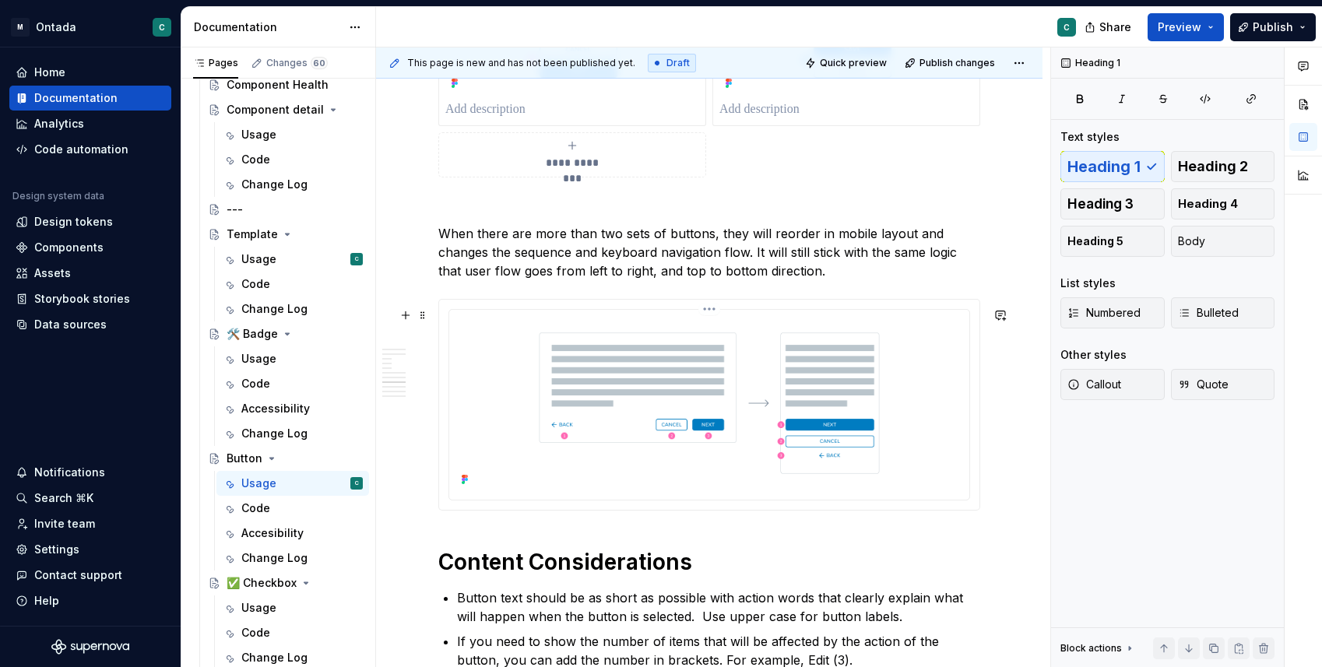
scroll to position [3074, 0]
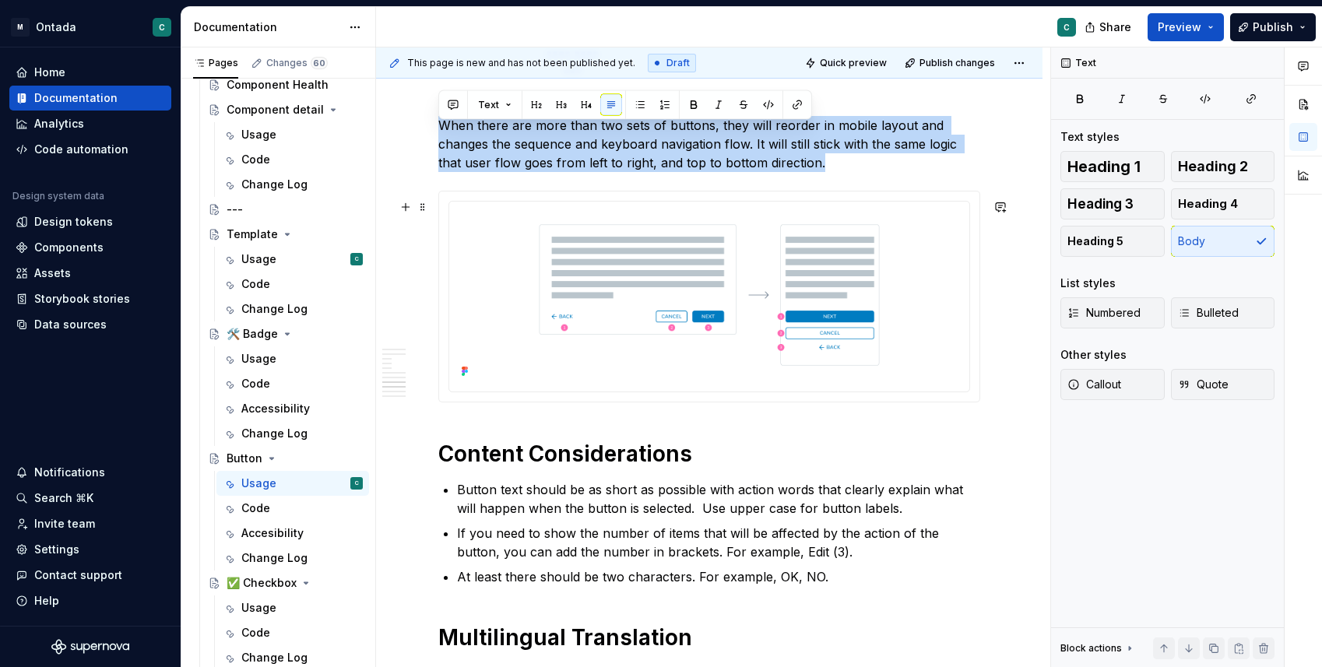
drag, startPoint x: 441, startPoint y: 132, endPoint x: 897, endPoint y: 409, distance: 533.2
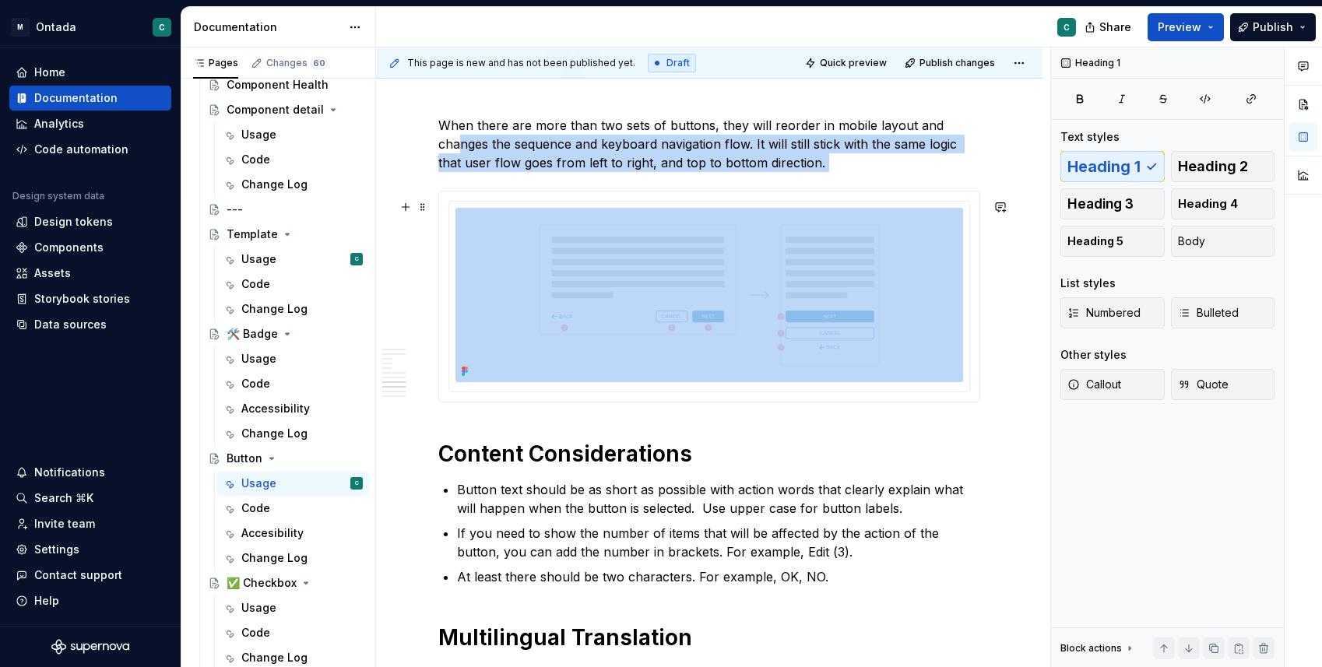
drag, startPoint x: 478, startPoint y: 427, endPoint x: 462, endPoint y: 156, distance: 271.3
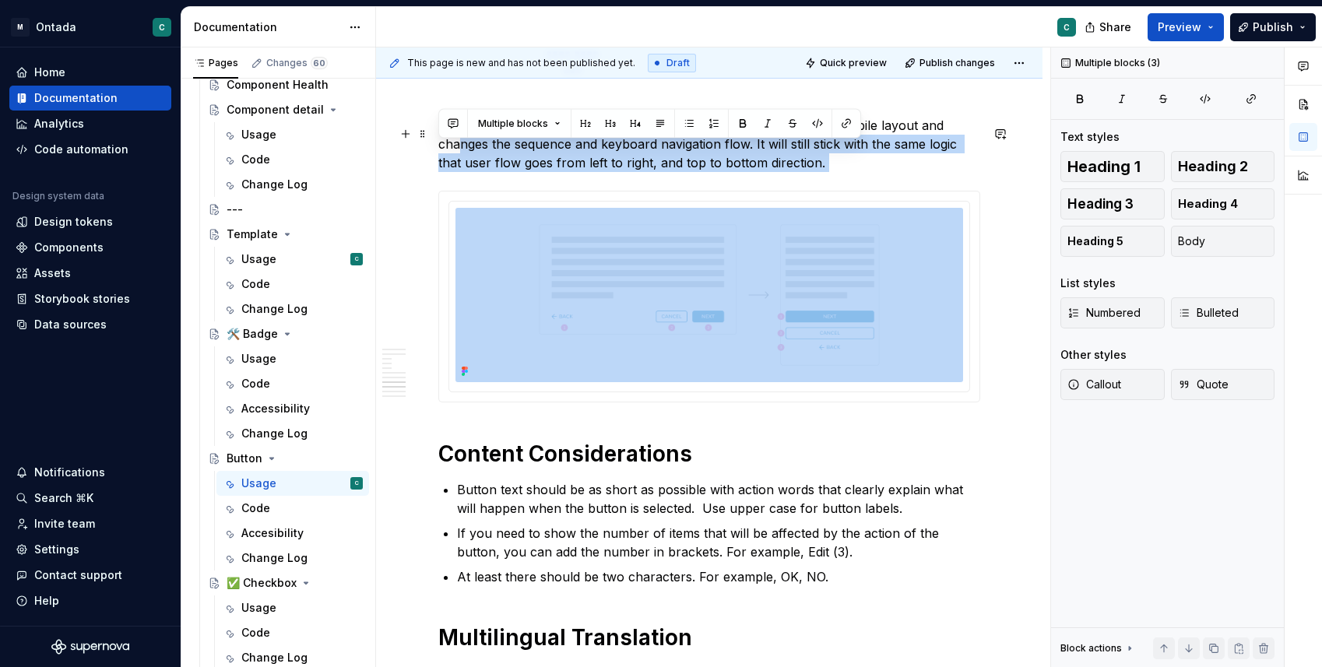
click at [449, 172] on p "When there are more than two sets of buttons, they will reorder in mobile layou…" at bounding box center [709, 144] width 542 height 56
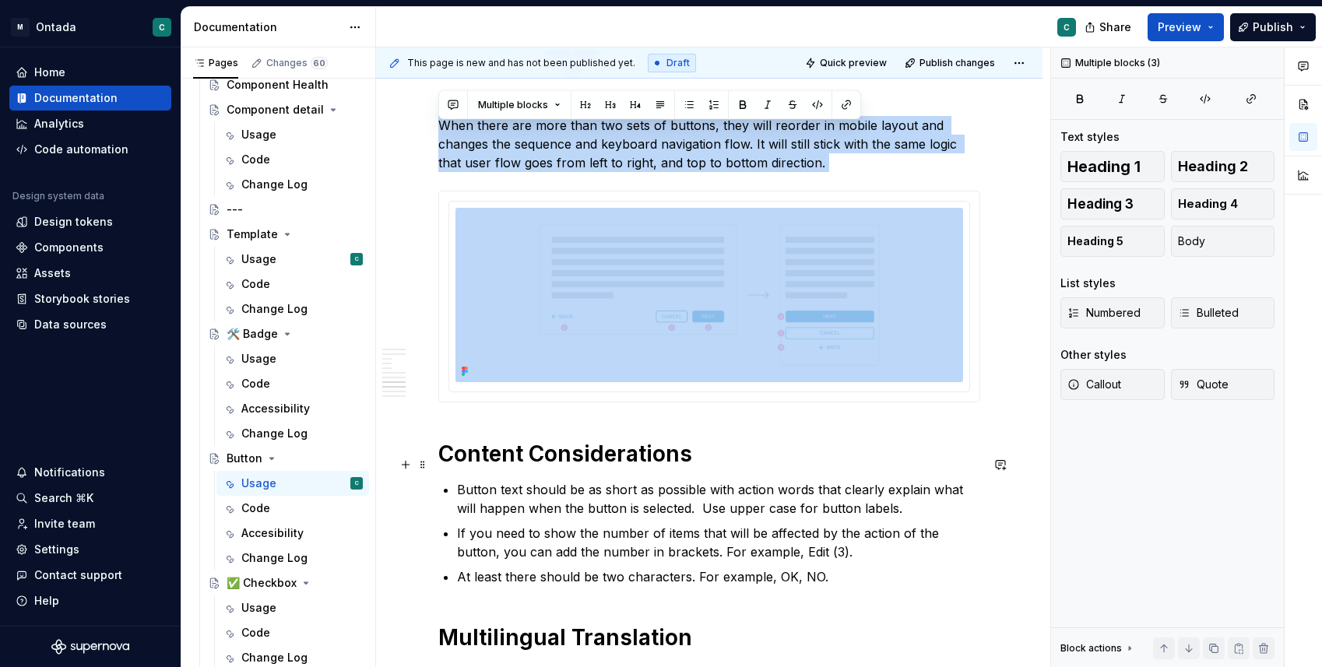
drag, startPoint x: 438, startPoint y: 130, endPoint x: 445, endPoint y: 454, distance: 323.8
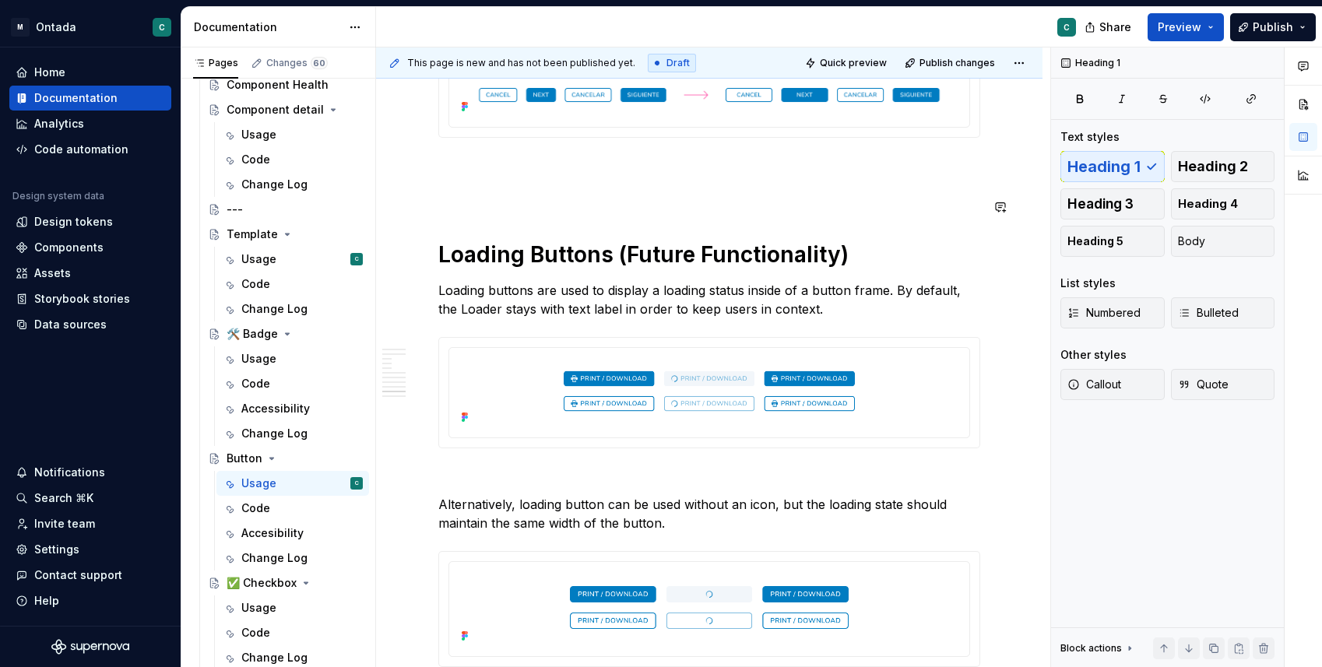
scroll to position [4120, 0]
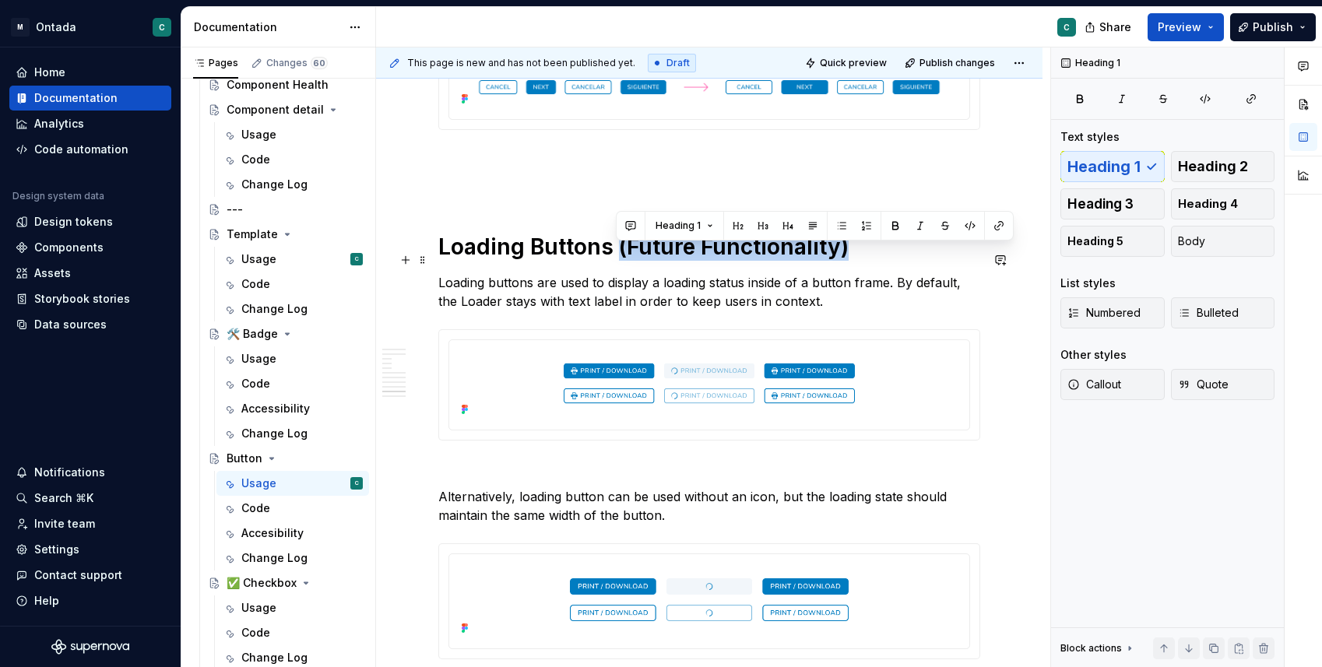
drag, startPoint x: 619, startPoint y: 258, endPoint x: 907, endPoint y: 253, distance: 288.0
click at [907, 253] on h1 "Loading Buttons (Future Functionality)" at bounding box center [709, 247] width 542 height 28
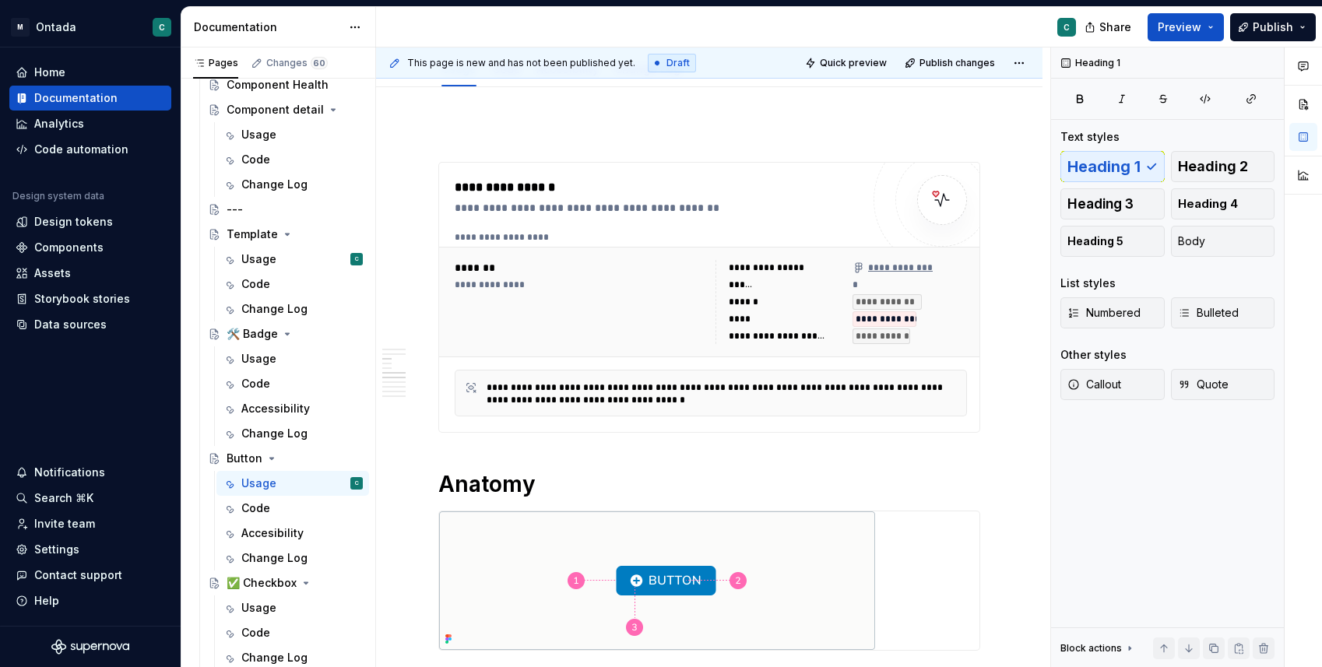
scroll to position [0, 0]
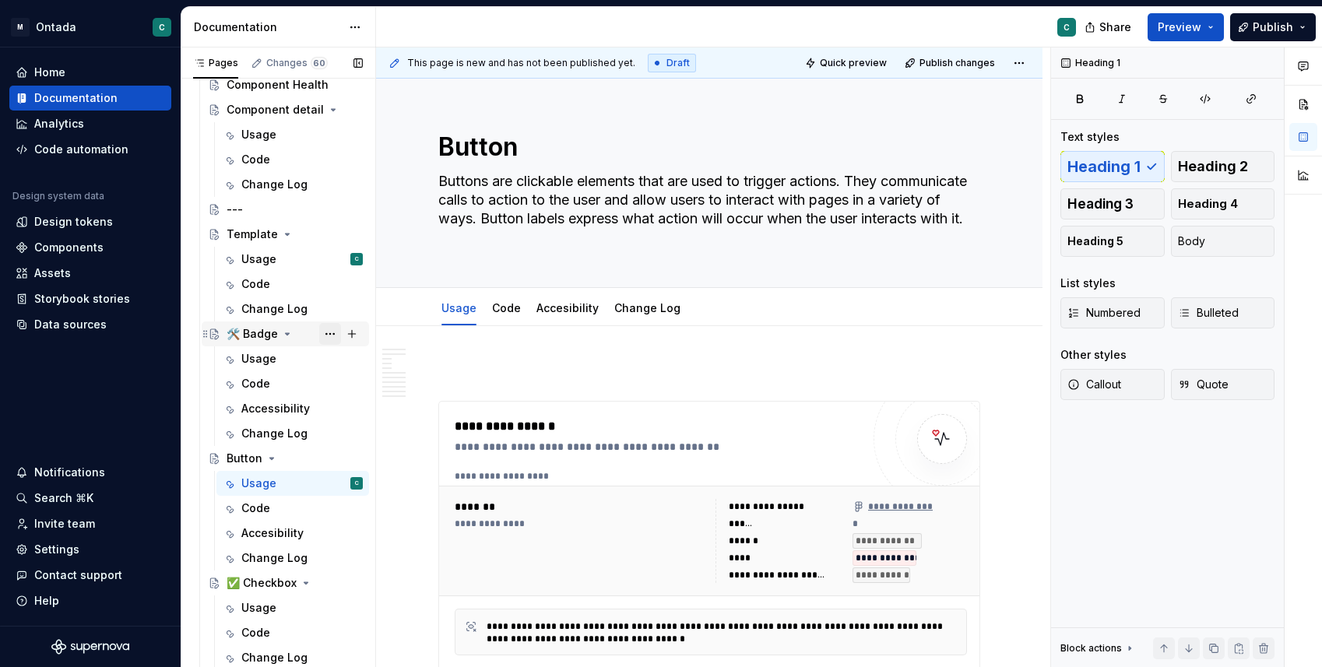
click at [332, 330] on button "Page tree" at bounding box center [330, 334] width 22 height 22
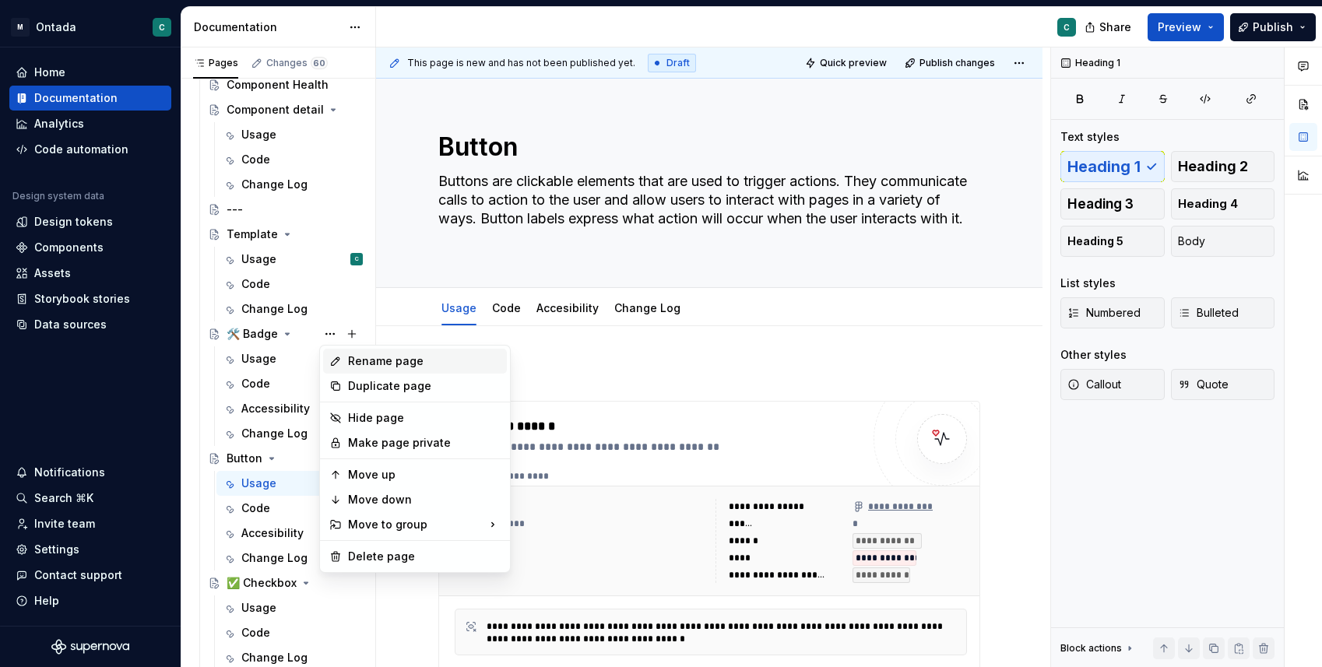
click at [370, 364] on div "Rename page" at bounding box center [424, 361] width 153 height 16
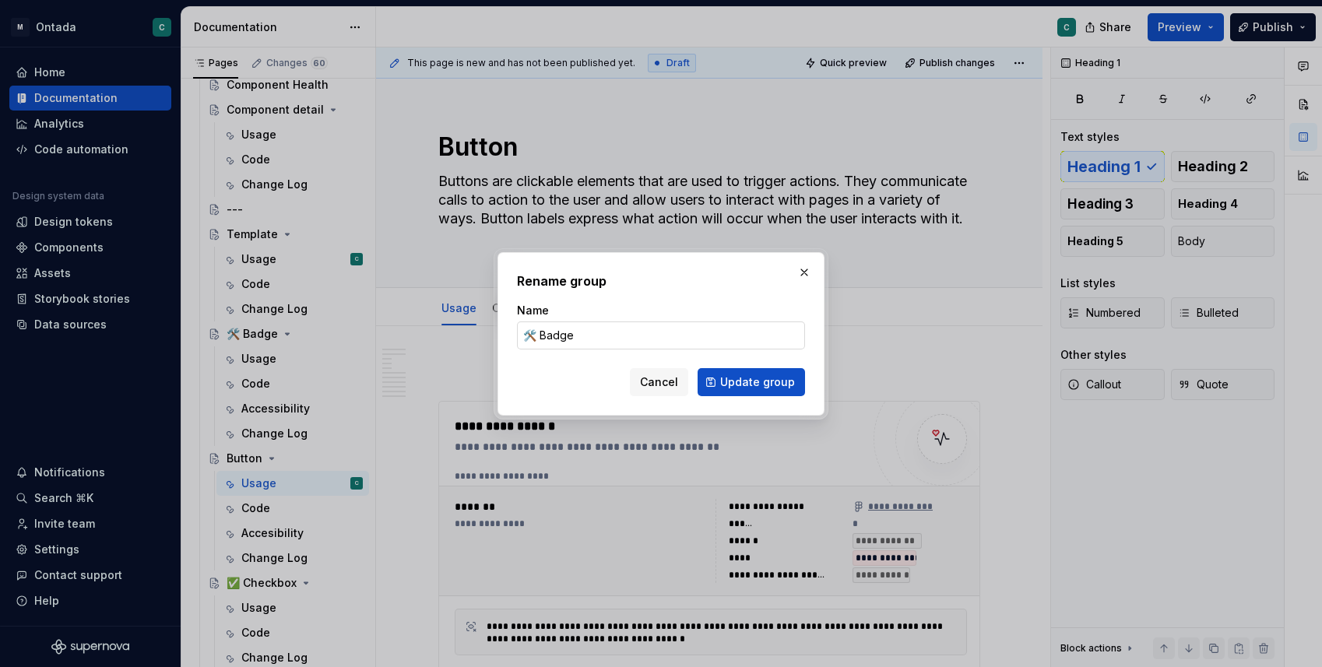
click at [535, 339] on input "🛠️ Badge" at bounding box center [661, 335] width 288 height 28
drag, startPoint x: 535, startPoint y: 336, endPoint x: 525, endPoint y: 336, distance: 10.1
click at [525, 336] on input "🛠️ Badge" at bounding box center [661, 335] width 288 height 28
click at [799, 271] on button "button" at bounding box center [804, 273] width 22 height 22
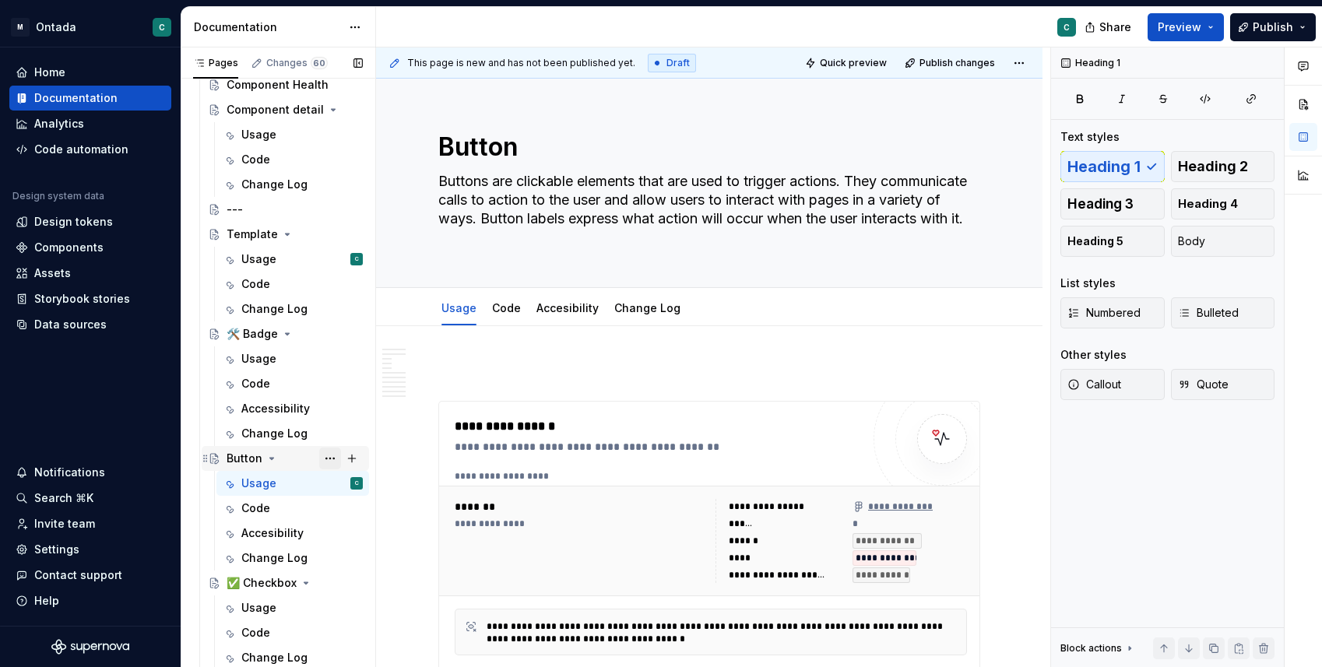
click at [326, 458] on button "Page tree" at bounding box center [330, 459] width 22 height 22
type textarea "*"
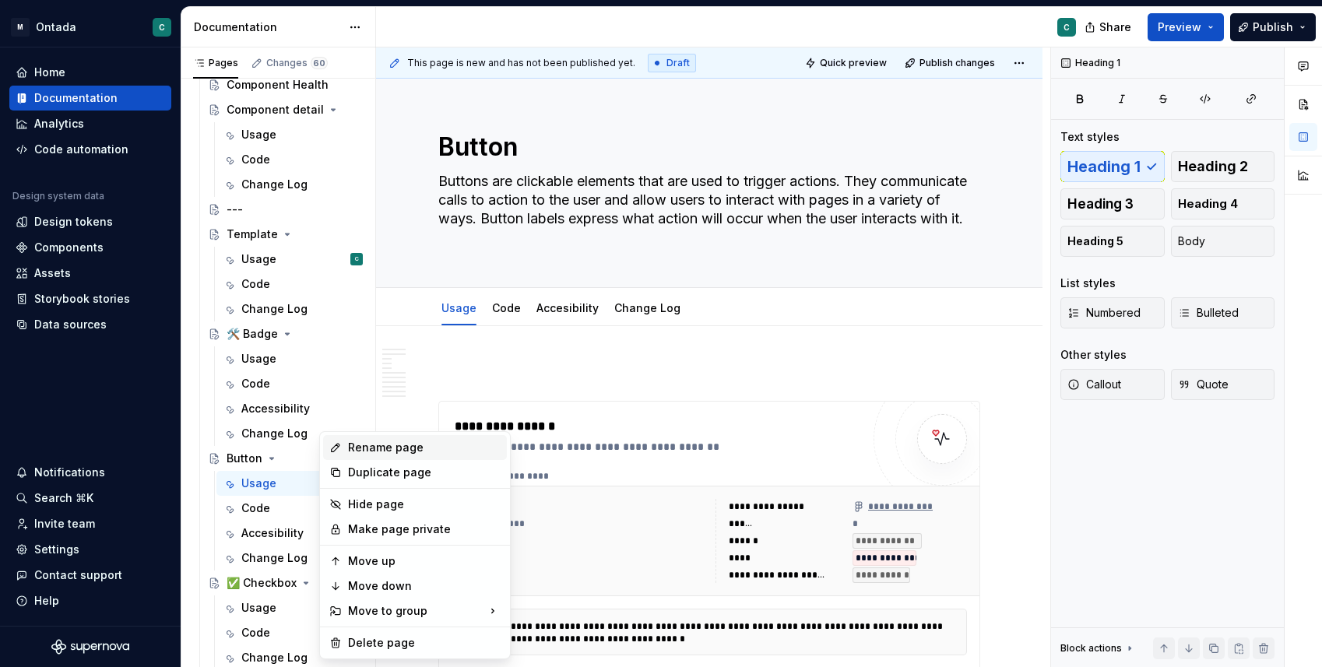
click at [363, 443] on div "Rename page" at bounding box center [424, 448] width 153 height 16
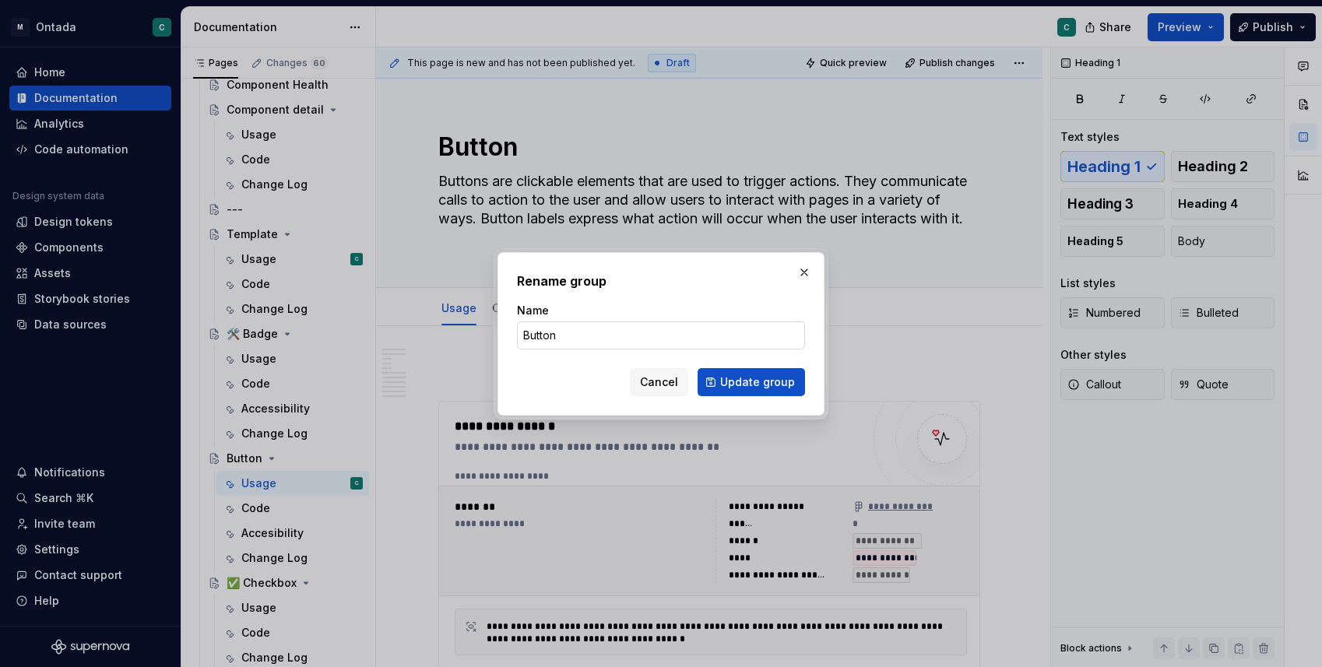
click at [523, 335] on input "Button" at bounding box center [661, 335] width 288 height 28
type input "🛠️ Button"
click at [763, 391] on button "Update group" at bounding box center [750, 382] width 107 height 28
type textarea "*"
type textarea "🛠️ Button"
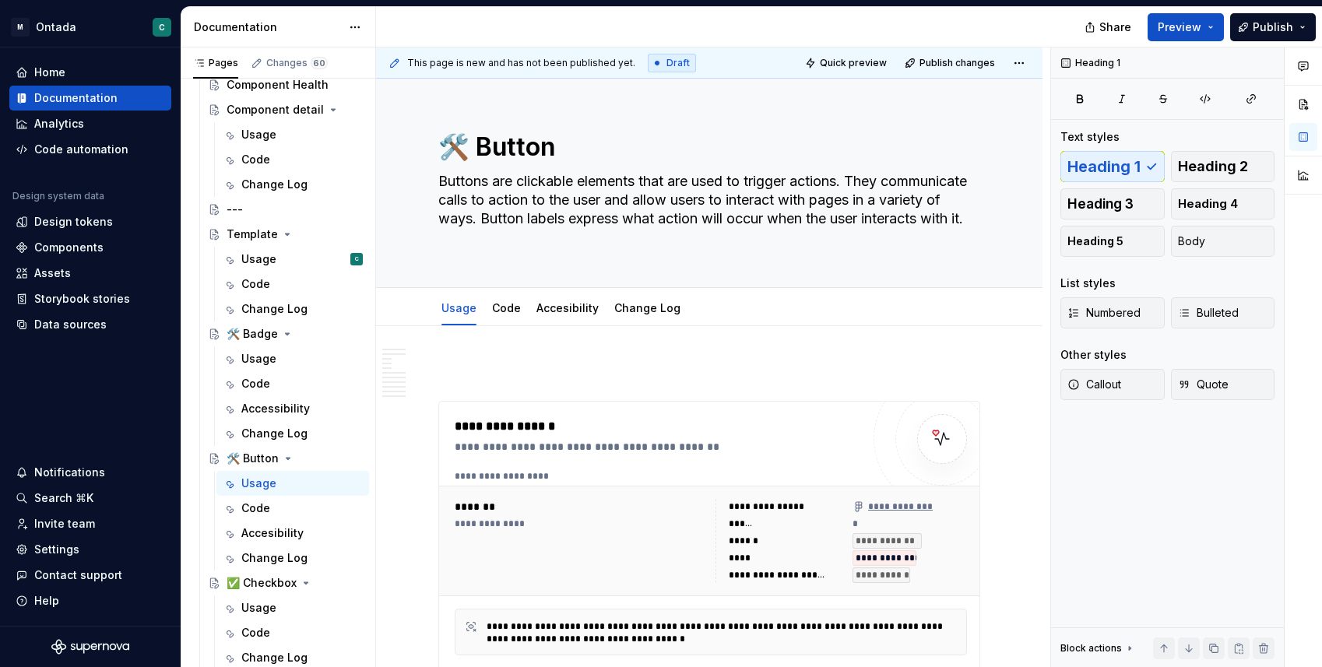
type textarea "*"
